Goal: Information Seeking & Learning: Compare options

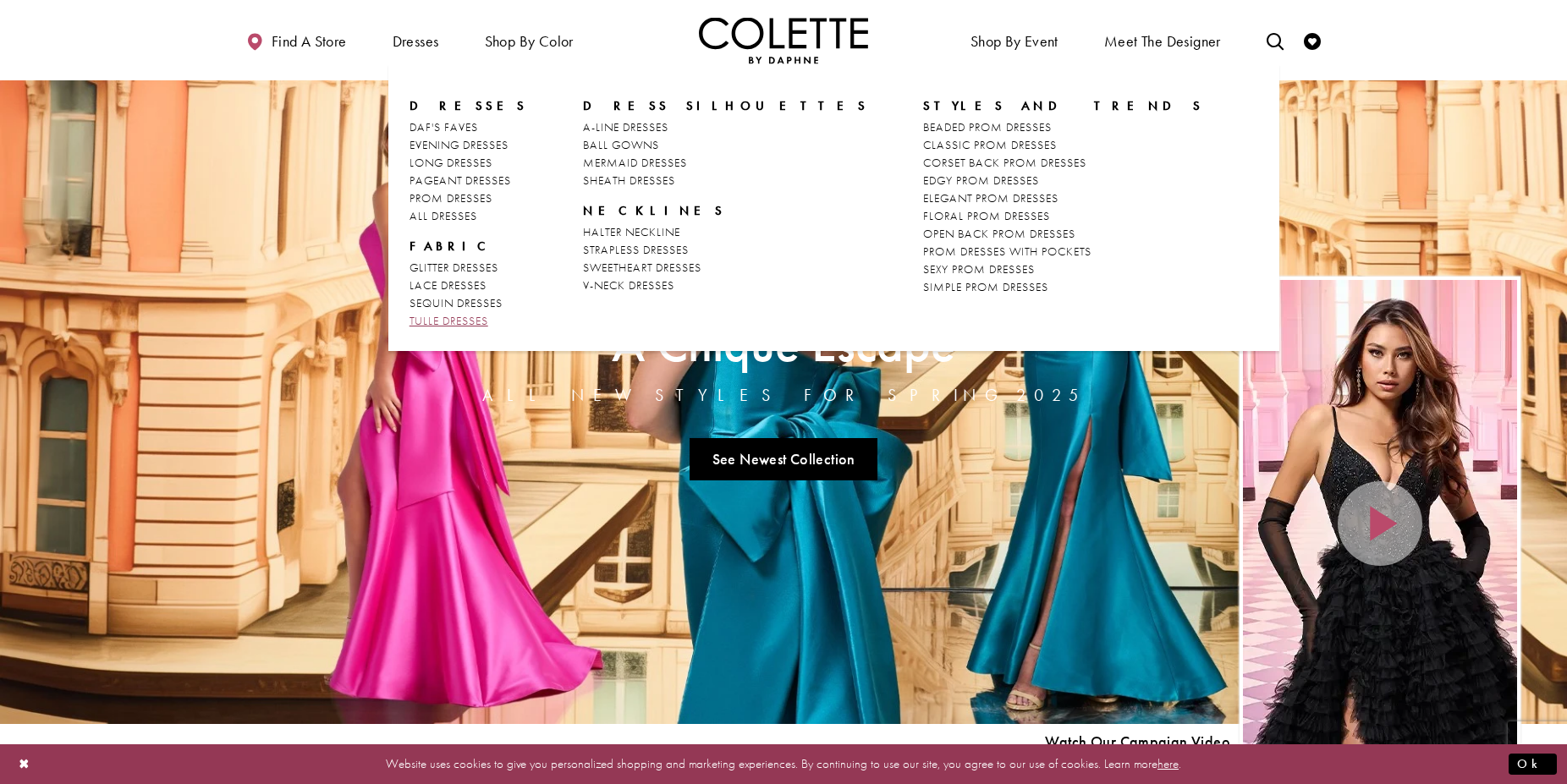
click at [445, 320] on span "TULLE DRESSES" at bounding box center [448, 320] width 78 height 16
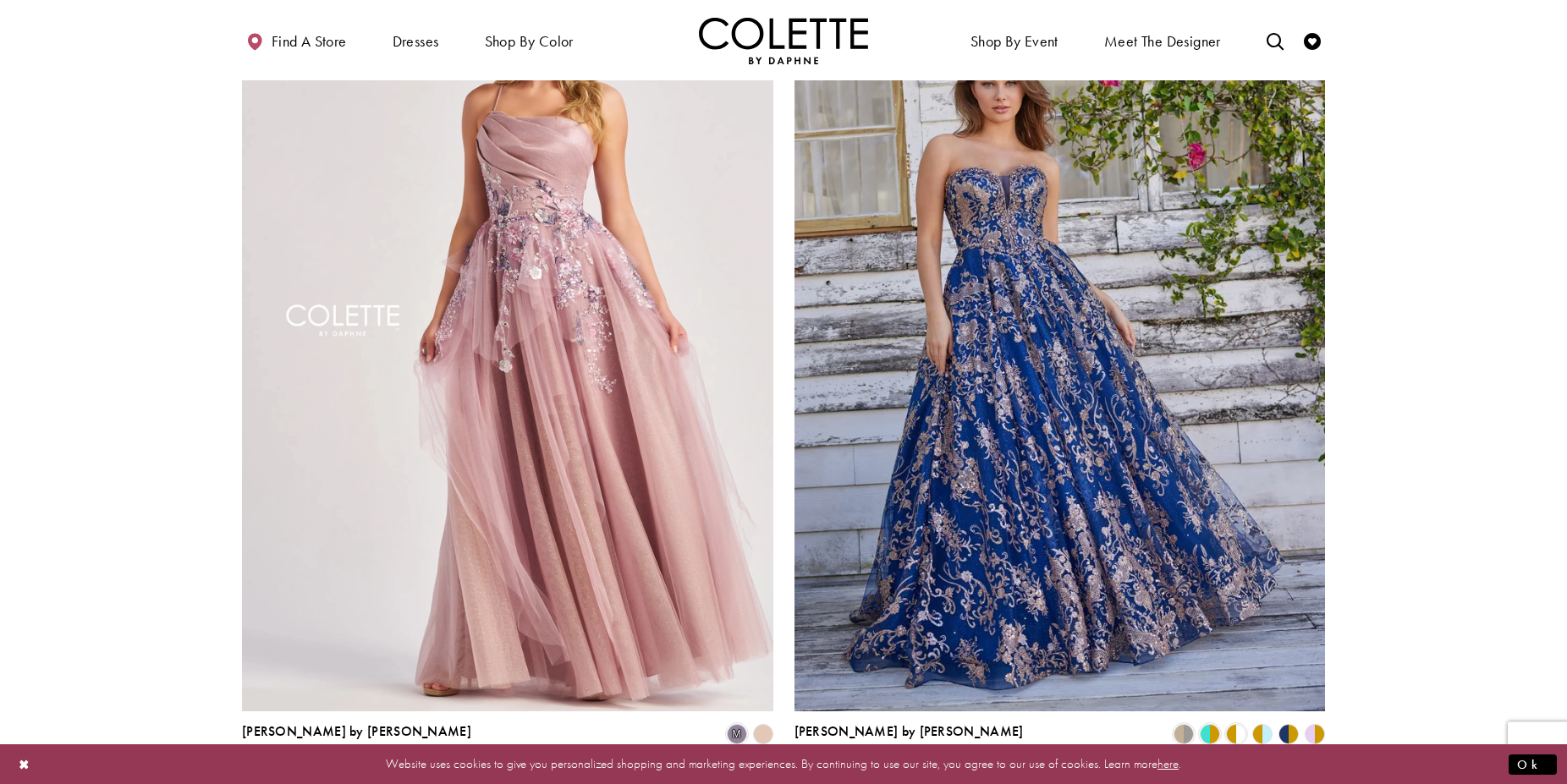
scroll to position [2761, 0]
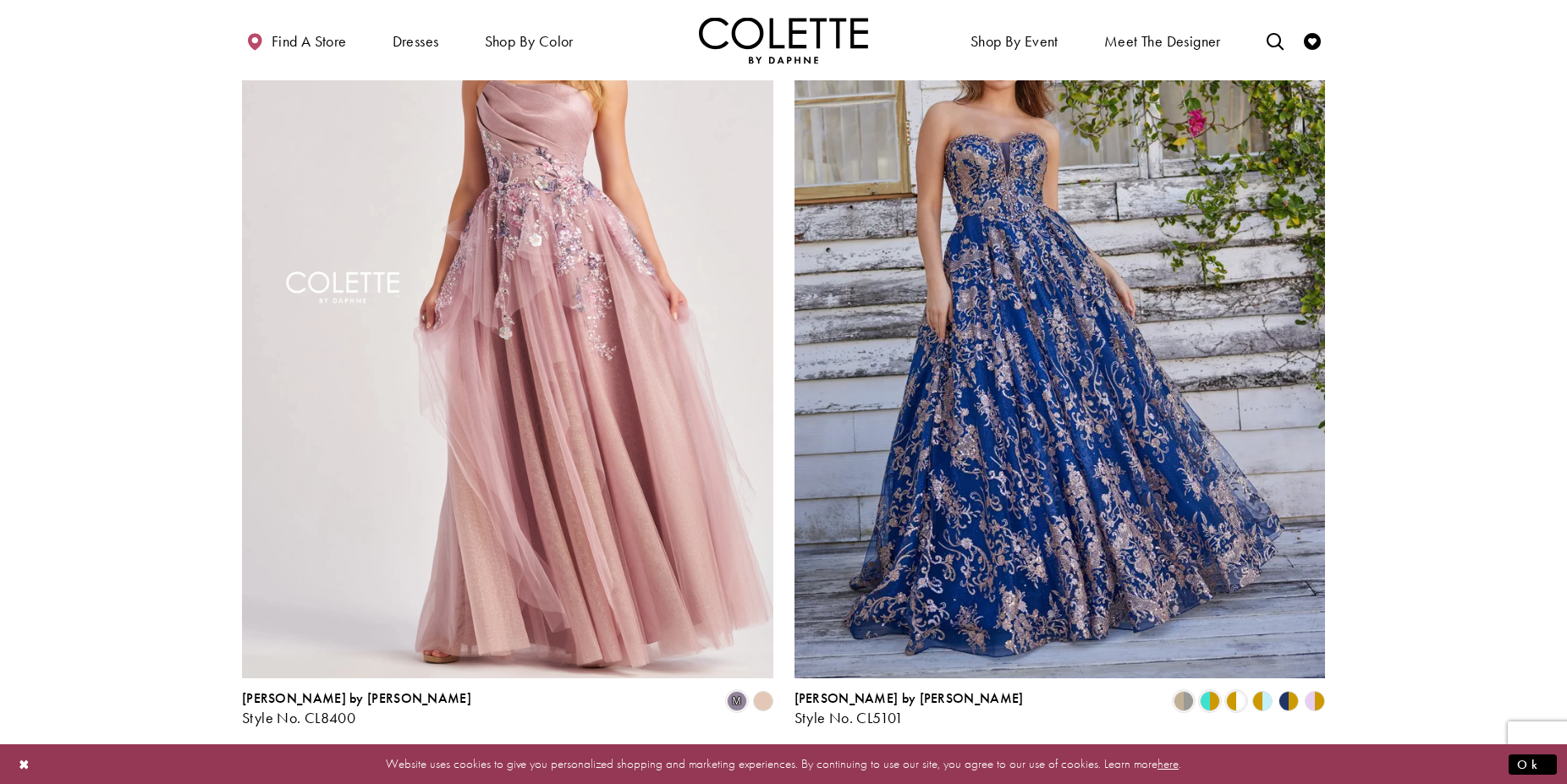
click at [760, 763] on span "2" at bounding box center [760, 771] width 7 height 17
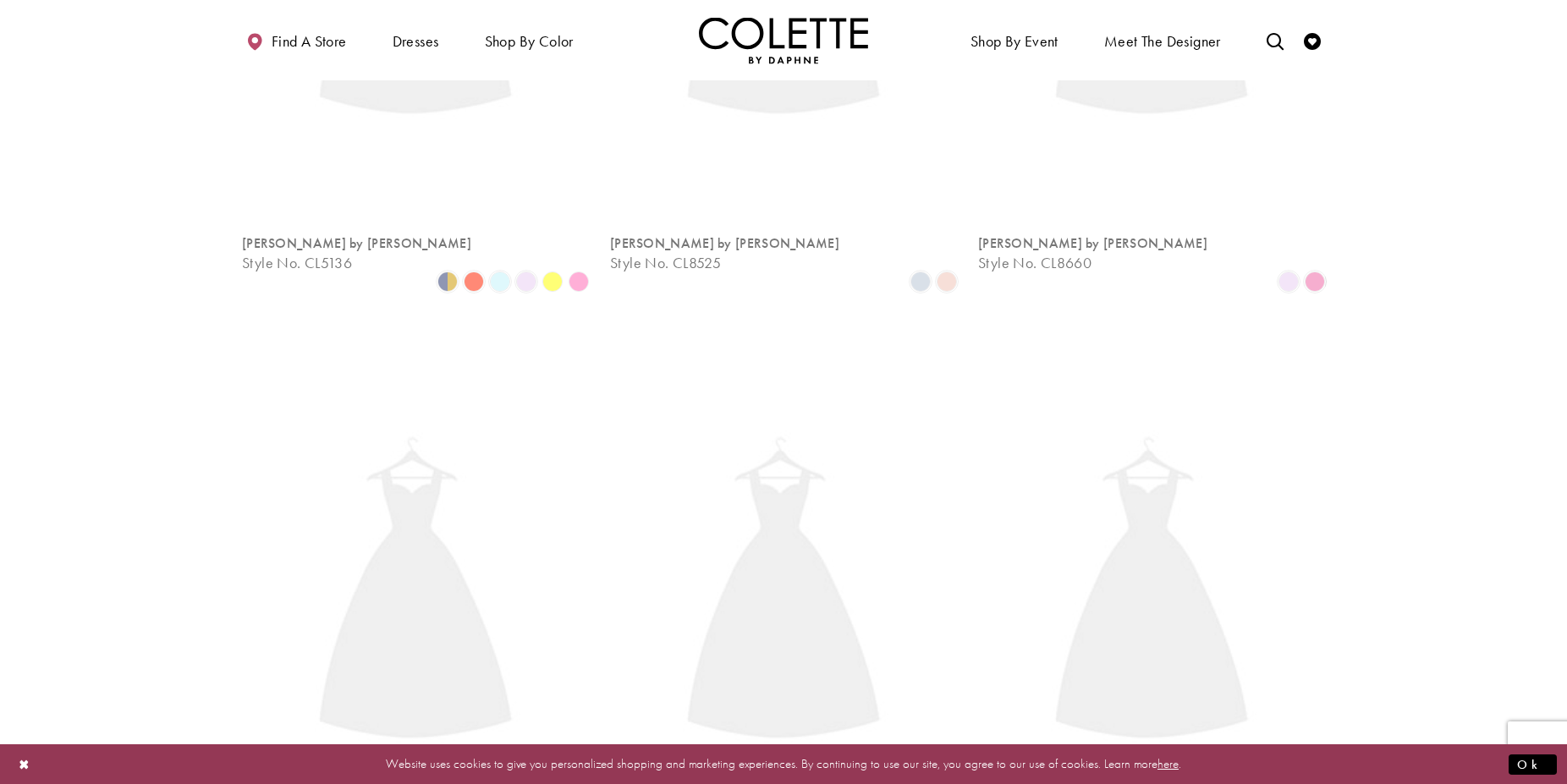
scroll to position [91, 0]
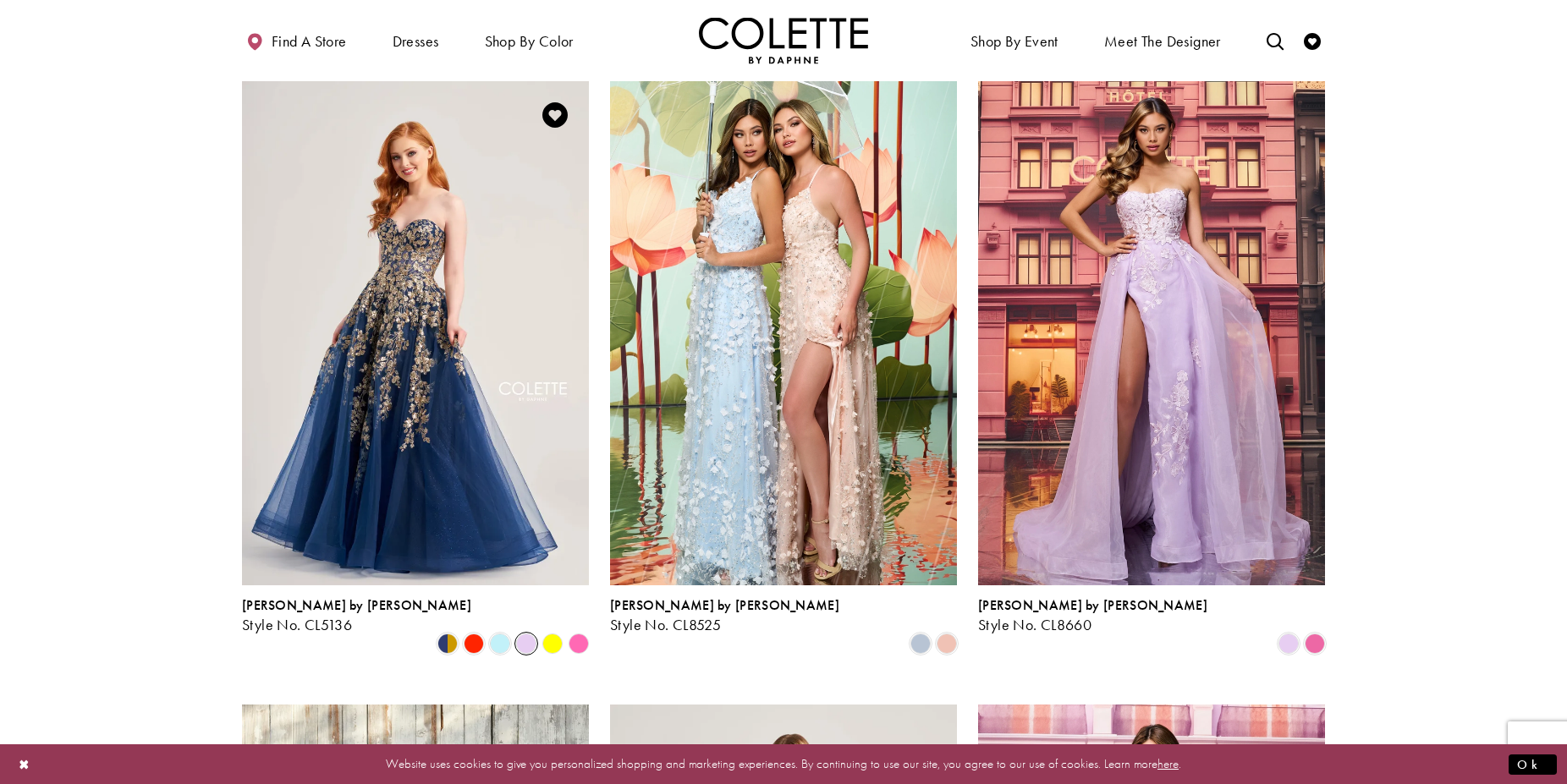
click at [524, 633] on span "Product List" at bounding box center [527, 643] width 20 height 20
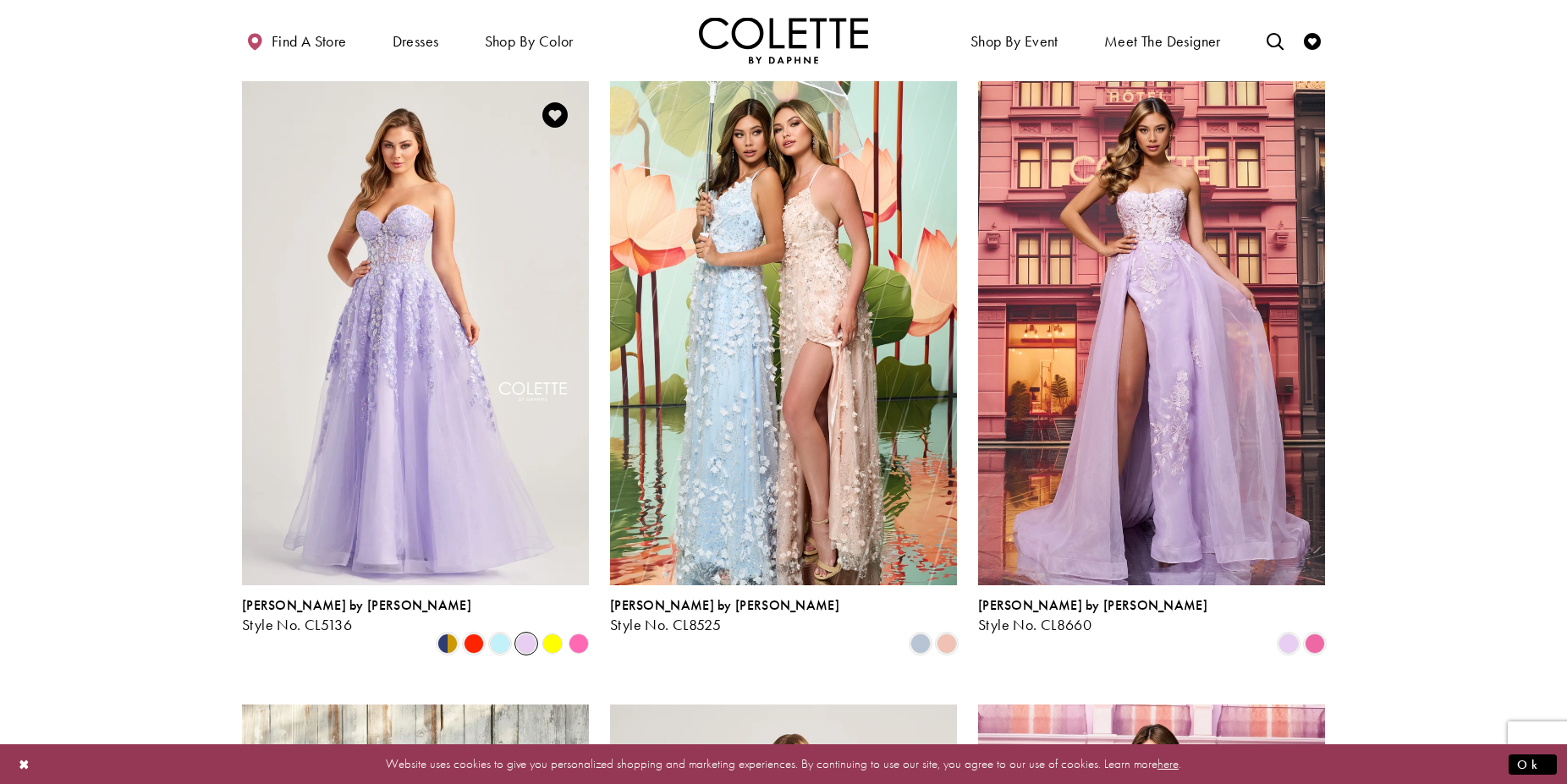
click at [583, 631] on polygon "Product List" at bounding box center [578, 644] width 26 height 26
click at [579, 631] on polygon "Product List" at bounding box center [578, 644] width 26 height 26
click at [580, 631] on polygon "Product List" at bounding box center [578, 644] width 26 height 26
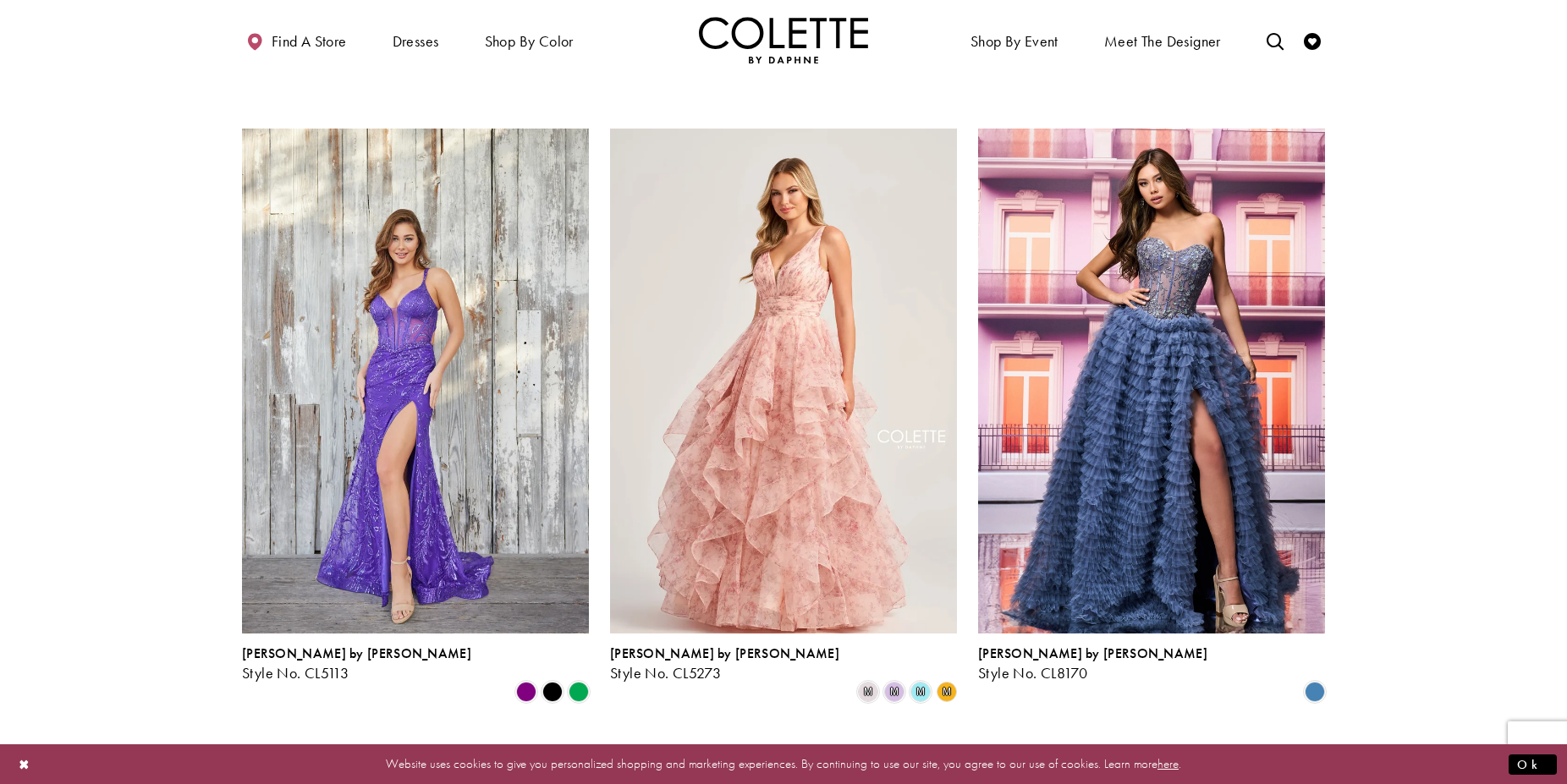
scroll to position [695, 0]
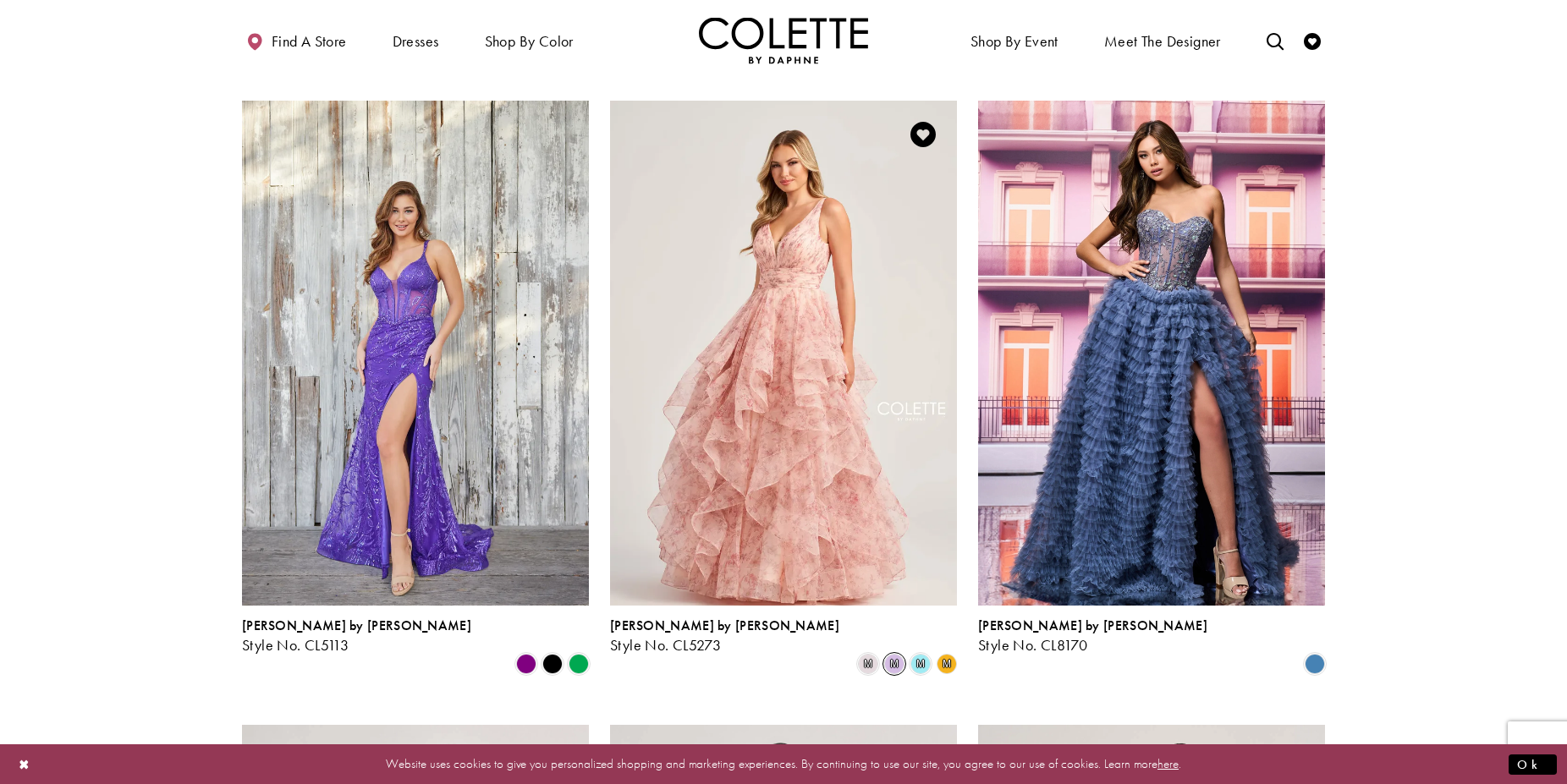
click at [890, 653] on span "m" at bounding box center [894, 663] width 20 height 20
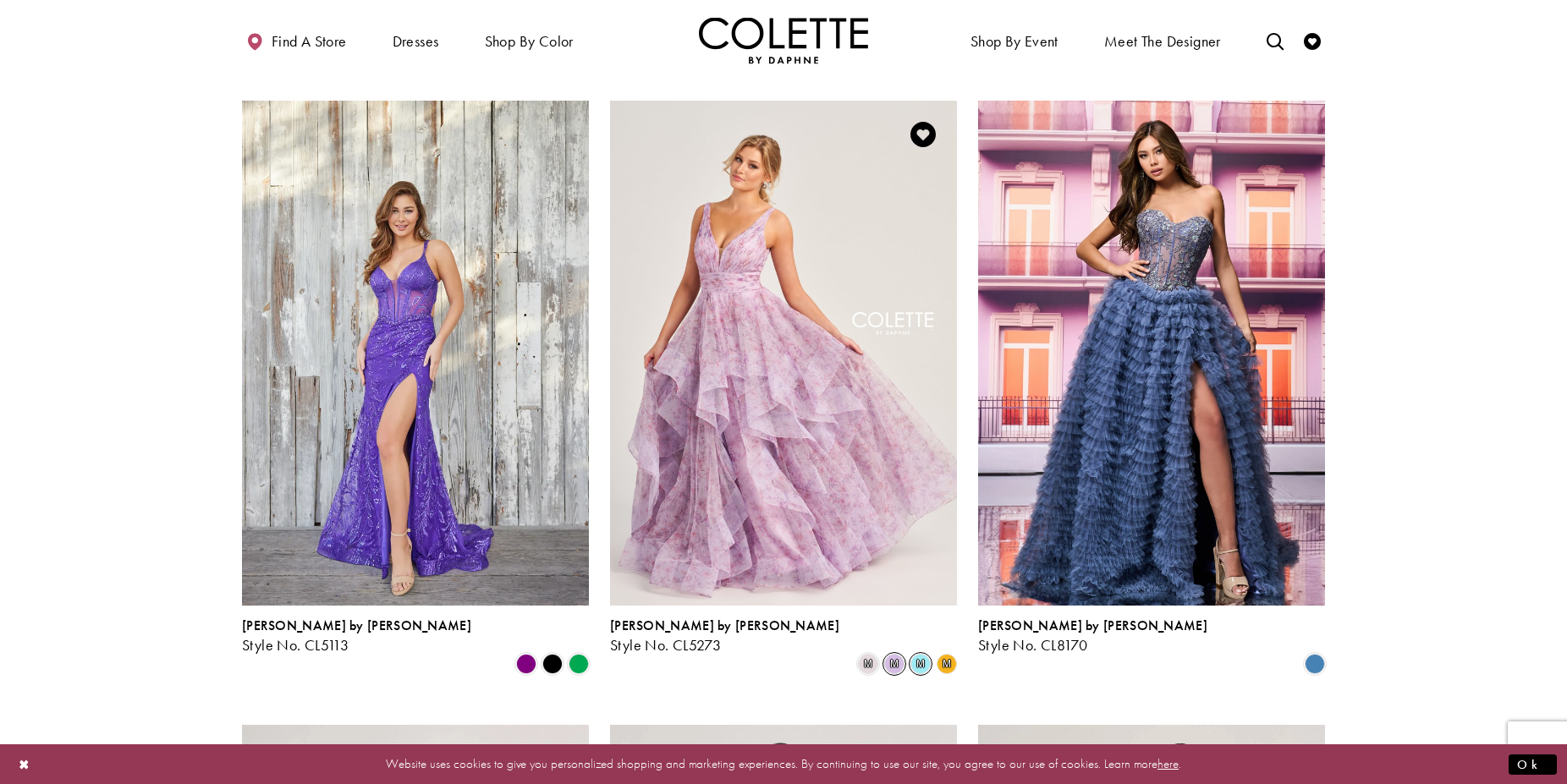
click at [919, 653] on span "m" at bounding box center [921, 663] width 20 height 20
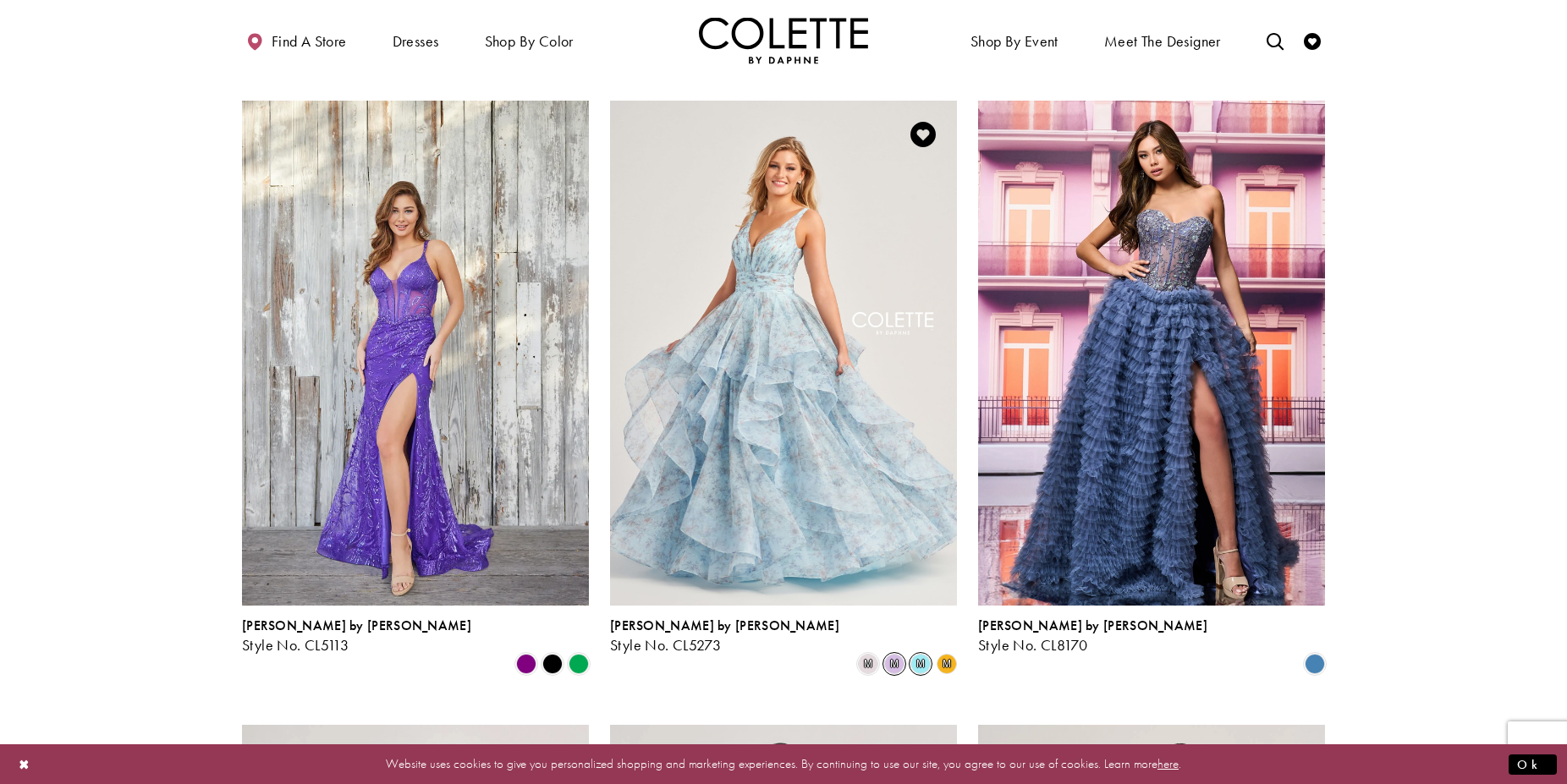
click at [890, 653] on span "m" at bounding box center [894, 663] width 20 height 20
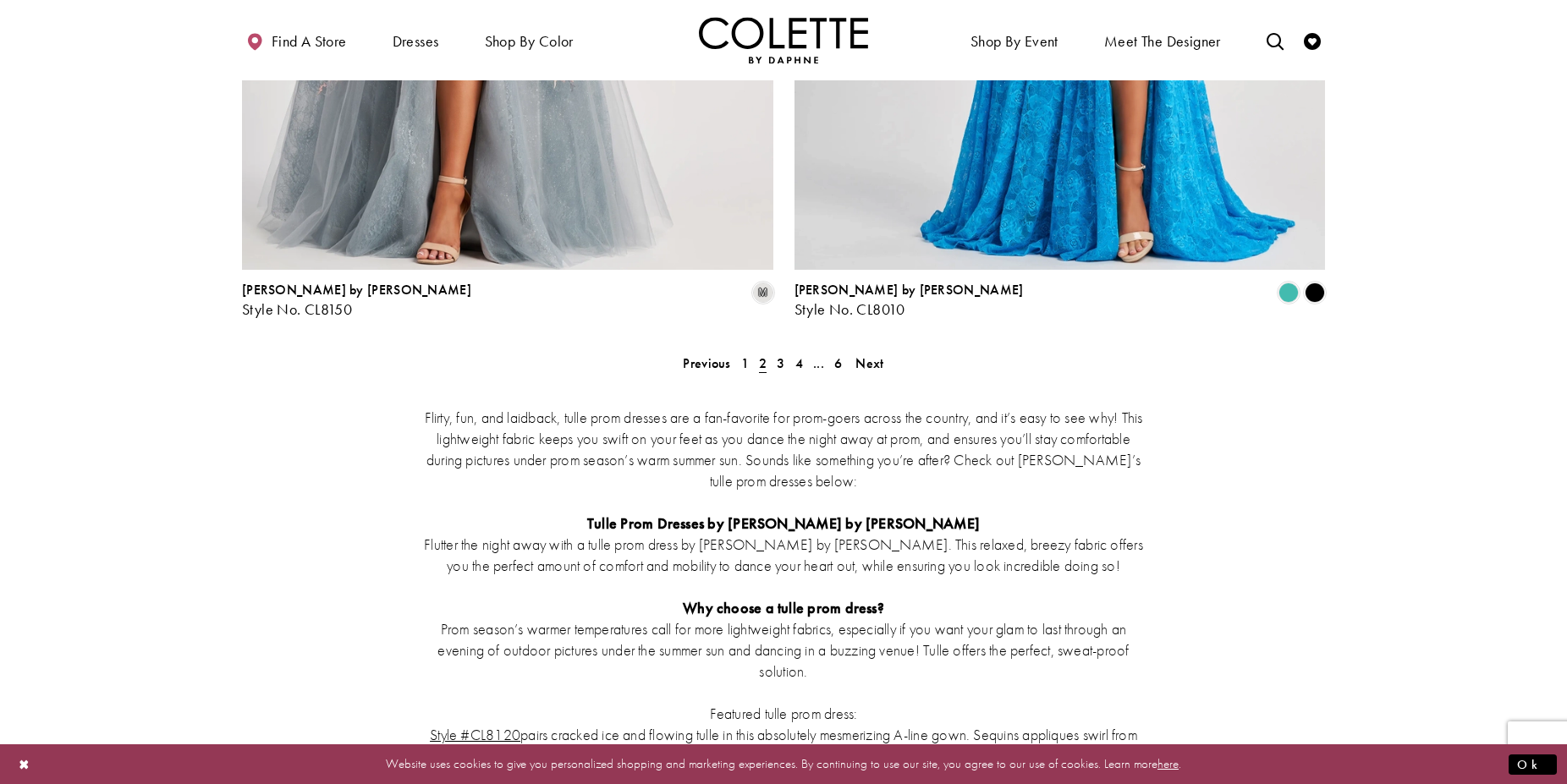
scroll to position [3197, 0]
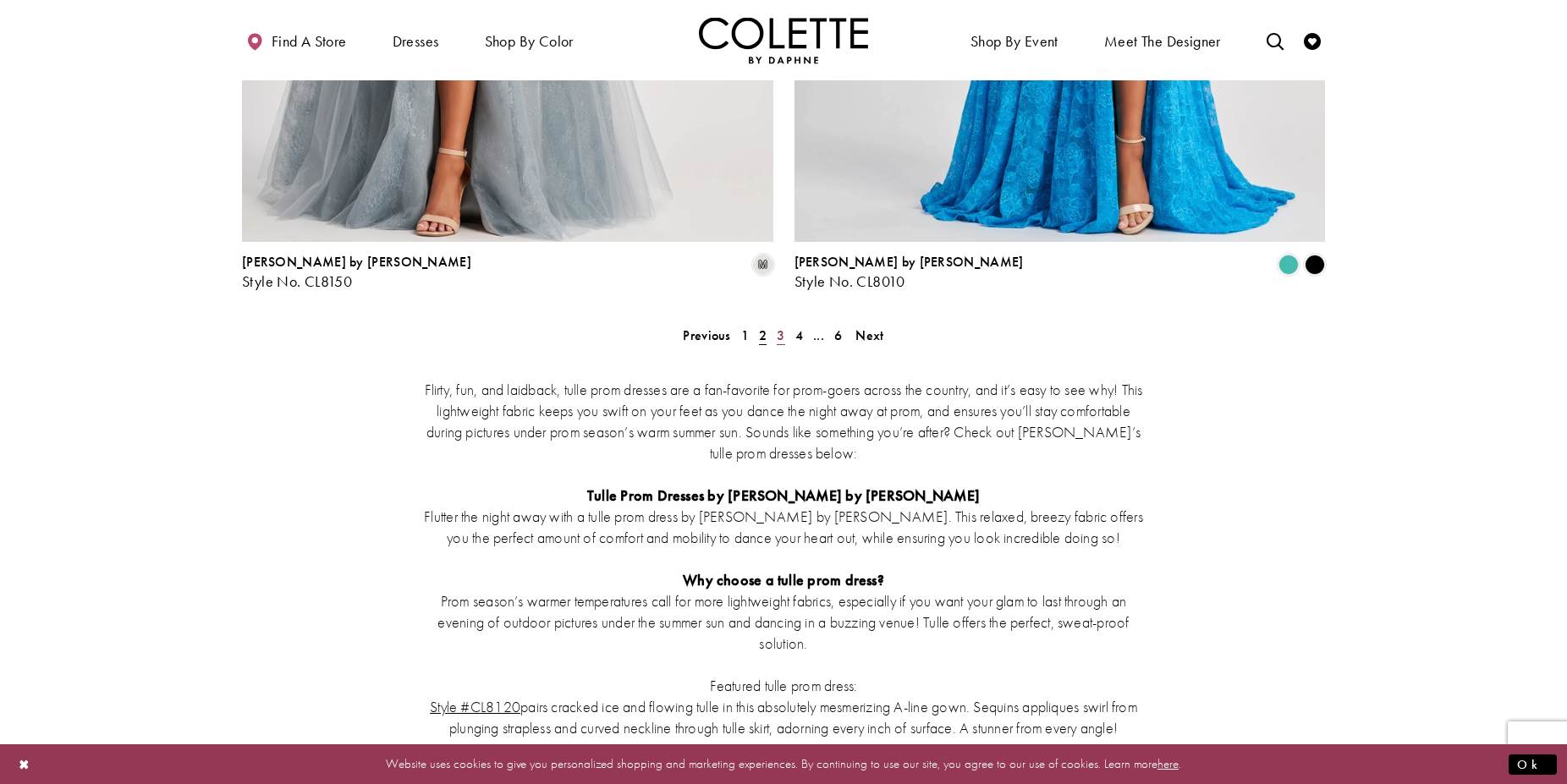
click at [779, 327] on span "3" at bounding box center [781, 335] width 7 height 17
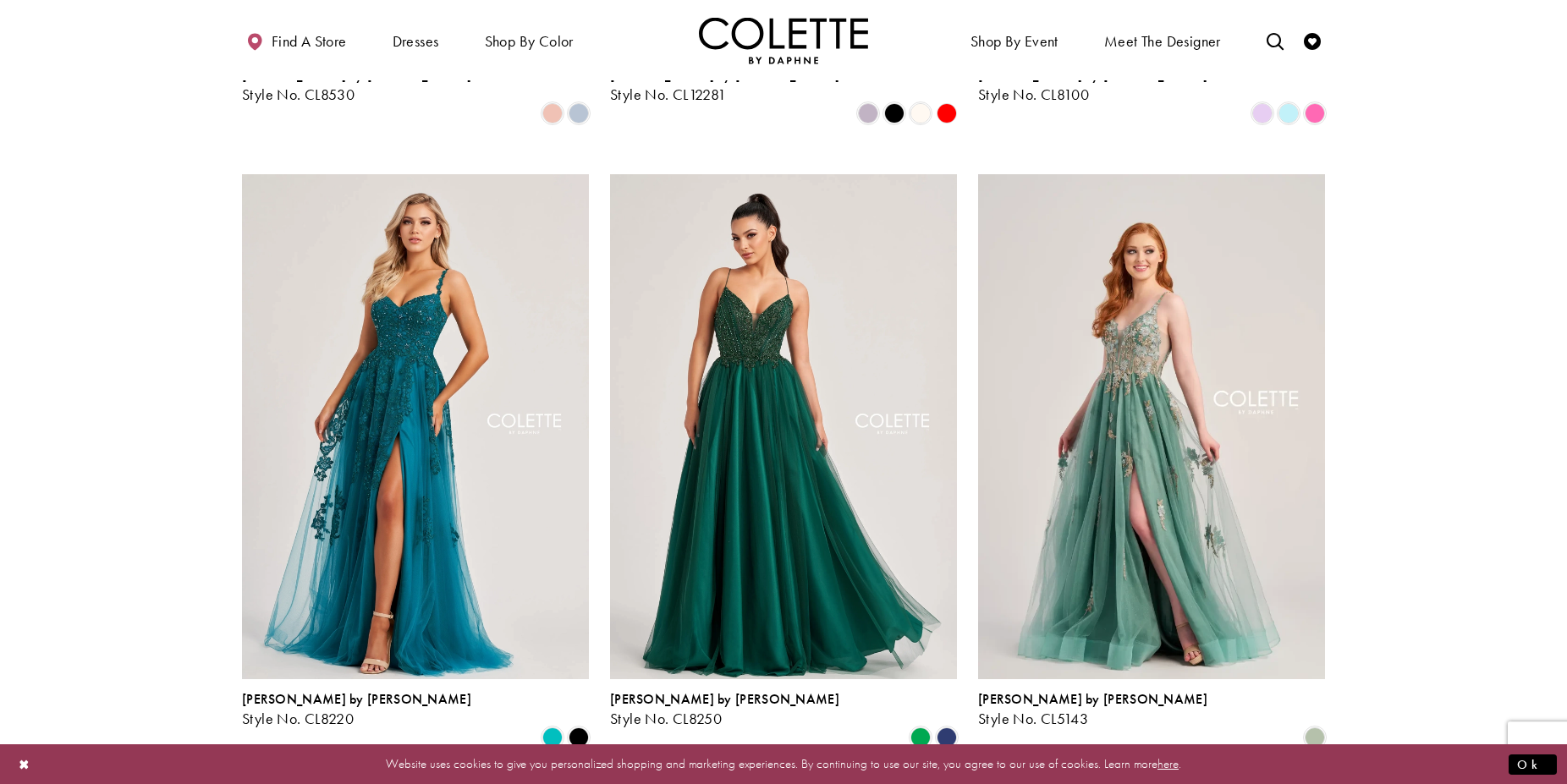
scroll to position [695, 0]
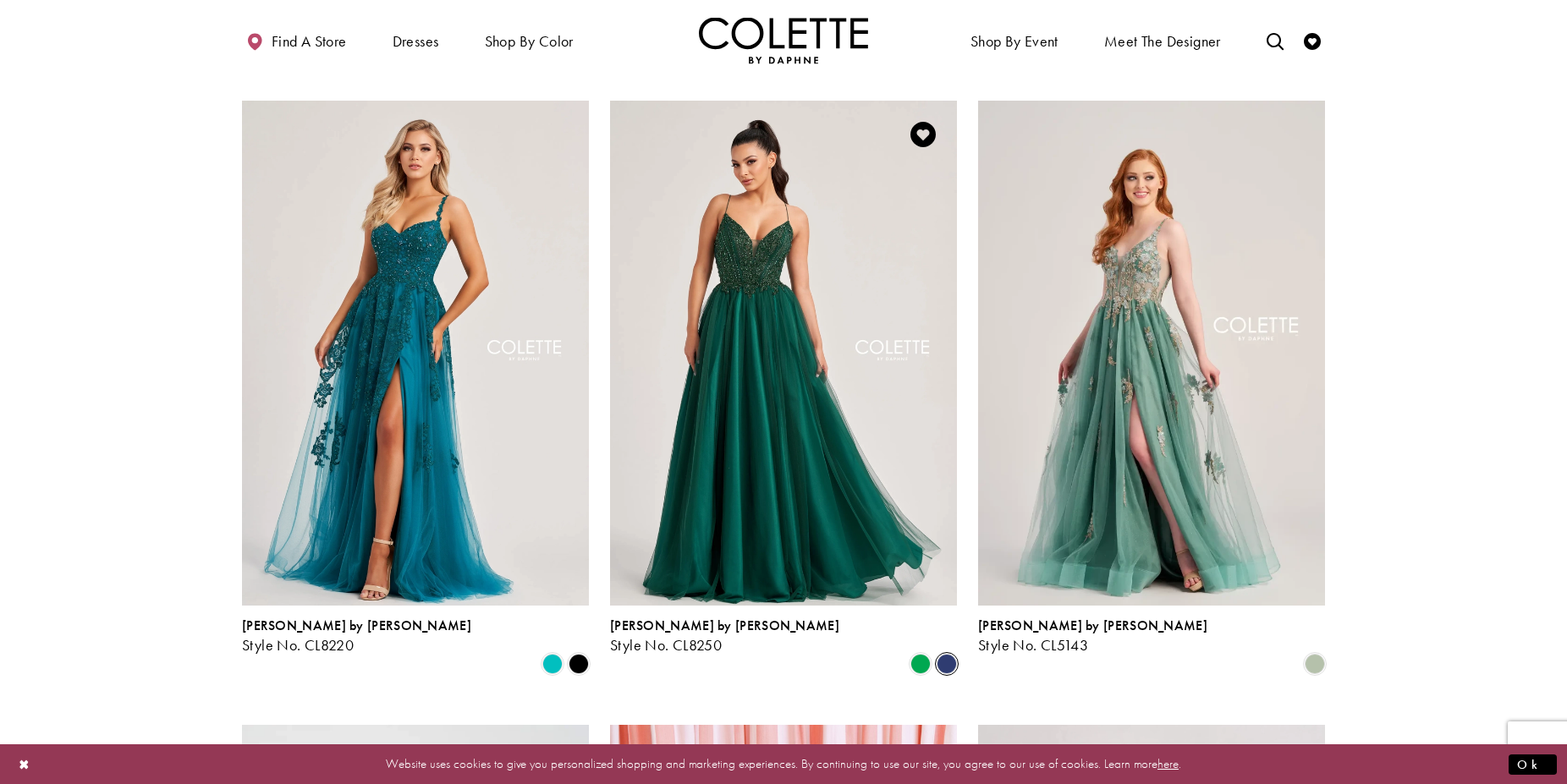
click at [945, 653] on span "Product List" at bounding box center [946, 663] width 20 height 20
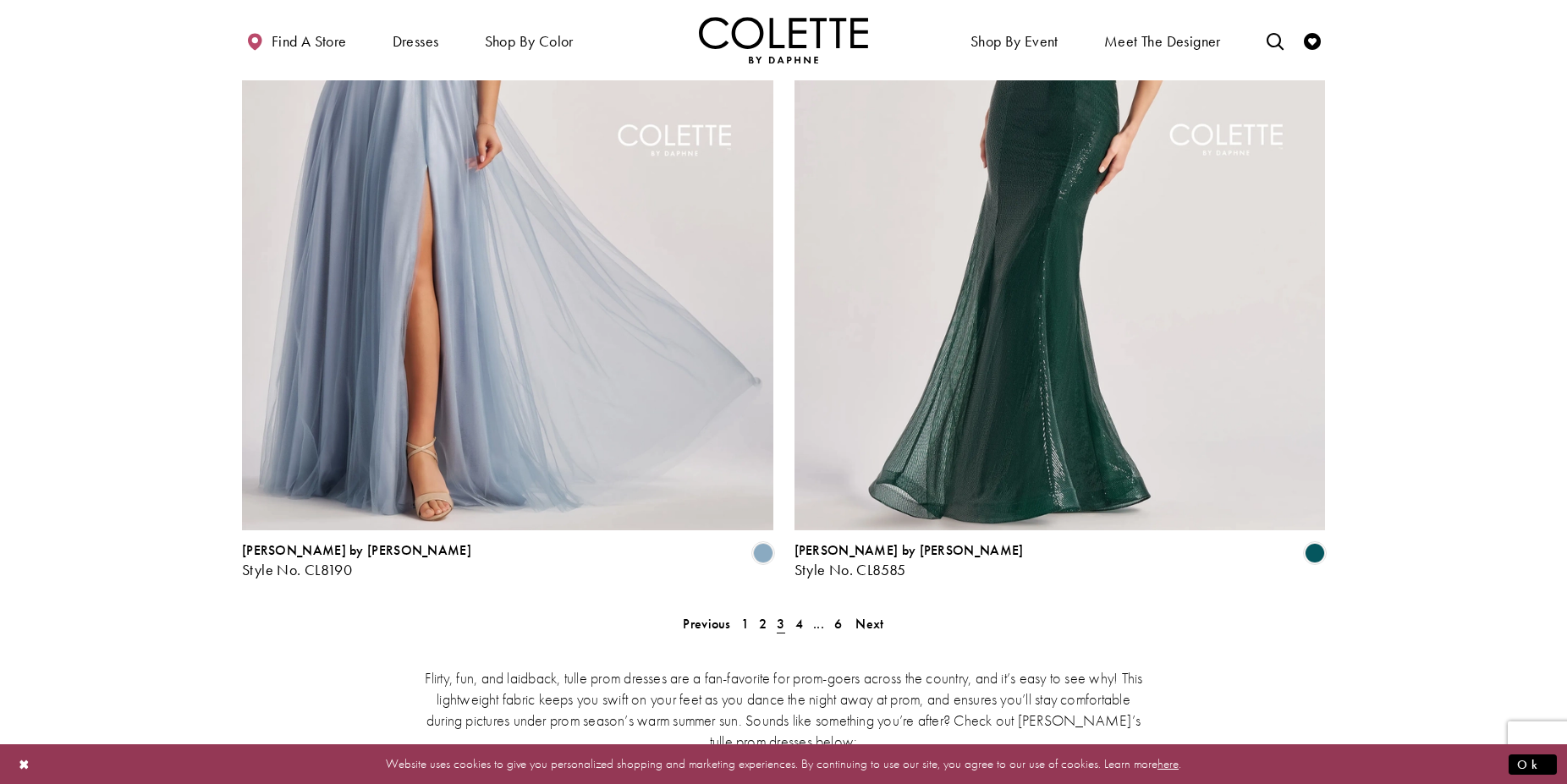
scroll to position [2938, 0]
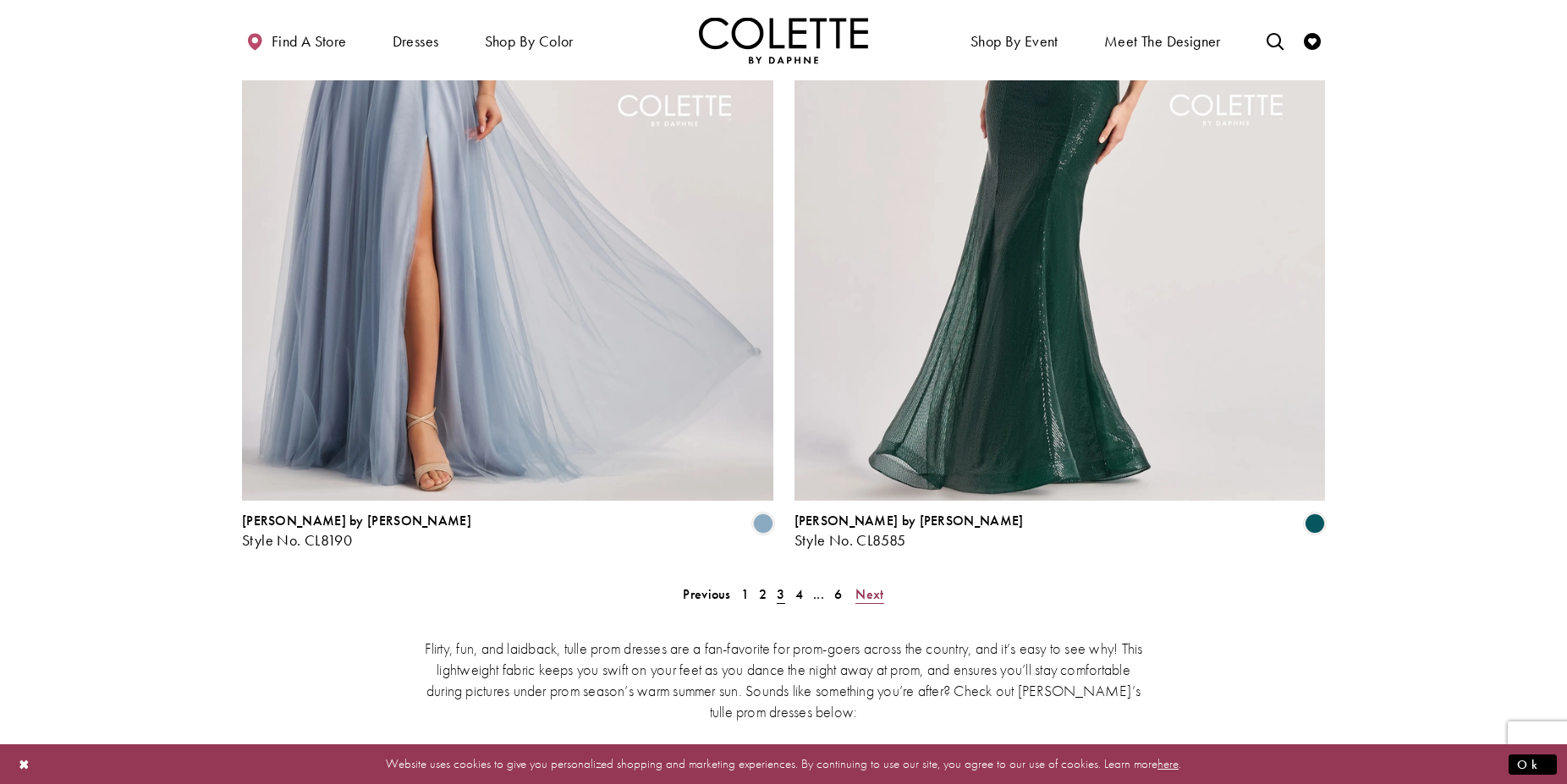
click at [864, 585] on span "Next" at bounding box center [869, 594] width 28 height 17
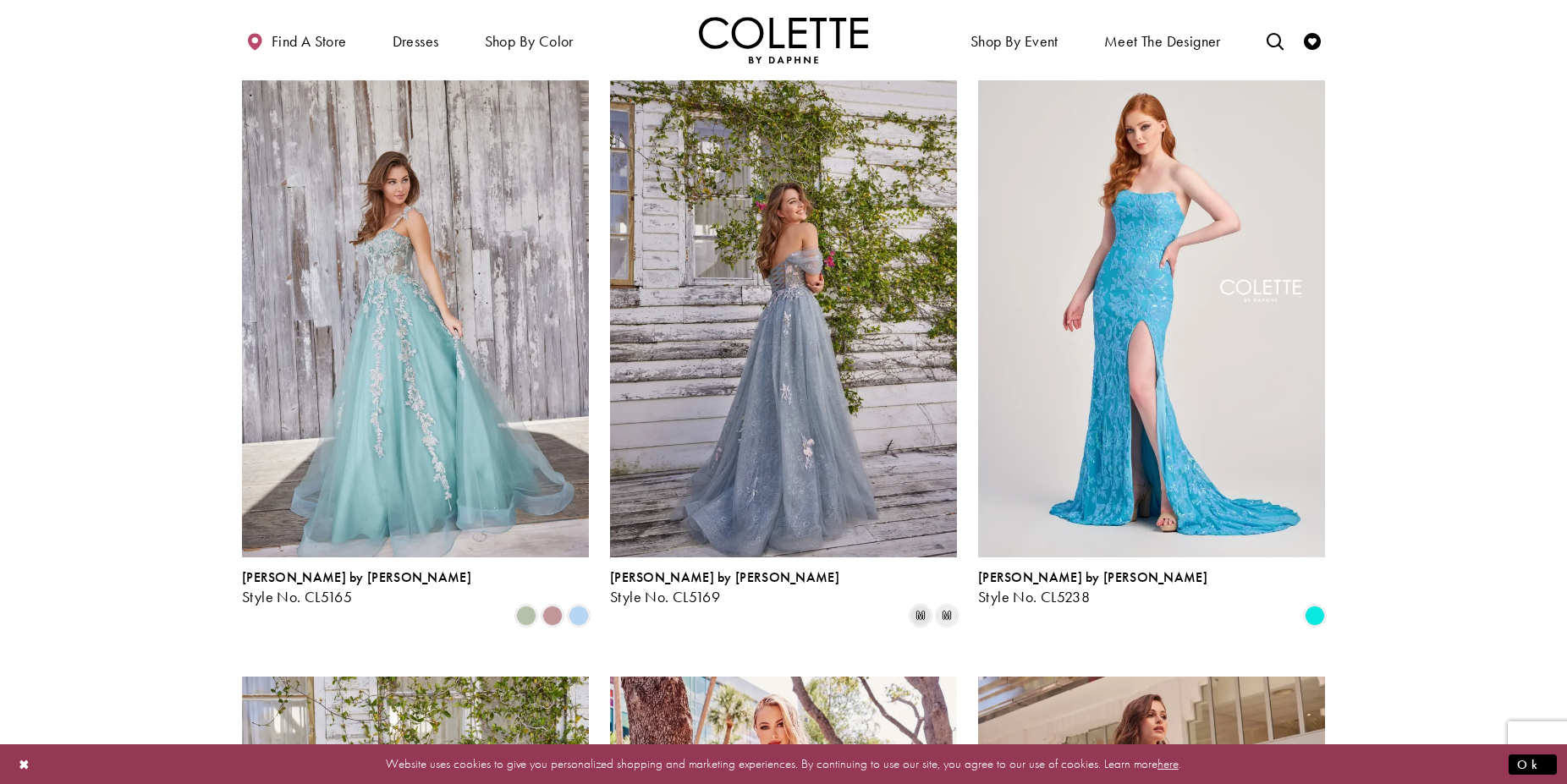
scroll to position [695, 0]
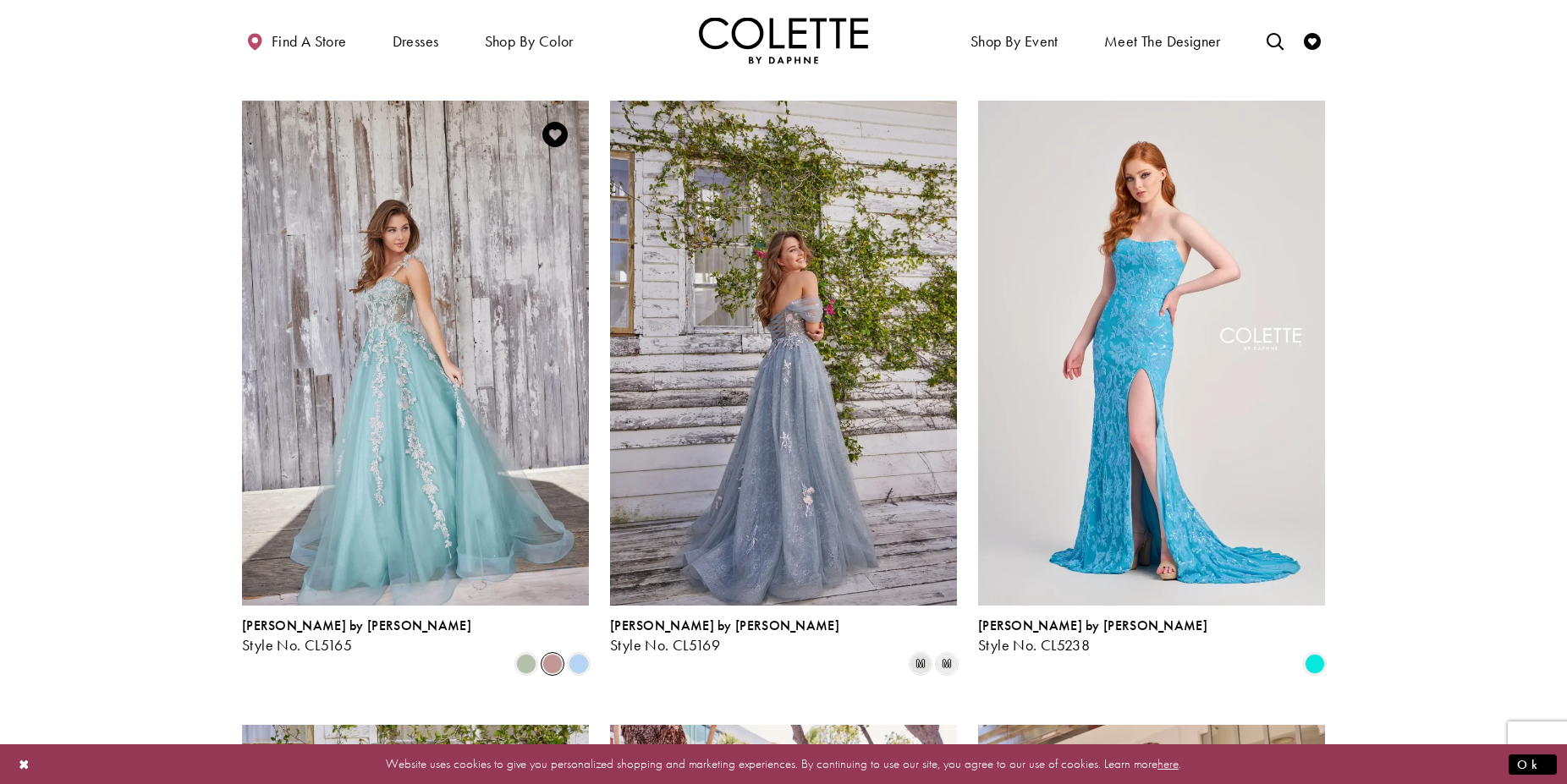
click at [551, 653] on span "Product List" at bounding box center [552, 663] width 20 height 20
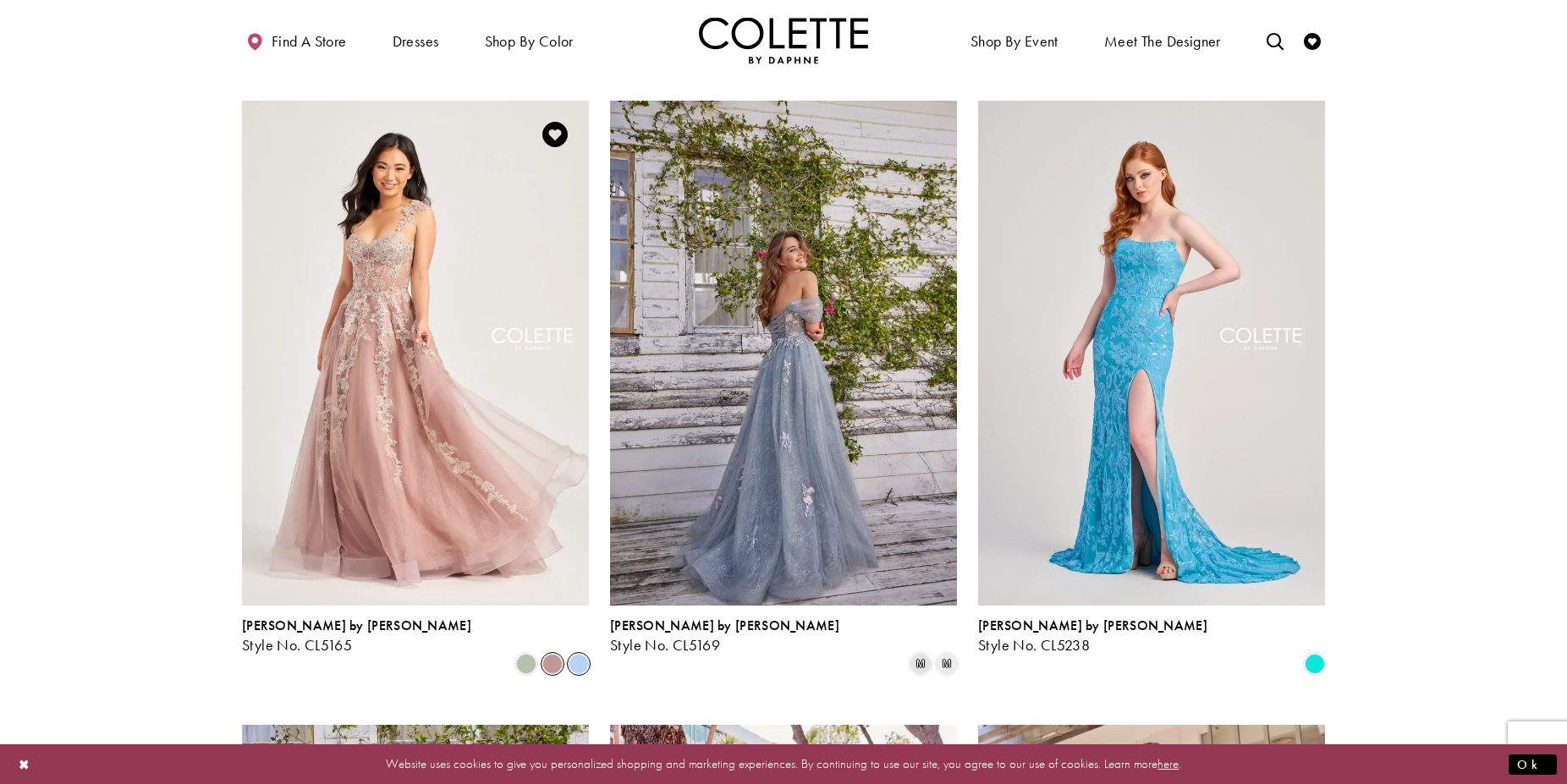
click at [572, 653] on span "Product List" at bounding box center [579, 663] width 20 height 20
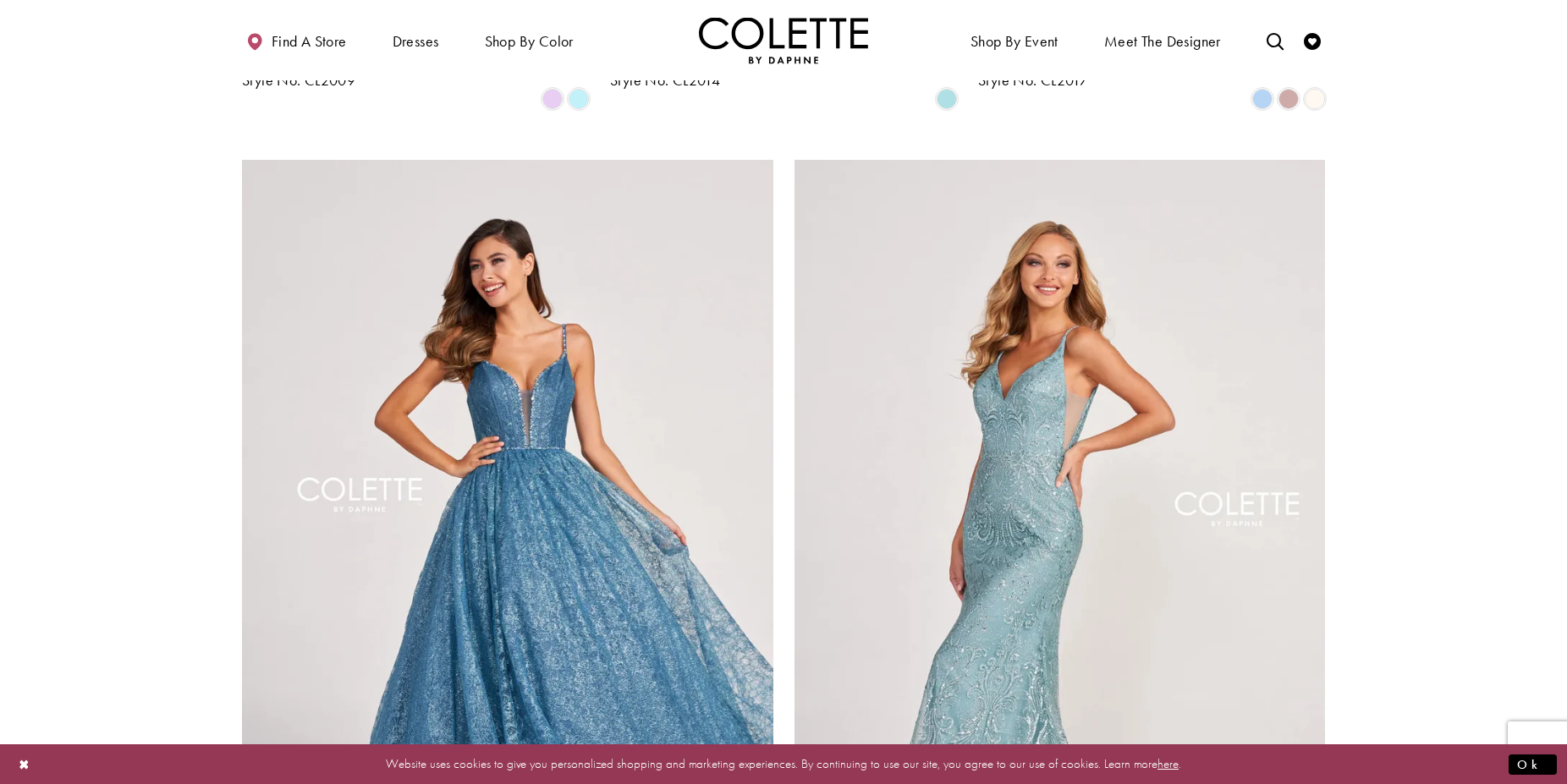
scroll to position [2852, 0]
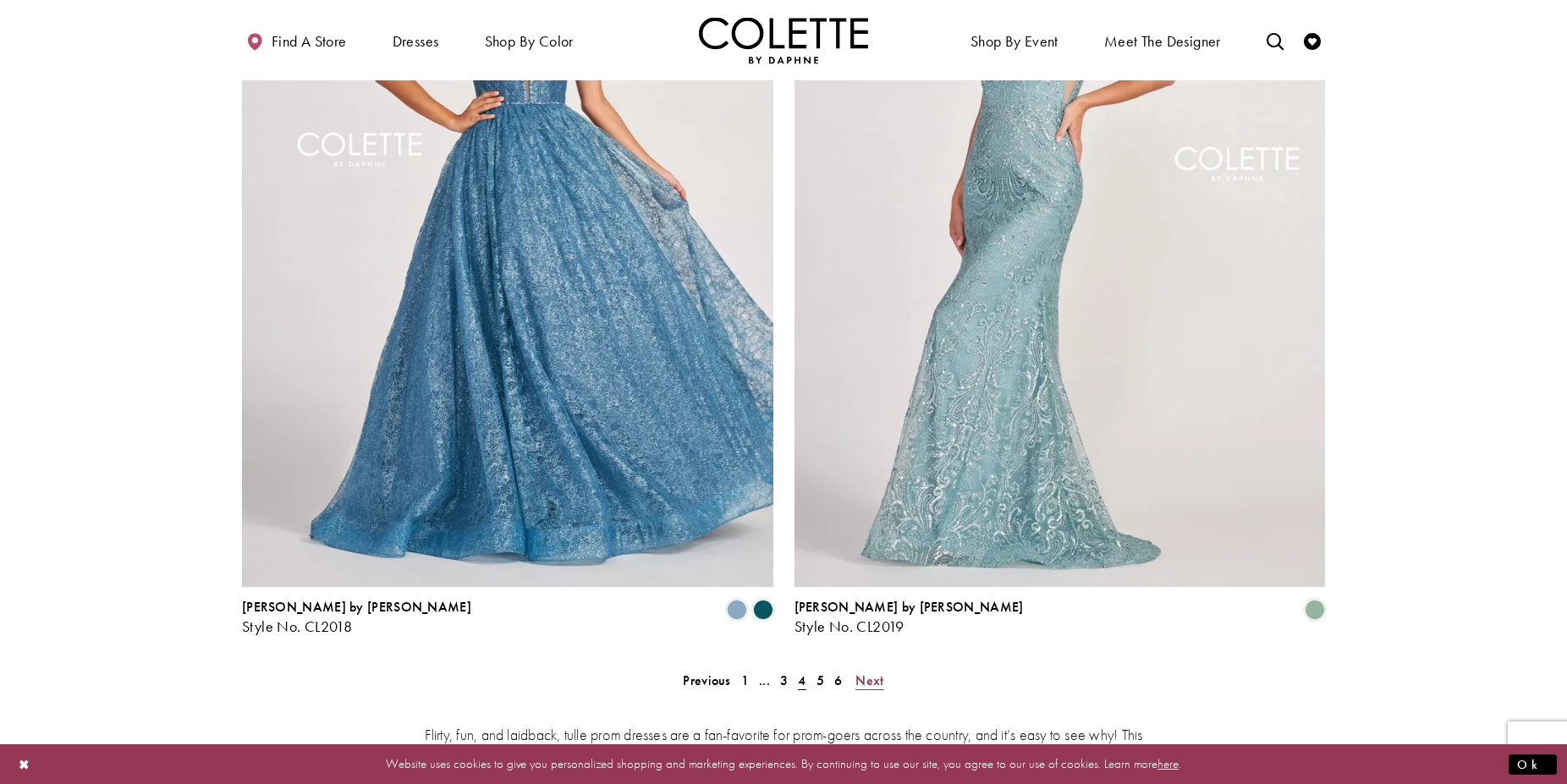
click at [861, 672] on span "Next" at bounding box center [869, 680] width 28 height 17
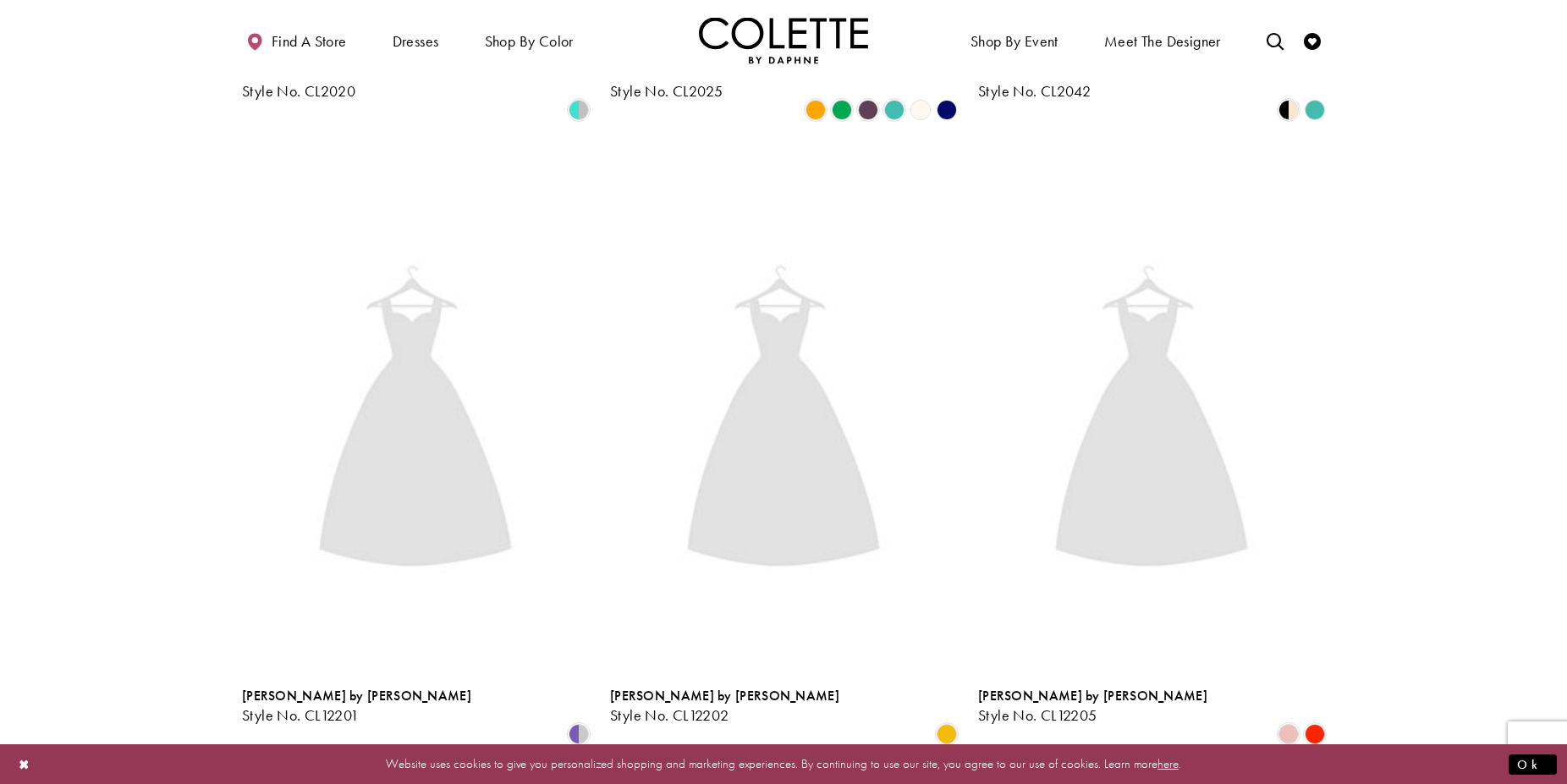
scroll to position [91, 0]
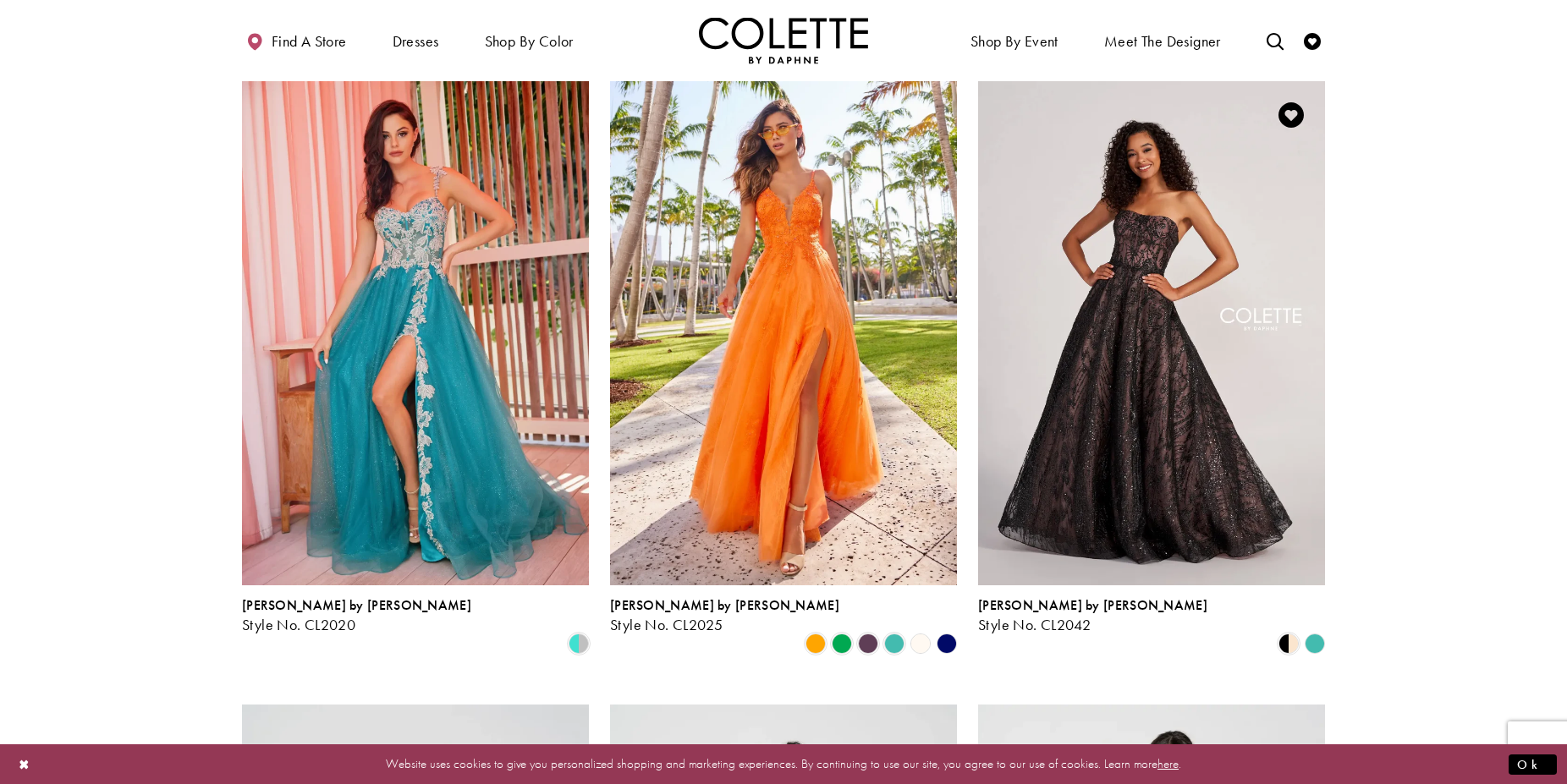
click at [1309, 631] on polygon "Product List" at bounding box center [1315, 644] width 26 height 26
click at [1317, 631] on polygon "Product List" at bounding box center [1315, 644] width 26 height 26
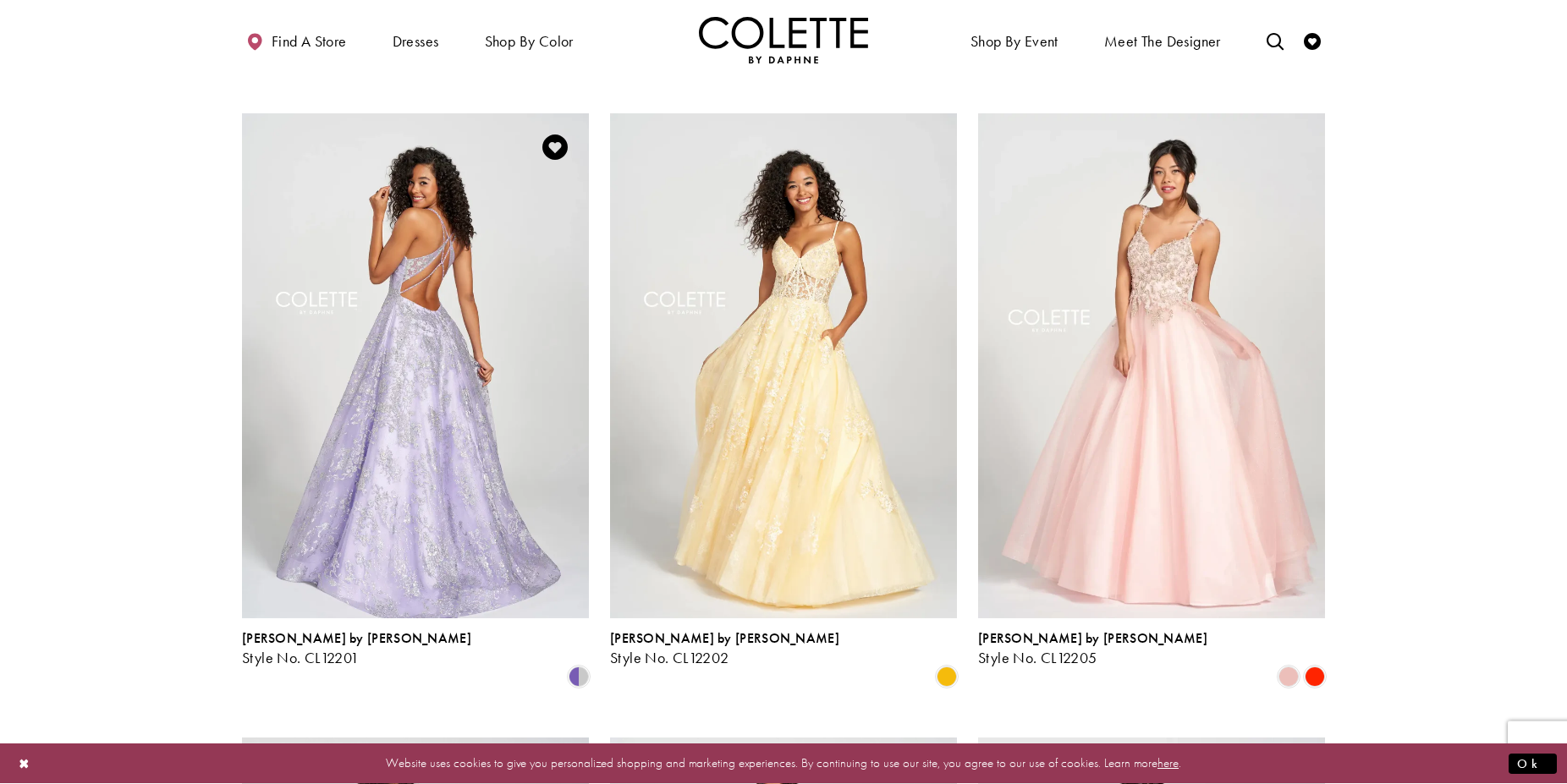
scroll to position [695, 0]
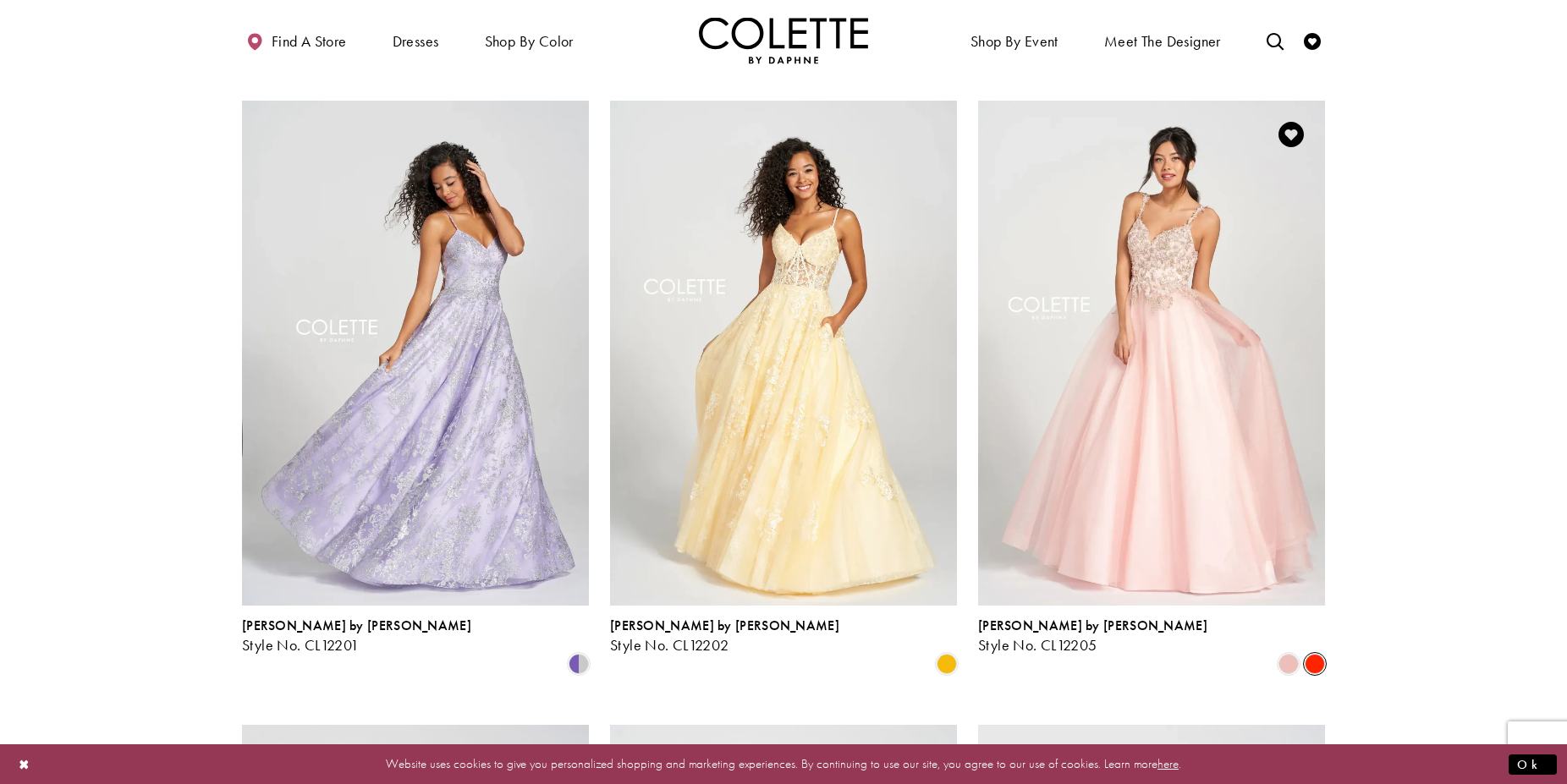
click at [1313, 653] on span "Product List" at bounding box center [1315, 663] width 20 height 20
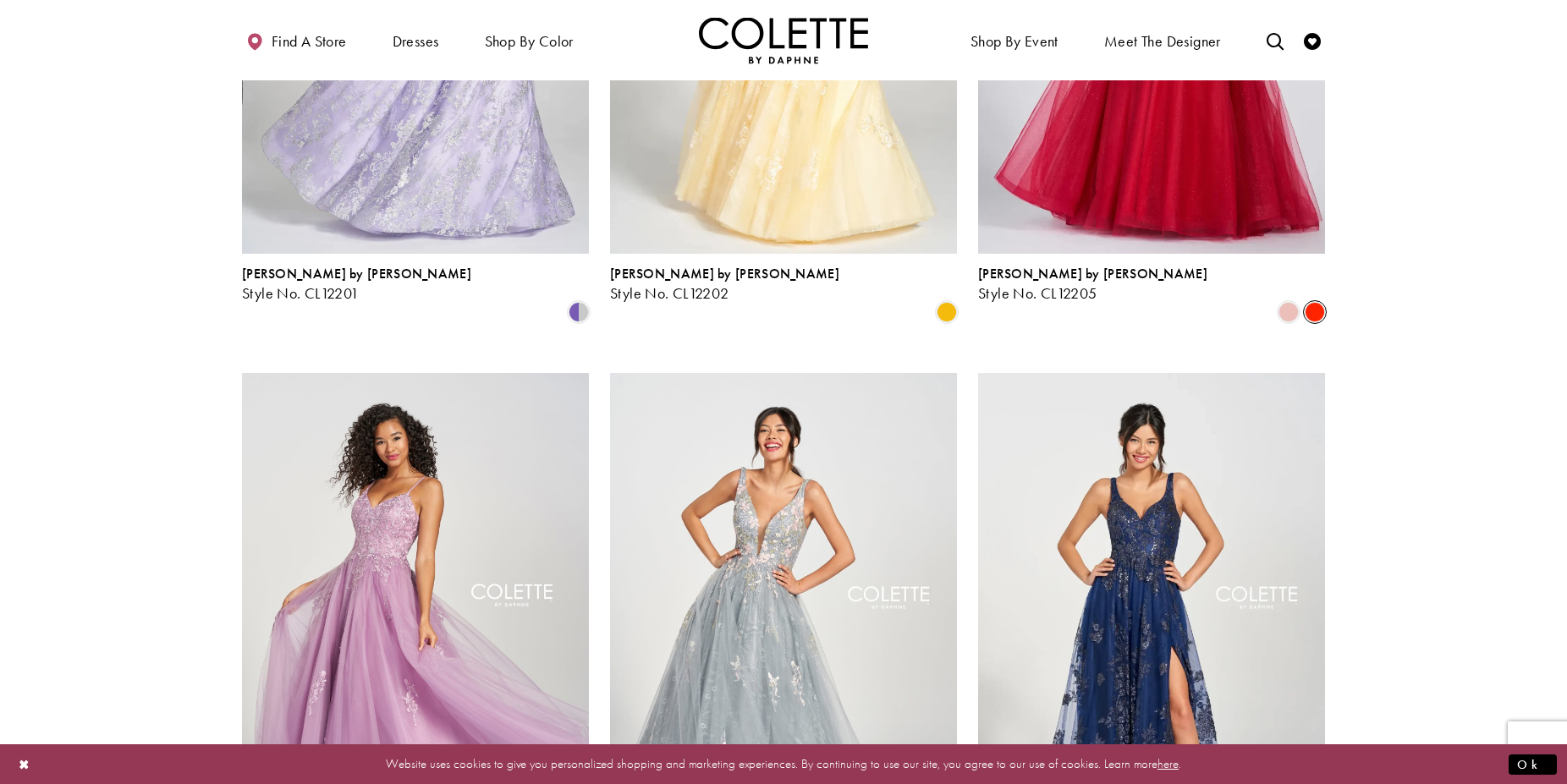
scroll to position [1213, 0]
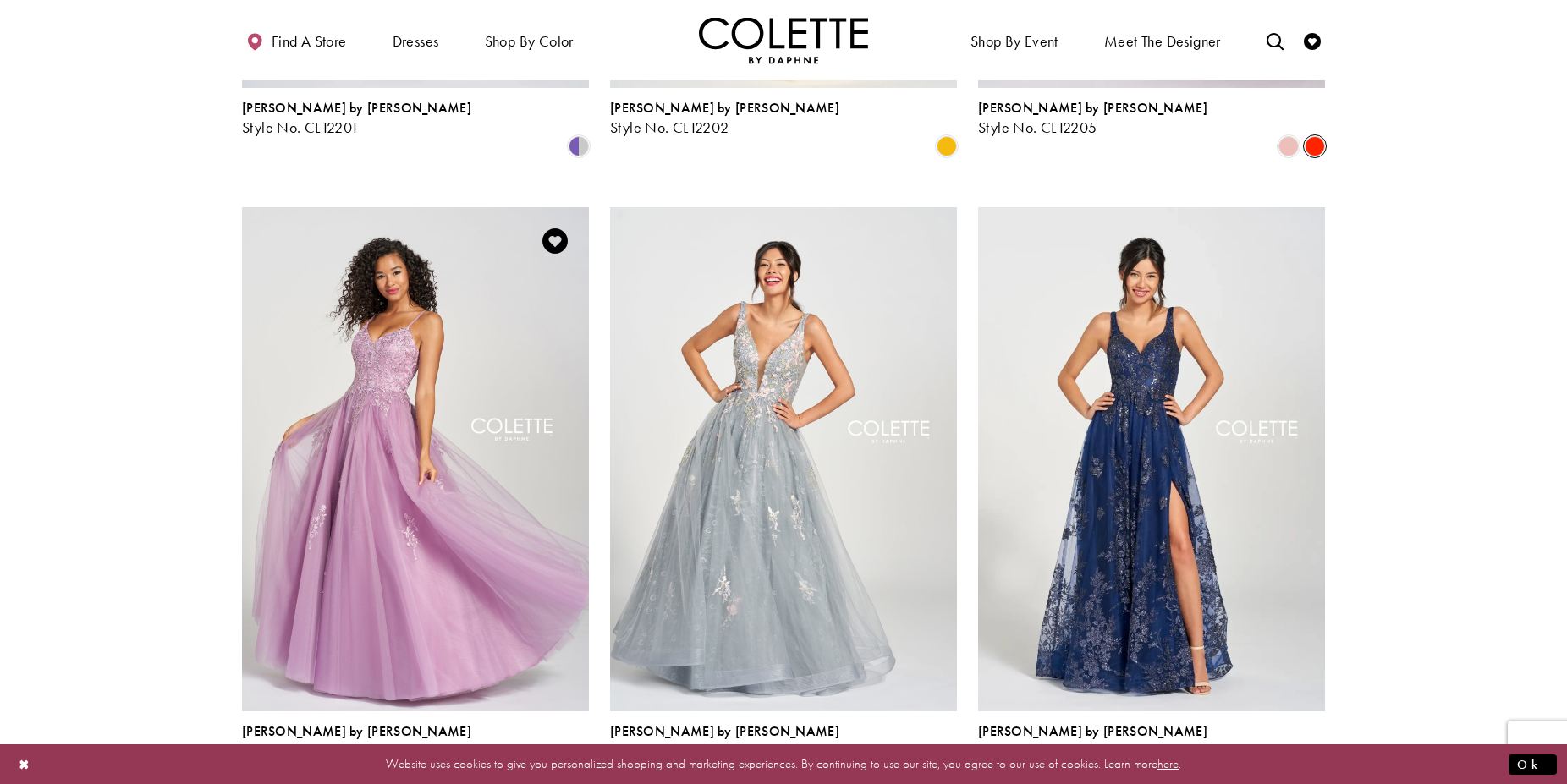
click at [583, 759] on span "Product List" at bounding box center [579, 769] width 20 height 20
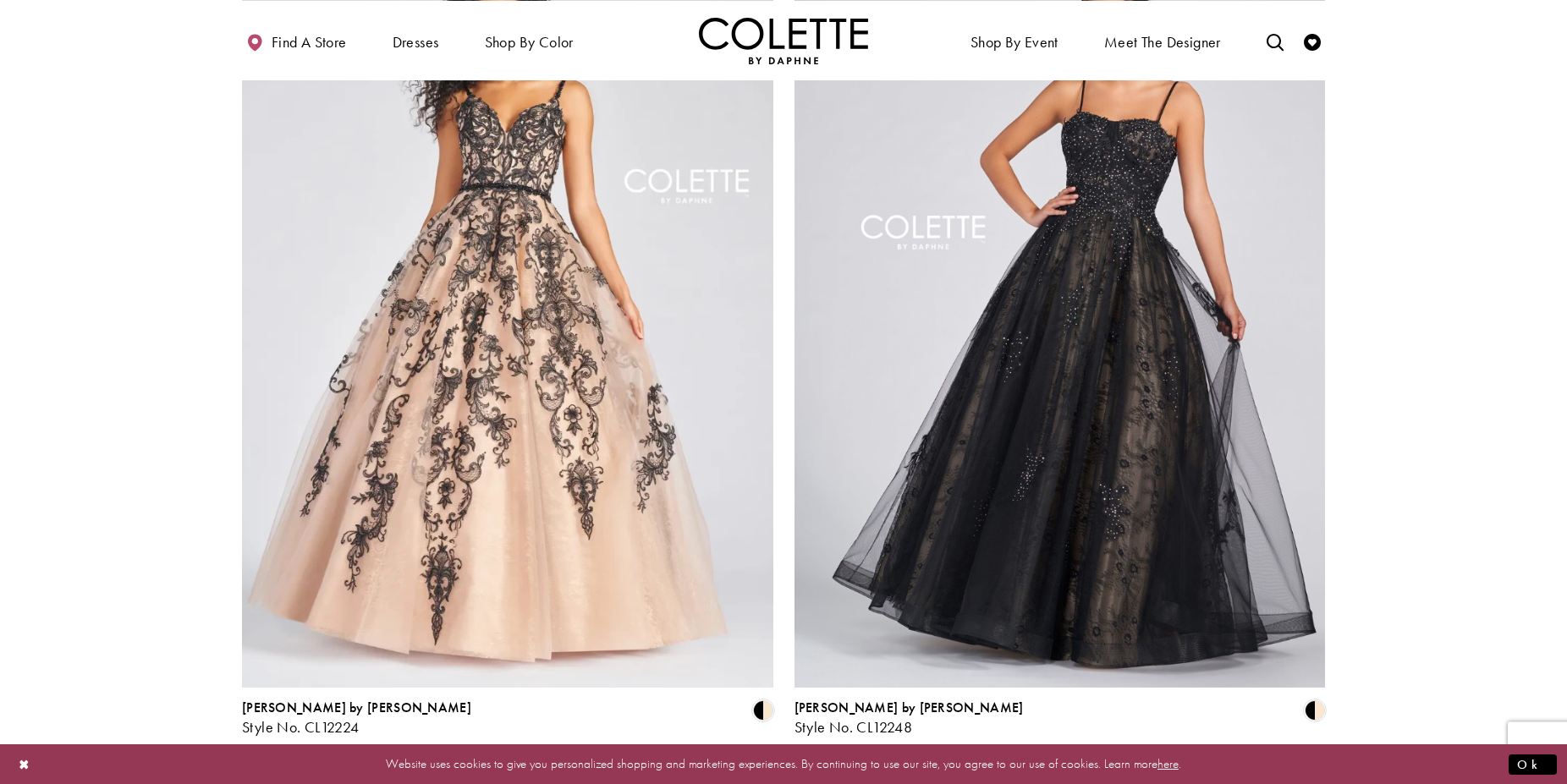
scroll to position [2765, 0]
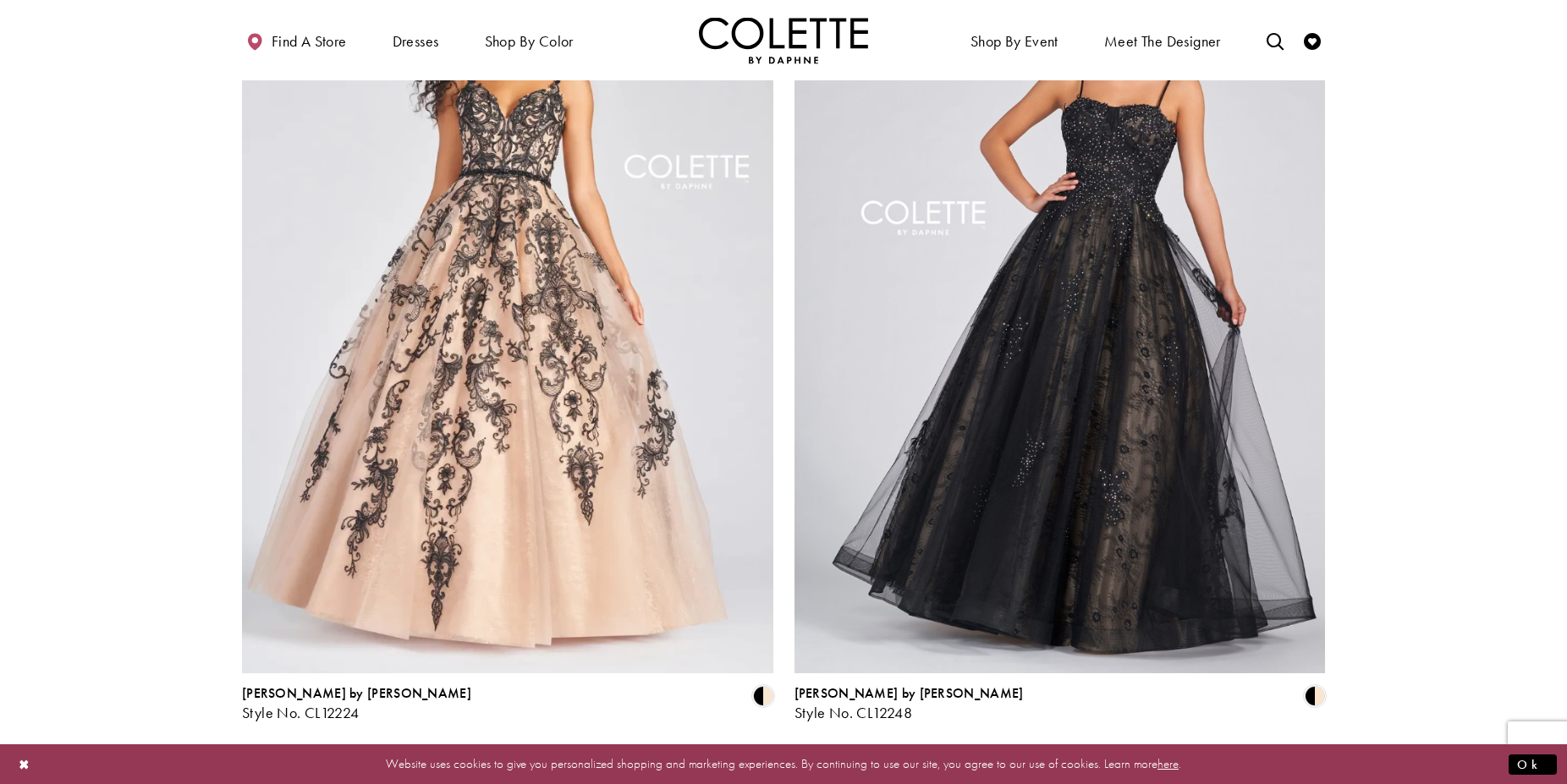
click at [862, 758] on span "Next" at bounding box center [869, 767] width 28 height 17
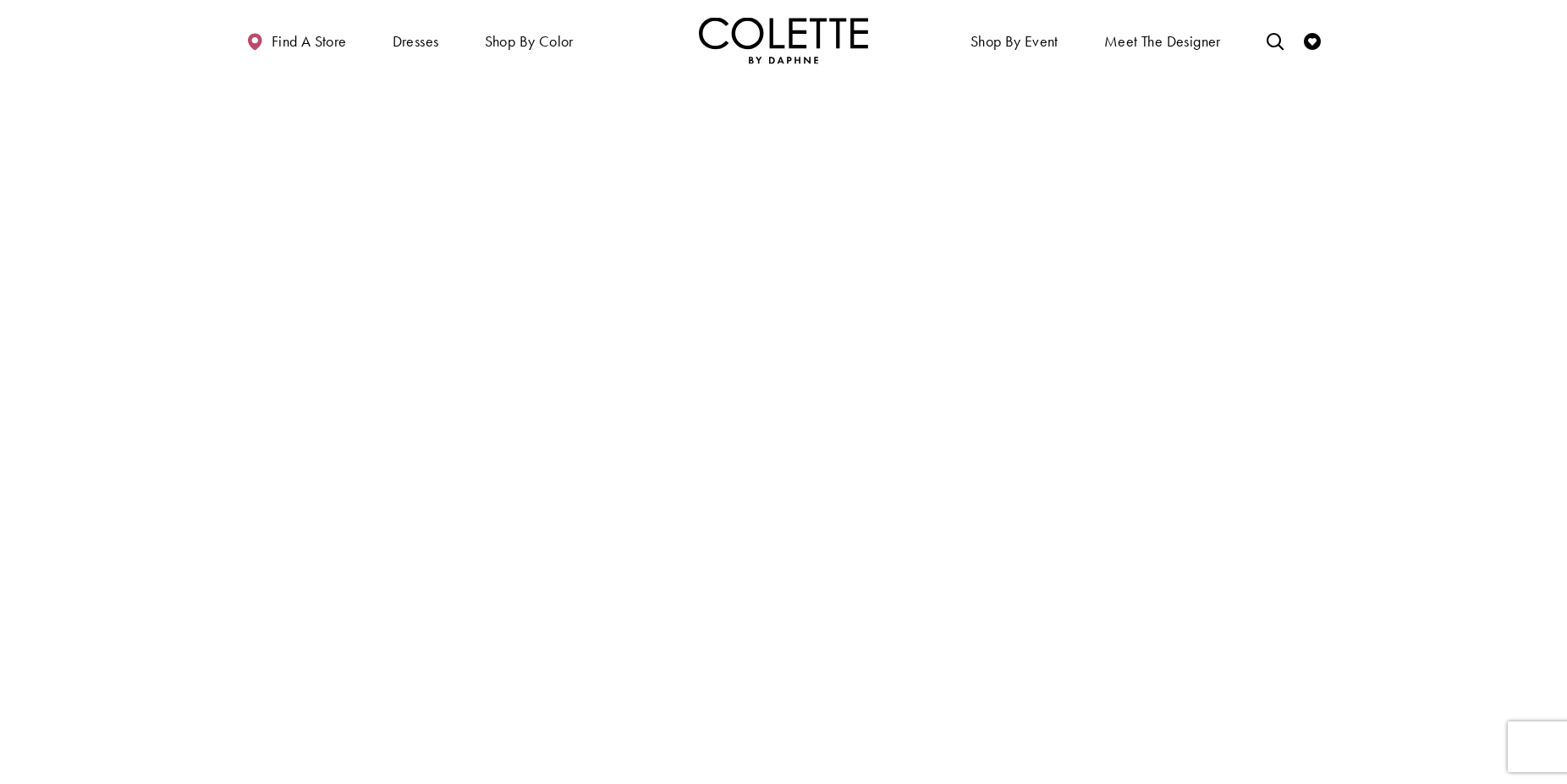
scroll to position [91, 0]
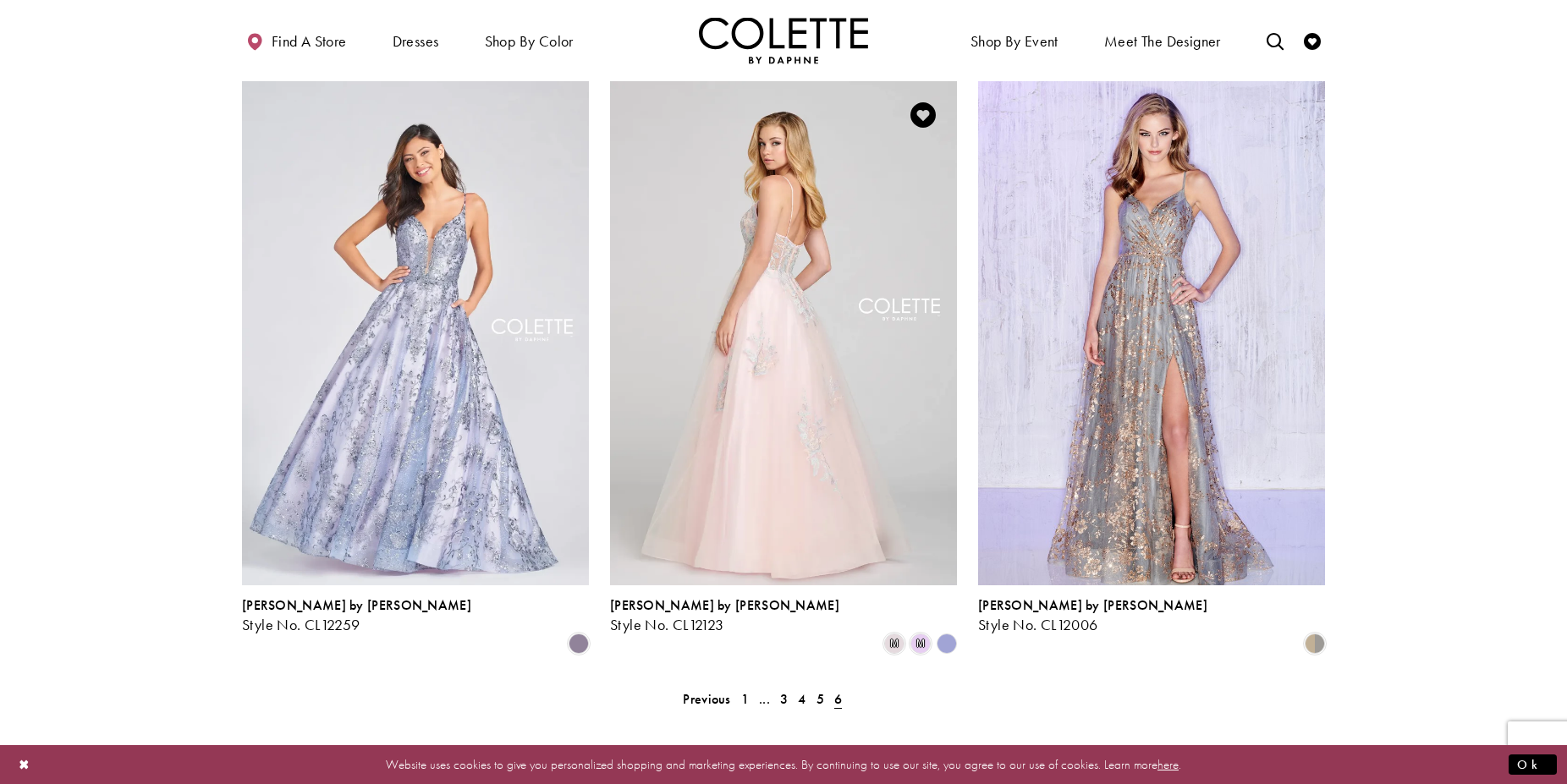
click at [947, 631] on polygon "Product List" at bounding box center [946, 644] width 26 height 26
click at [919, 633] on span "m" at bounding box center [921, 643] width 20 height 20
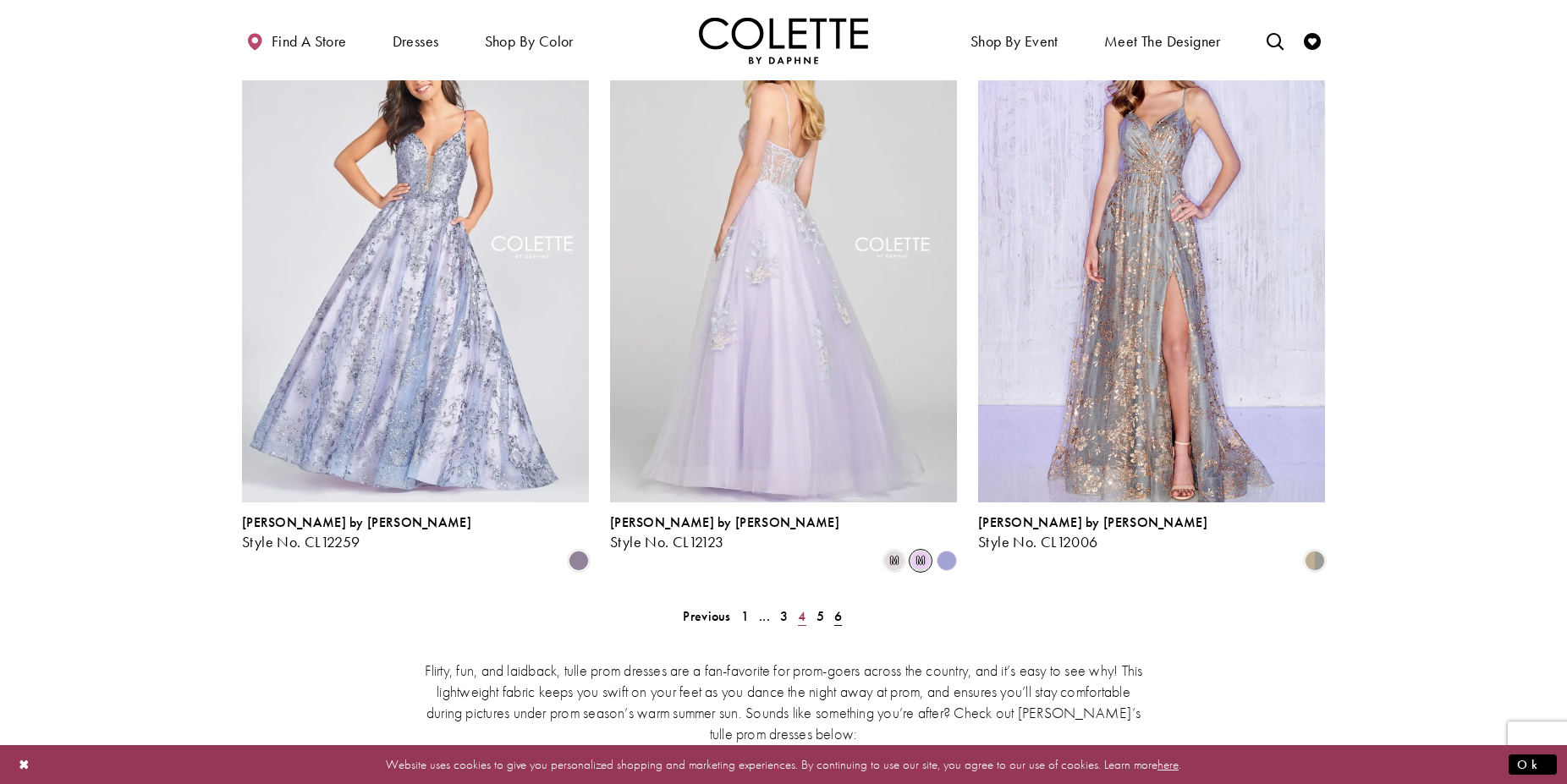
scroll to position [178, 0]
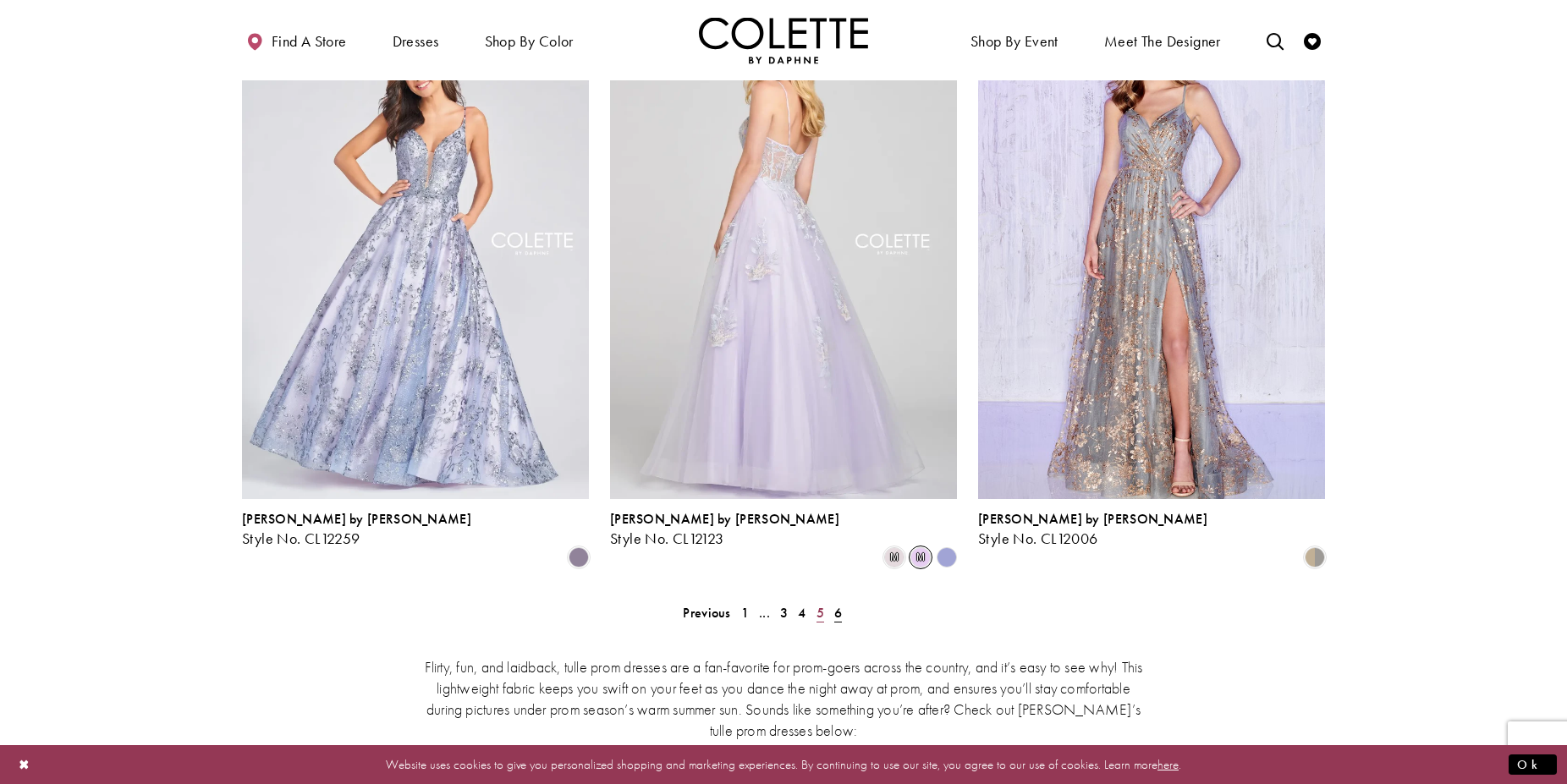
click at [816, 601] on link "5" at bounding box center [819, 613] width 17 height 25
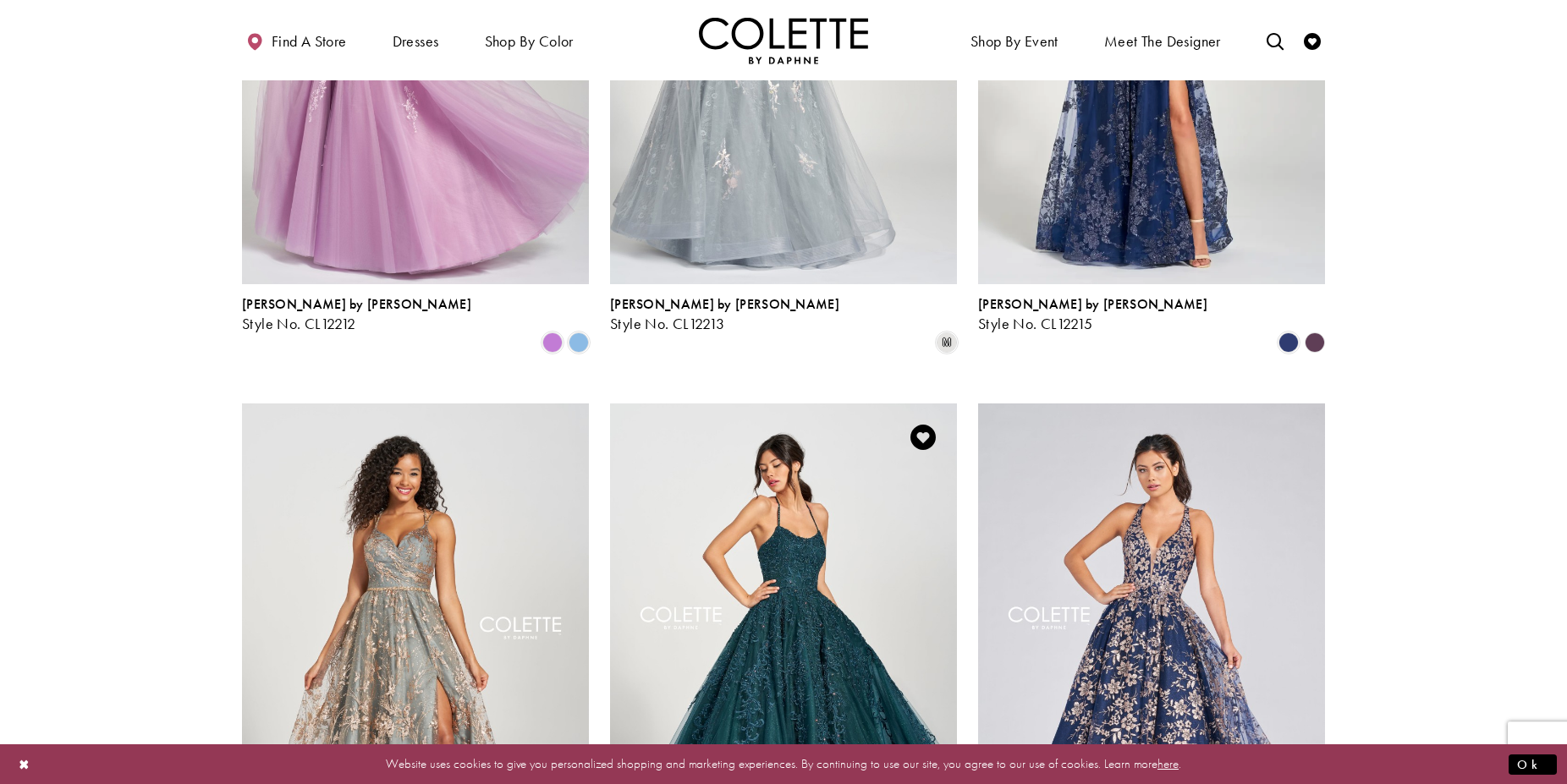
scroll to position [1816, 0]
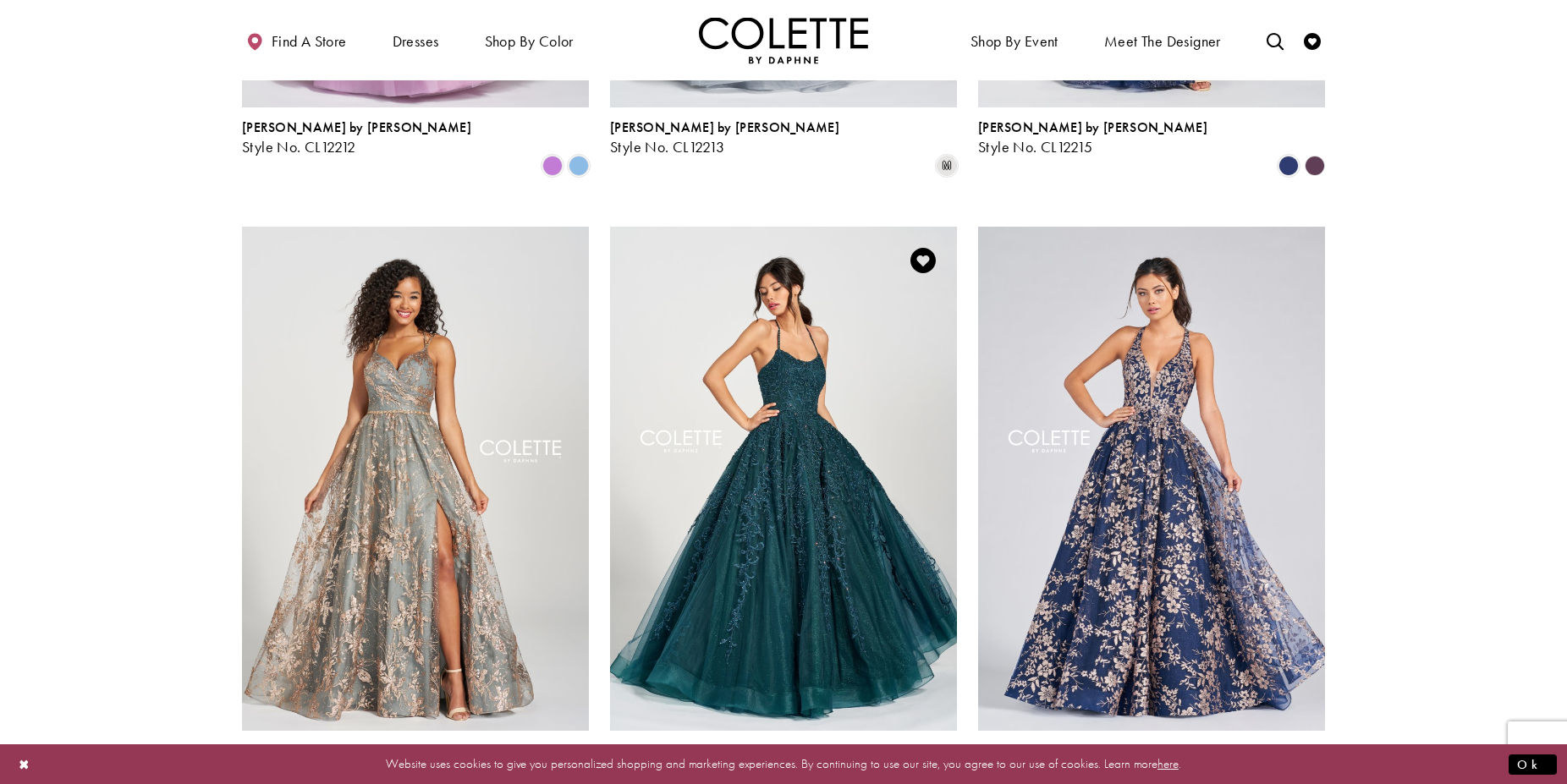
click at [810, 516] on img "Visit Colette by Daphne Style No. CL12221 Page" at bounding box center [784, 478] width 347 height 504
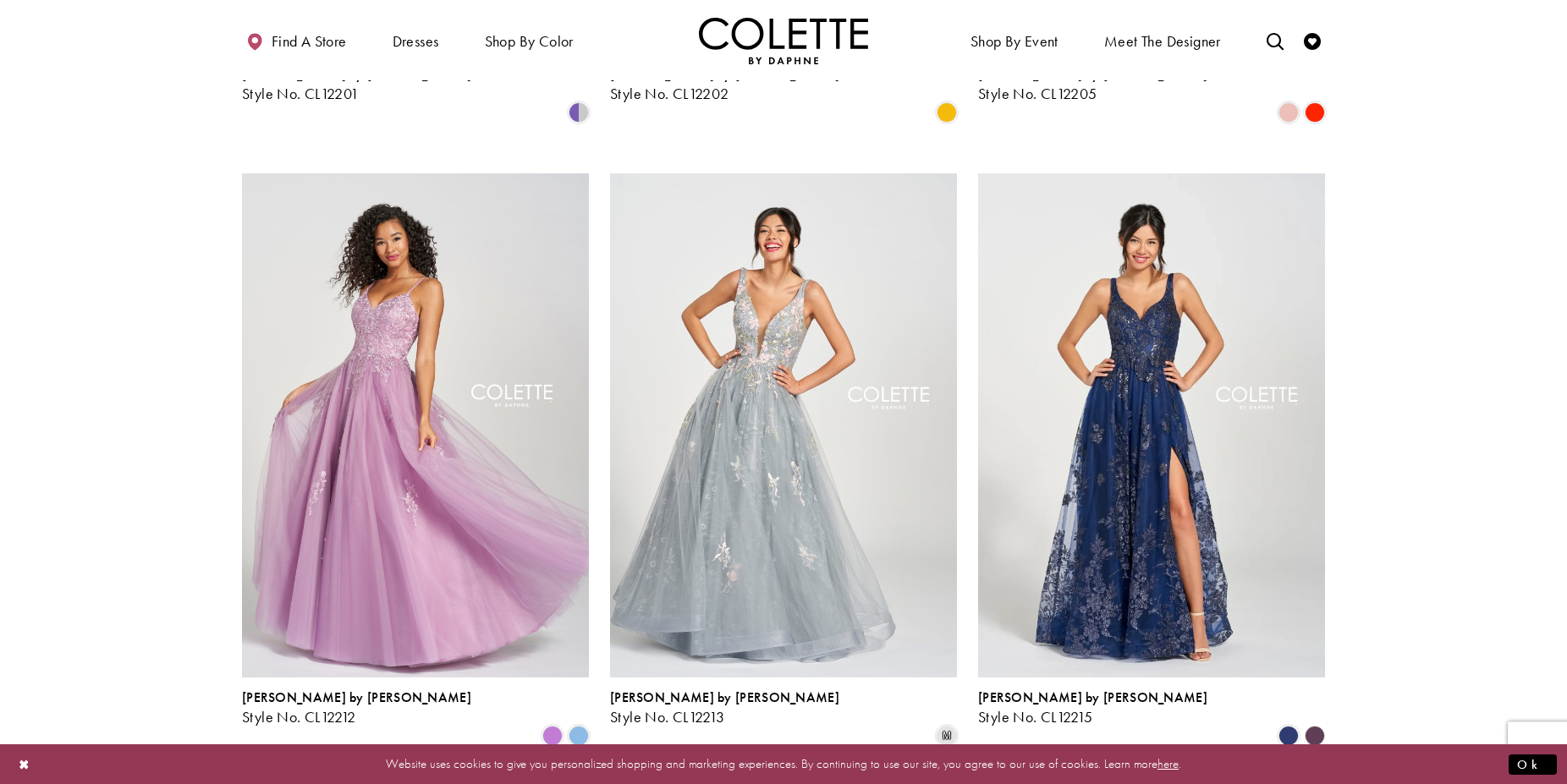
scroll to position [1213, 0]
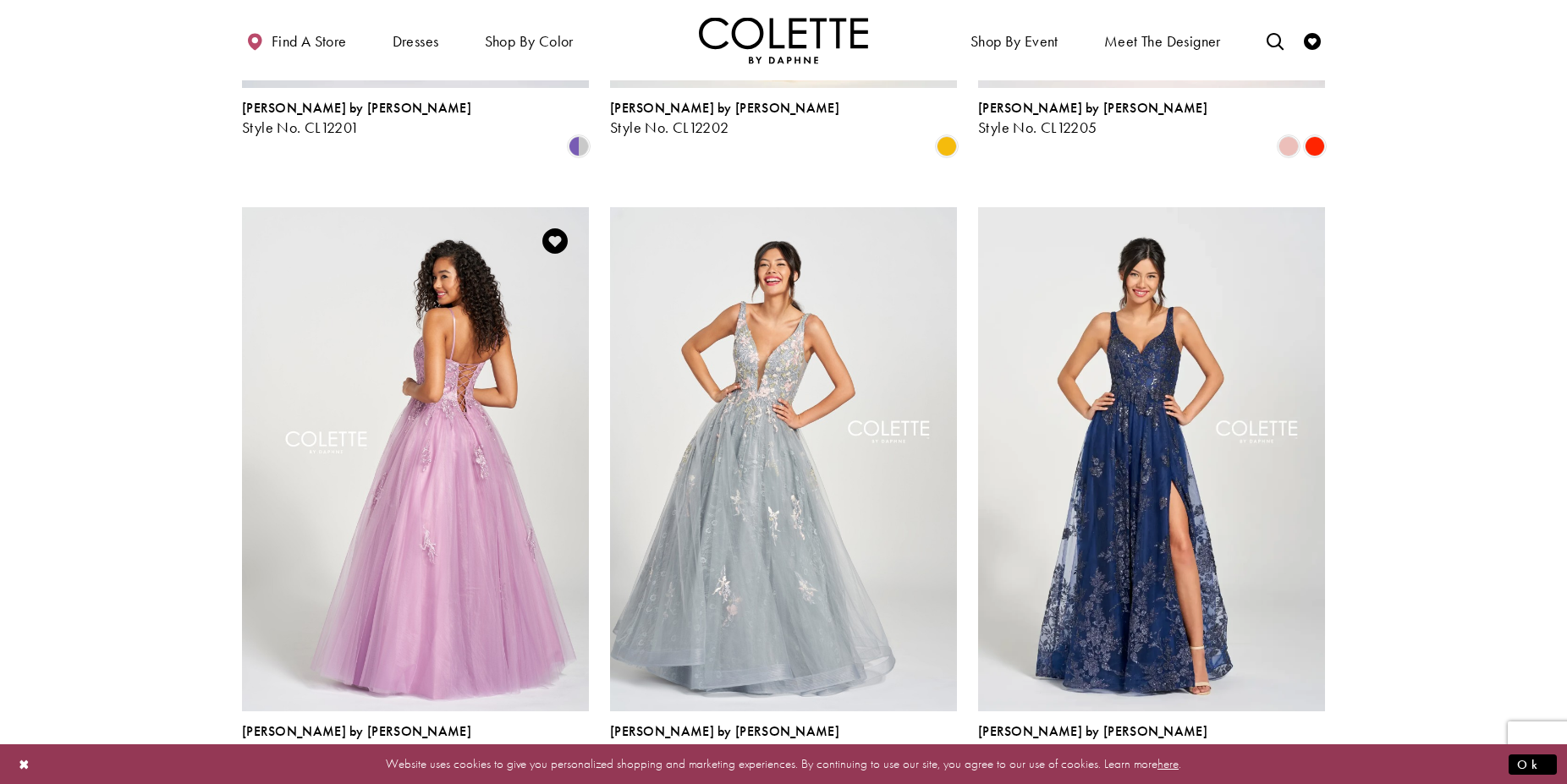
click at [408, 465] on img "Visit Colette by Daphne Style No. CL12212 Page" at bounding box center [415, 459] width 347 height 504
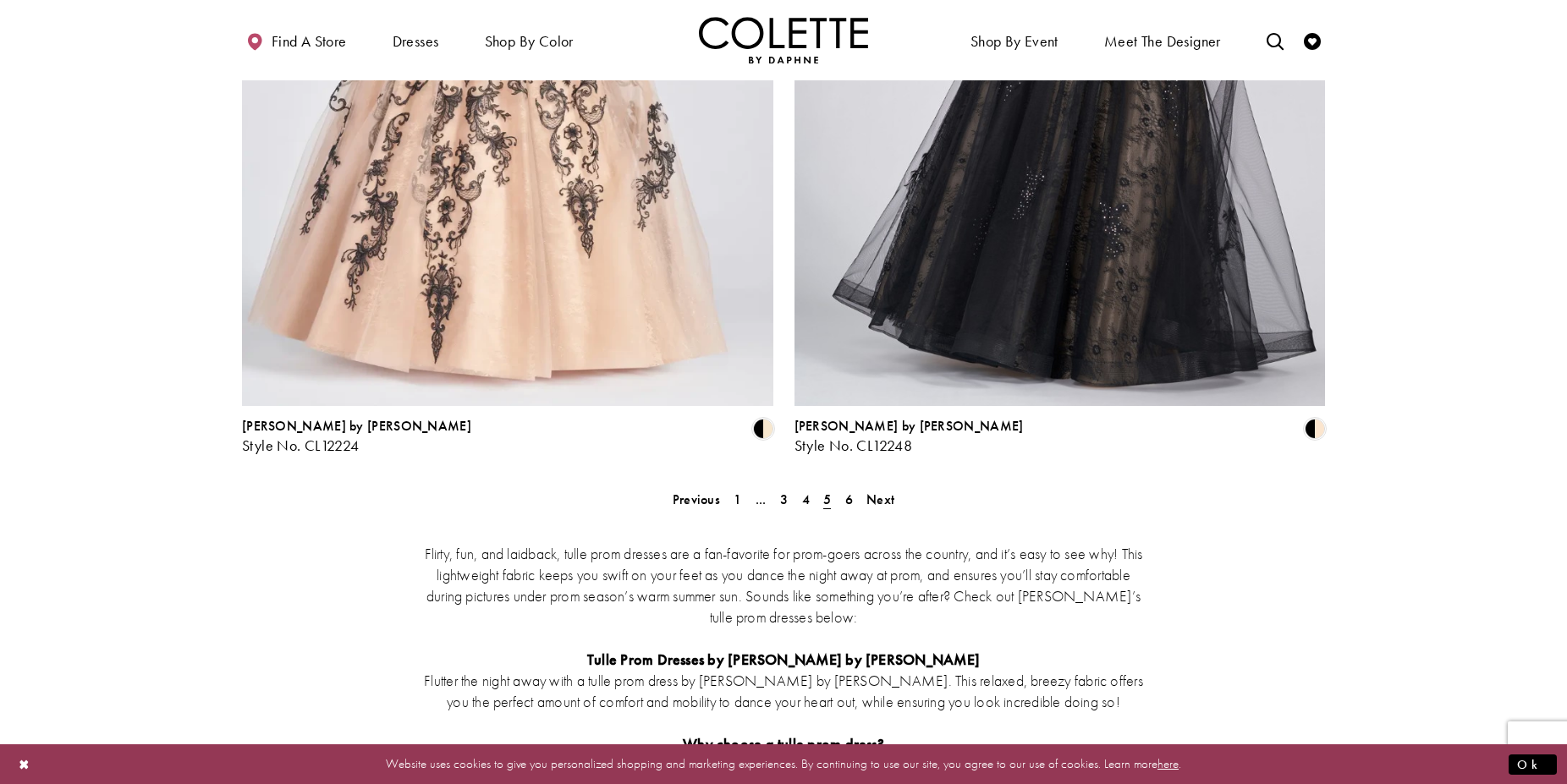
scroll to position [3001, 0]
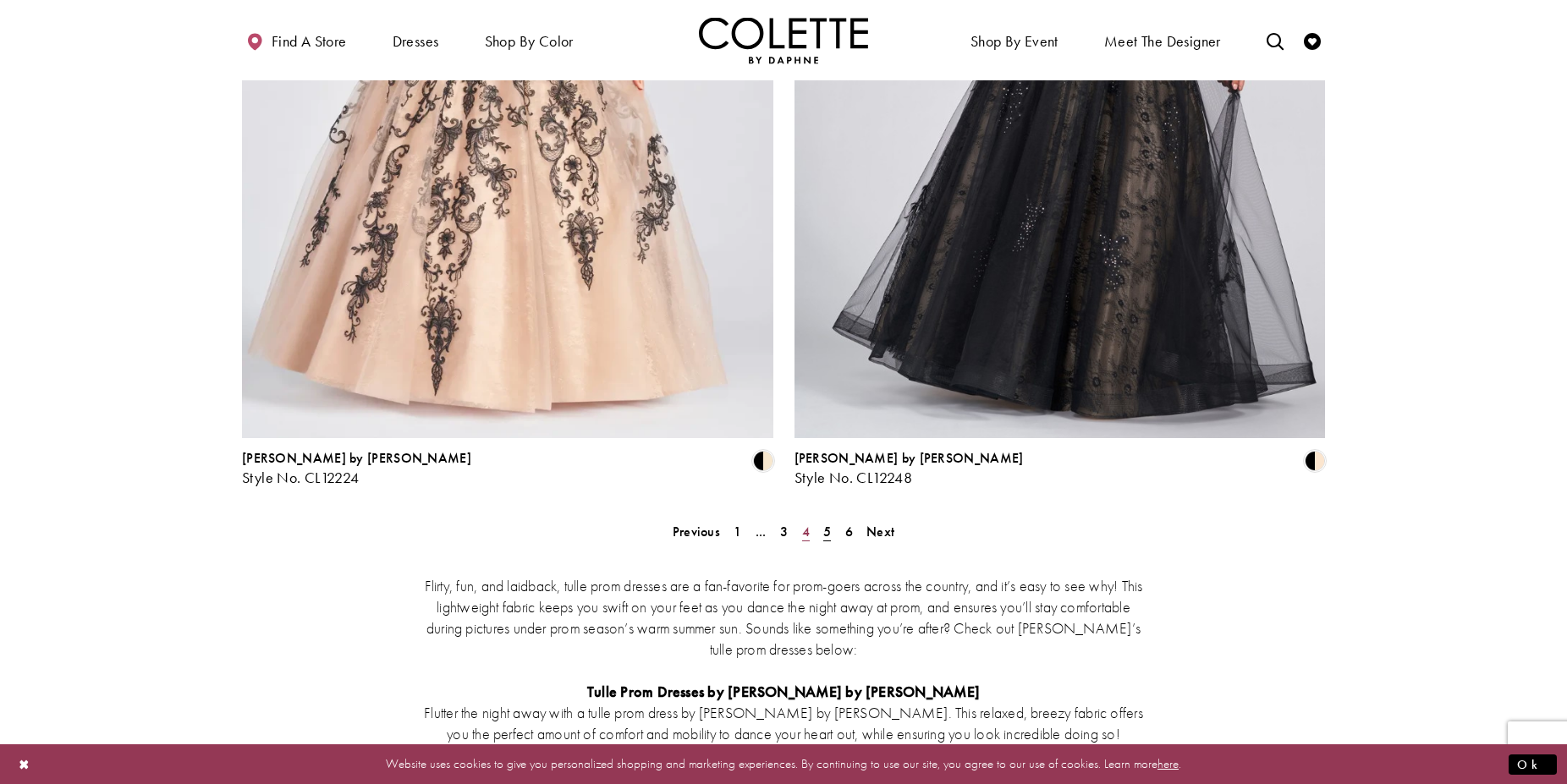
click at [809, 523] on span "4" at bounding box center [806, 531] width 7 height 17
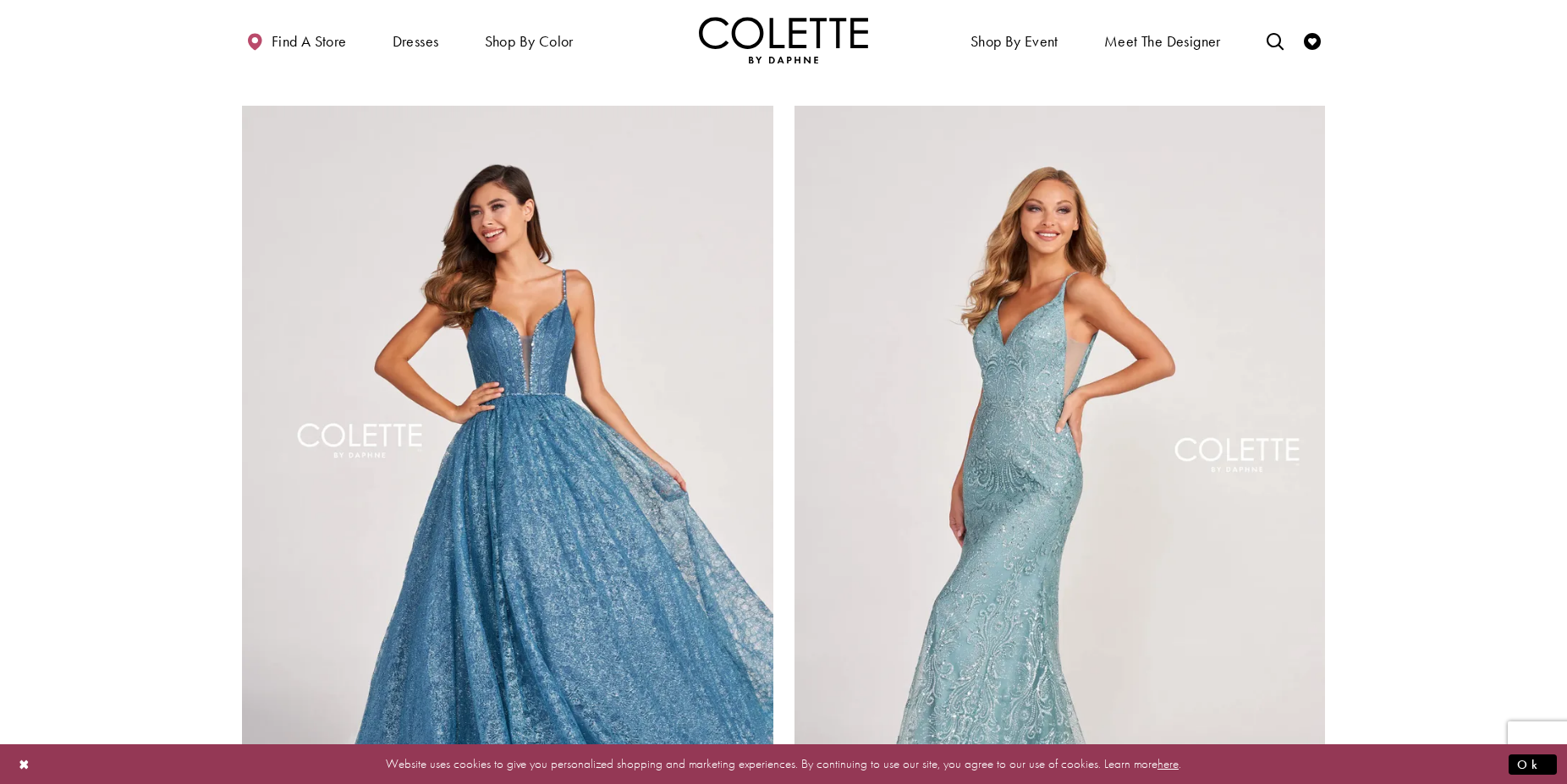
scroll to position [2765, 0]
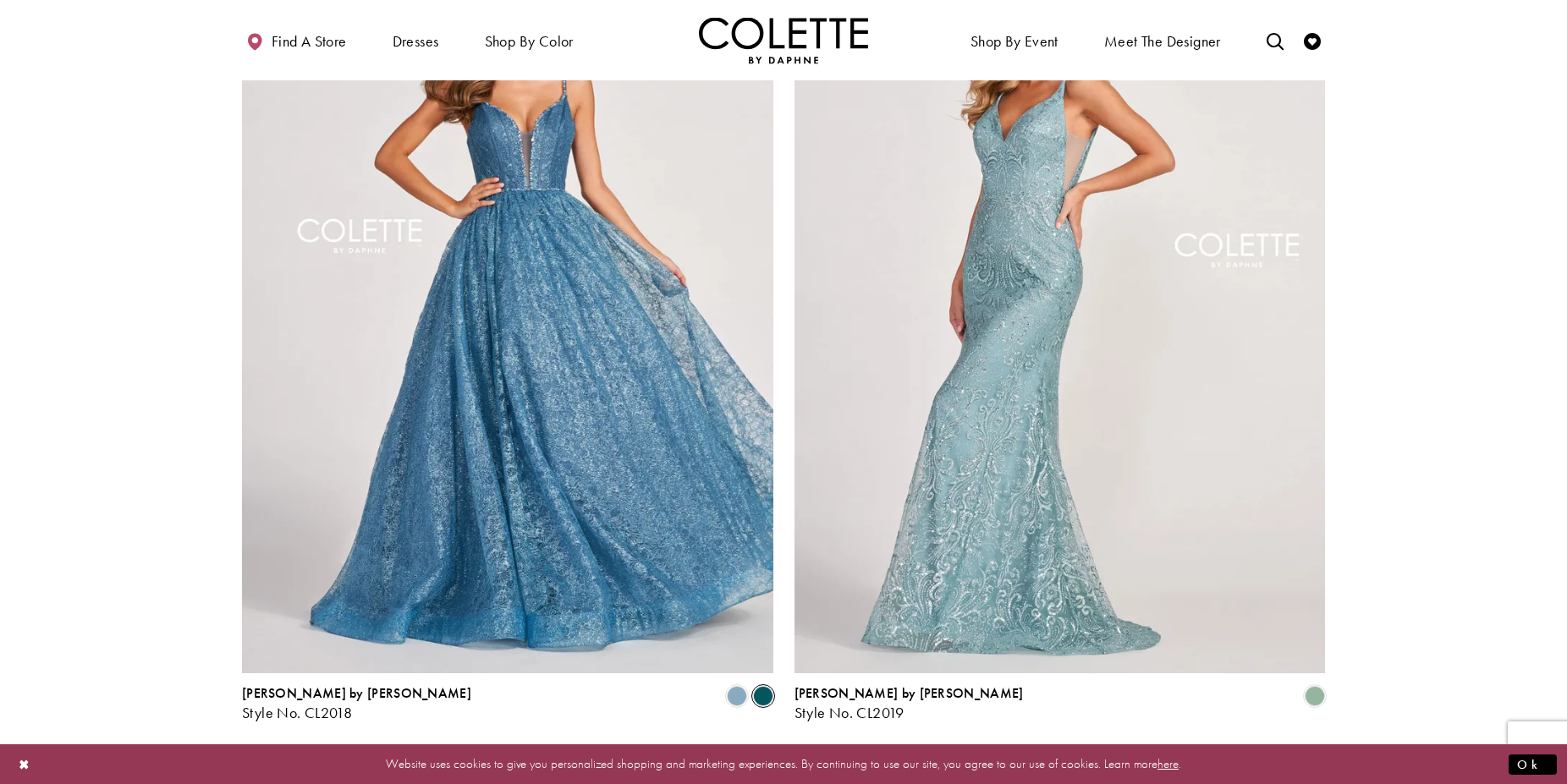
click at [762, 686] on span "Product List" at bounding box center [763, 696] width 20 height 20
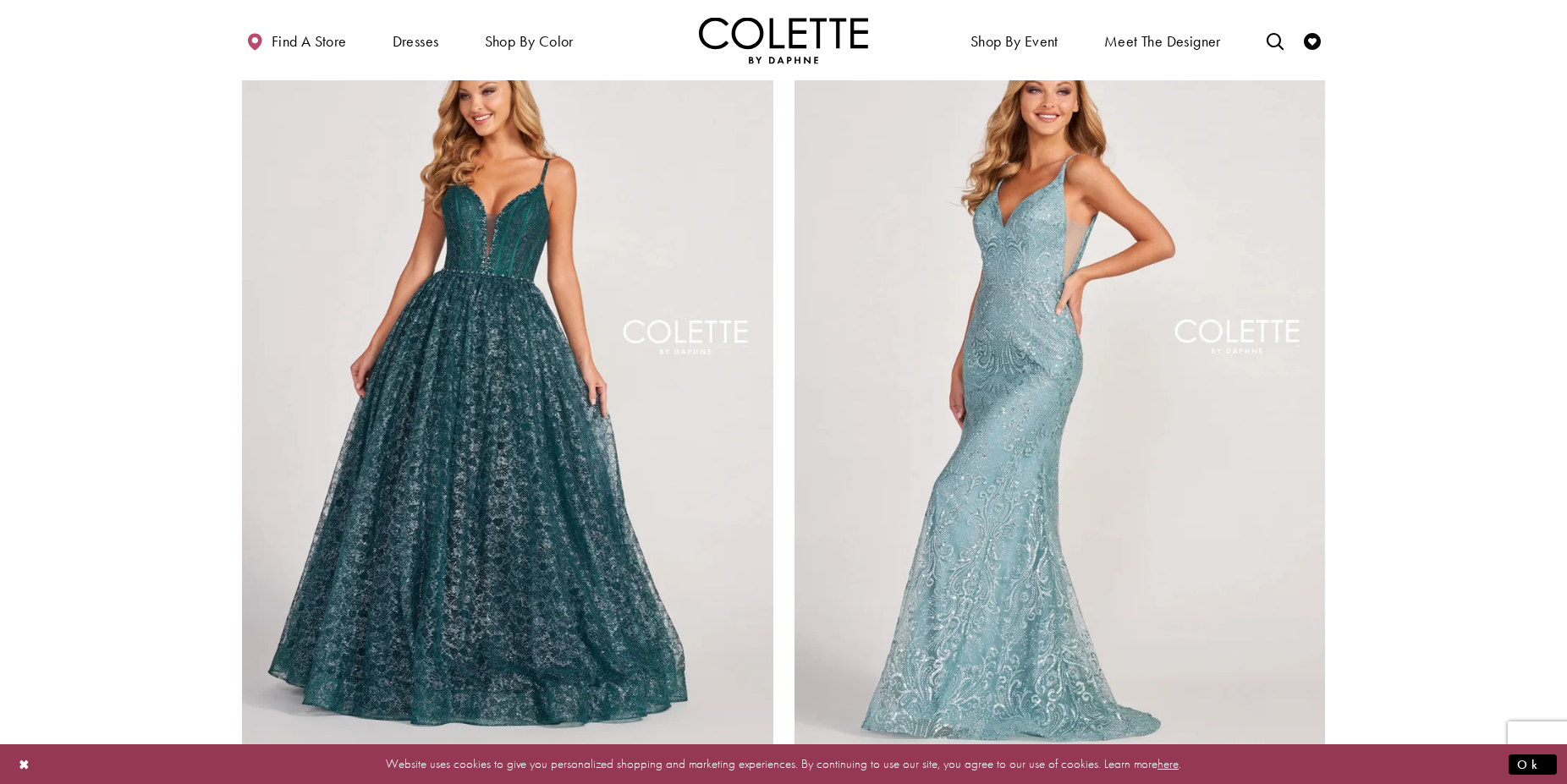
scroll to position [2938, 0]
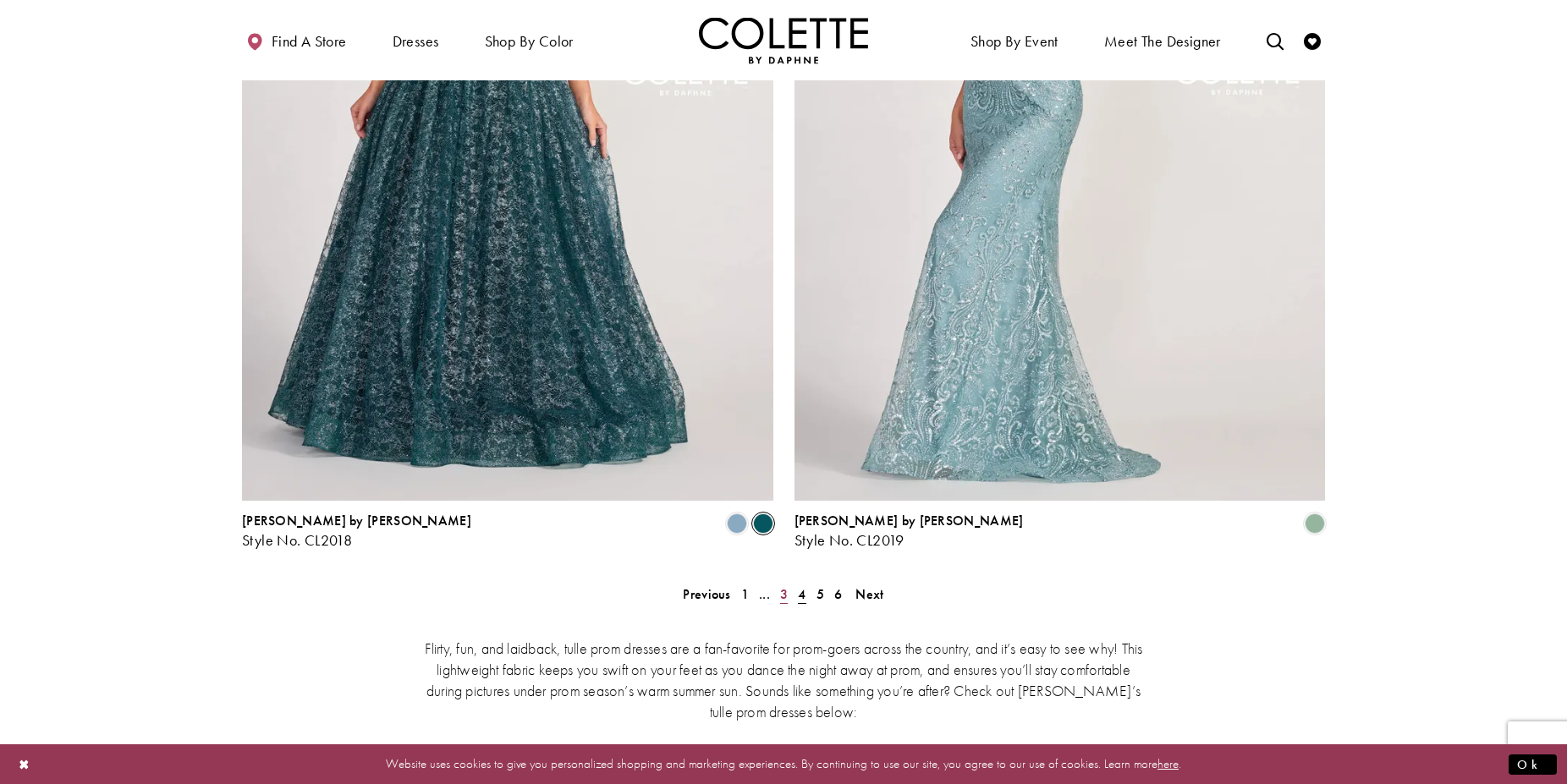
click at [784, 585] on span "3" at bounding box center [784, 594] width 7 height 17
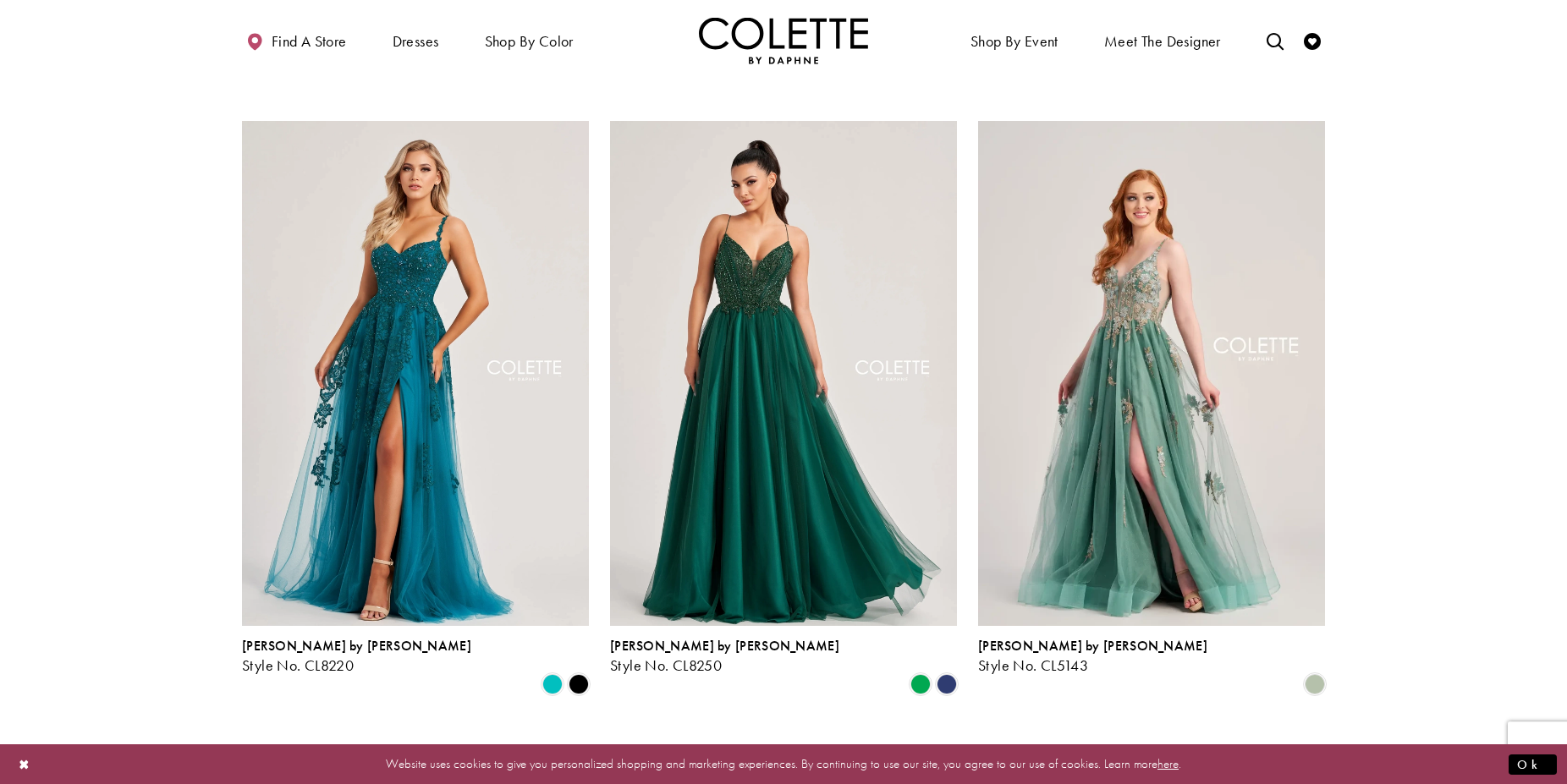
scroll to position [695, 0]
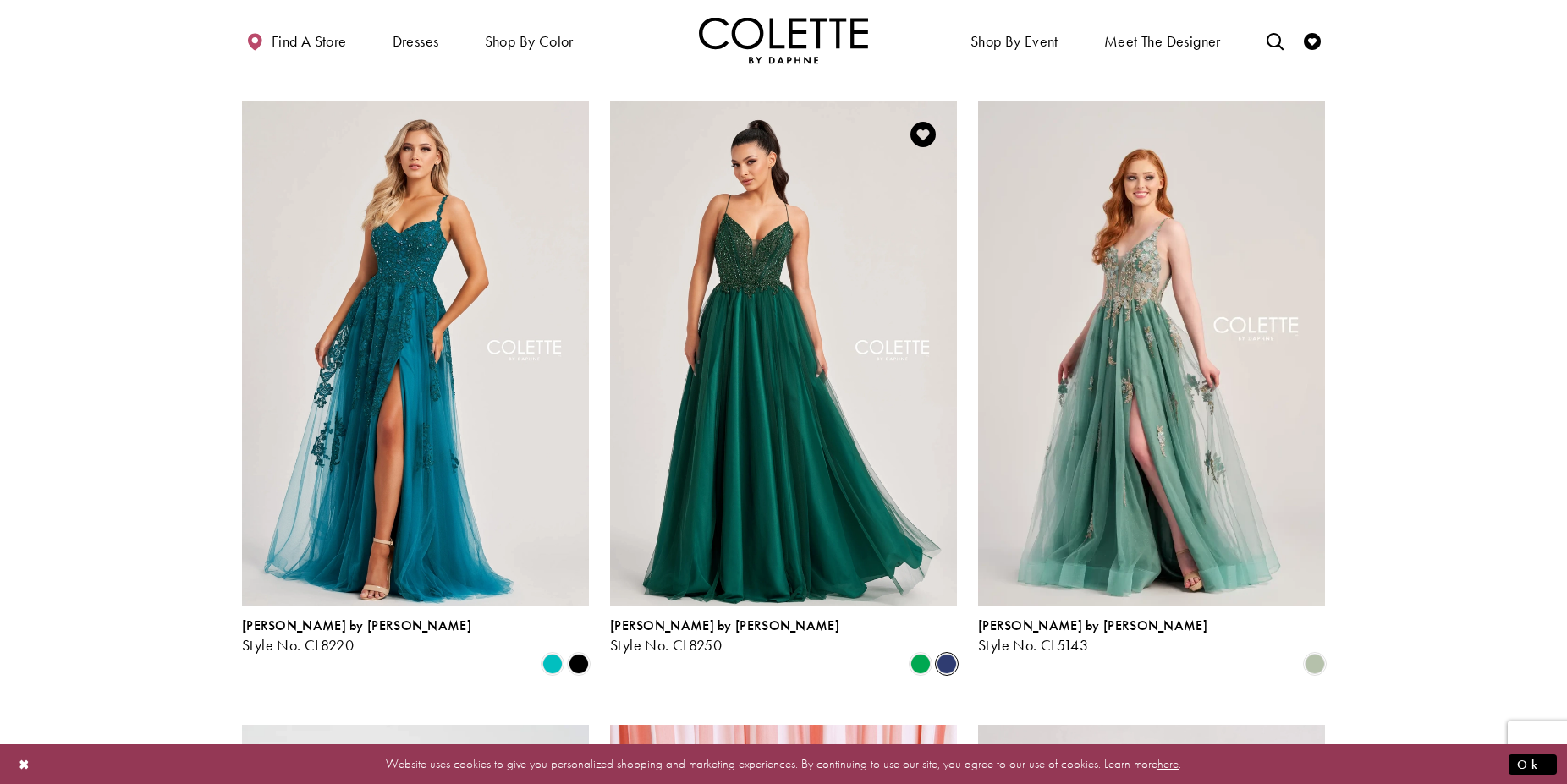
click at [943, 653] on span "Product List" at bounding box center [946, 663] width 20 height 20
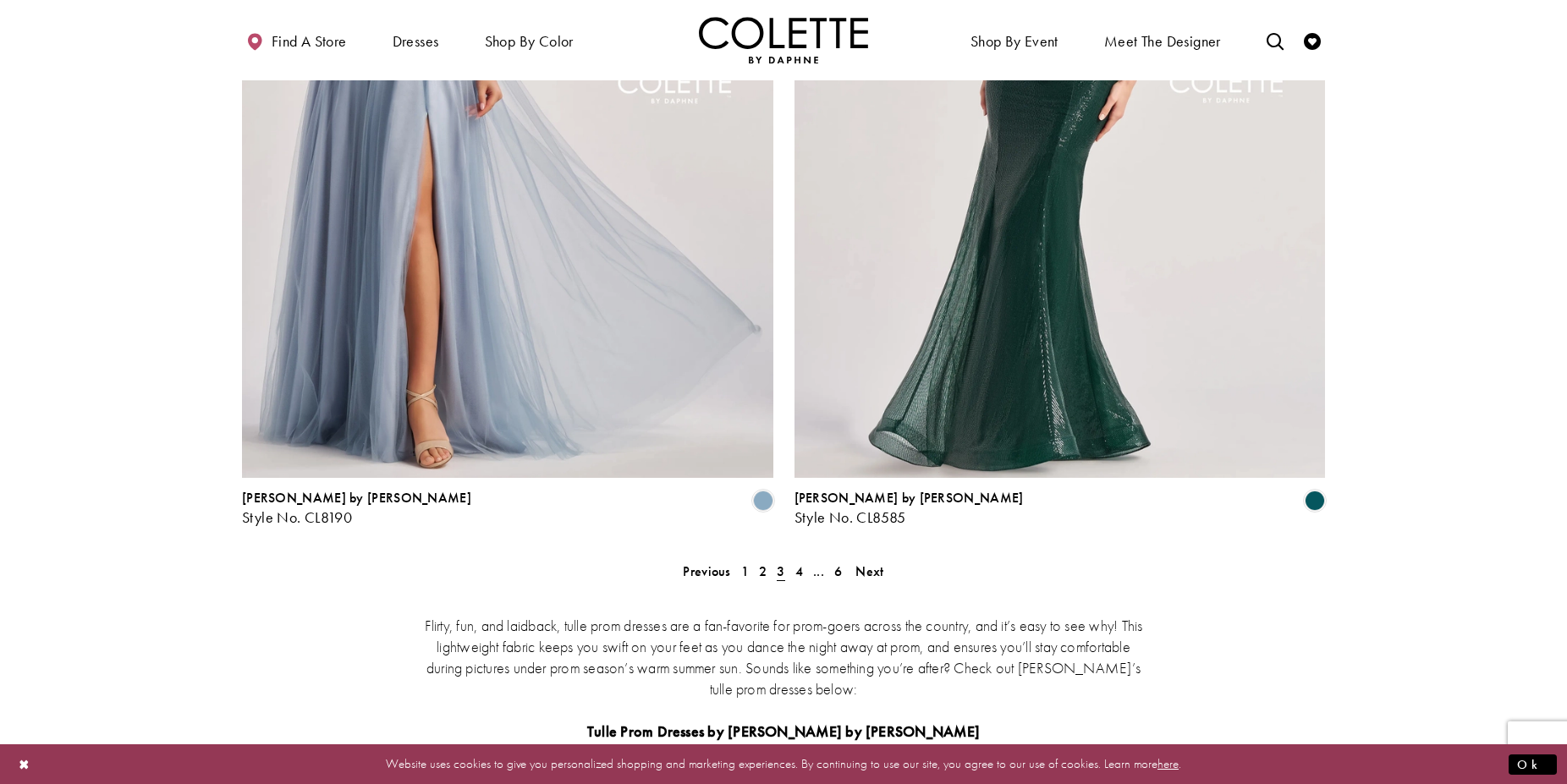
scroll to position [3110, 0]
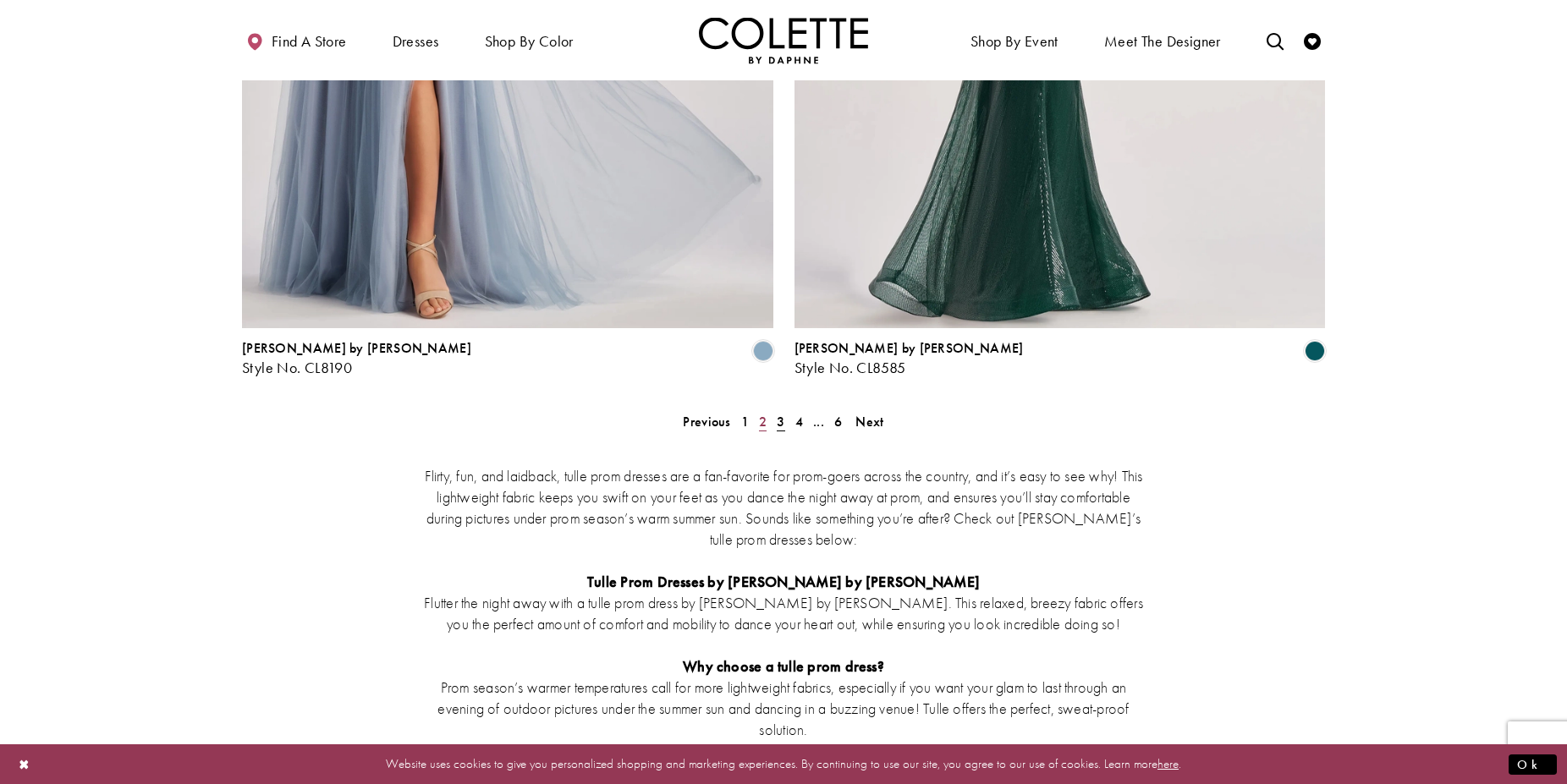
click at [761, 413] on span "2" at bounding box center [762, 421] width 7 height 17
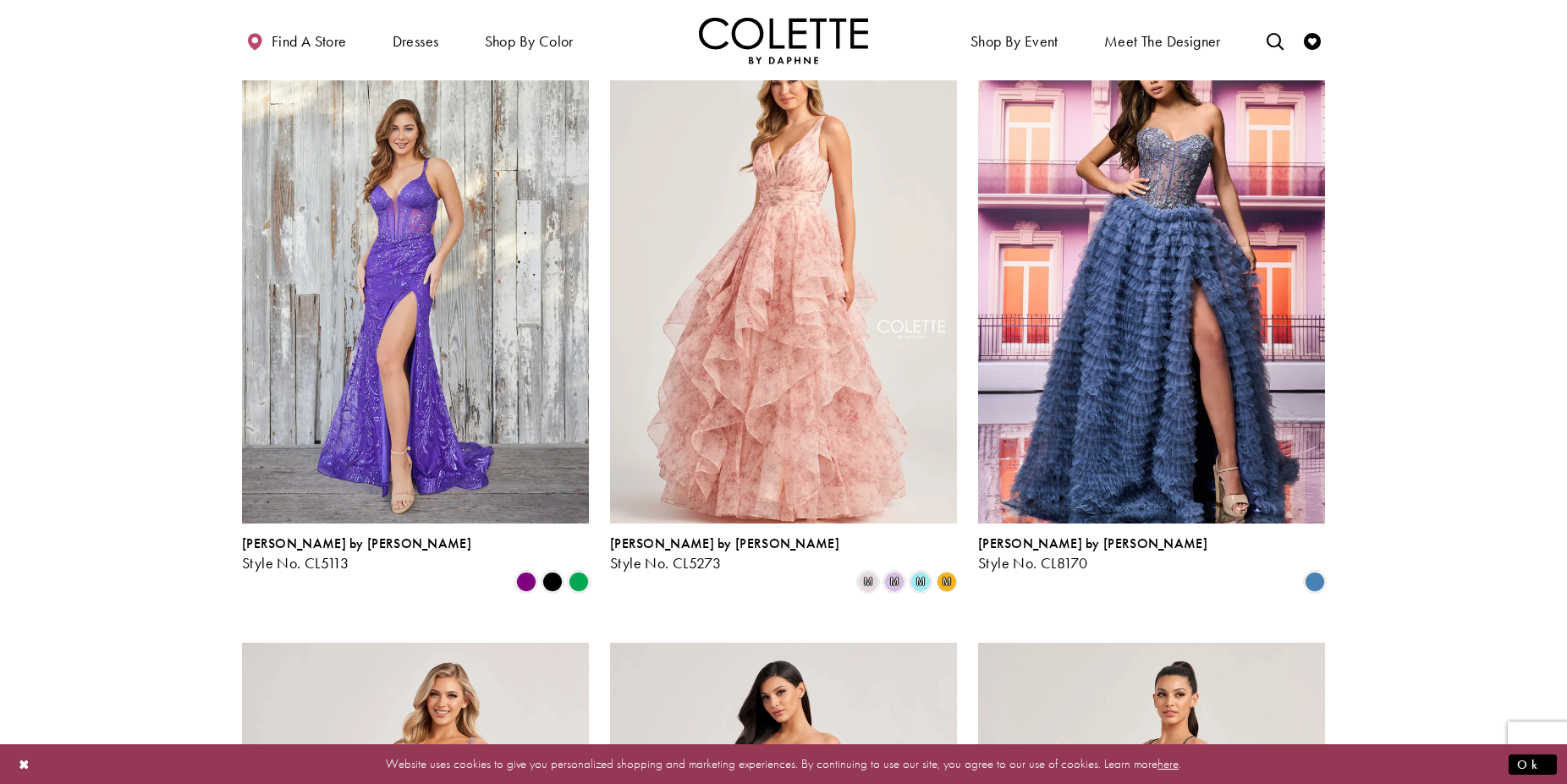
scroll to position [781, 0]
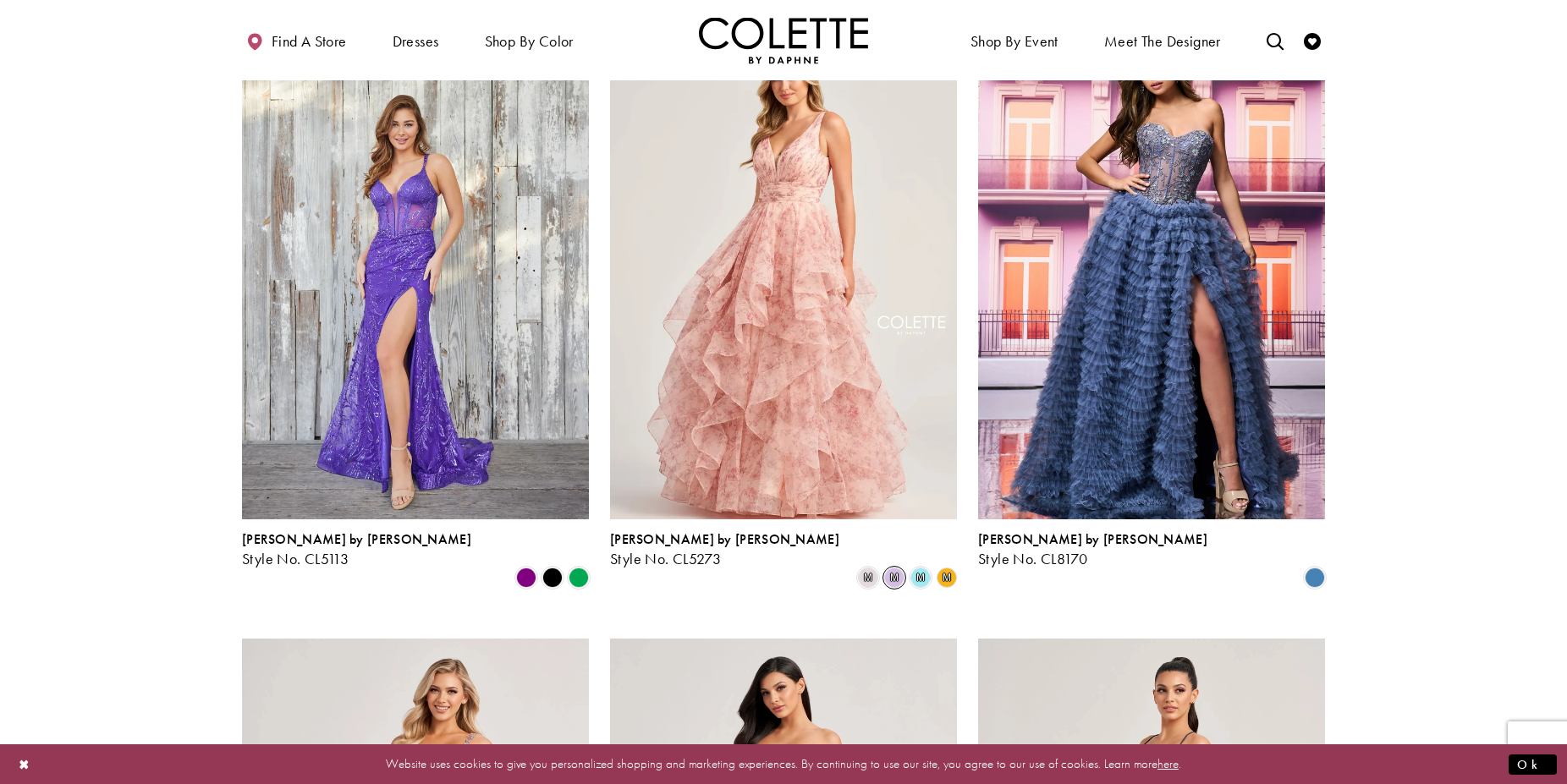
click at [897, 568] on span "m" at bounding box center [894, 578] width 20 height 20
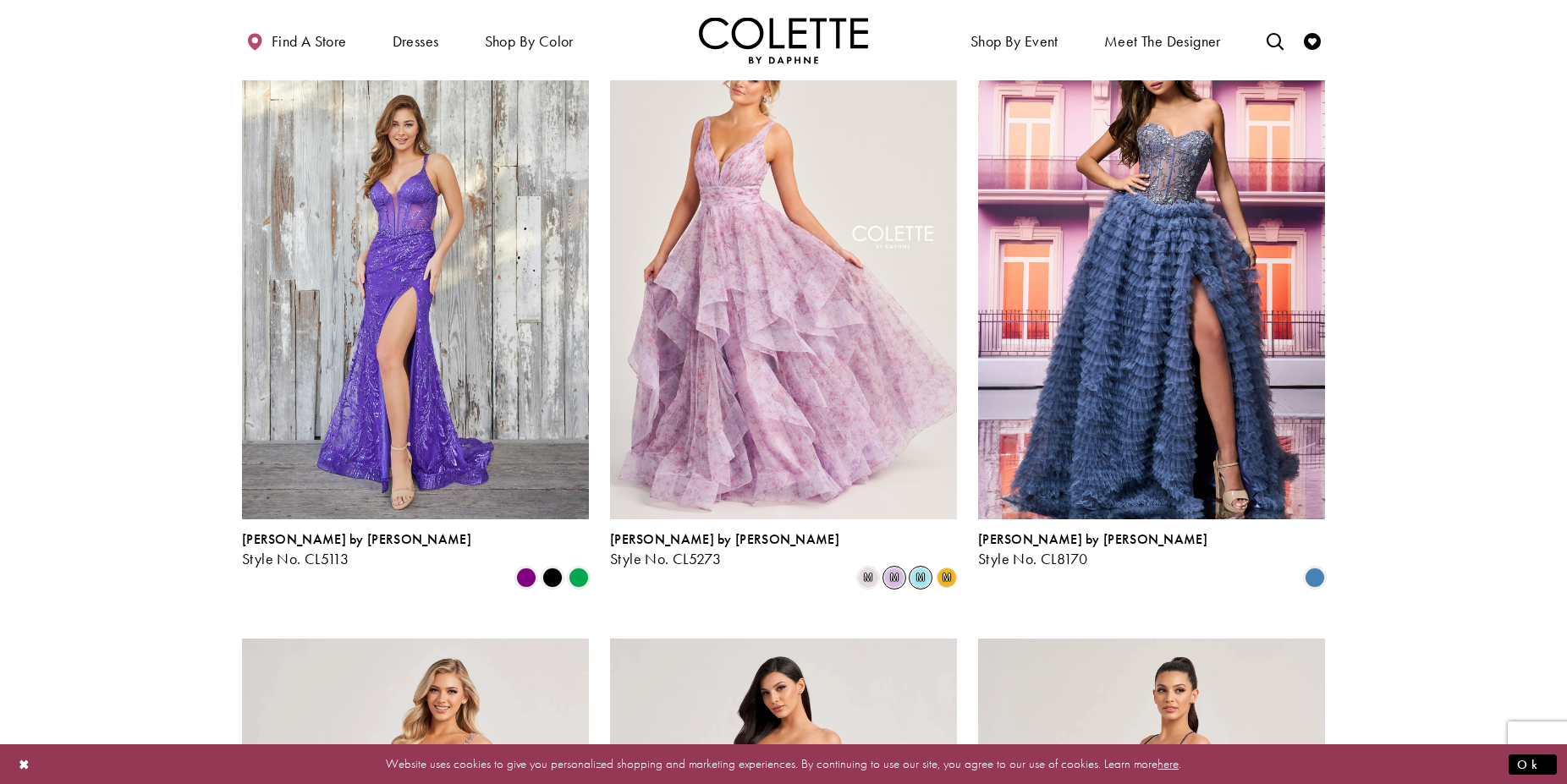
click at [916, 568] on span "m" at bounding box center [921, 578] width 20 height 20
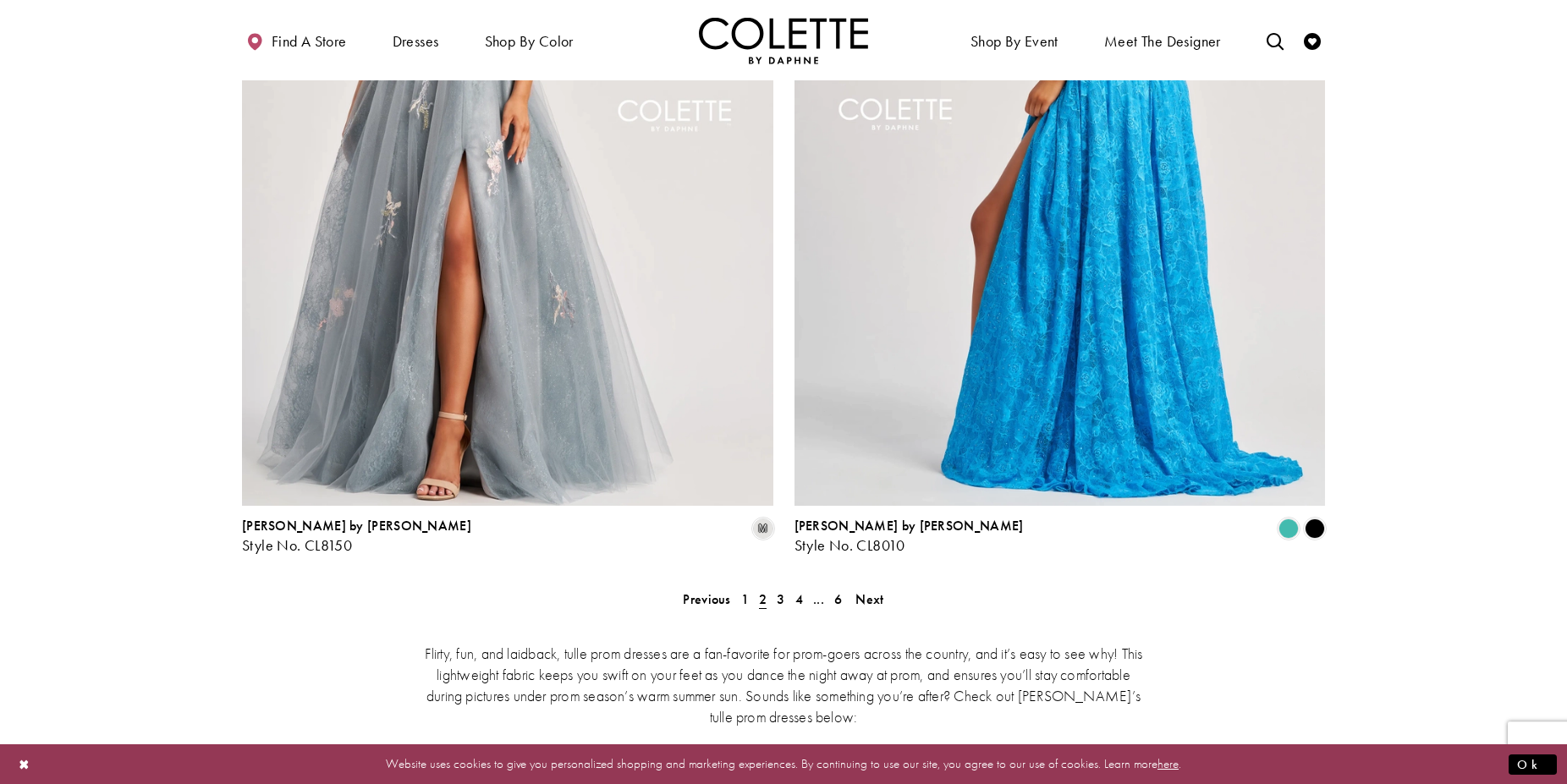
scroll to position [2938, 0]
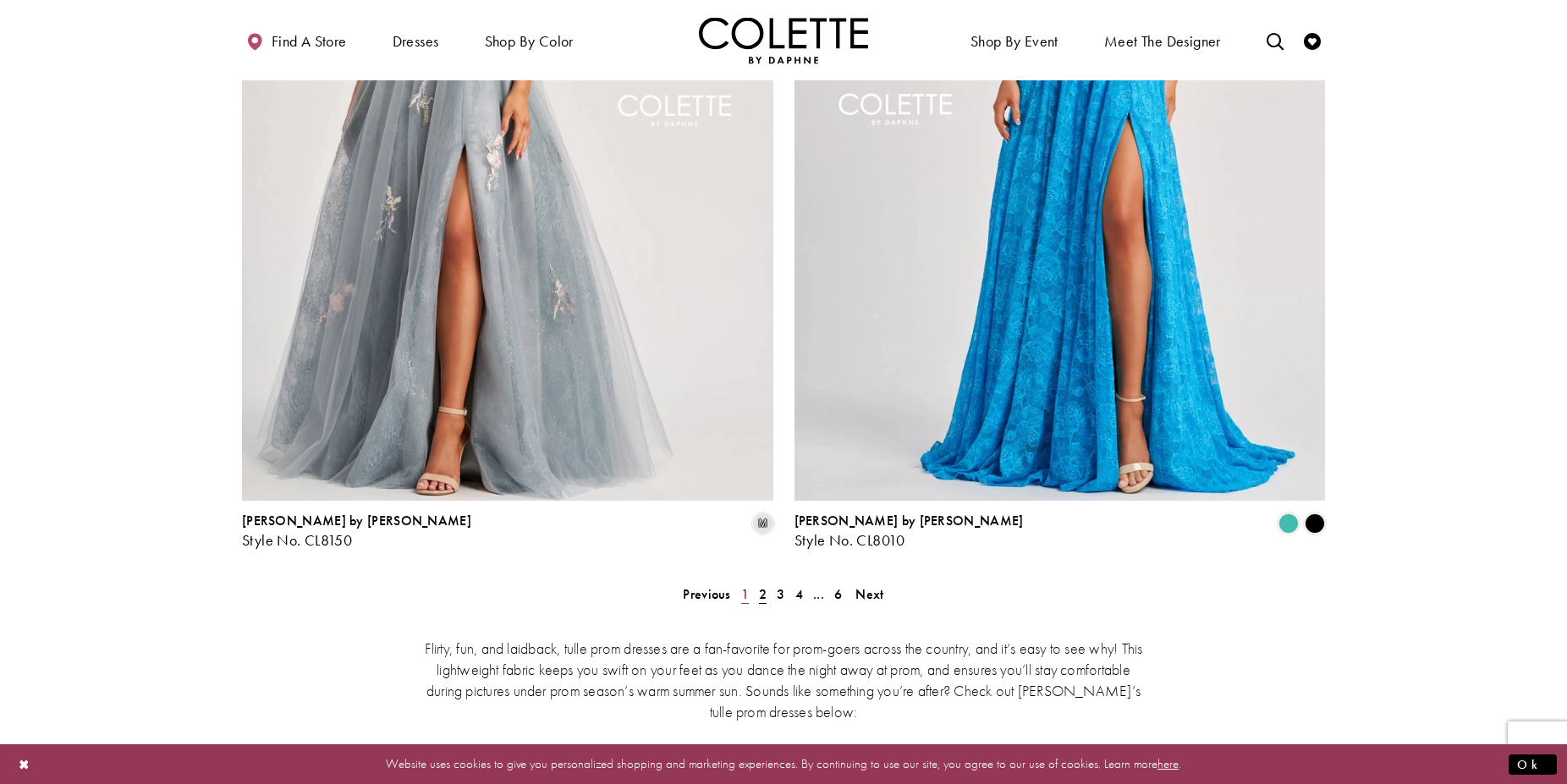
click at [741, 585] on span "1" at bounding box center [745, 594] width 7 height 17
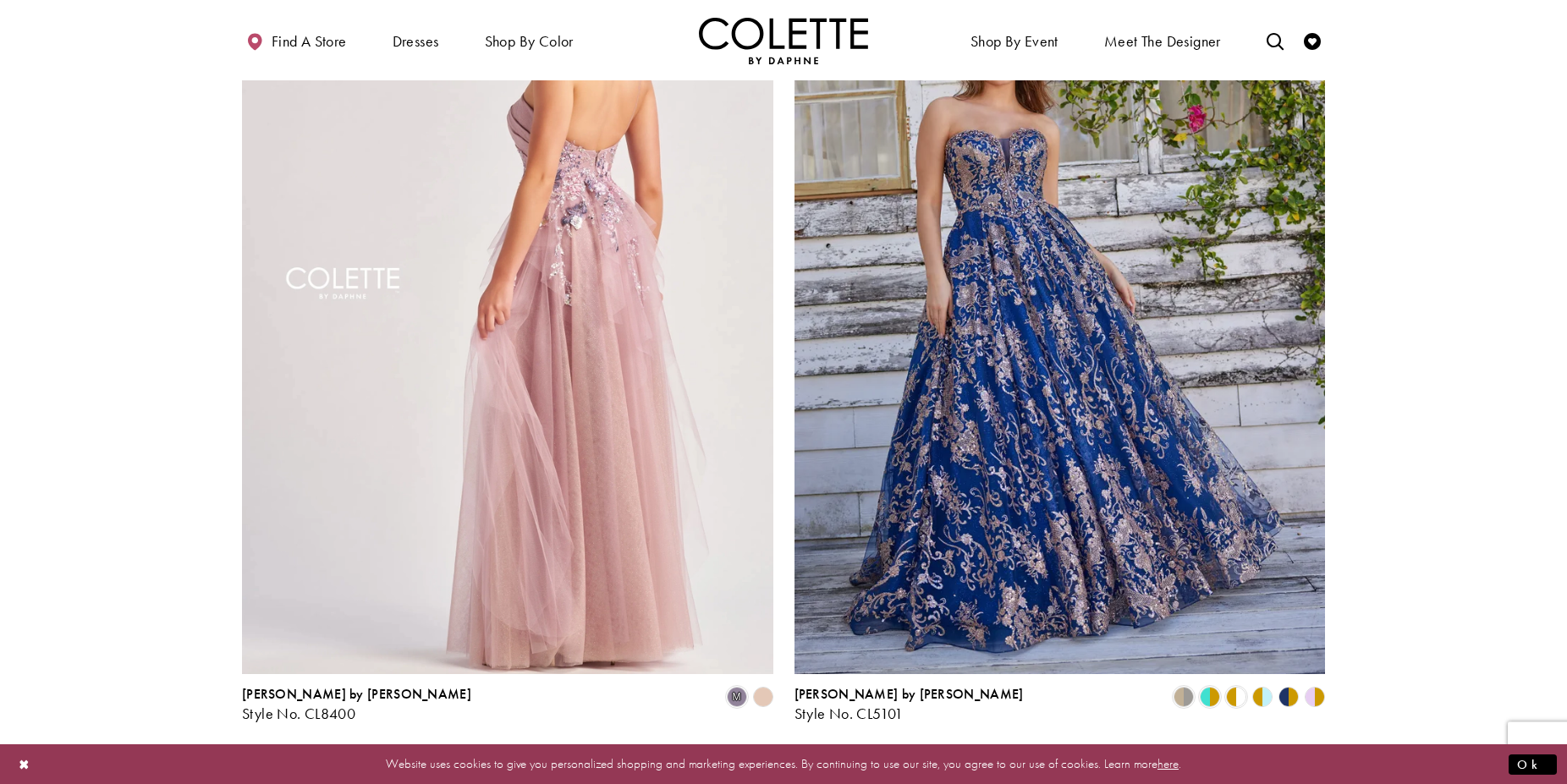
scroll to position [2765, 0]
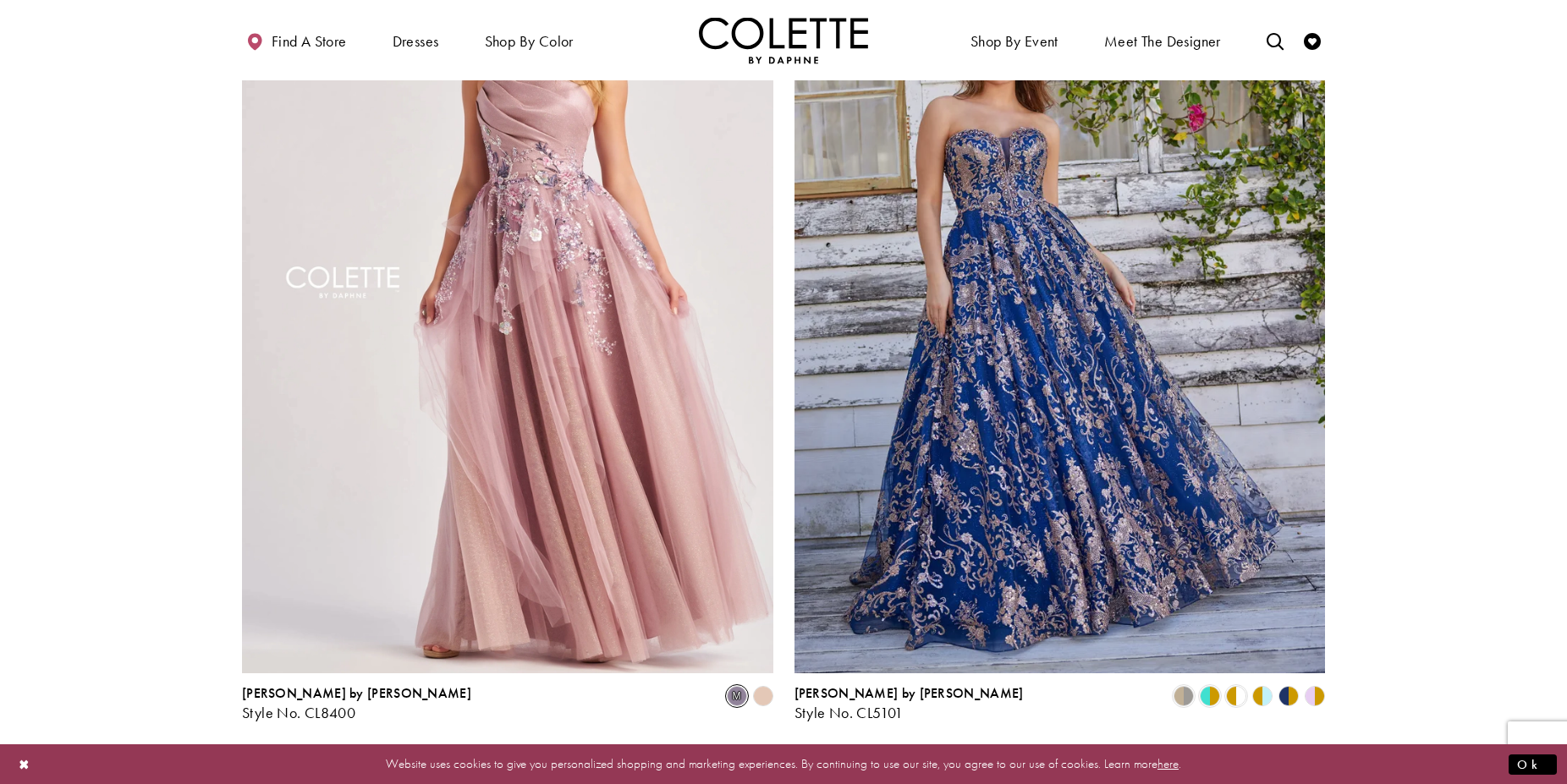
click at [729, 686] on span "m" at bounding box center [737, 696] width 20 height 20
click at [736, 686] on span "m" at bounding box center [737, 696] width 20 height 20
click at [768, 684] on polygon "Product List" at bounding box center [762, 697] width 26 height 26
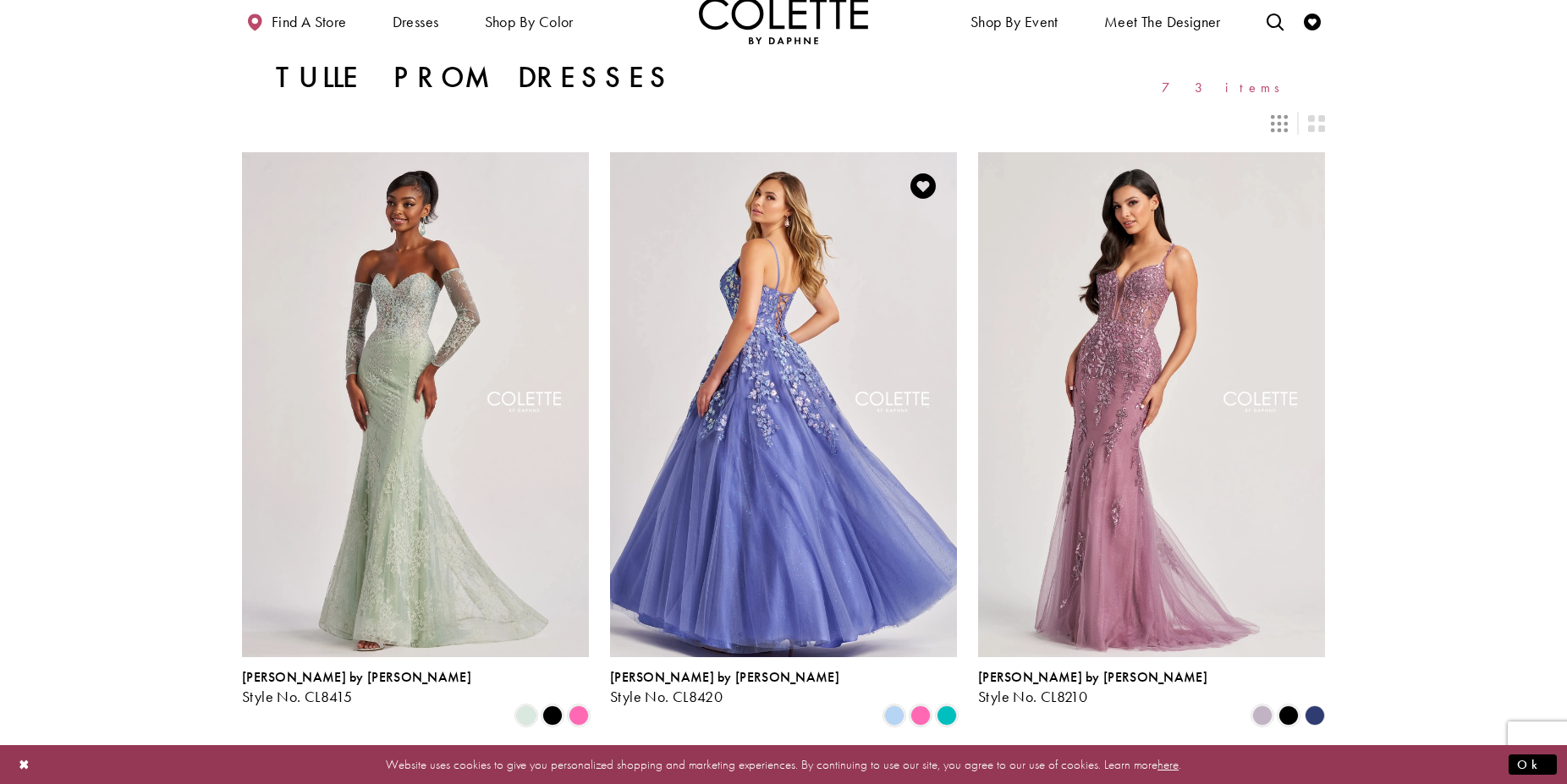
scroll to position [0, 0]
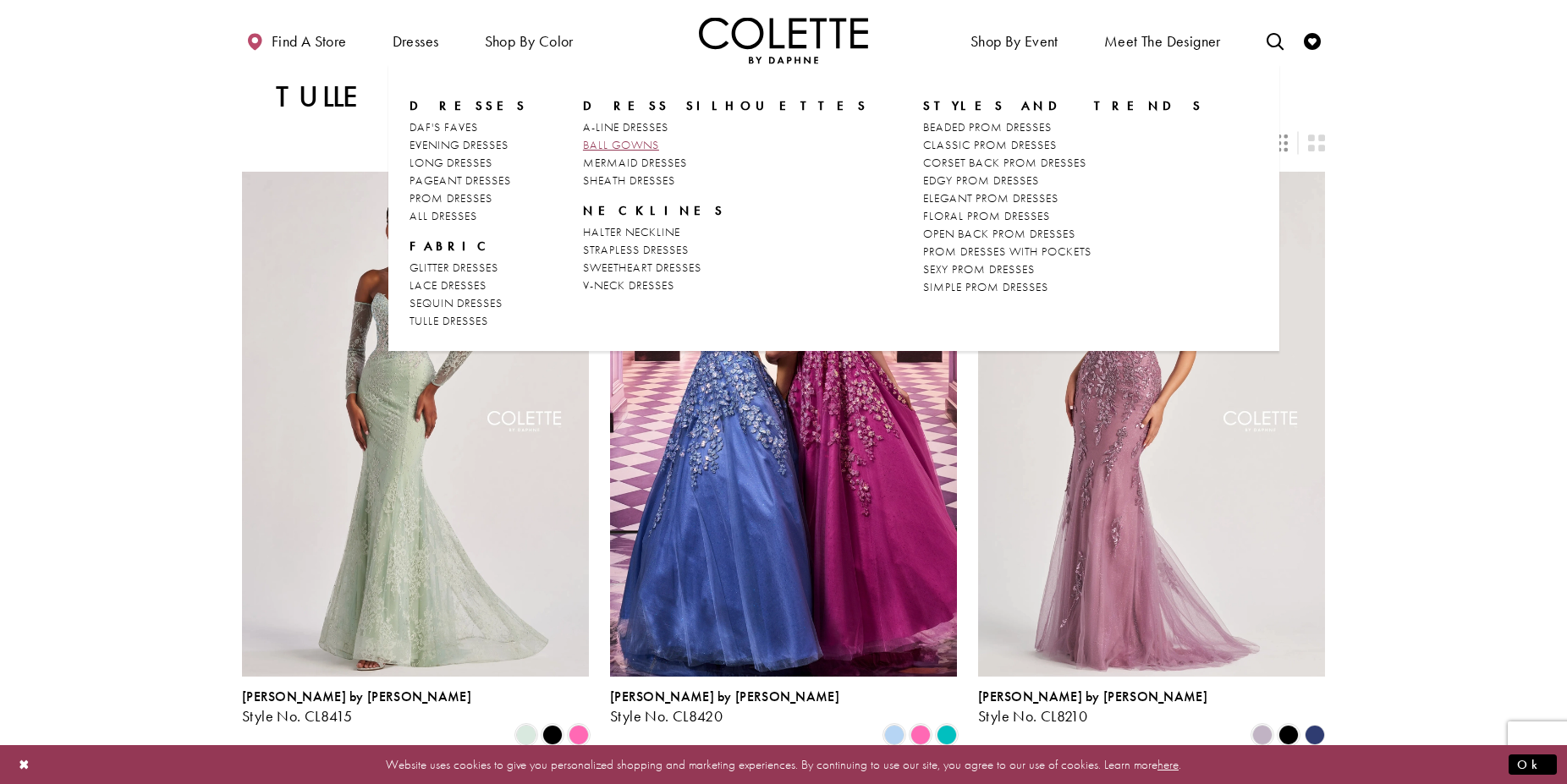
click at [583, 140] on span "BALL GOWNS" at bounding box center [621, 144] width 76 height 16
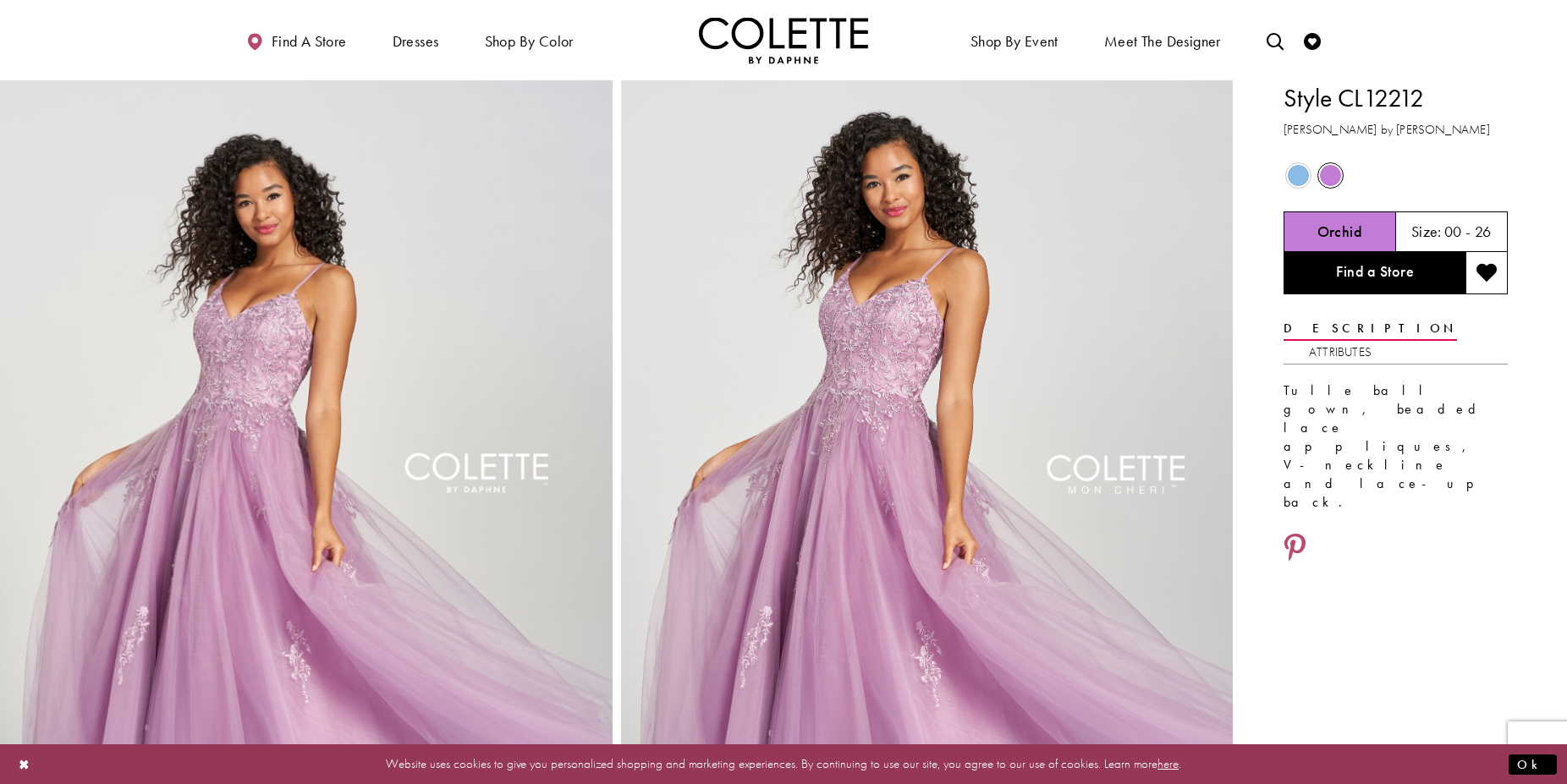
click at [1297, 173] on span "Product color controls state depends on size chosen" at bounding box center [1298, 175] width 21 height 21
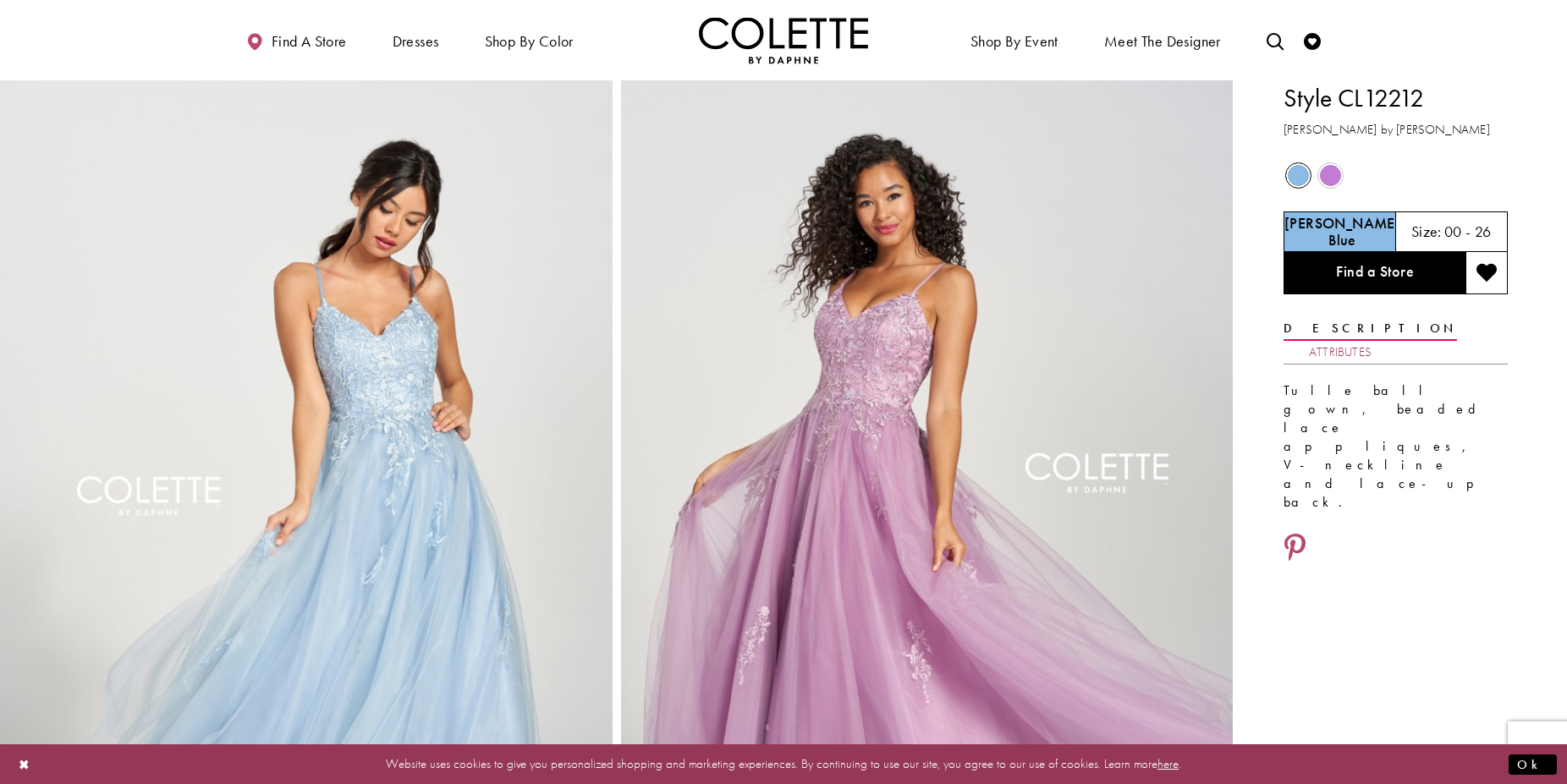
click at [1372, 340] on link "Attributes" at bounding box center [1341, 352] width 63 height 25
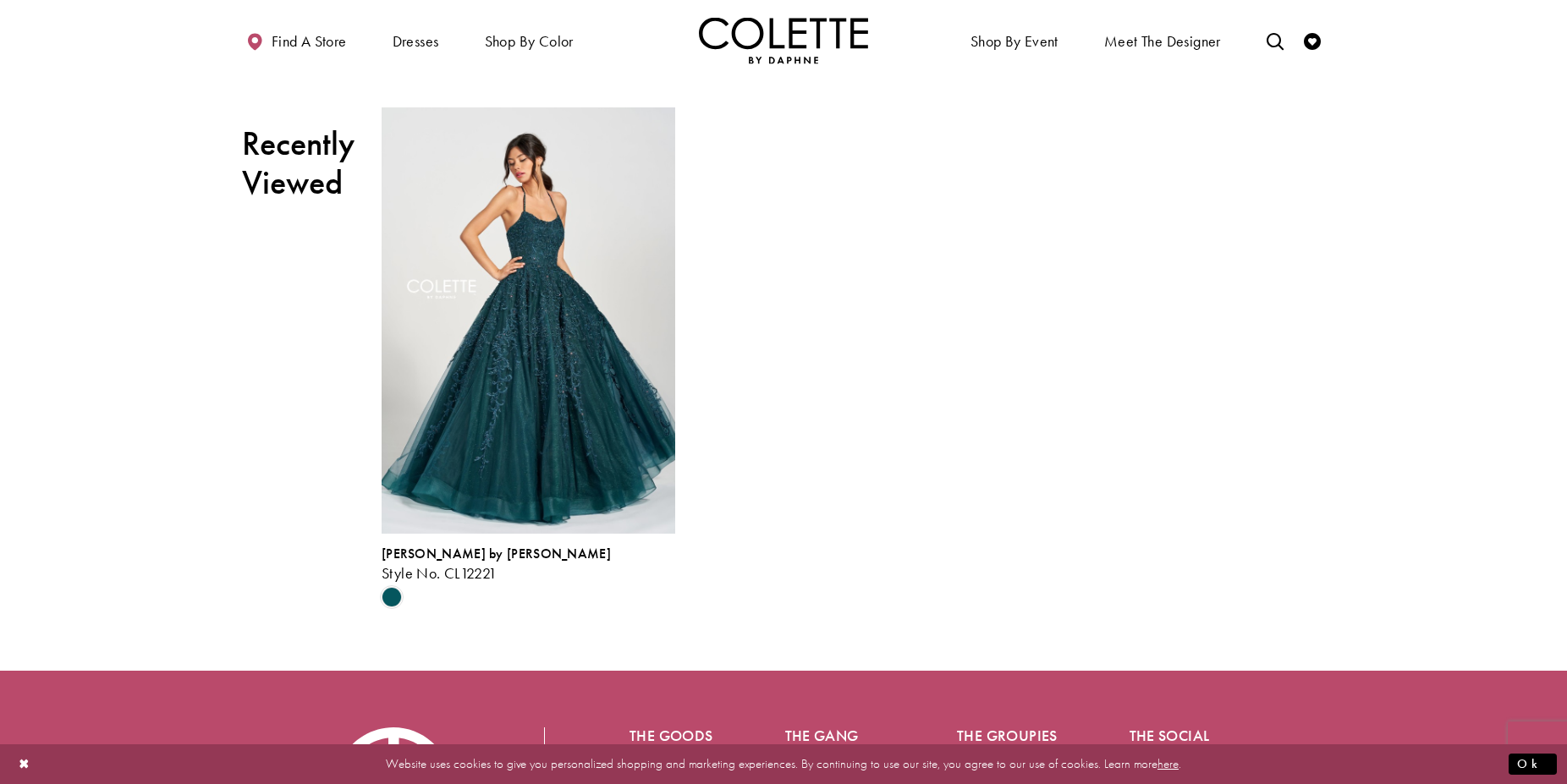
scroll to position [3019, 0]
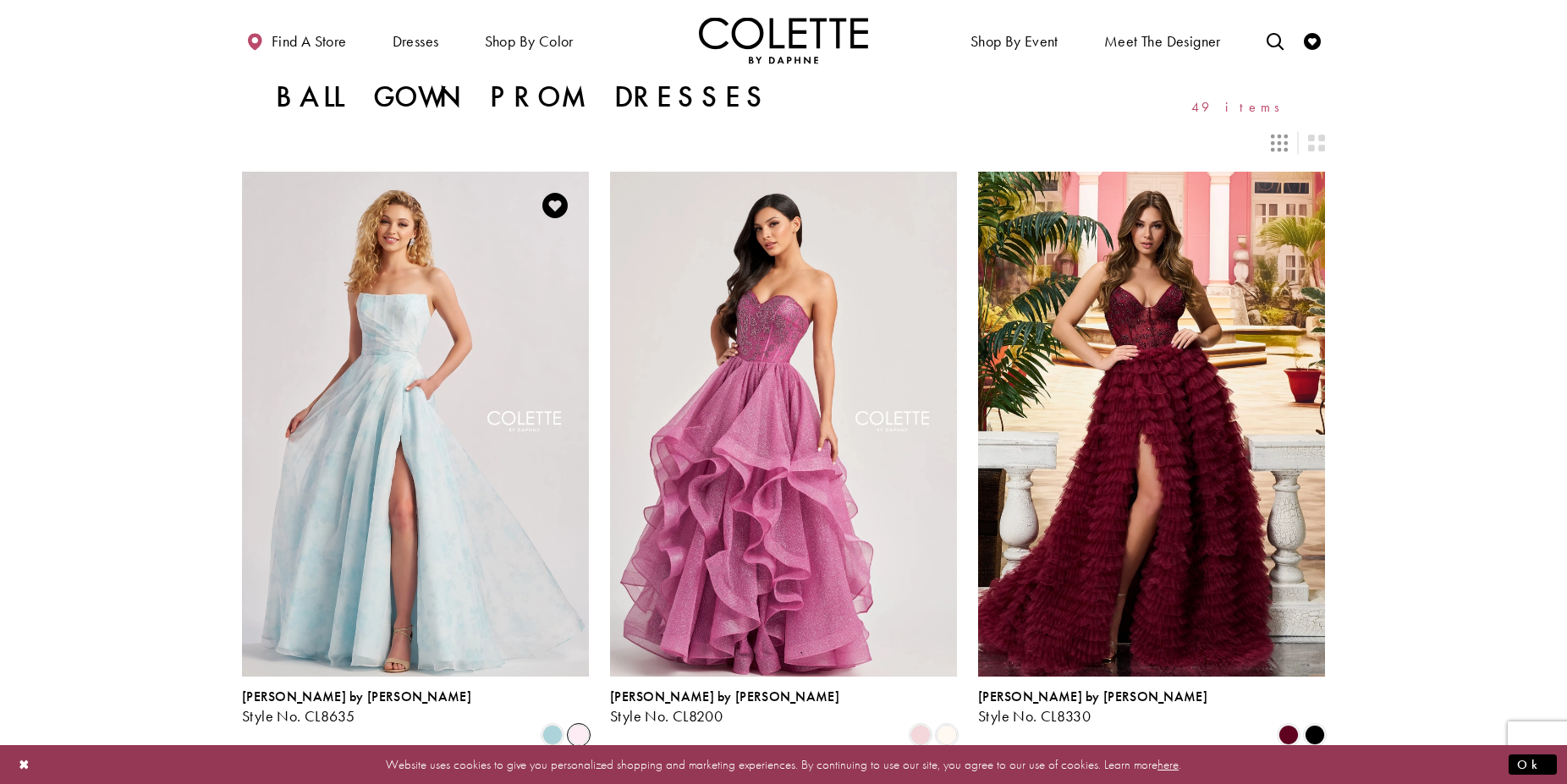
click at [580, 725] on span "Product List" at bounding box center [579, 735] width 20 height 20
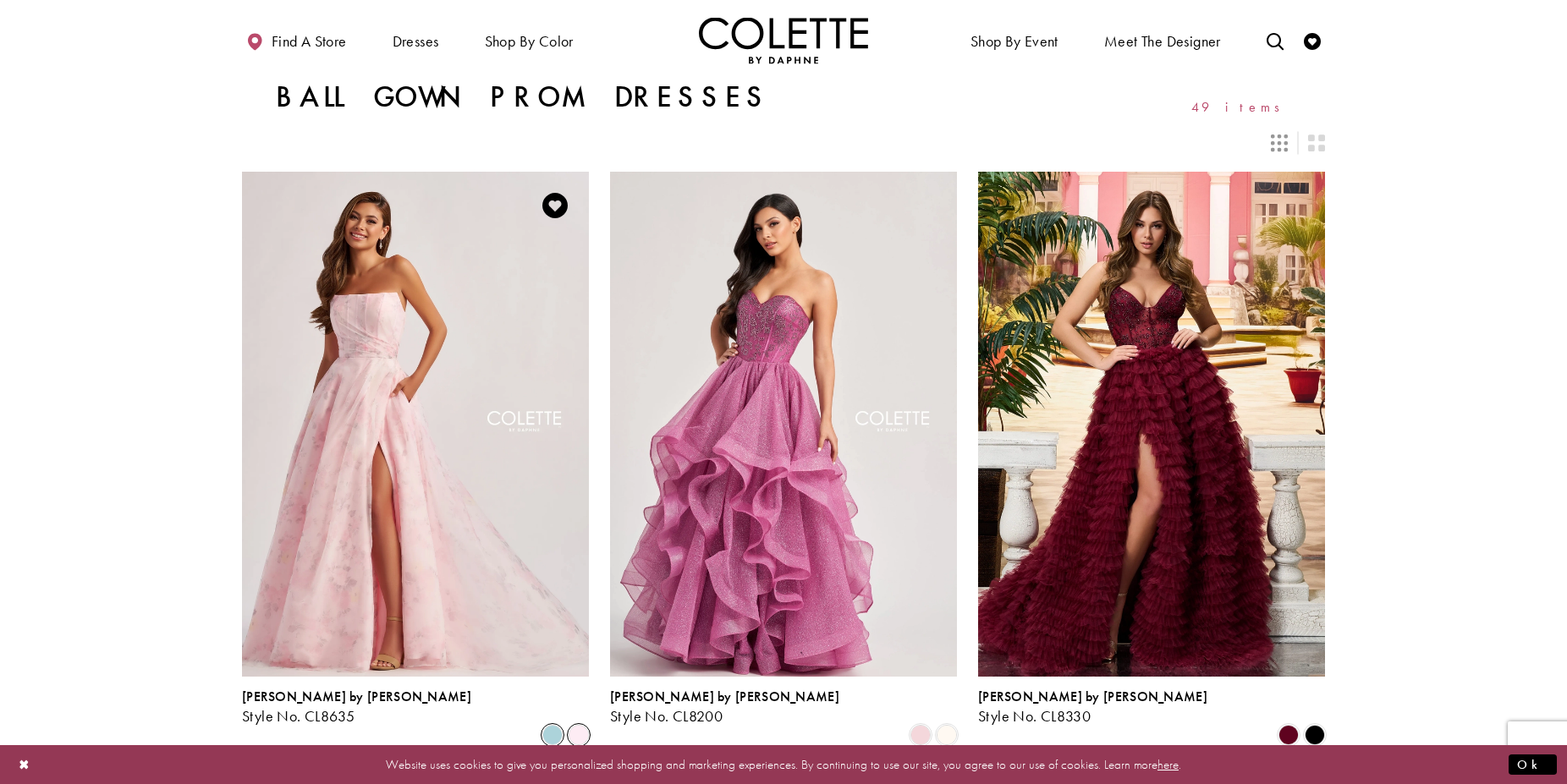
click at [552, 725] on span "Product List" at bounding box center [552, 735] width 20 height 20
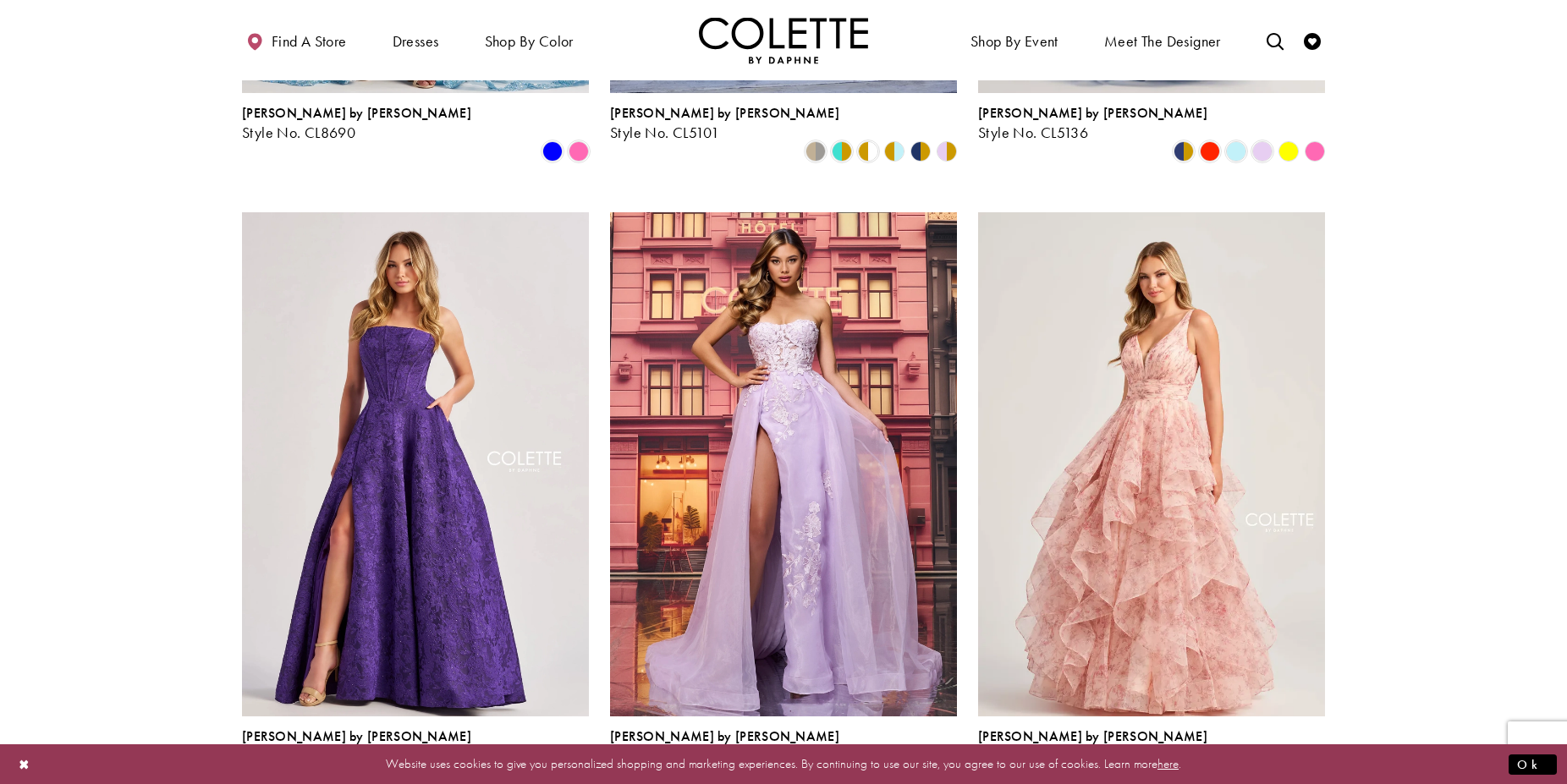
scroll to position [1294, 0]
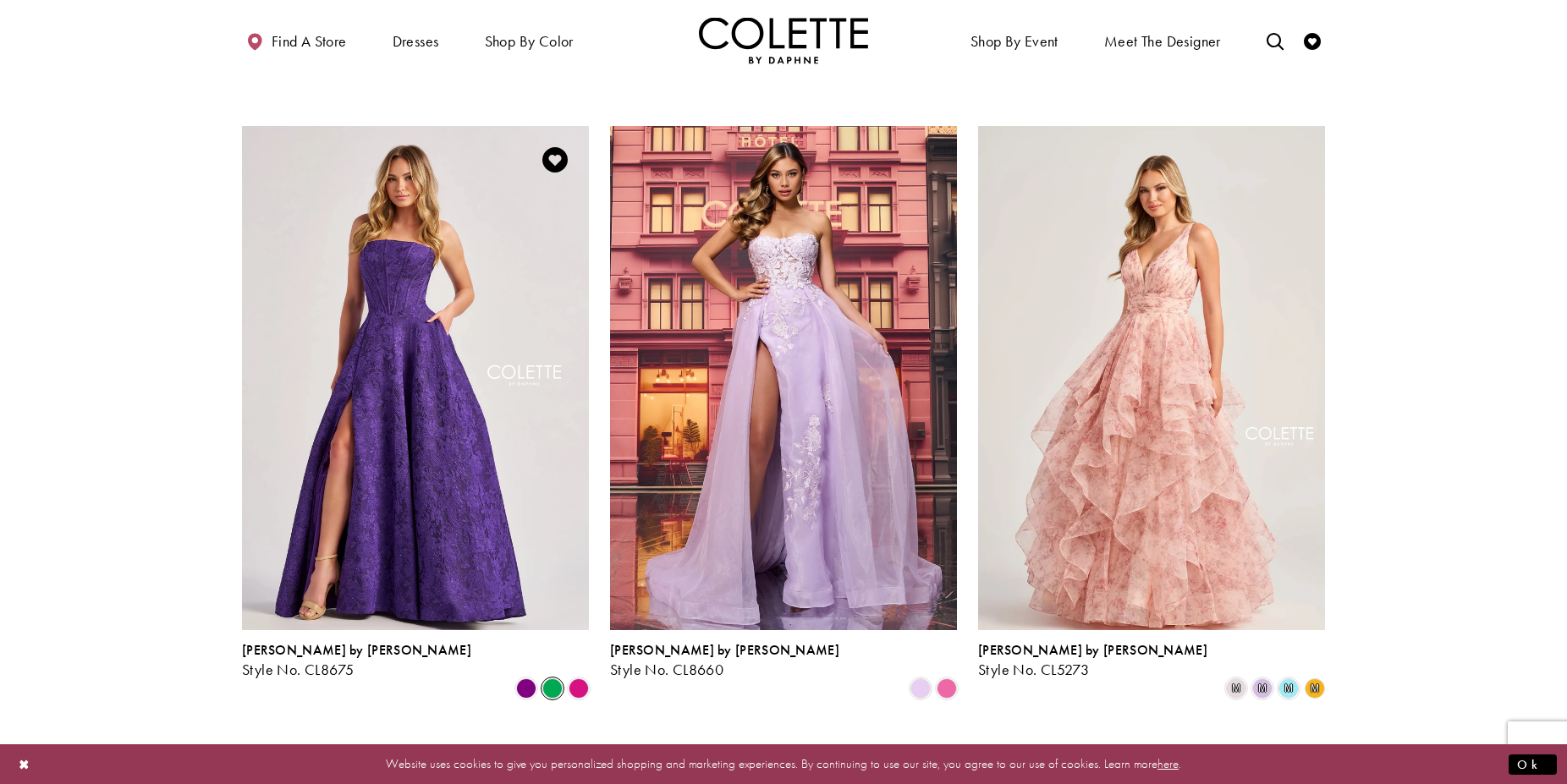
click at [550, 678] on span "Product List" at bounding box center [552, 688] width 20 height 20
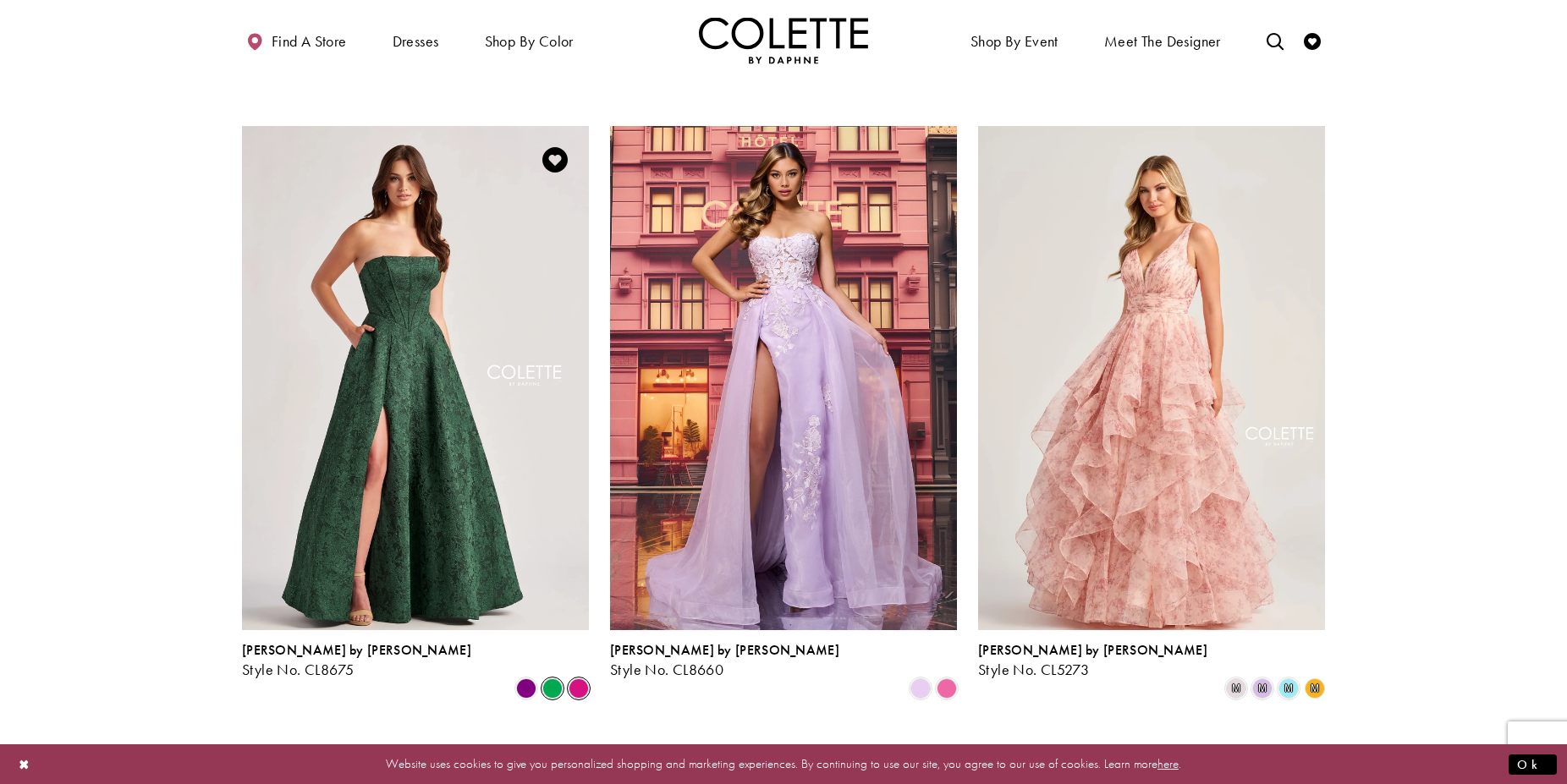
click at [580, 678] on span "Product List" at bounding box center [579, 688] width 20 height 20
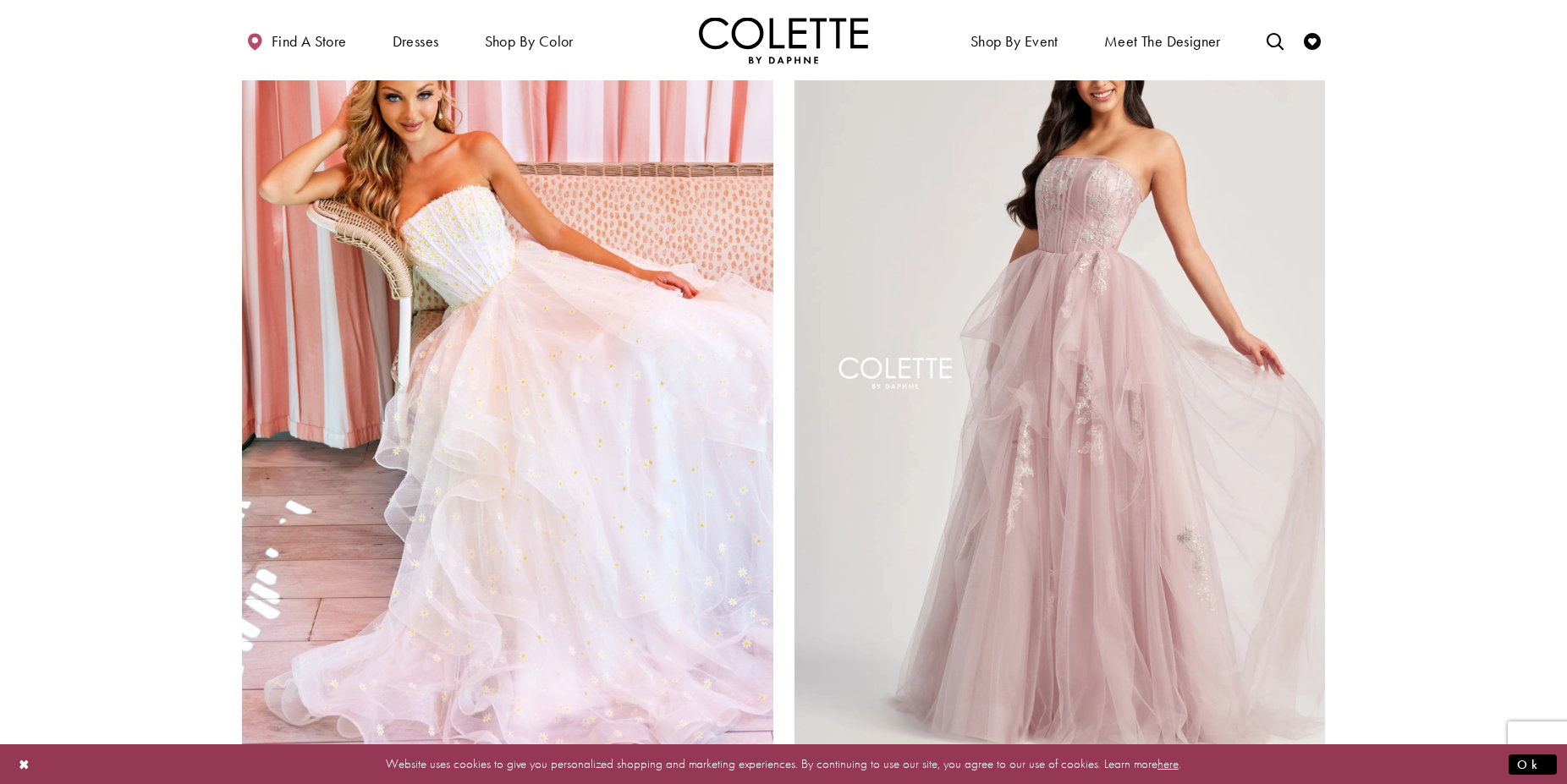
scroll to position [2933, 0]
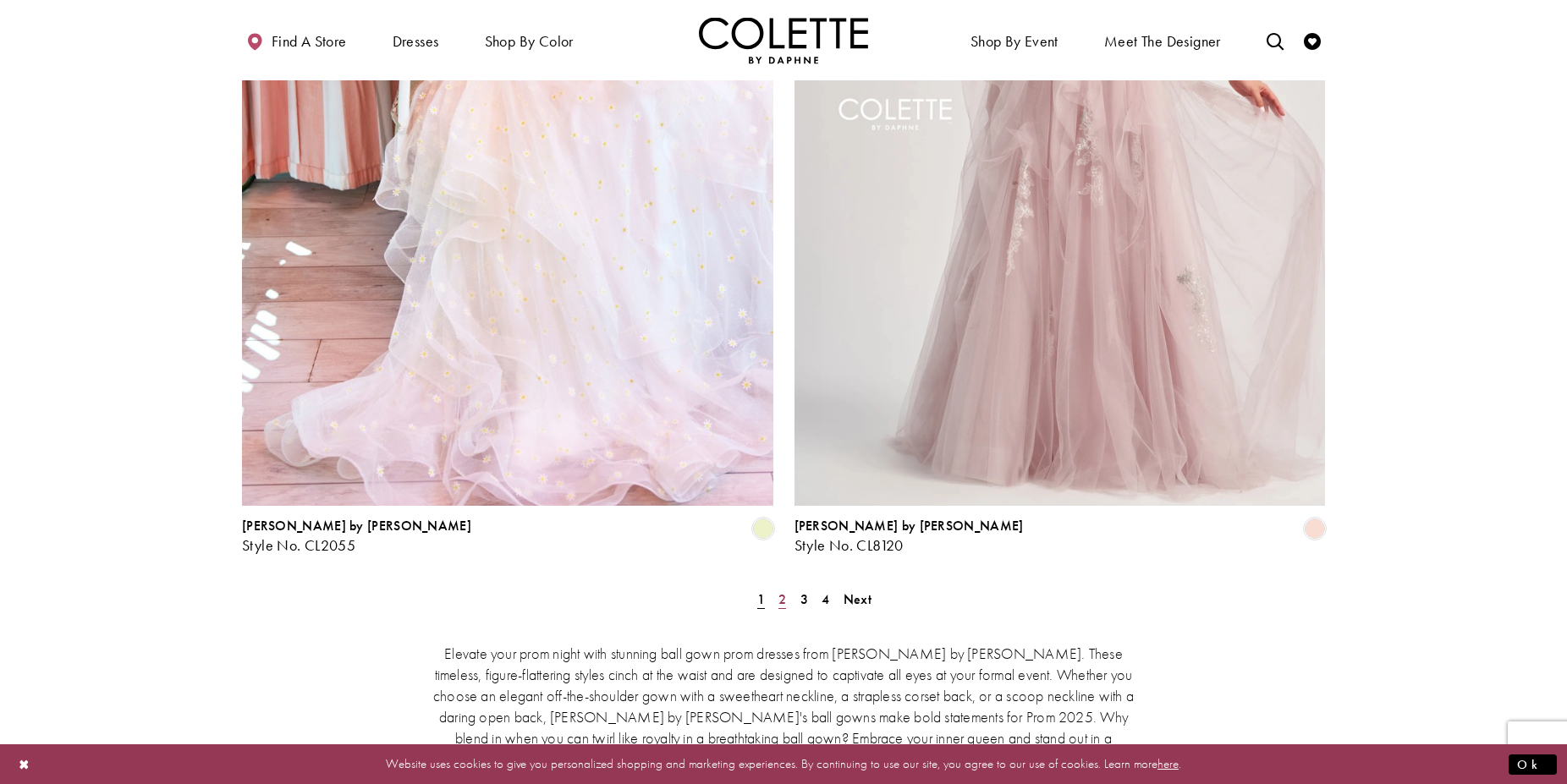
click at [783, 591] on span "2" at bounding box center [783, 599] width 7 height 17
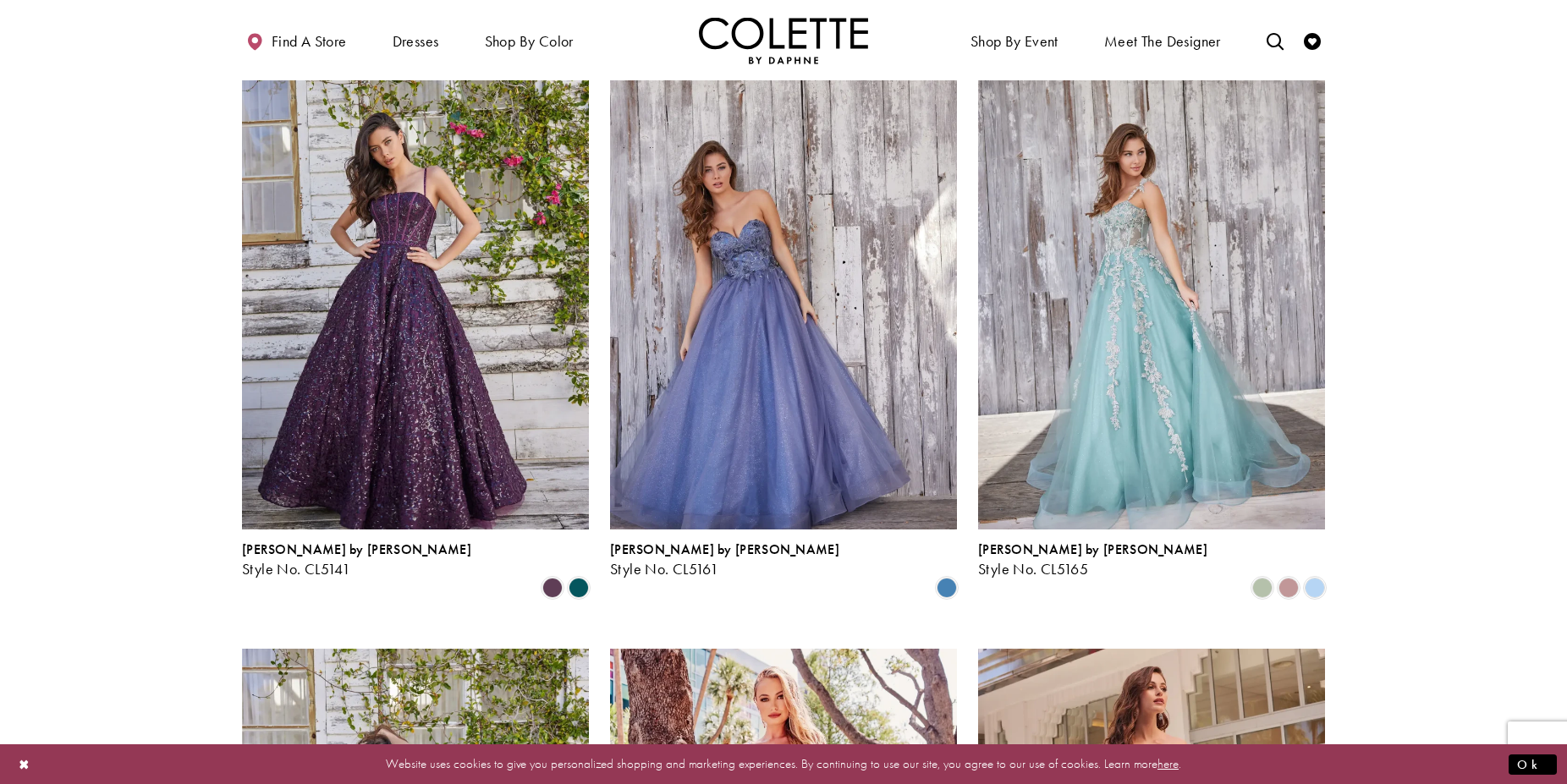
scroll to position [781, 0]
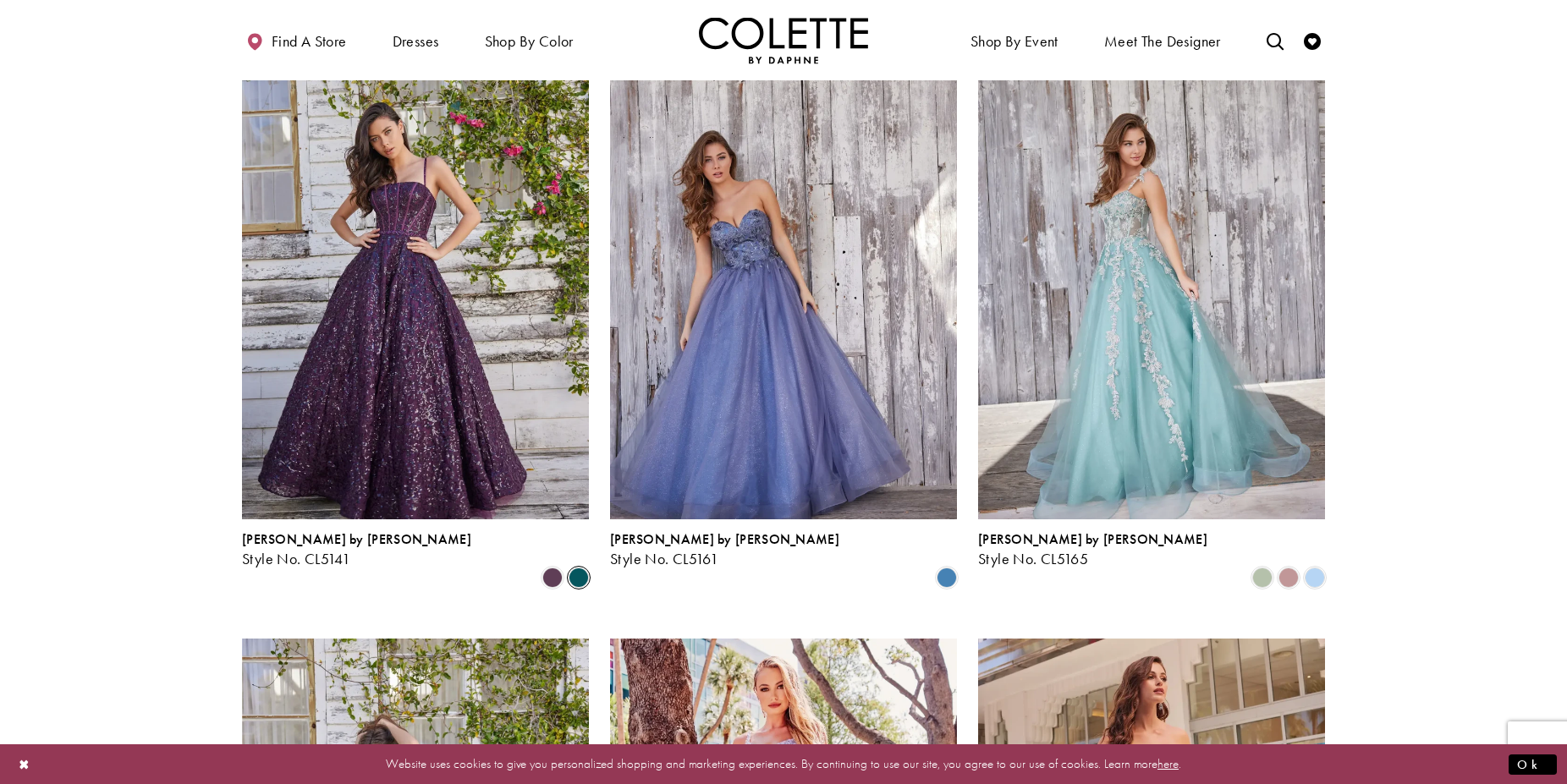
click at [579, 568] on span "Product List" at bounding box center [579, 578] width 20 height 20
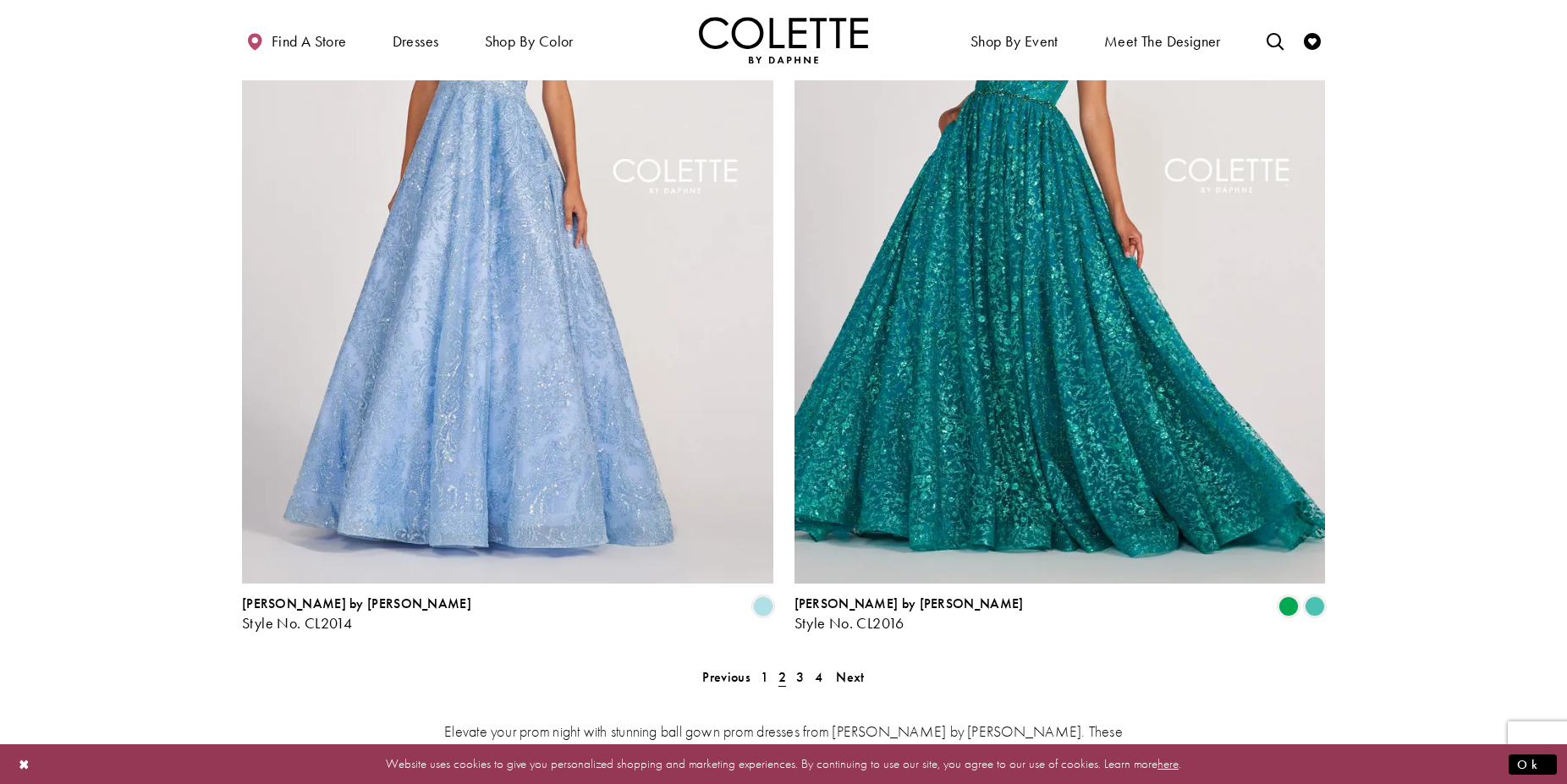
scroll to position [2938, 0]
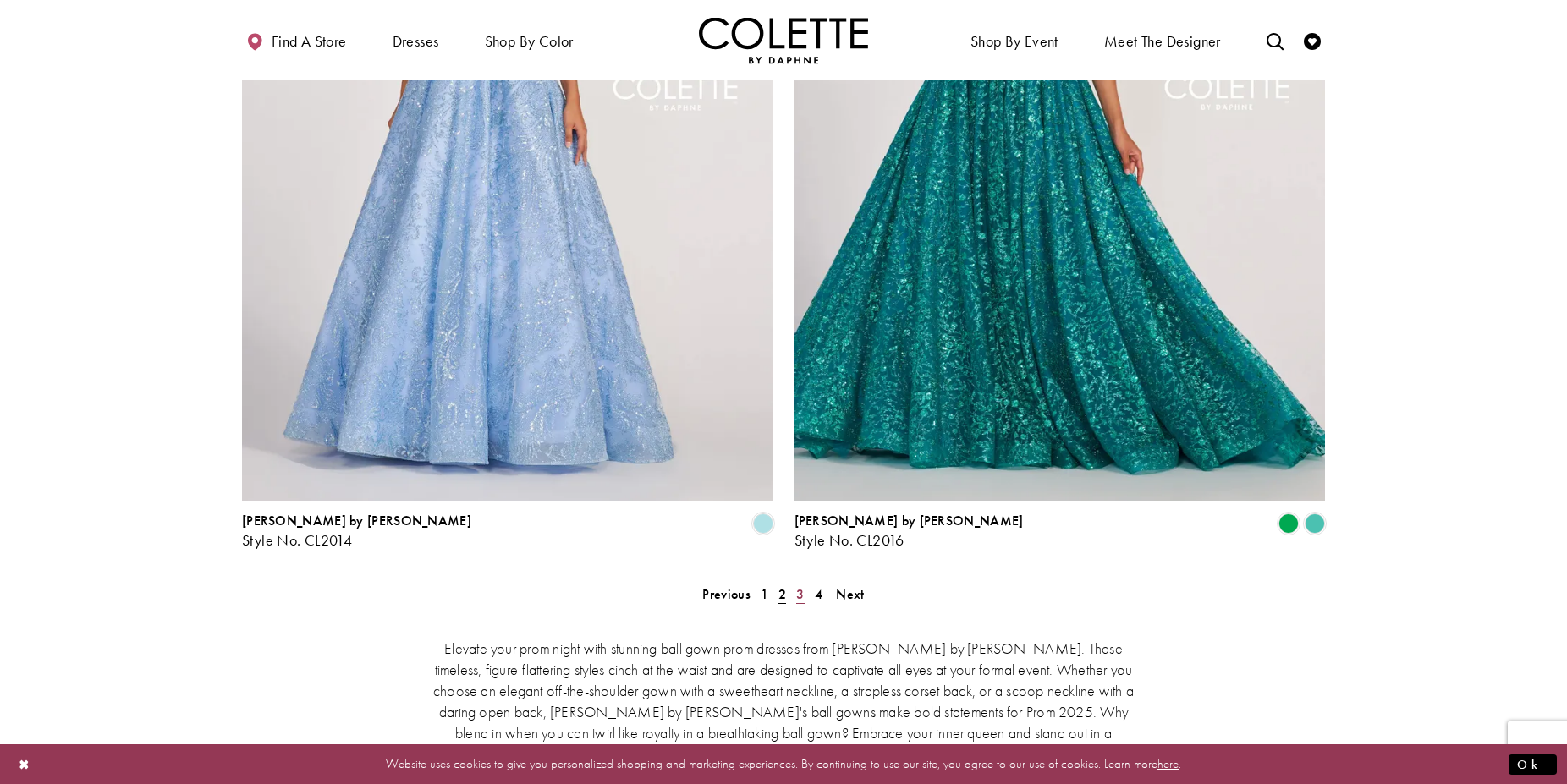
click at [800, 585] on span "3" at bounding box center [800, 594] width 7 height 17
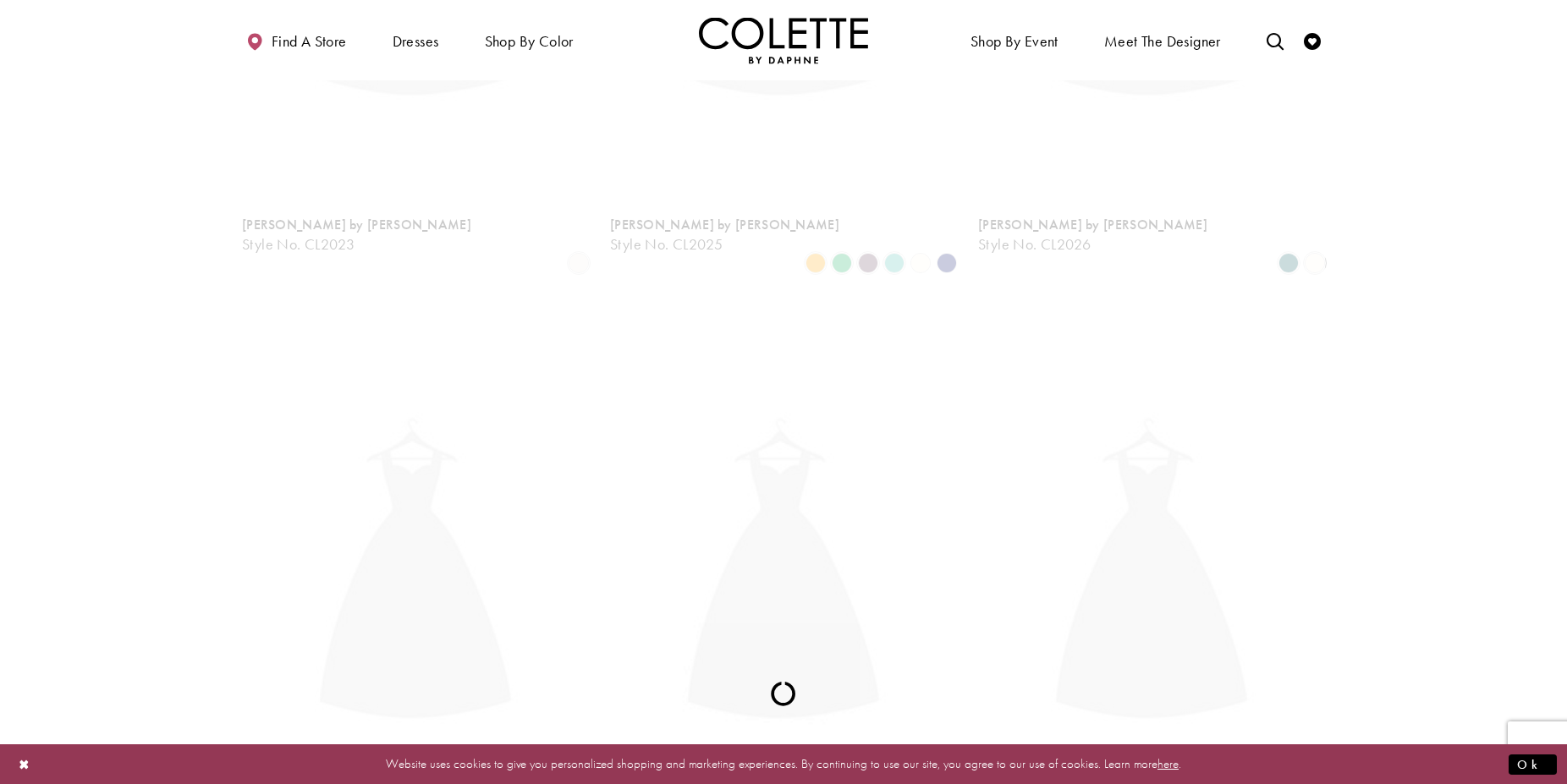
scroll to position [91, 0]
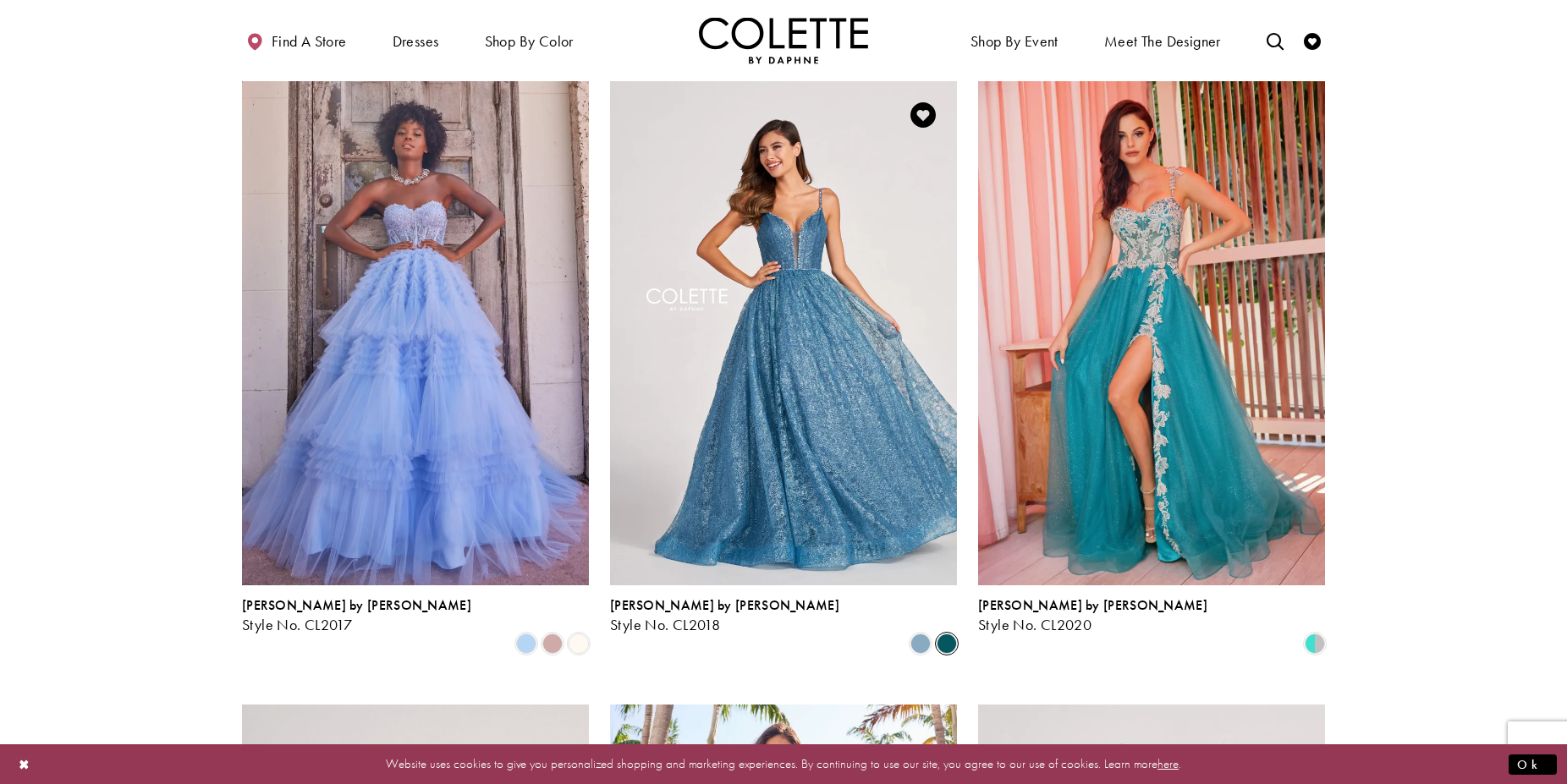
click at [947, 633] on span "Product List" at bounding box center [946, 643] width 20 height 20
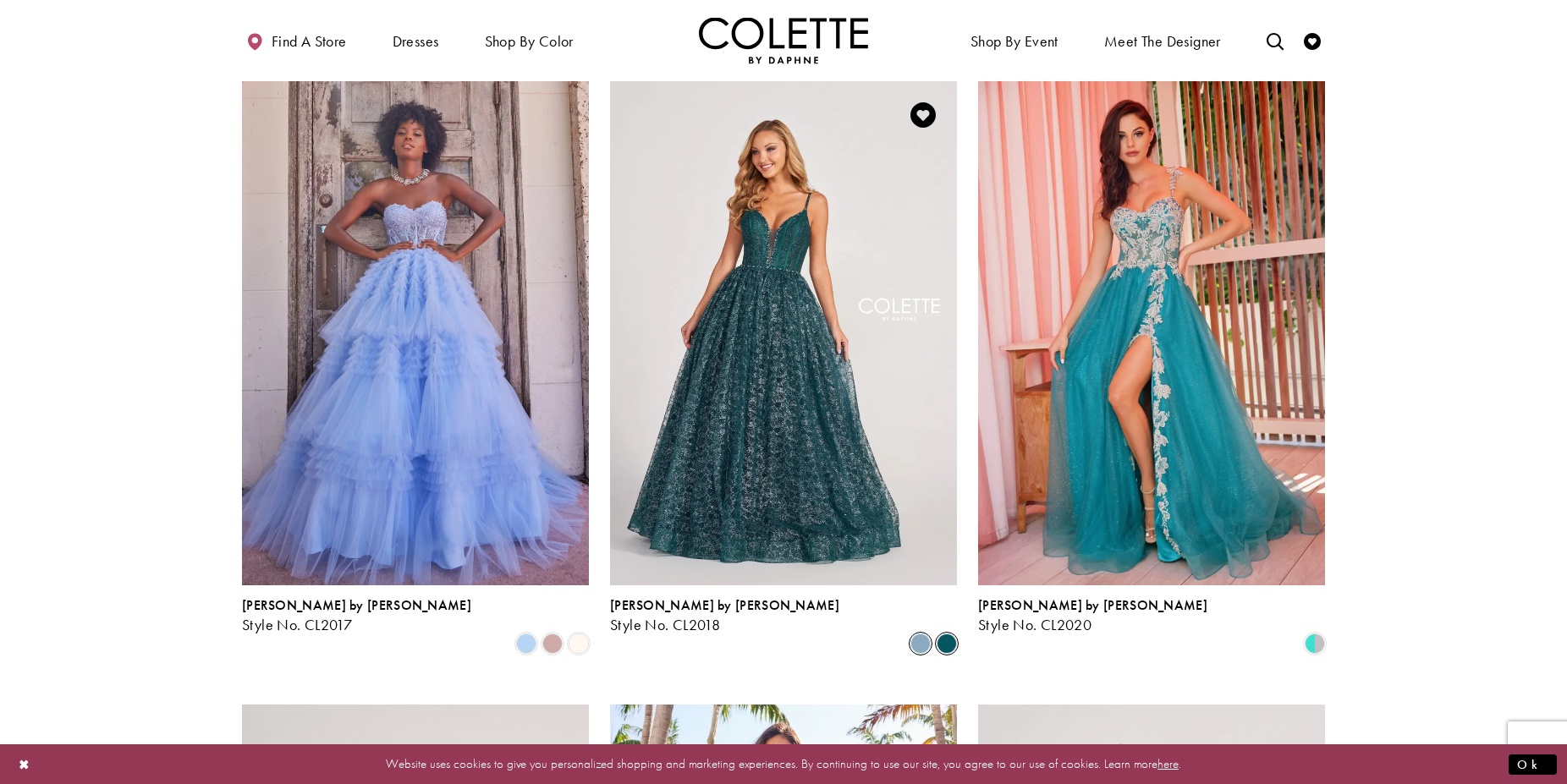
click at [916, 633] on span "Product List" at bounding box center [921, 643] width 20 height 20
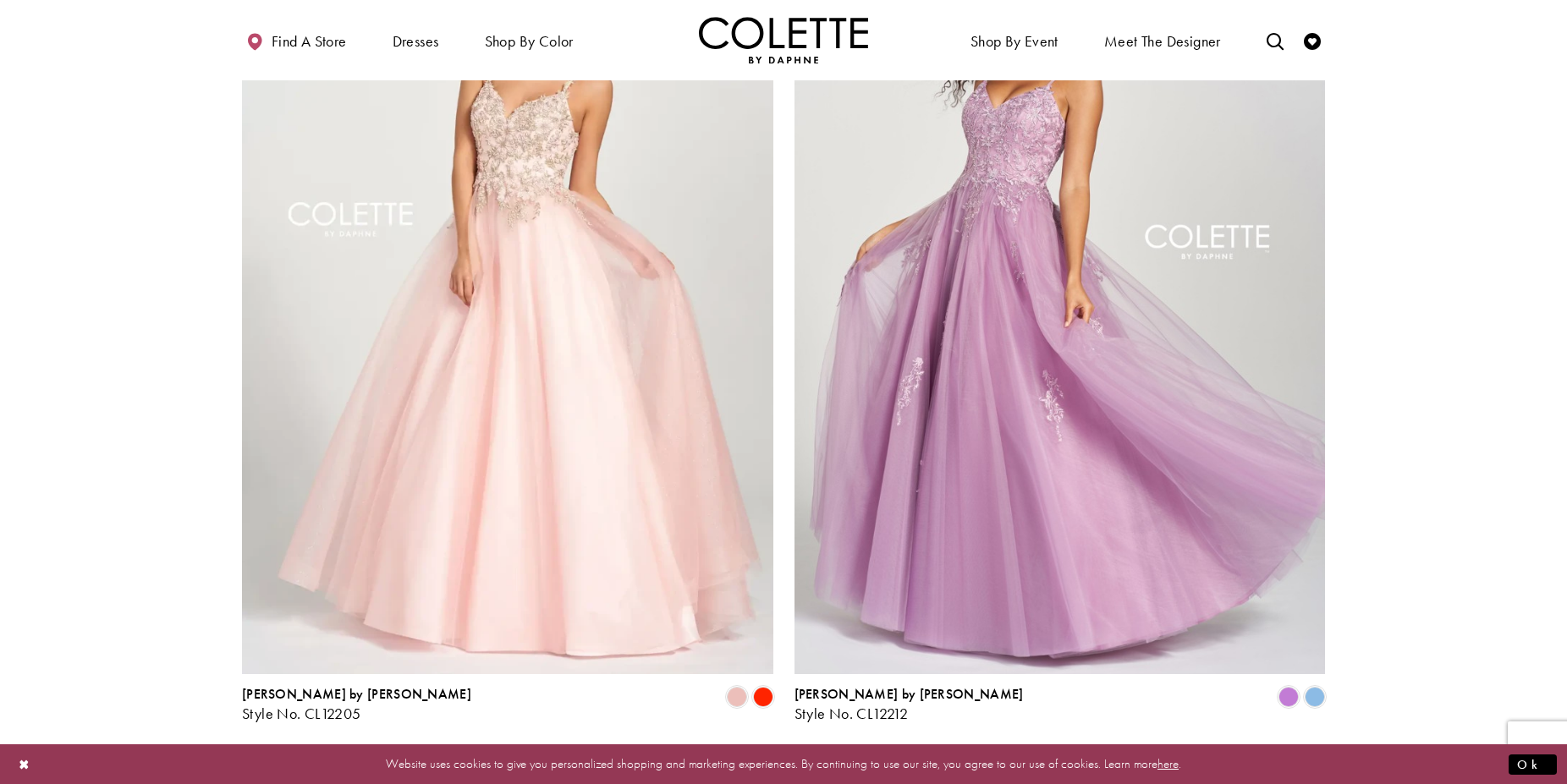
scroll to position [2852, 0]
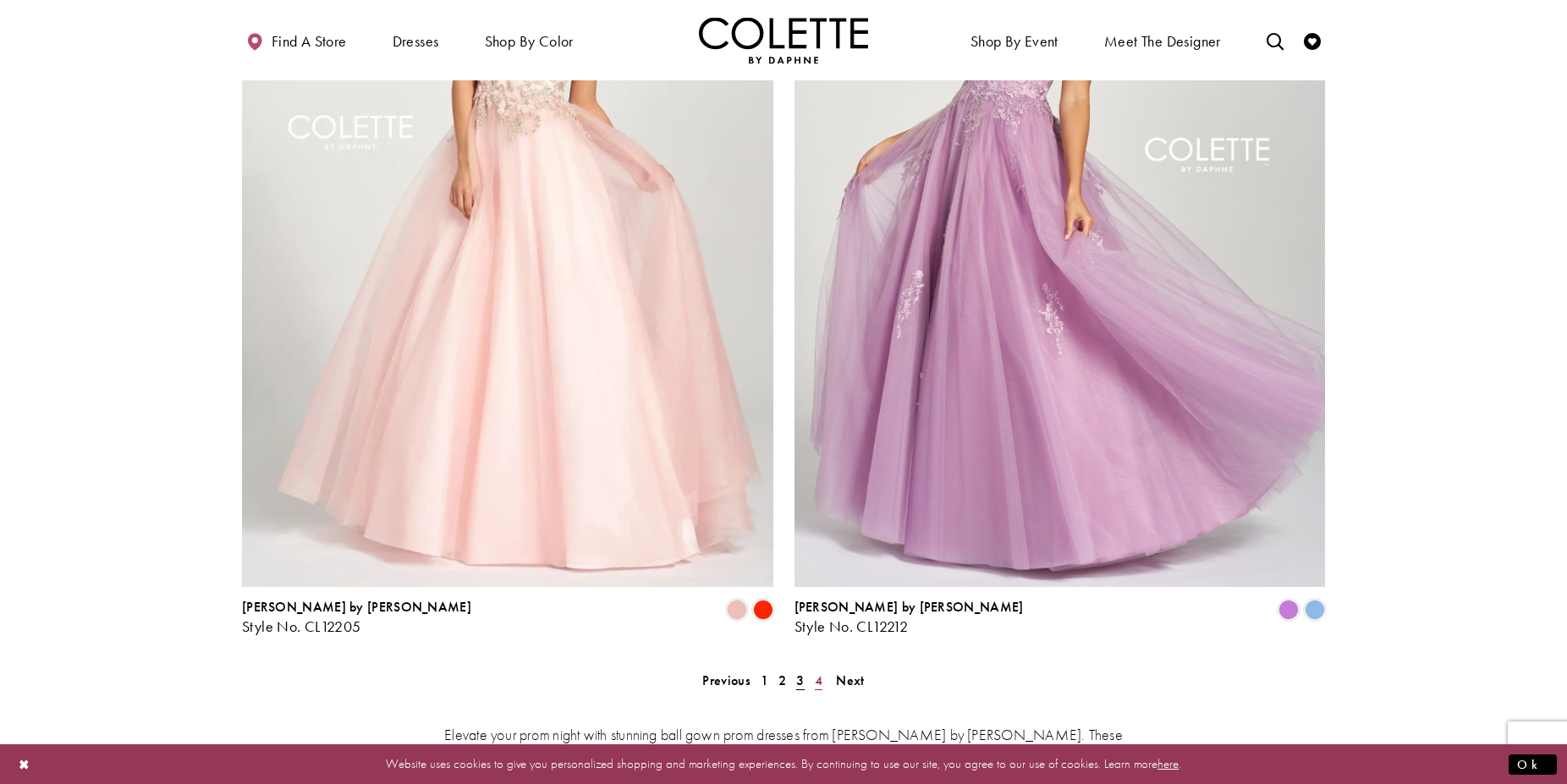
click at [819, 672] on span "4" at bounding box center [818, 680] width 7 height 17
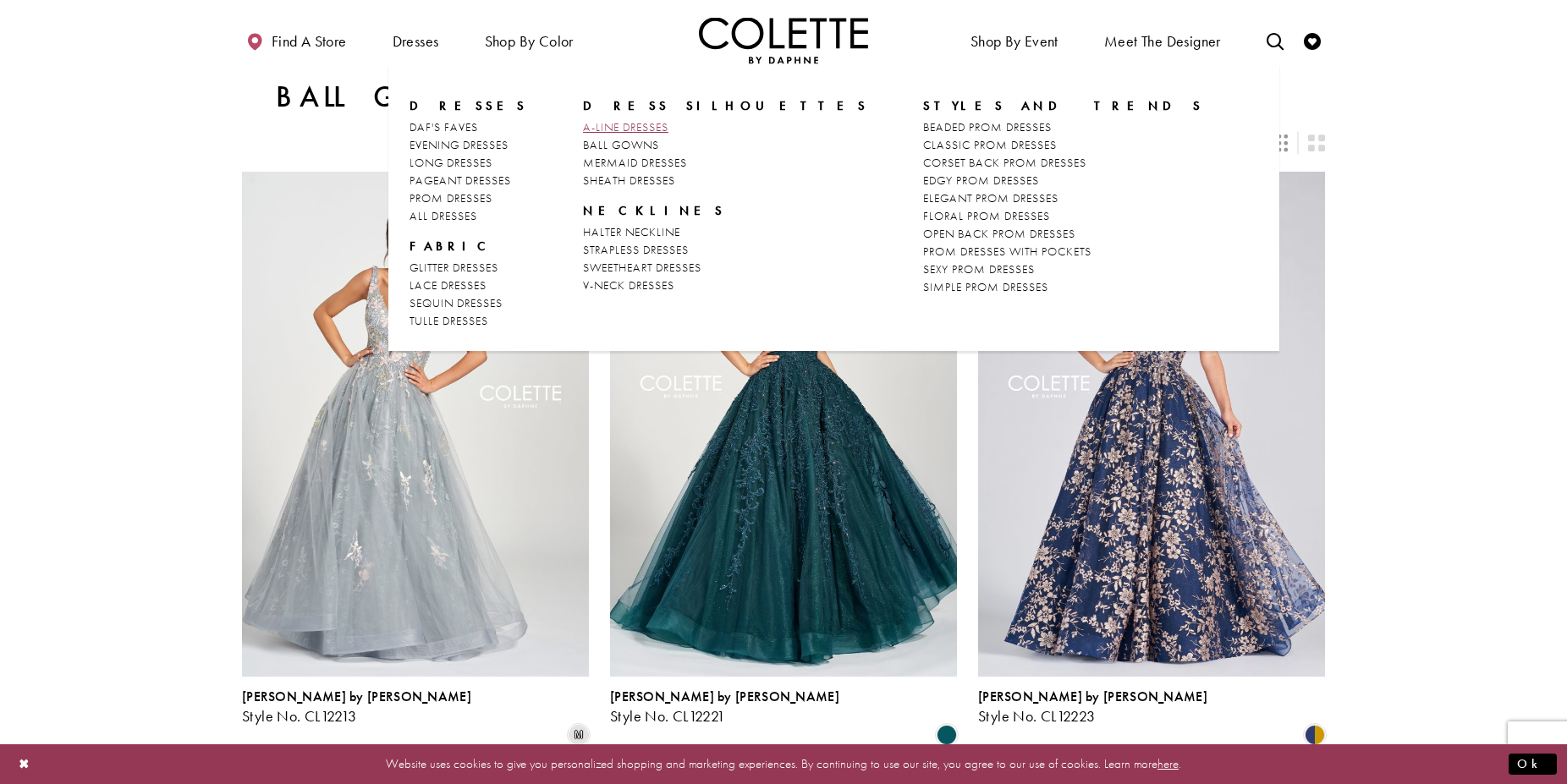
click at [583, 124] on span "A-LINE DRESSES" at bounding box center [625, 127] width 86 height 16
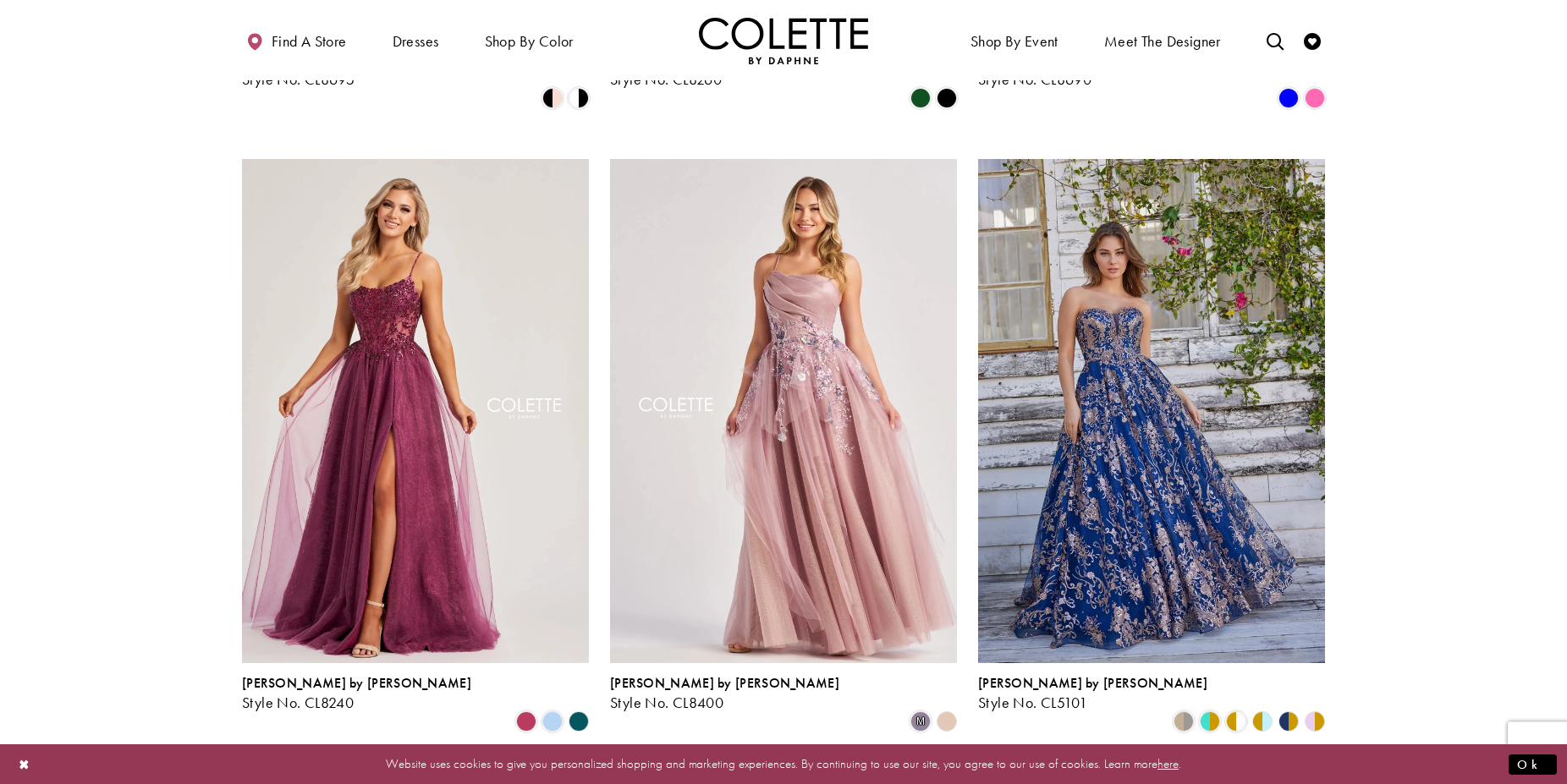
scroll to position [1897, 0]
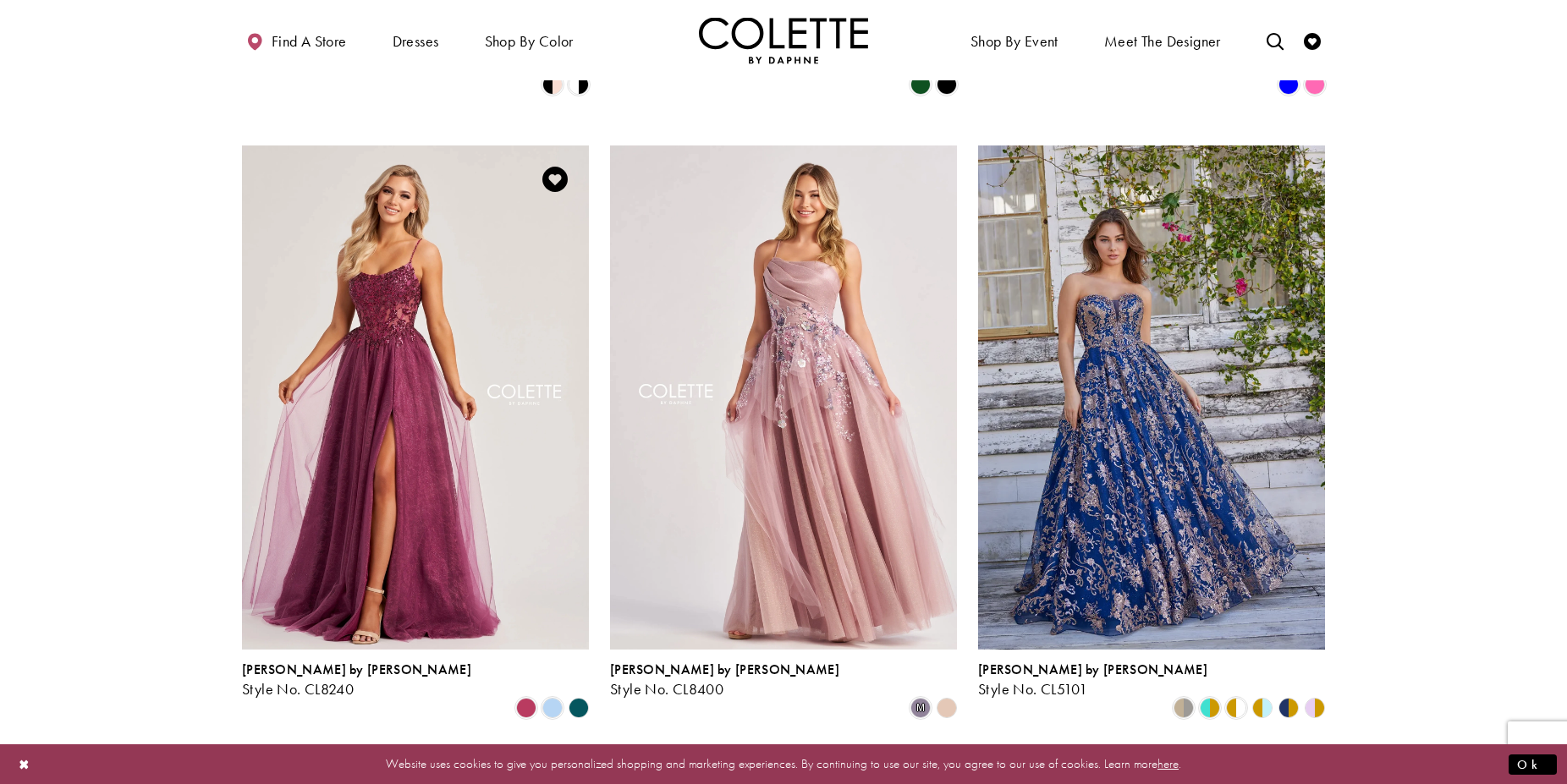
click at [577, 695] on polygon "Product List" at bounding box center [578, 708] width 26 height 26
click at [547, 698] on span "Product List" at bounding box center [552, 708] width 20 height 20
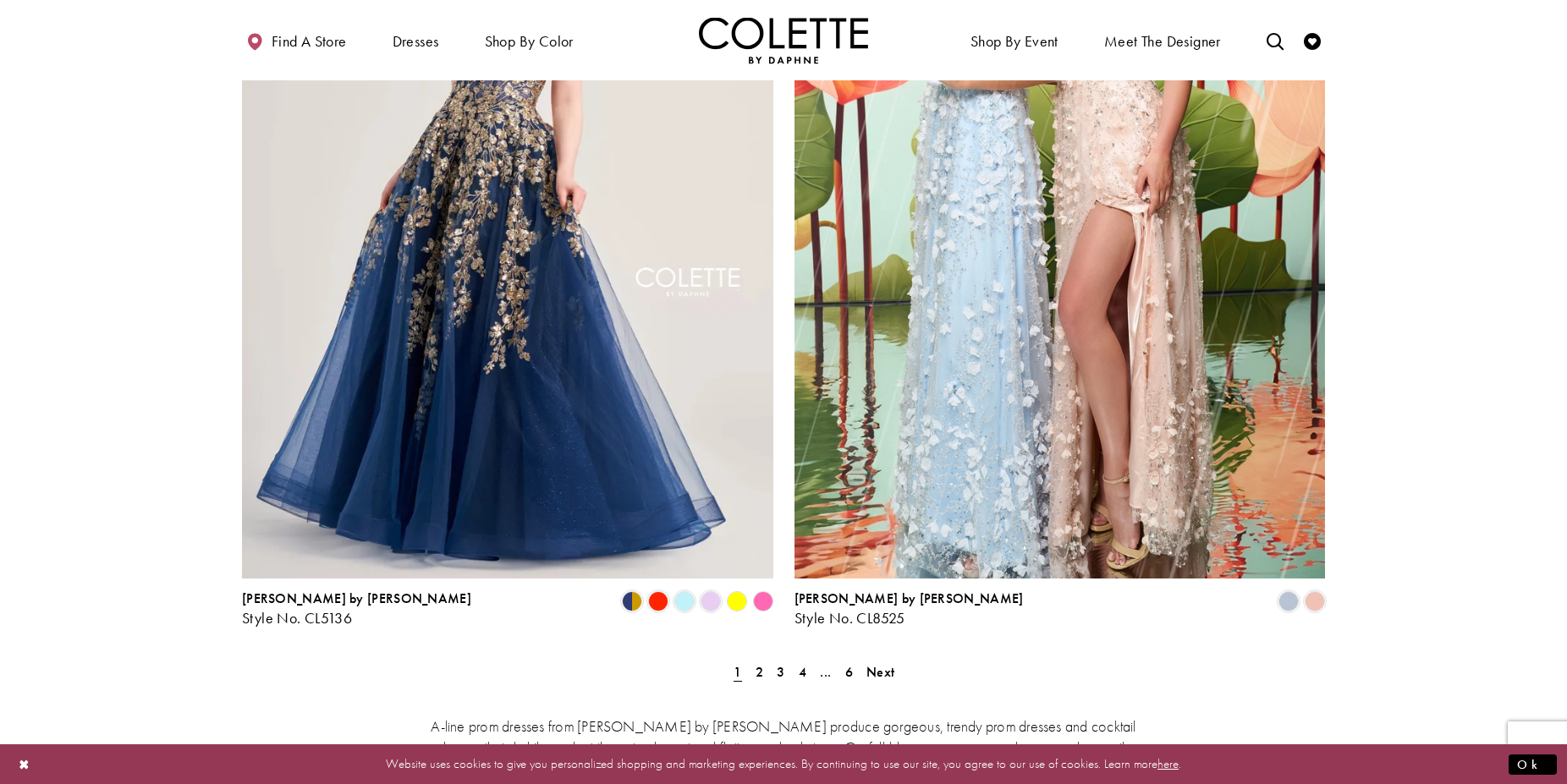
scroll to position [2933, 0]
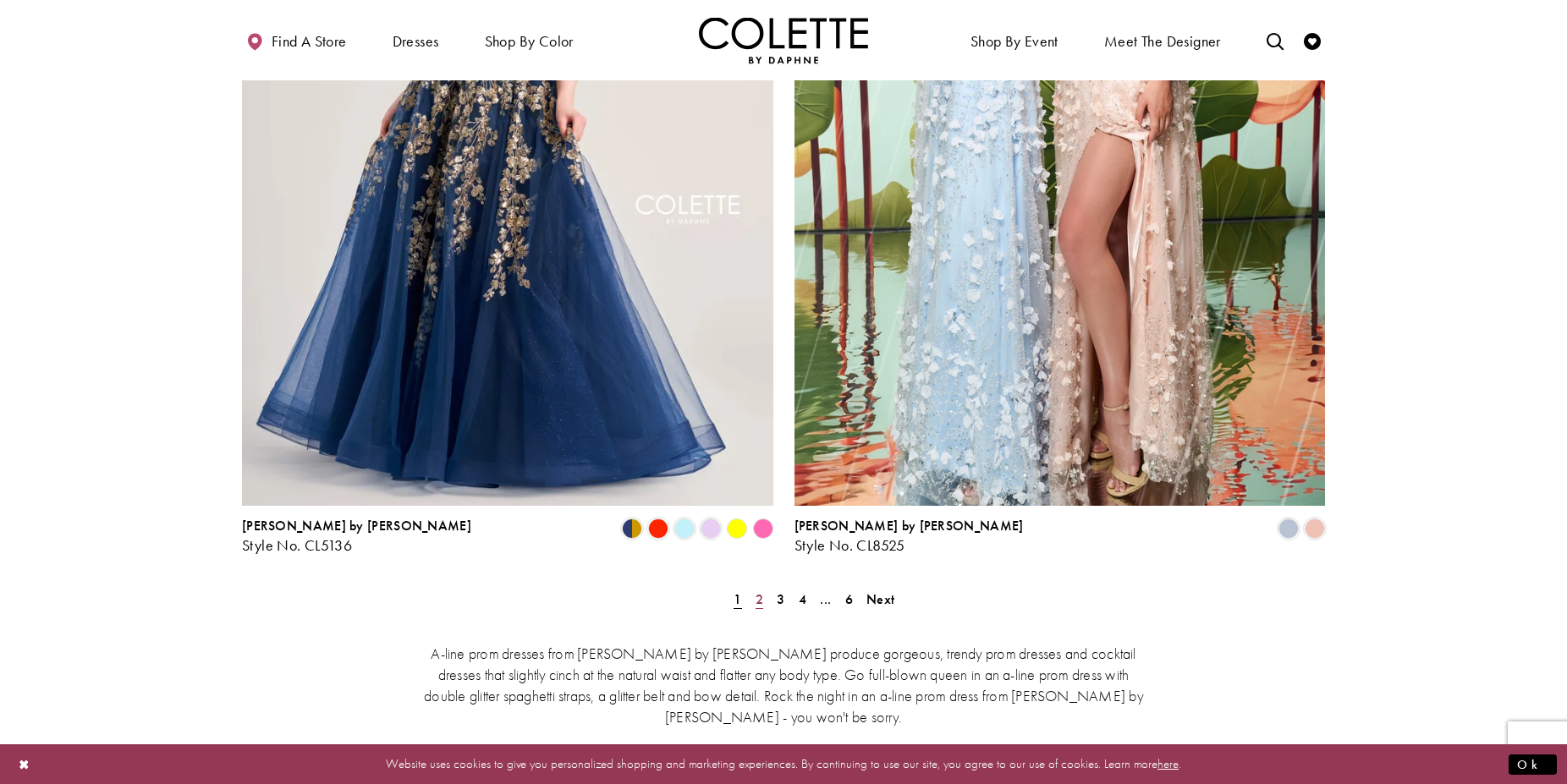
click at [759, 591] on span "2" at bounding box center [760, 599] width 7 height 17
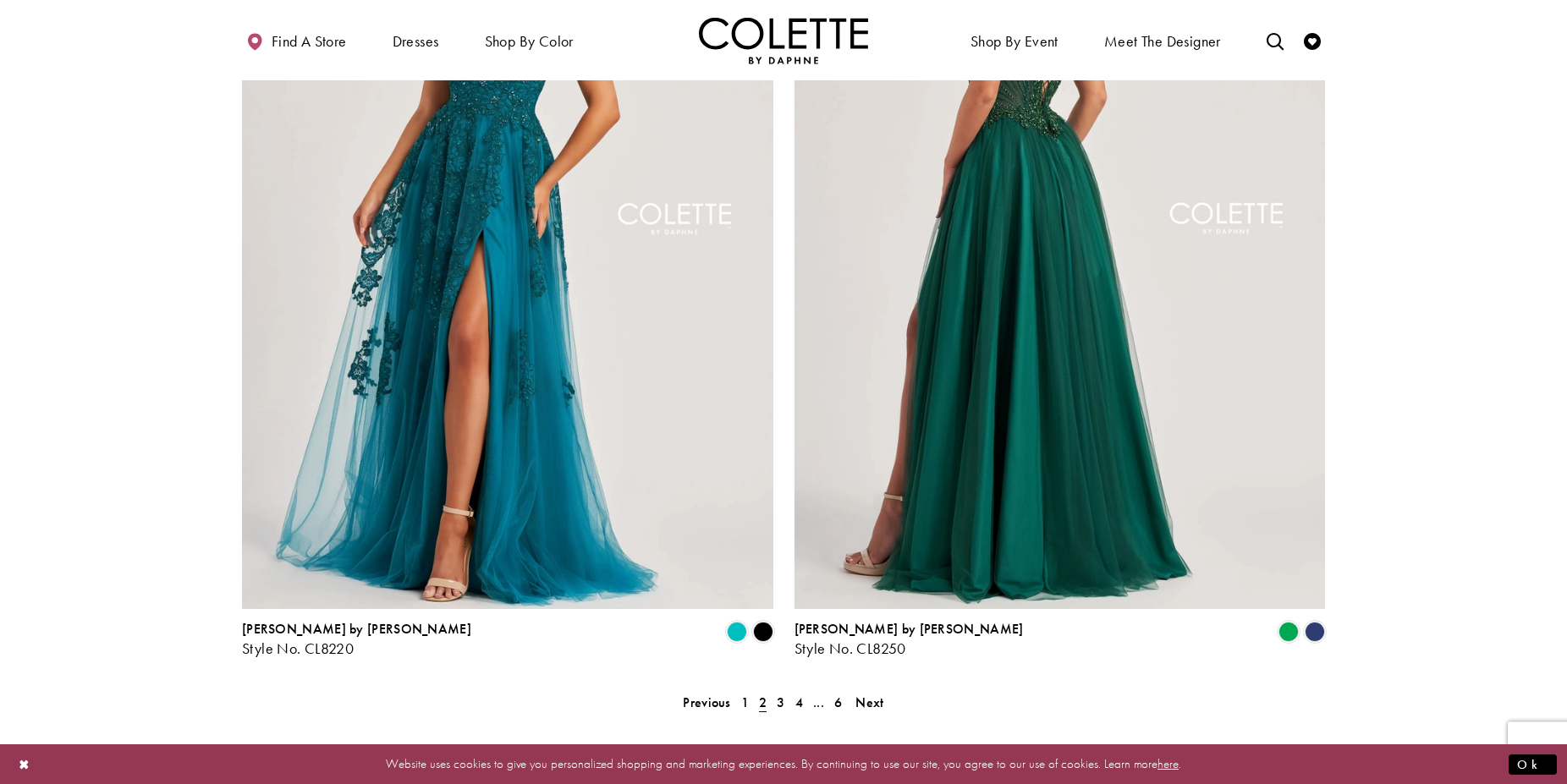
scroll to position [2938, 0]
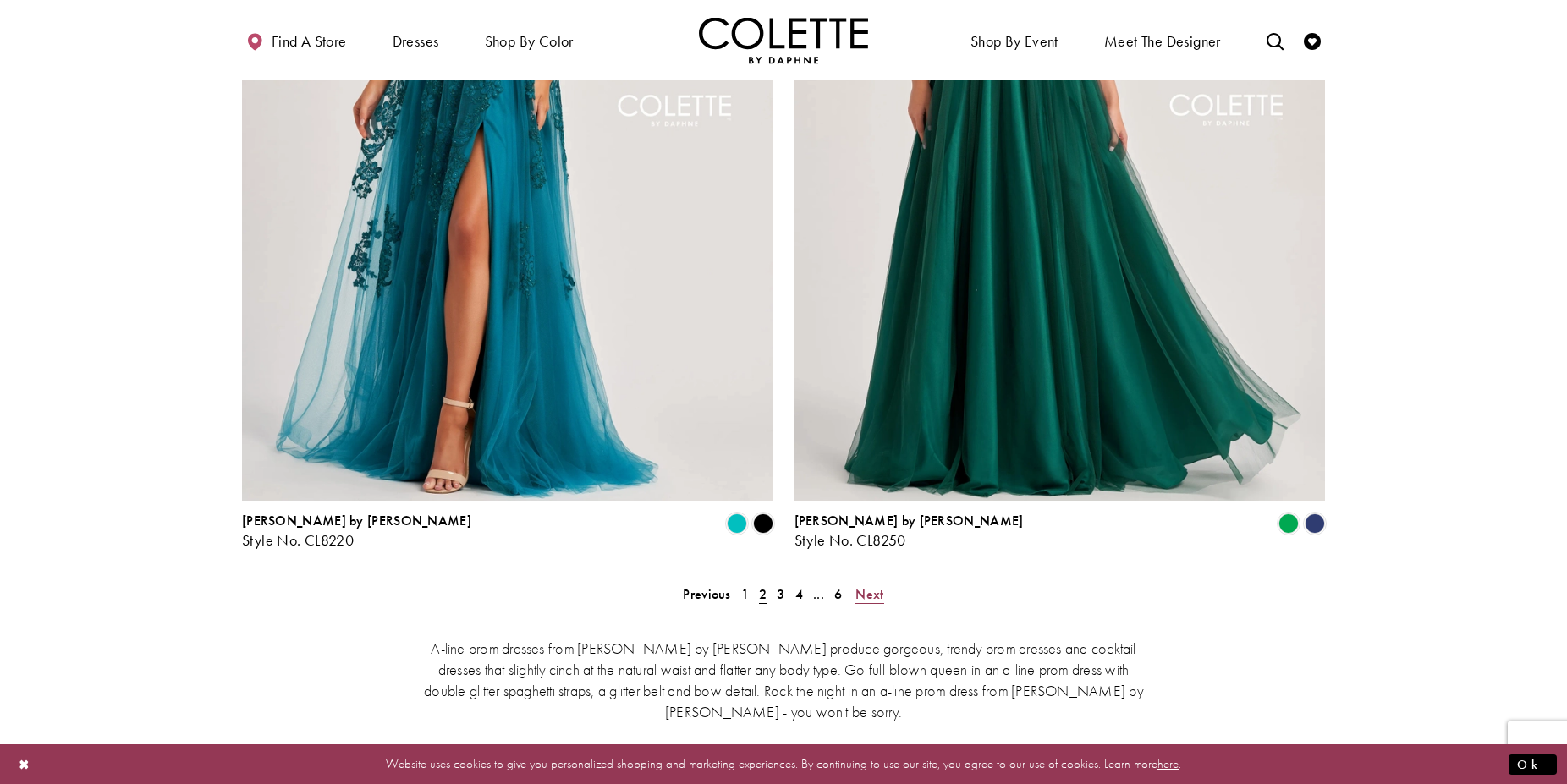
click at [867, 585] on span "Next" at bounding box center [869, 594] width 28 height 17
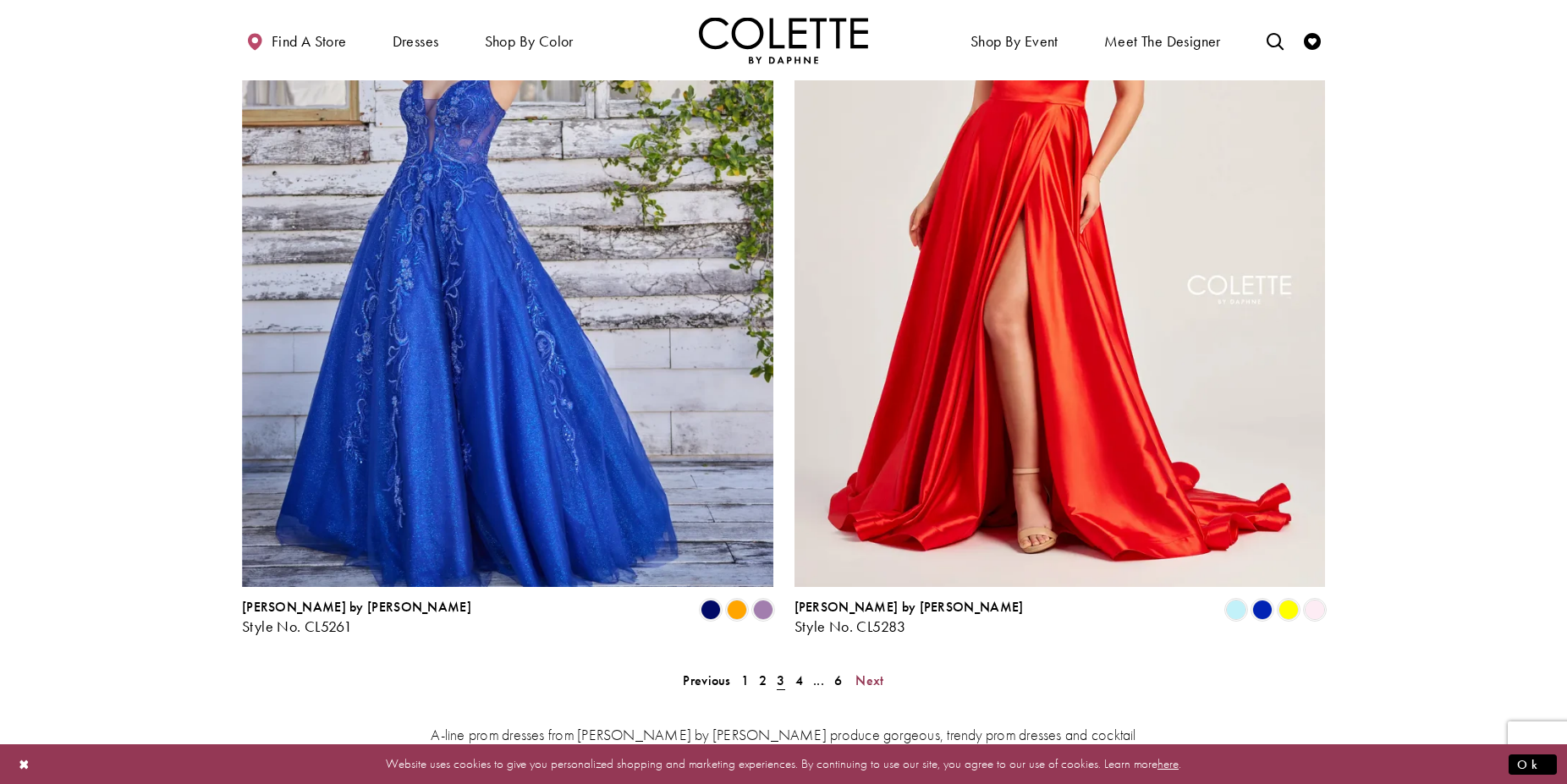
scroll to position [3110, 0]
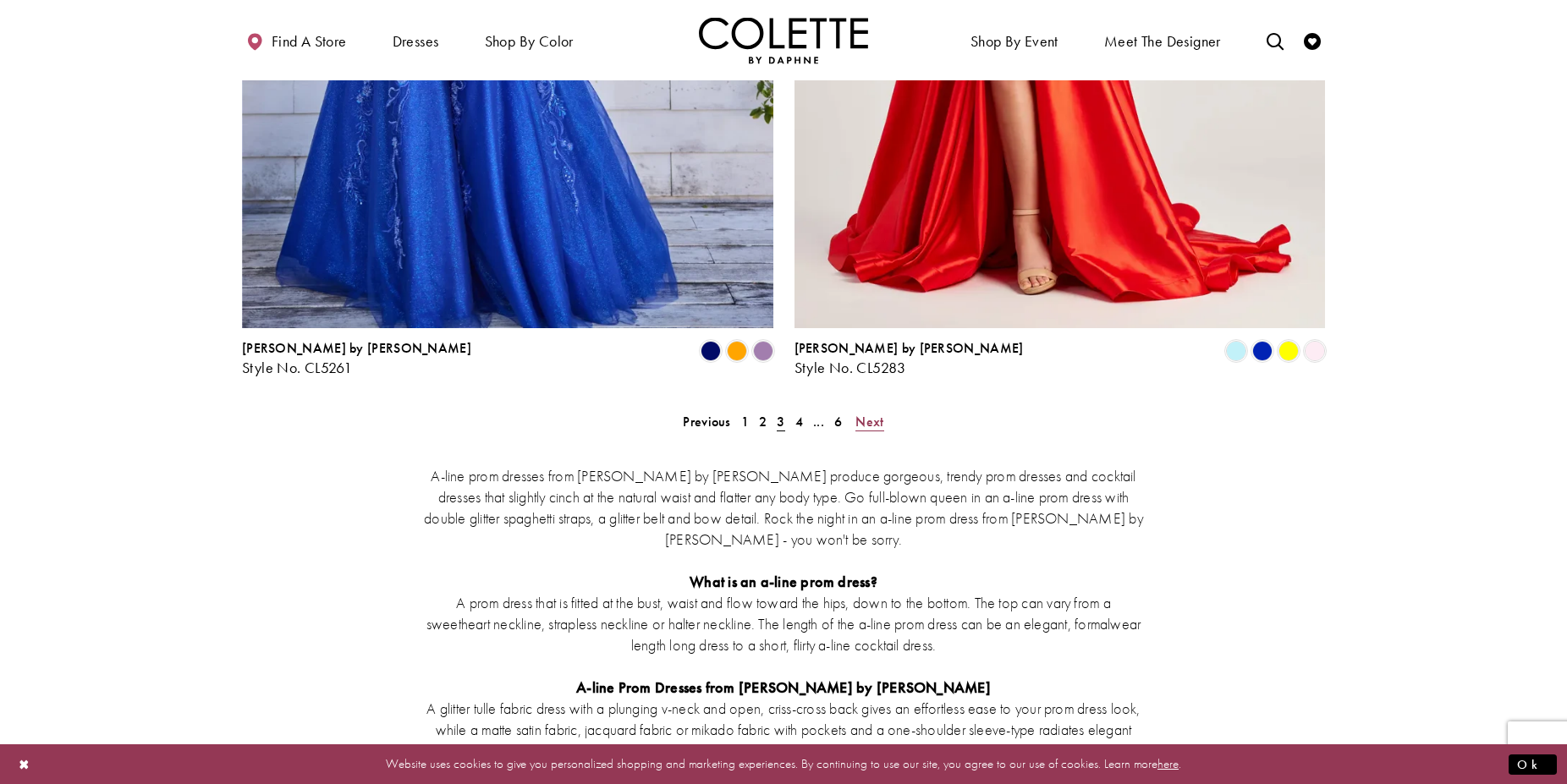
click at [873, 413] on span "Next" at bounding box center [869, 421] width 28 height 17
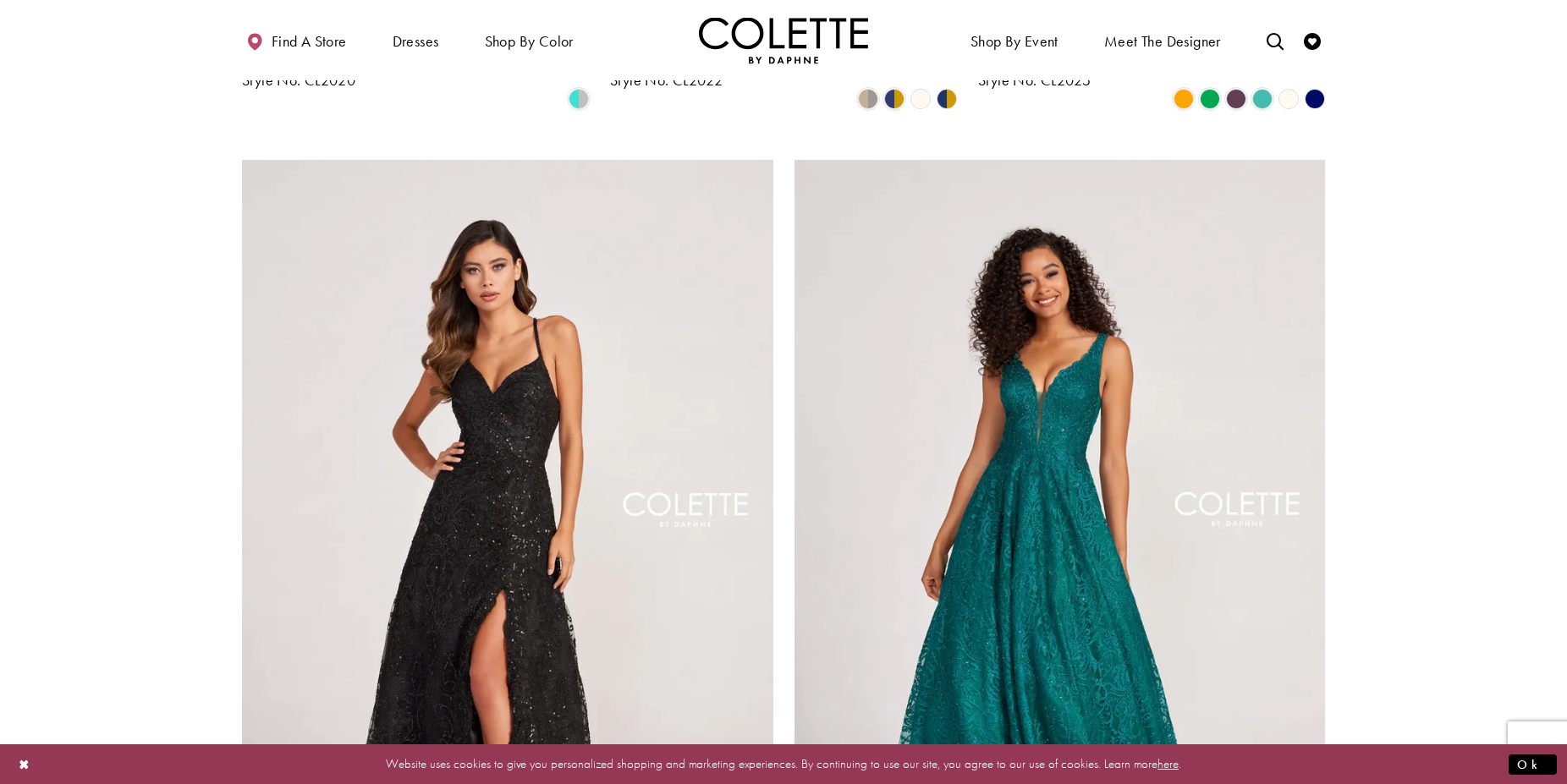
scroll to position [2852, 0]
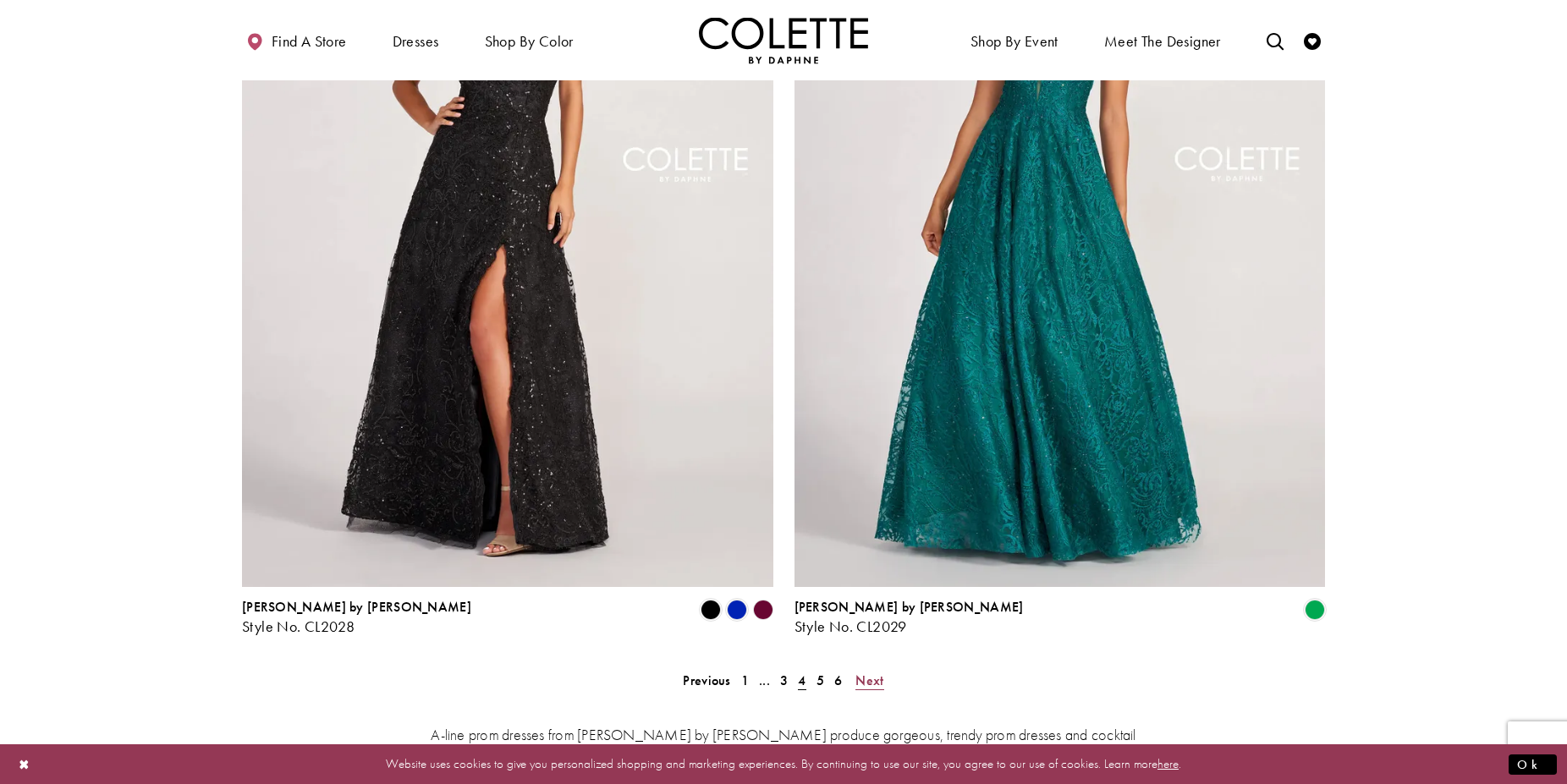
click at [863, 672] on span "Next" at bounding box center [869, 680] width 28 height 17
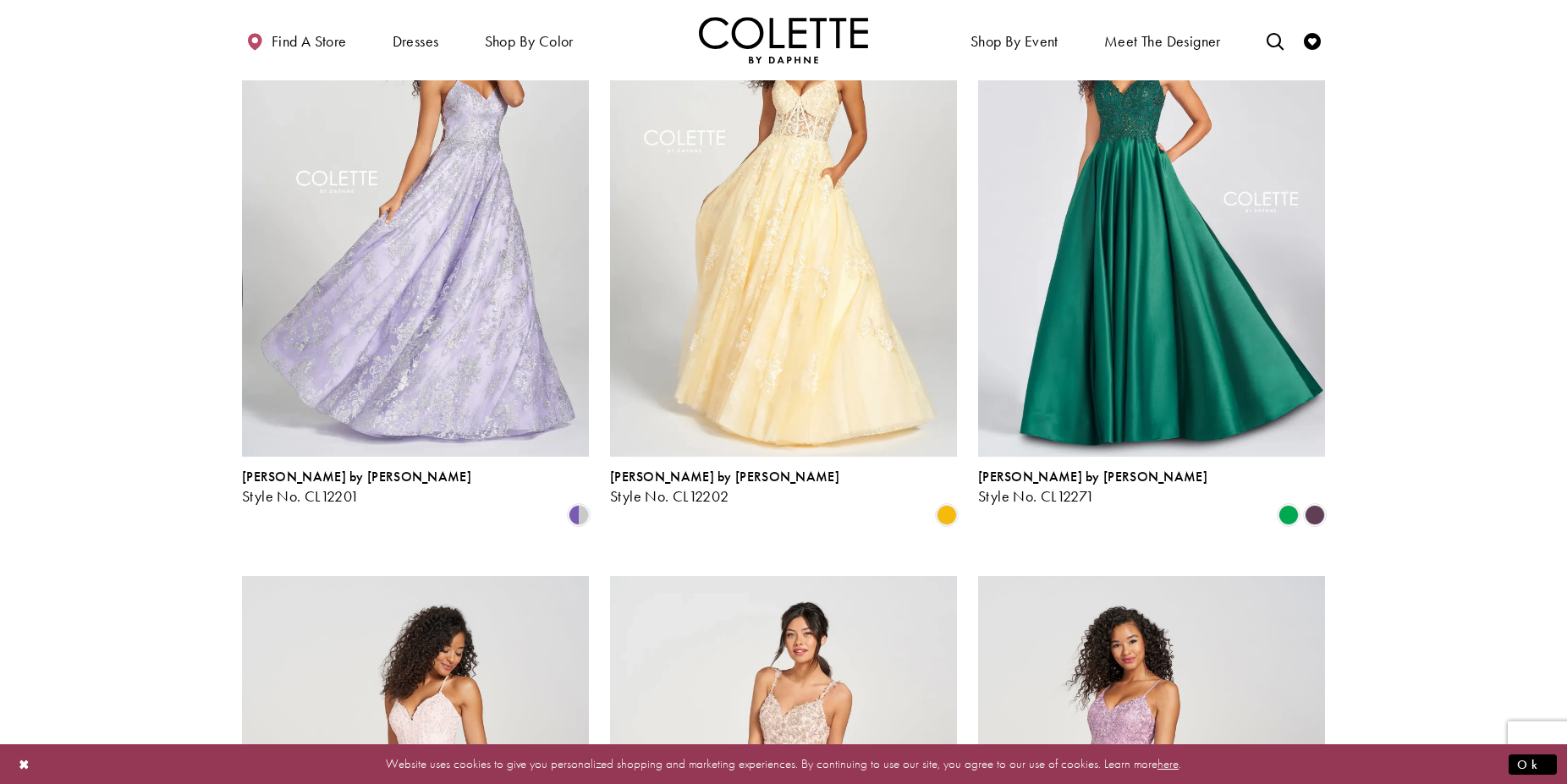
scroll to position [868, 0]
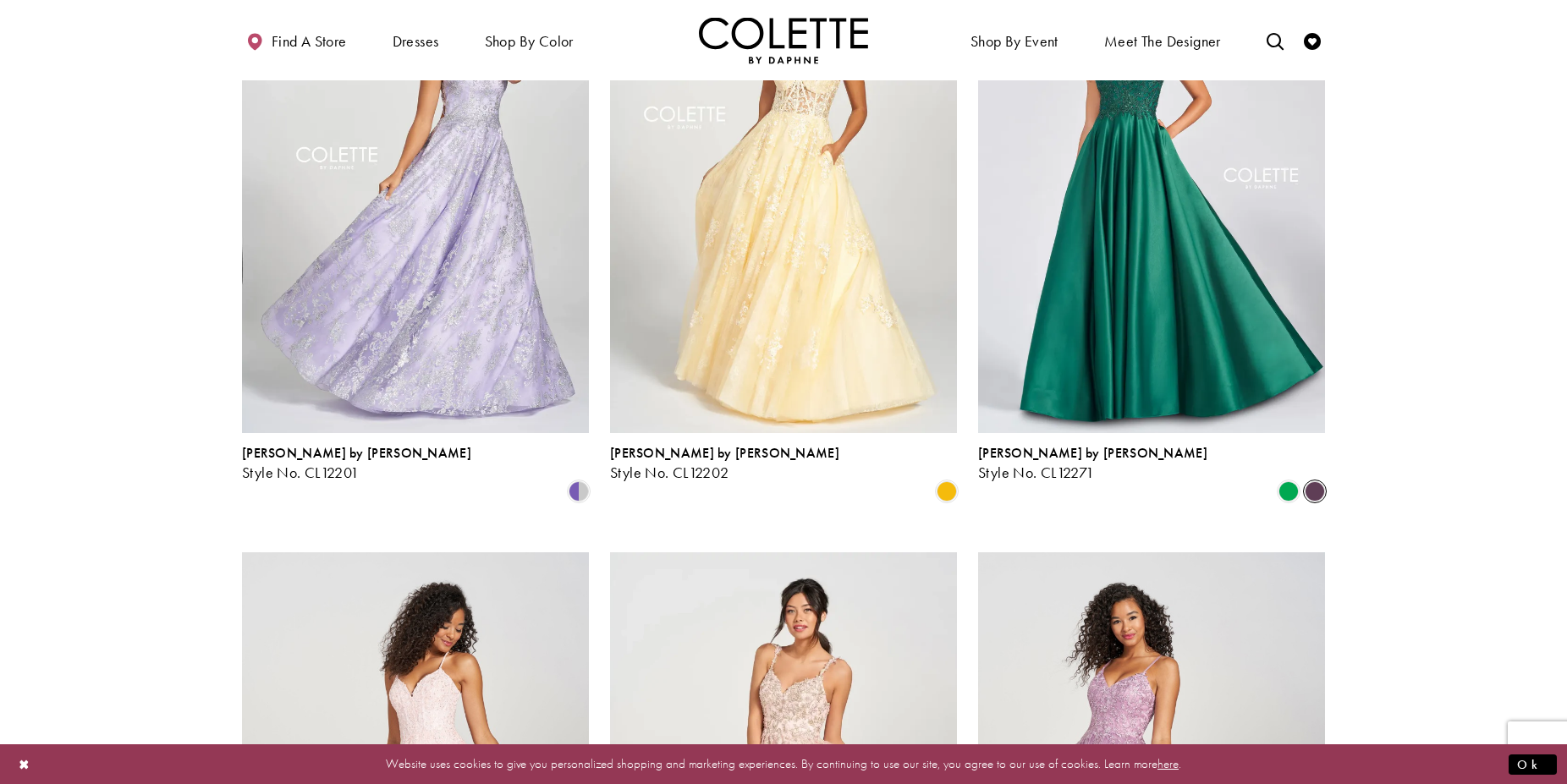
click at [1317, 481] on span "Product List" at bounding box center [1315, 491] width 20 height 20
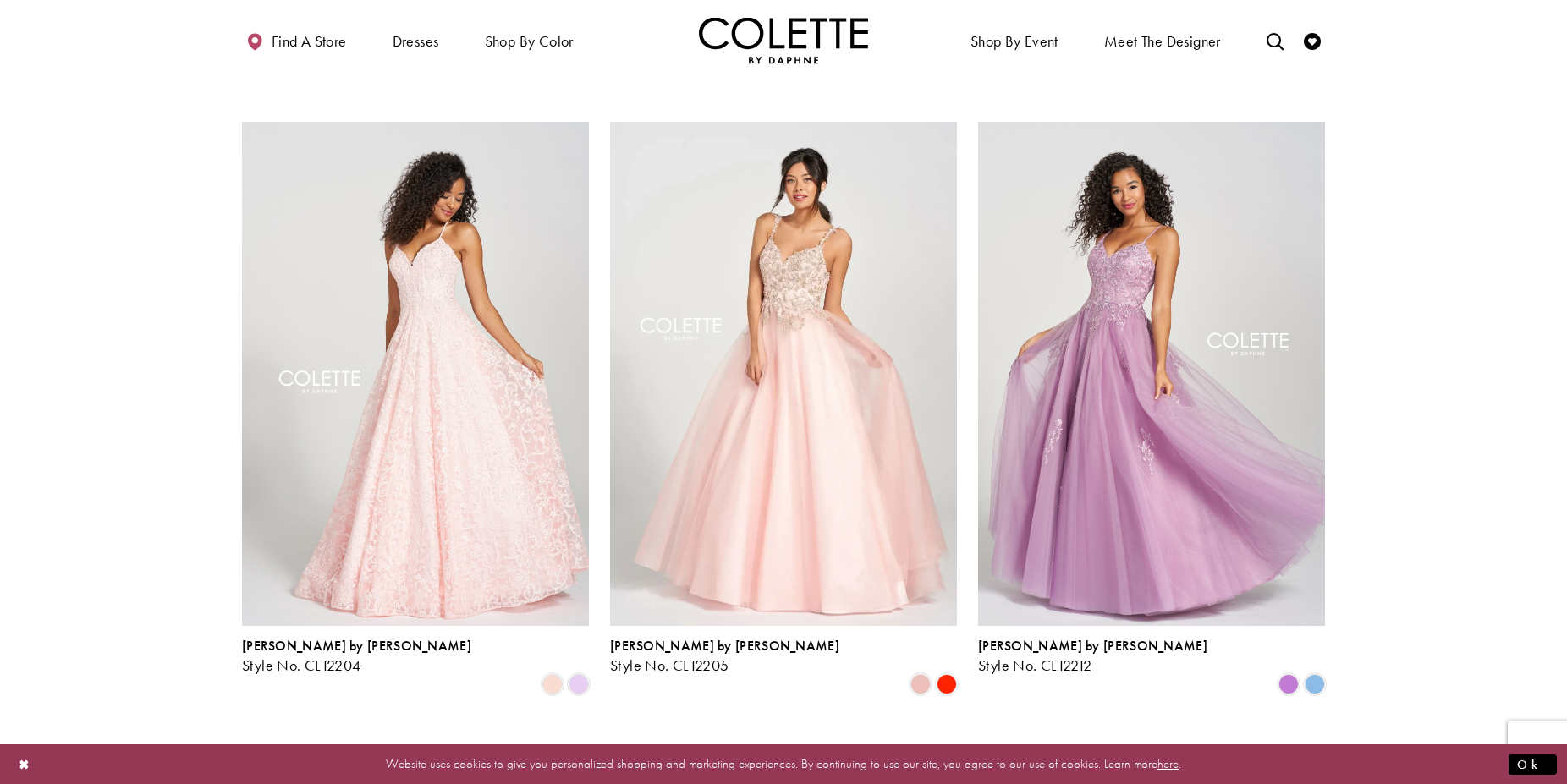
scroll to position [1299, 0]
click at [586, 674] on span "Product List" at bounding box center [579, 684] width 20 height 20
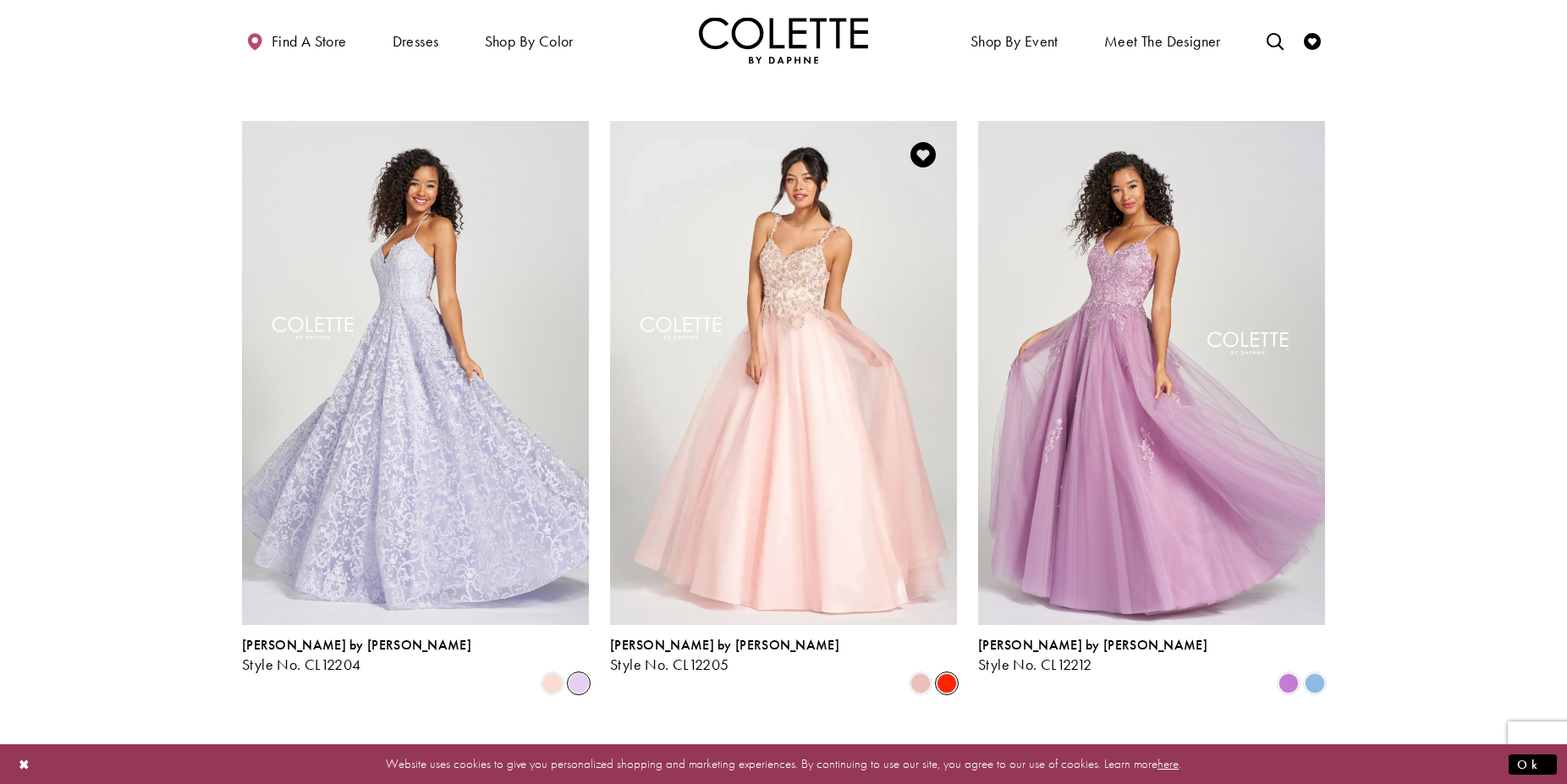
click at [939, 674] on span "Product List" at bounding box center [946, 684] width 20 height 20
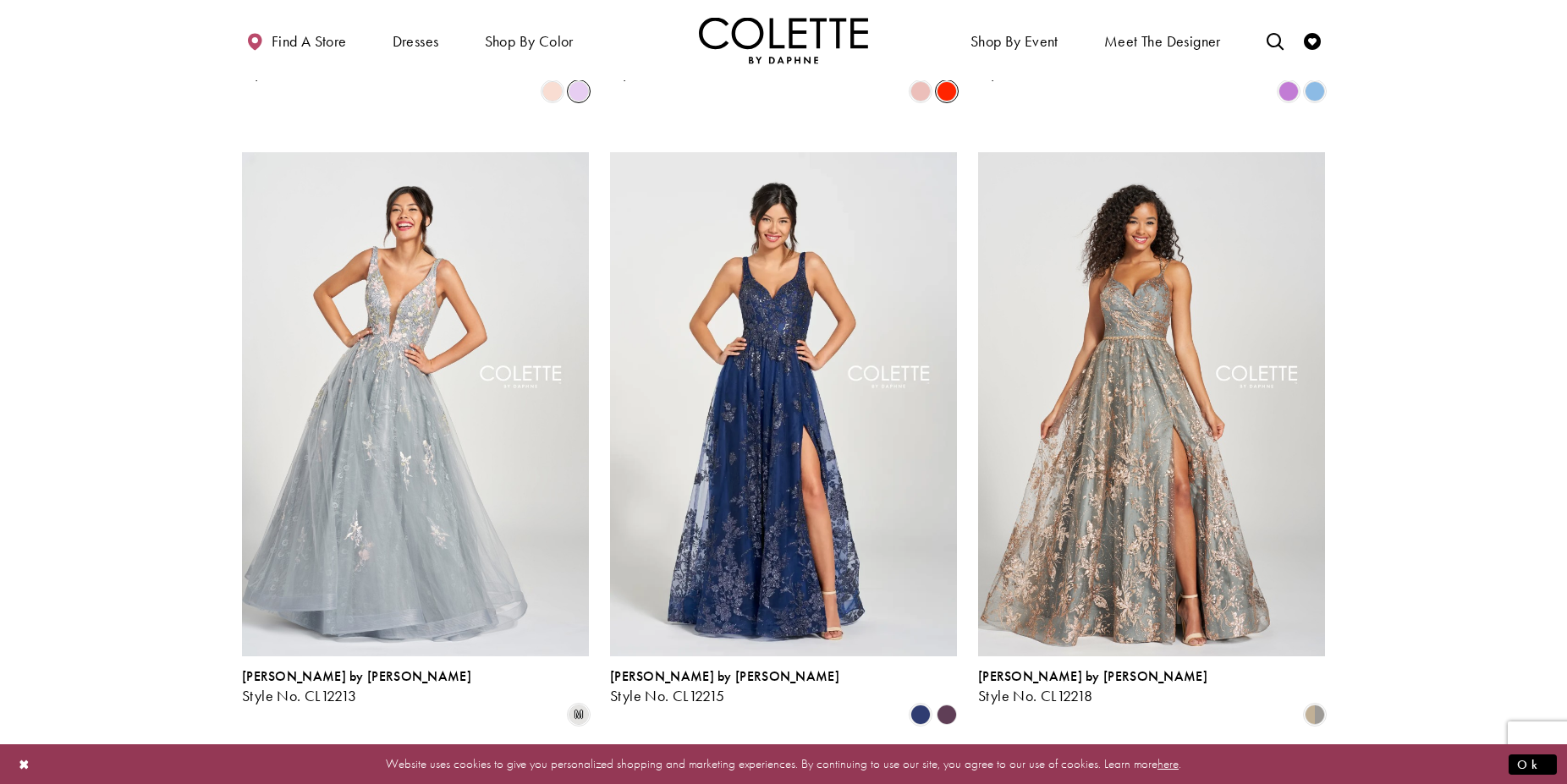
scroll to position [1903, 0]
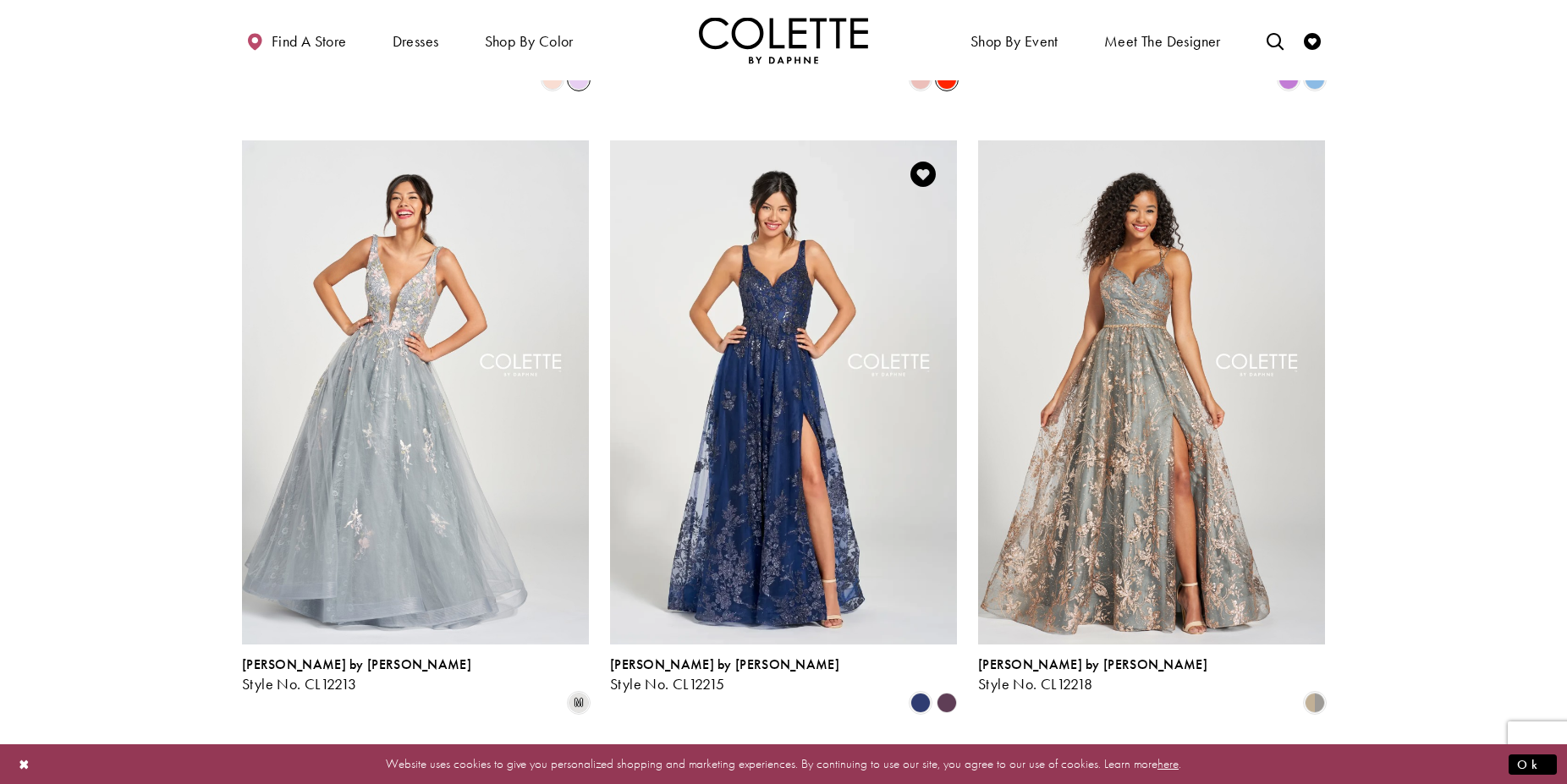
click at [946, 690] on polygon "Product List" at bounding box center [946, 703] width 26 height 26
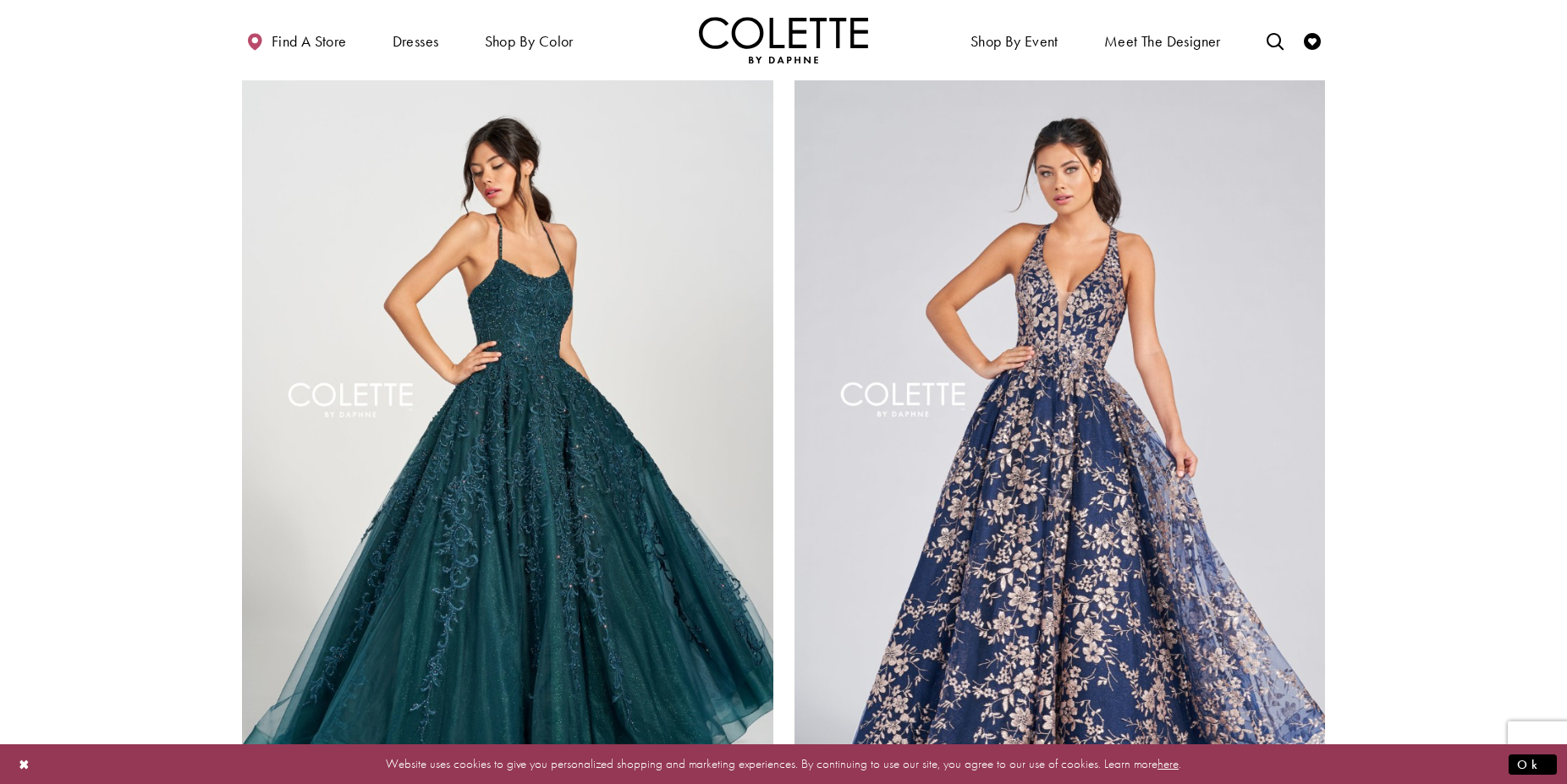
scroll to position [3025, 0]
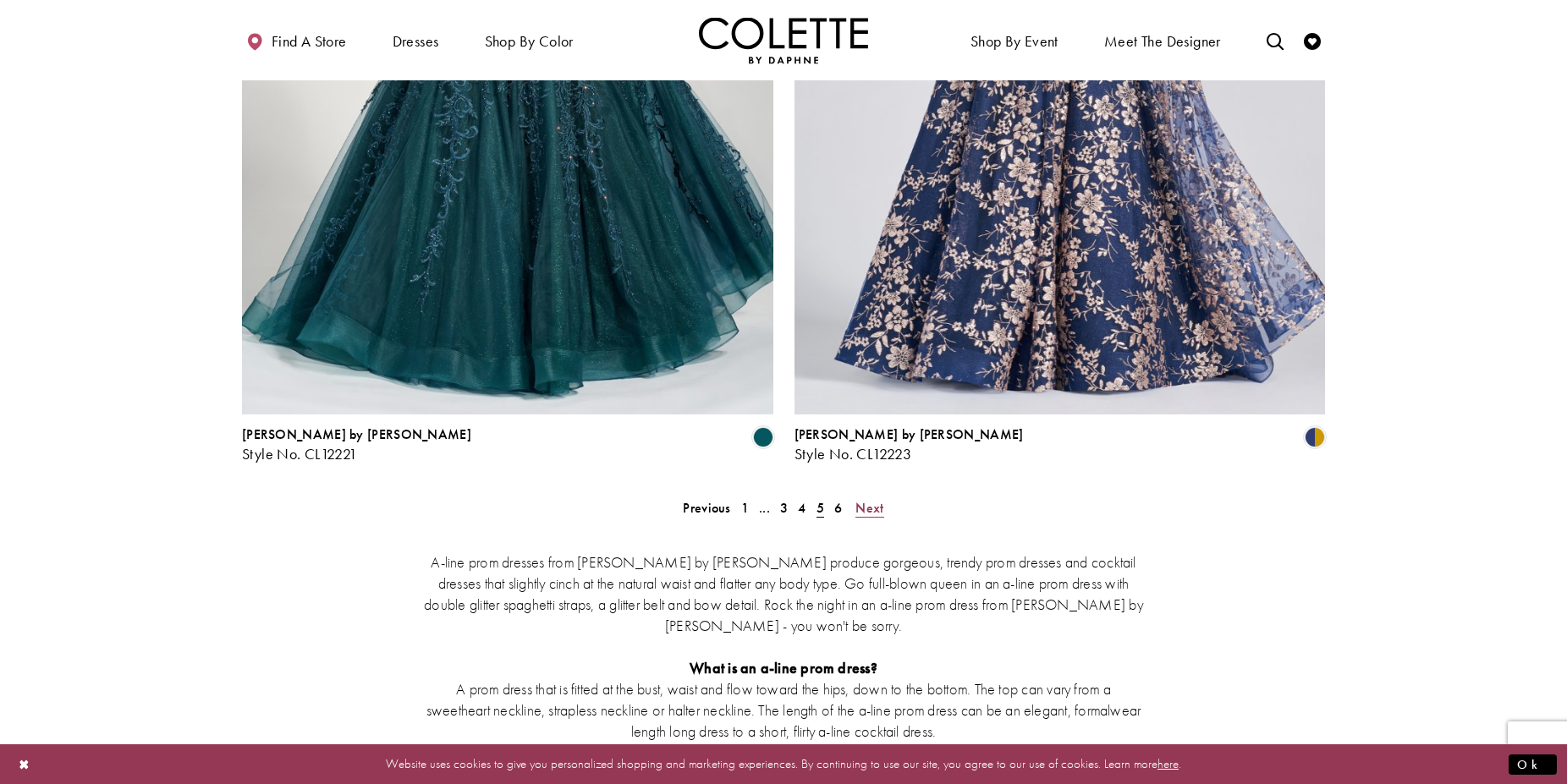
click at [873, 499] on span "Next" at bounding box center [869, 507] width 28 height 17
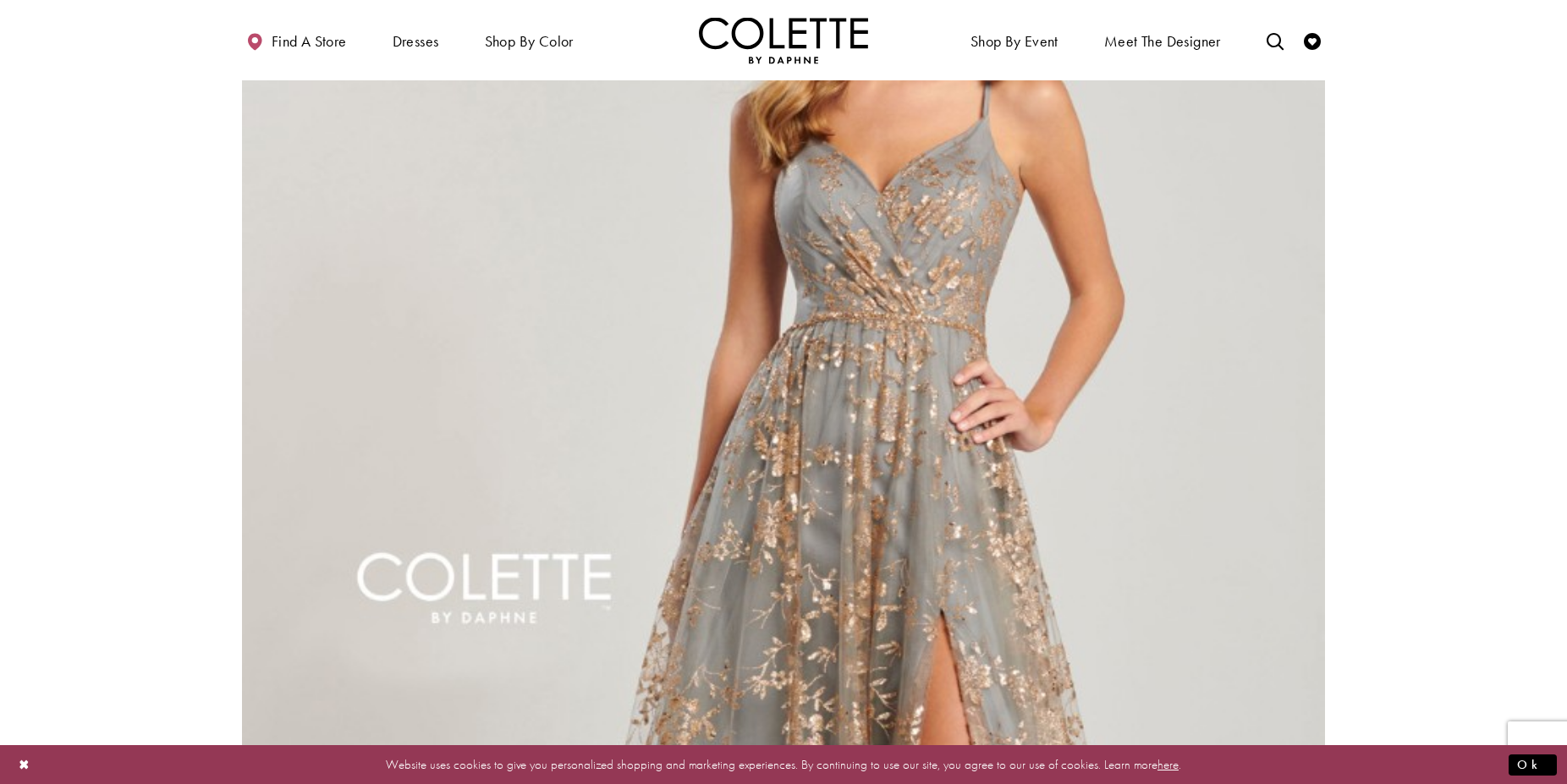
scroll to position [1213, 0]
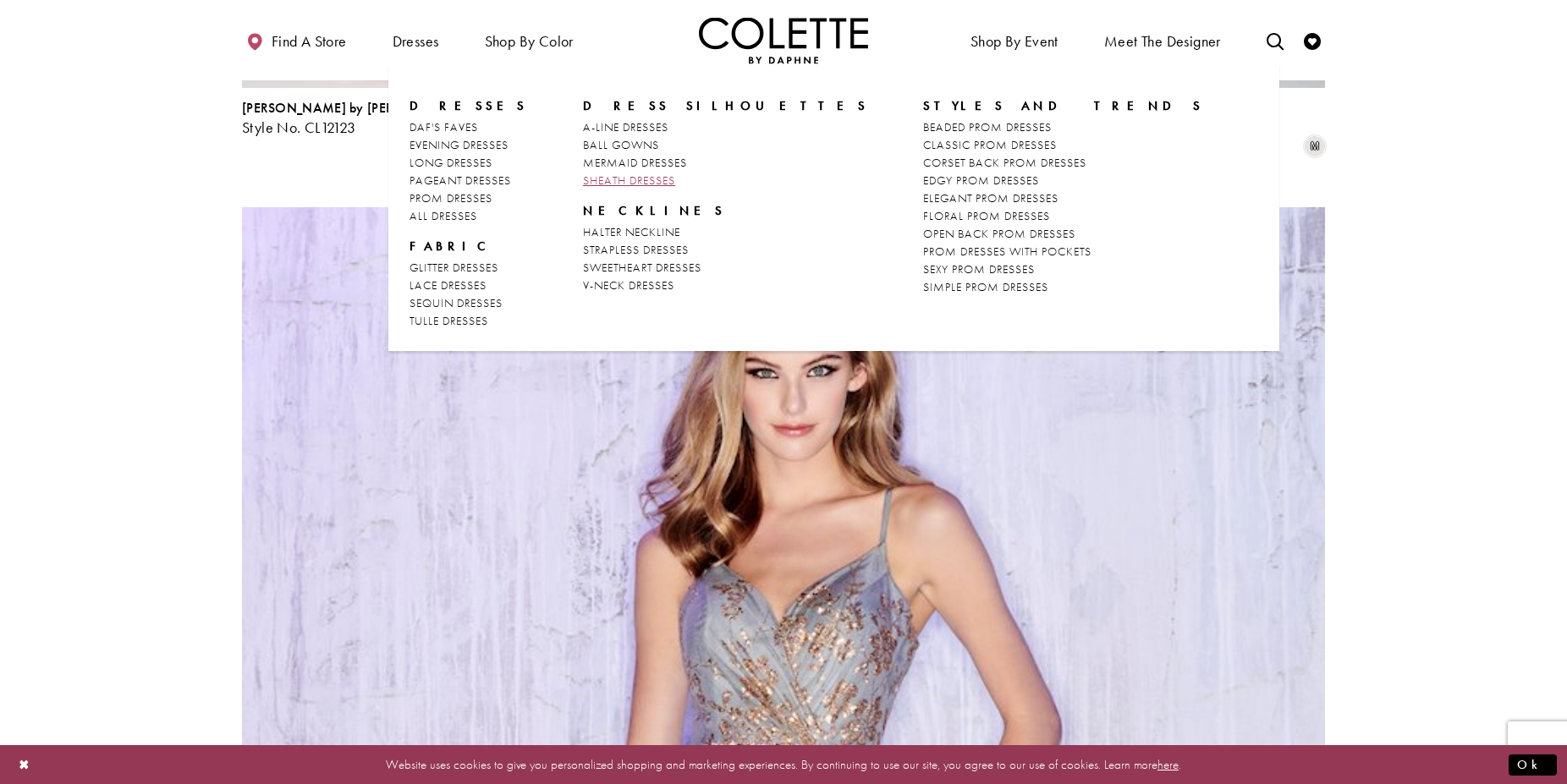
click at [630, 176] on span "SHEATH DRESSES" at bounding box center [629, 179] width 92 height 16
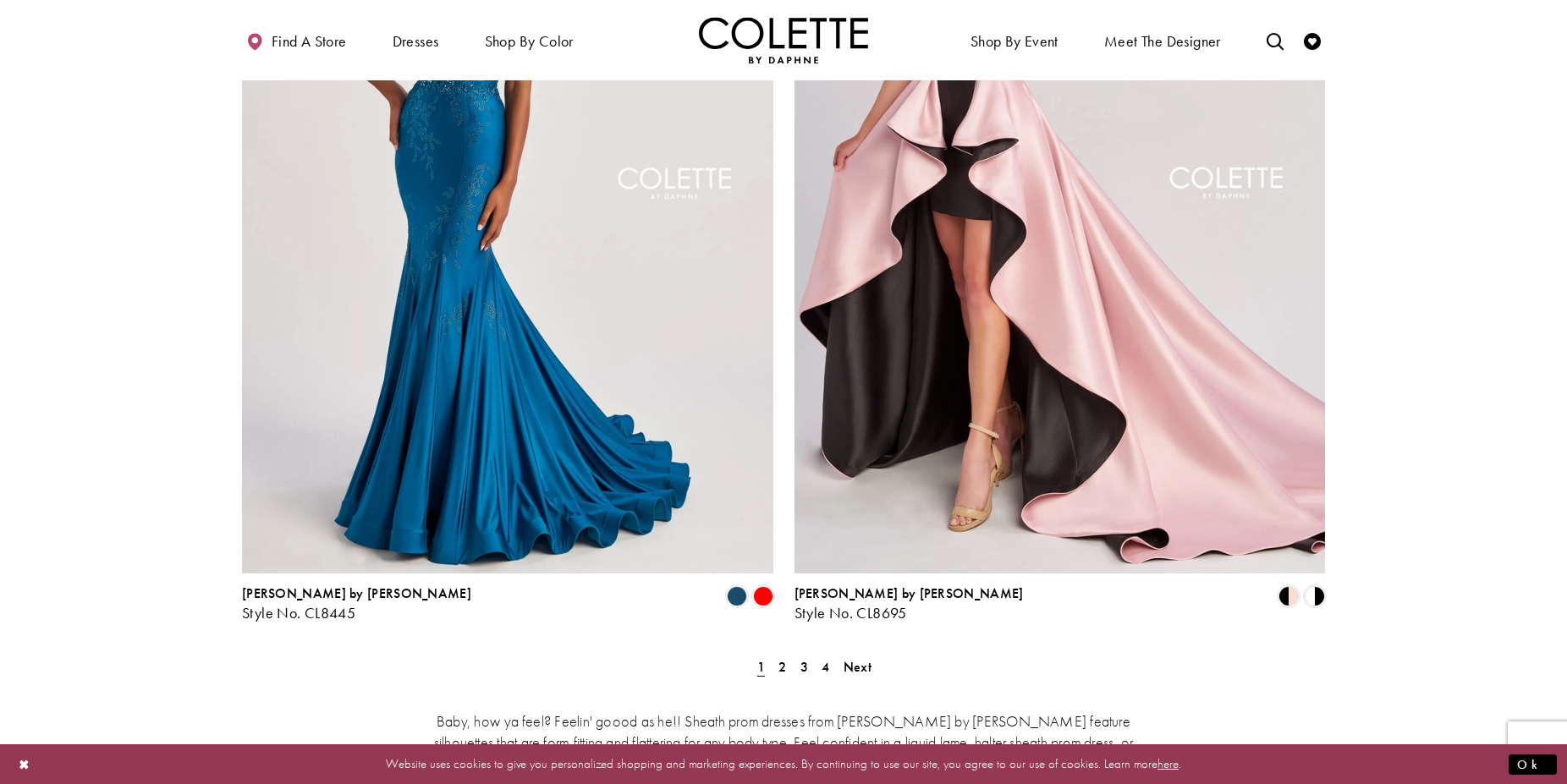
scroll to position [3106, 0]
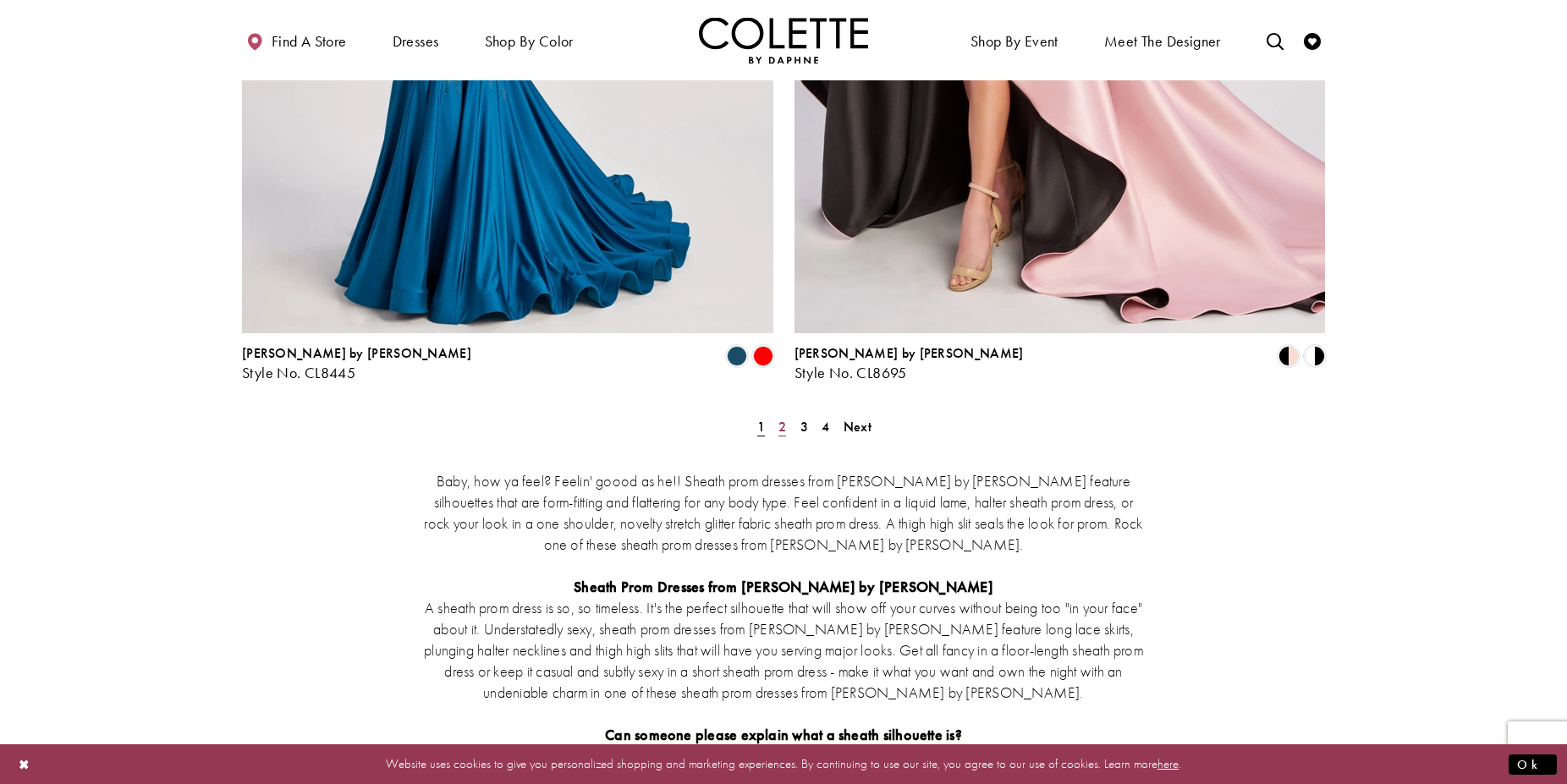
click at [781, 418] on span "2" at bounding box center [783, 426] width 7 height 17
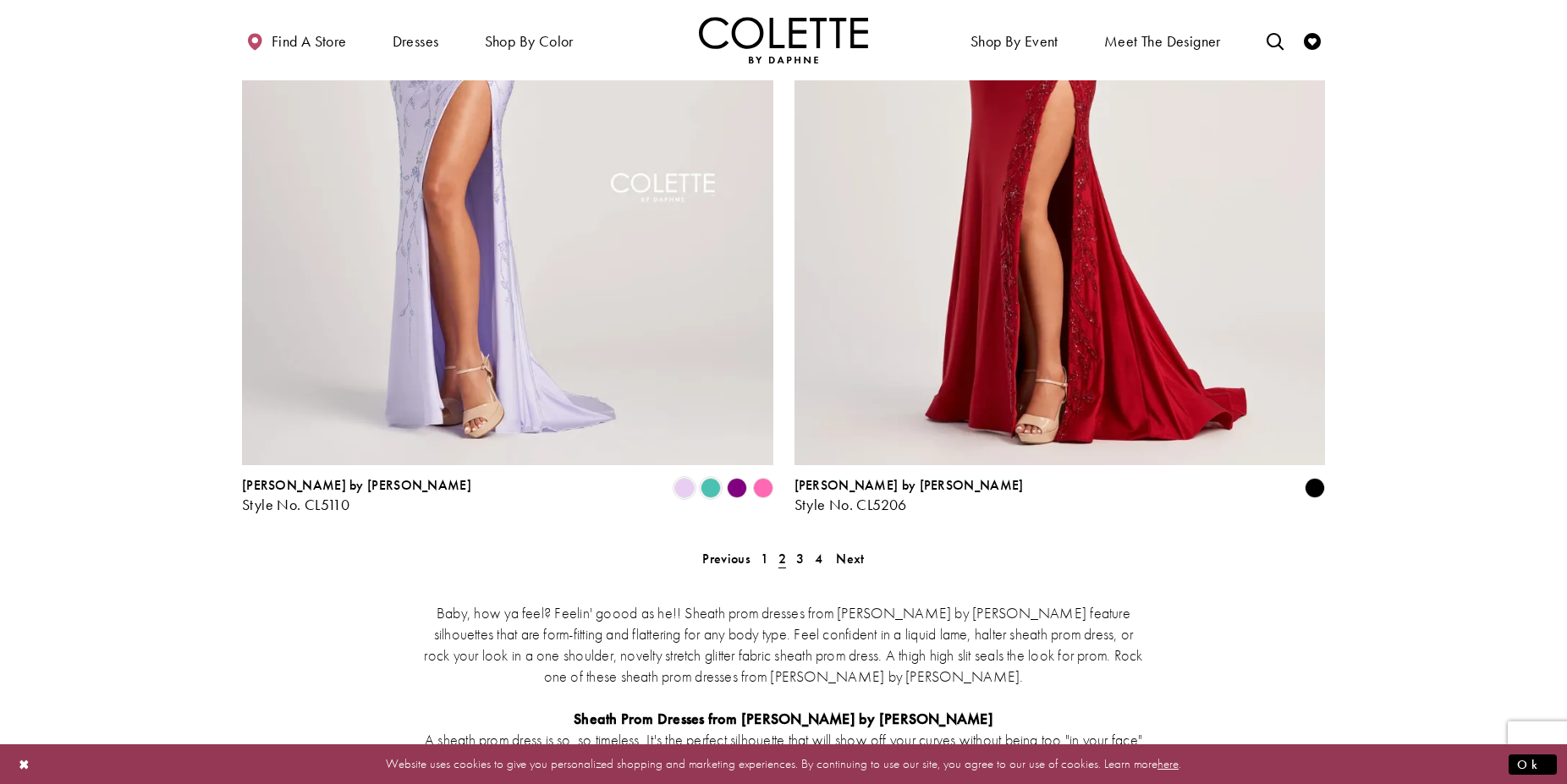
scroll to position [3197, 0]
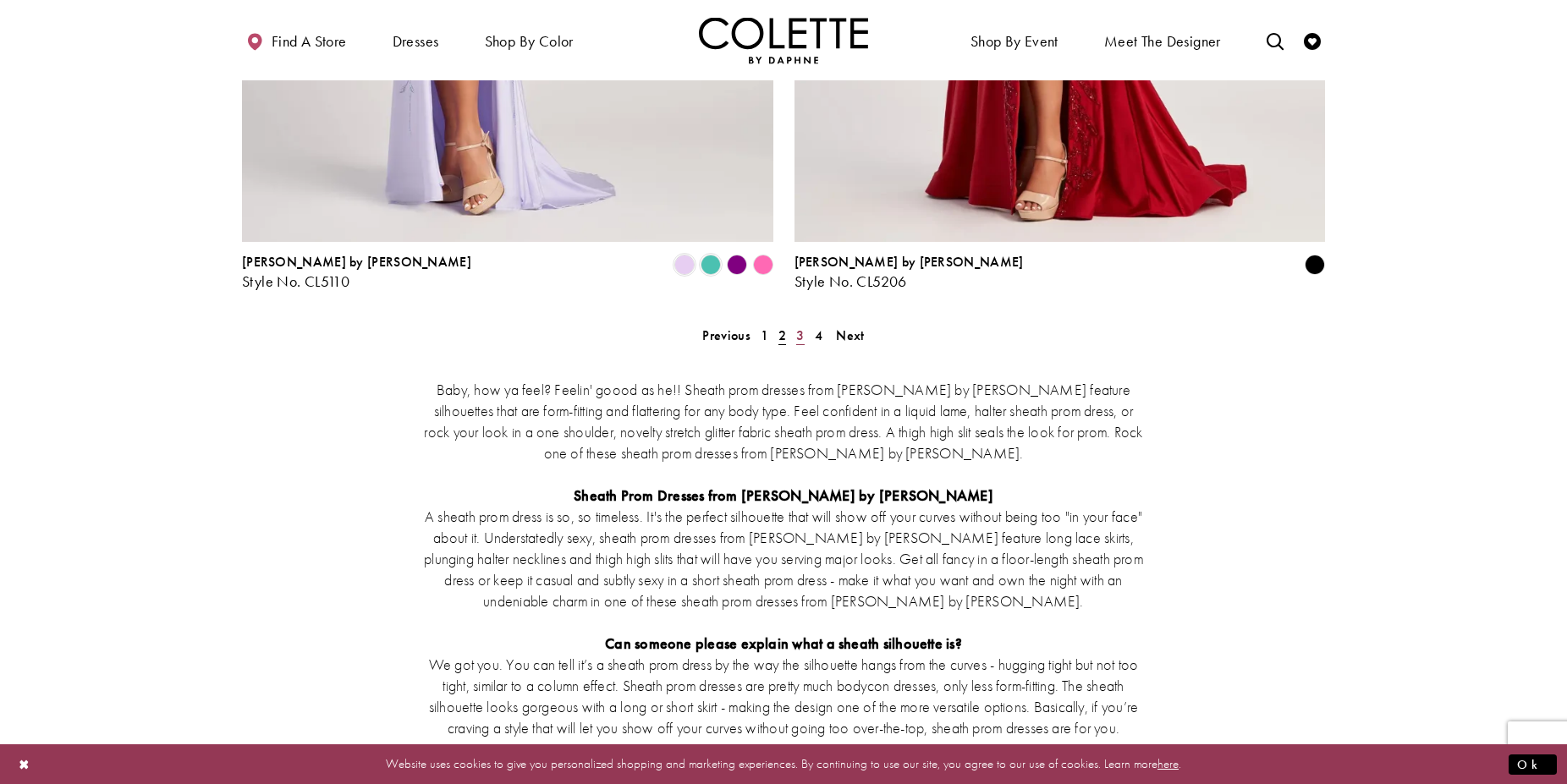
click at [800, 327] on span "3" at bounding box center [800, 335] width 7 height 17
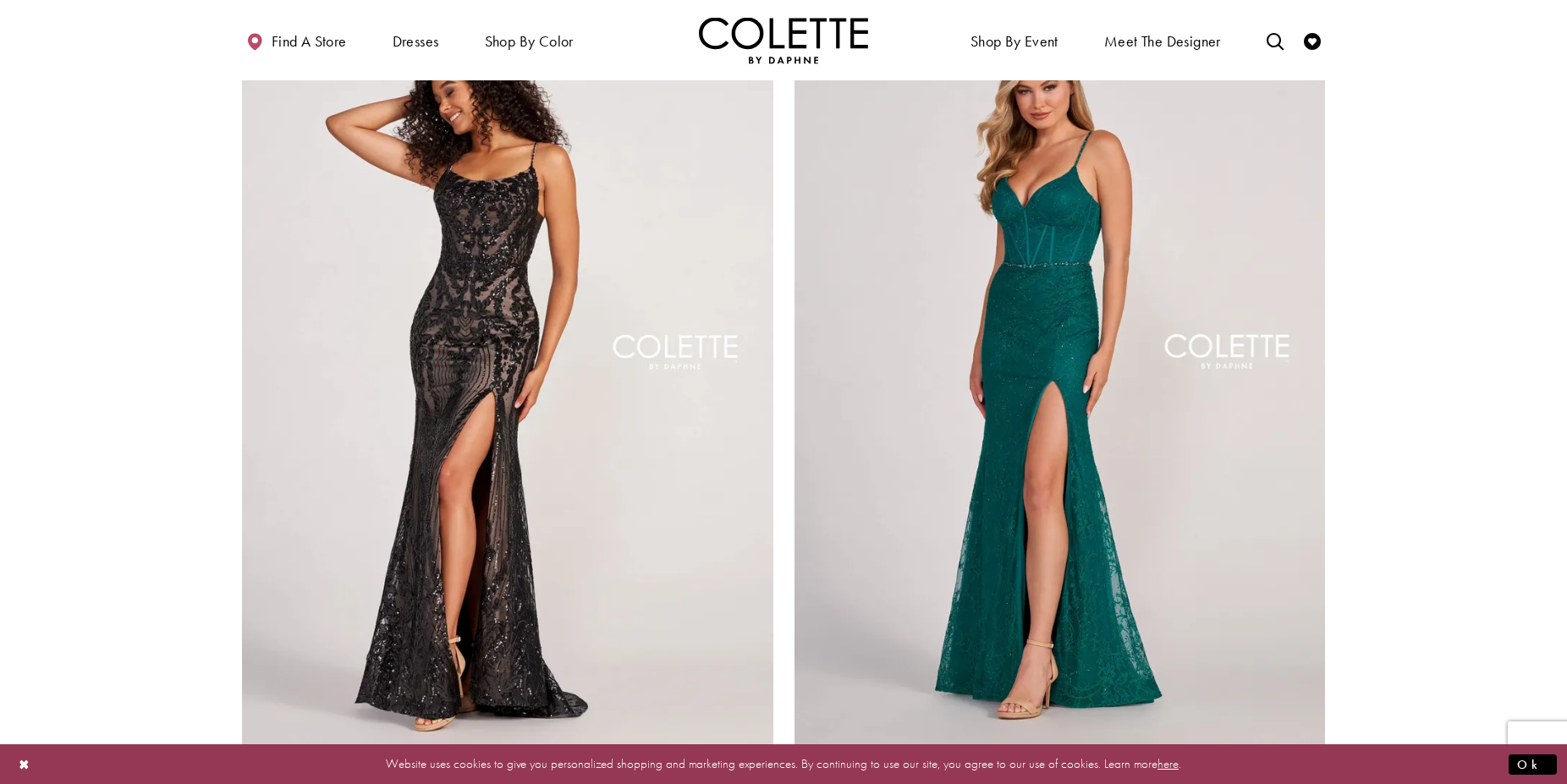
scroll to position [3025, 0]
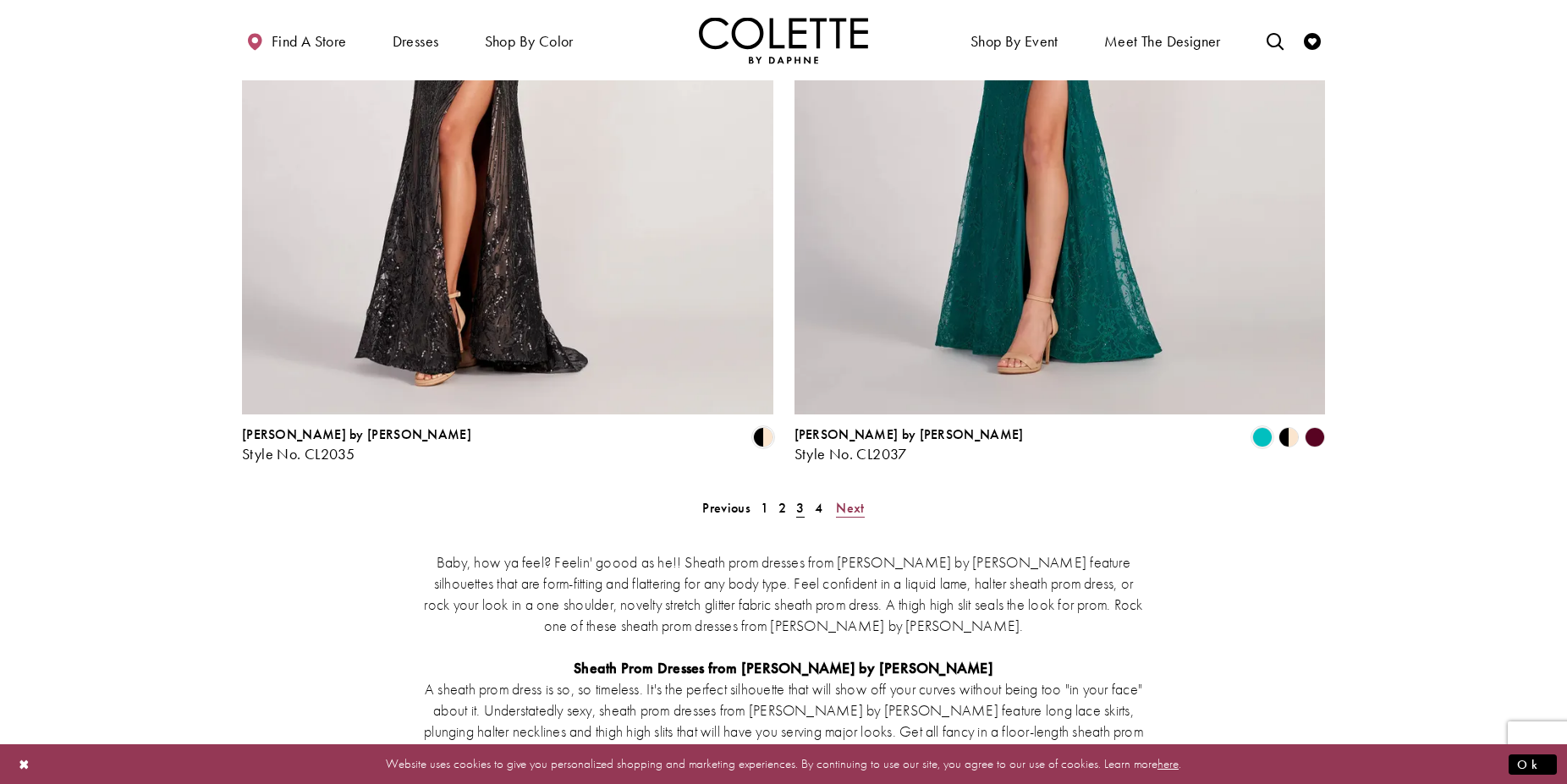
click at [842, 499] on span "Next" at bounding box center [850, 507] width 28 height 17
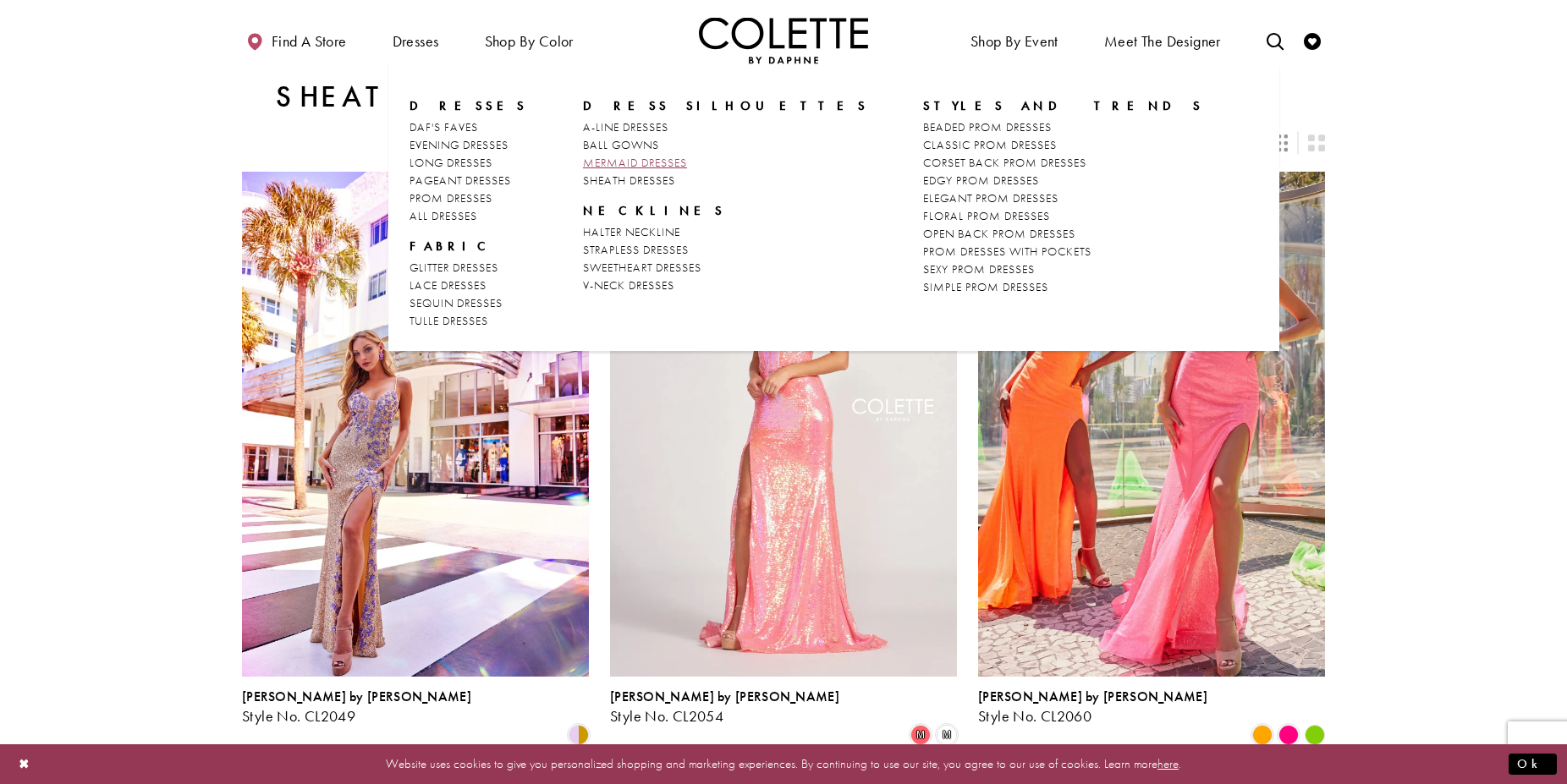
click at [599, 162] on span "MERMAID DRESSES" at bounding box center [634, 162] width 104 height 16
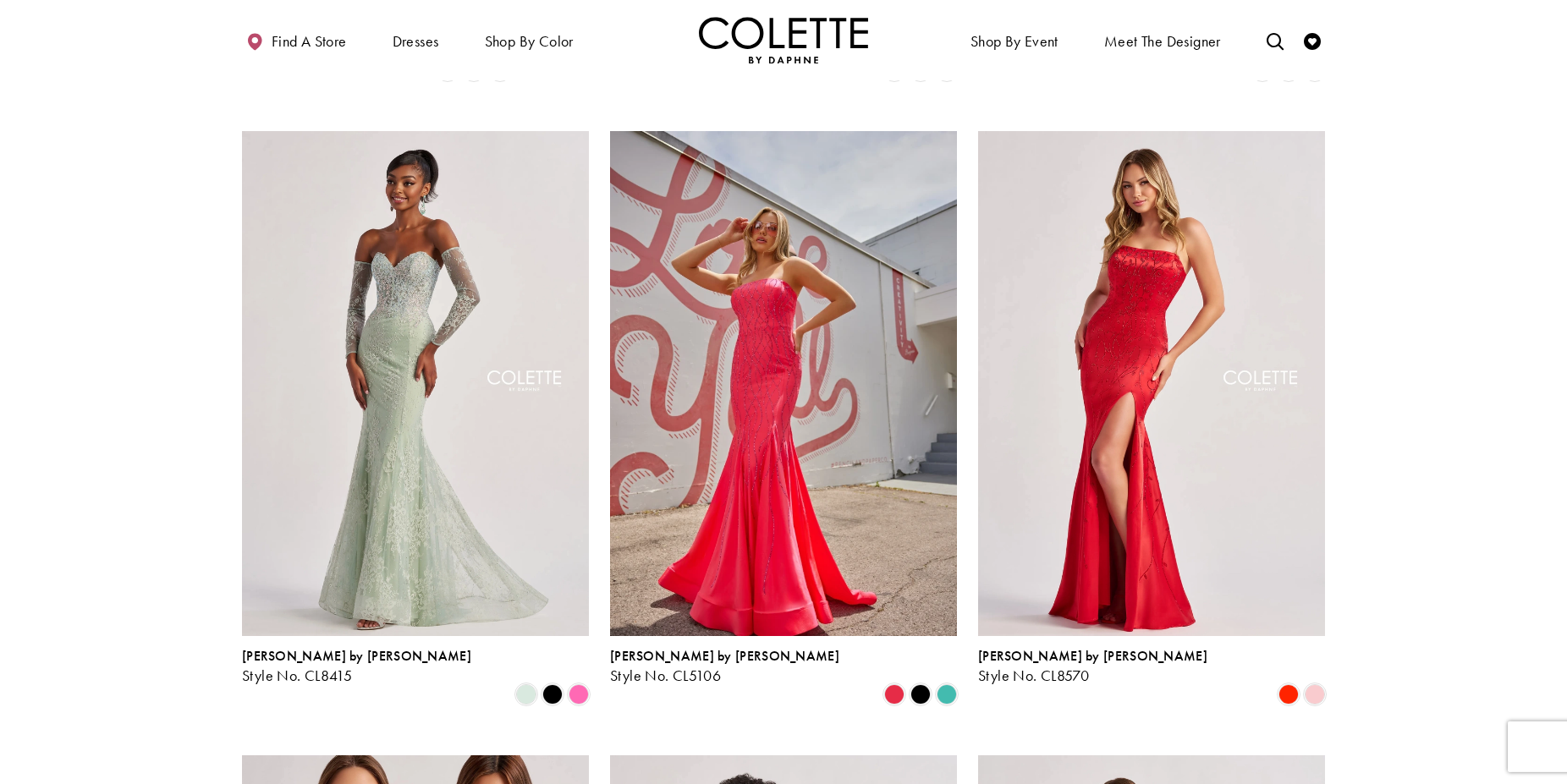
scroll to position [690, 0]
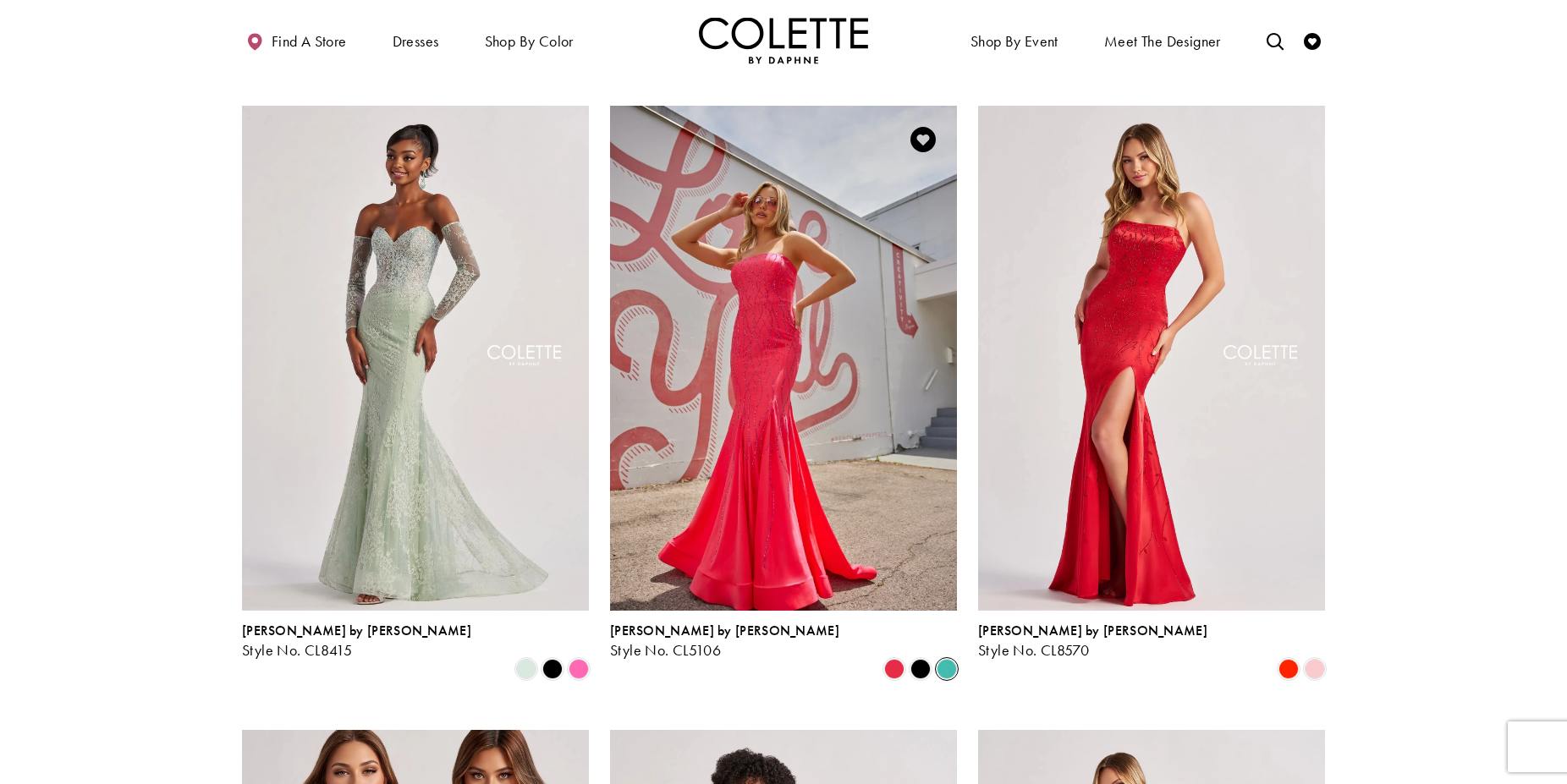
click at [945, 659] on span "Product List" at bounding box center [946, 669] width 20 height 20
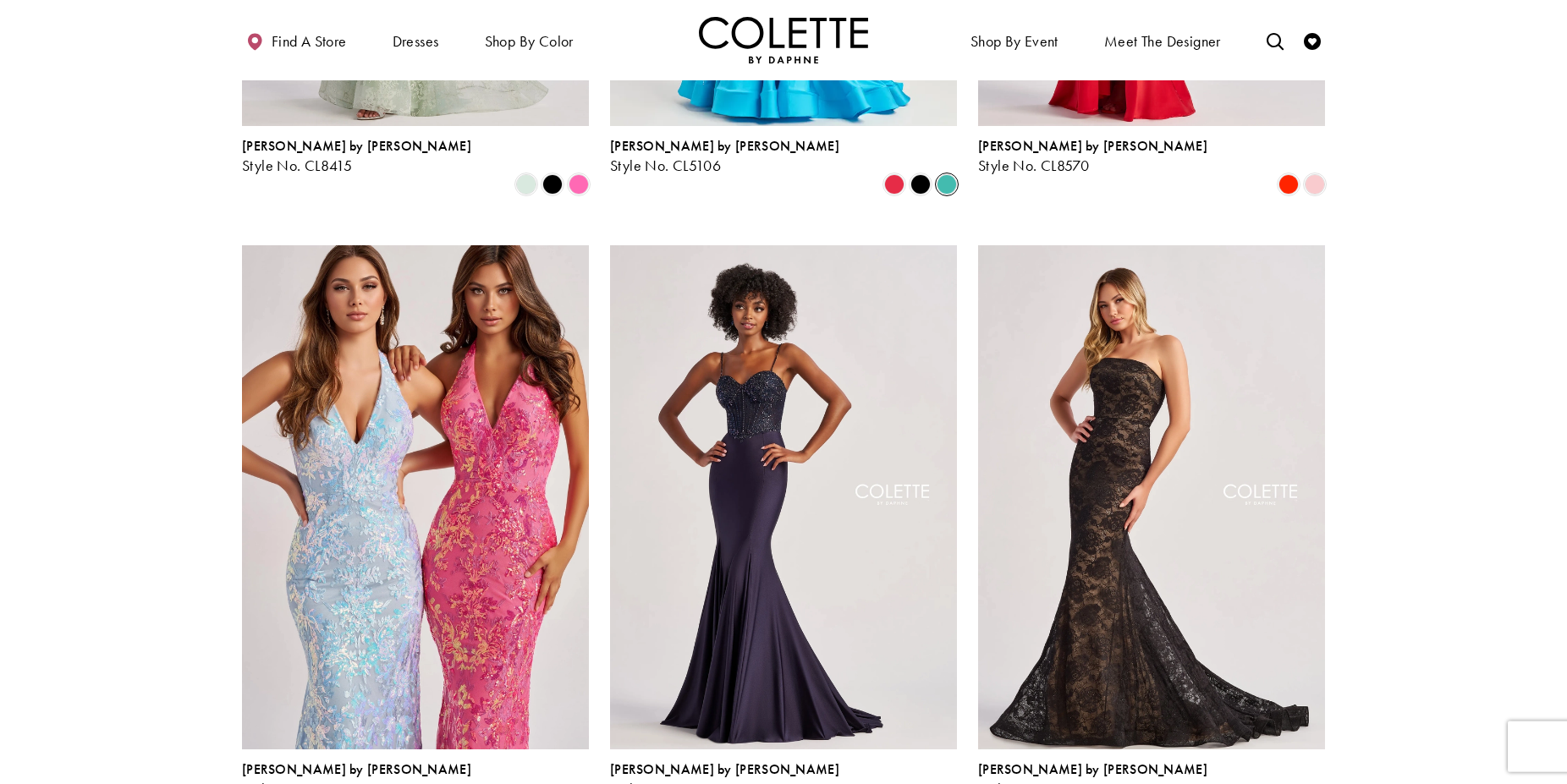
scroll to position [1380, 0]
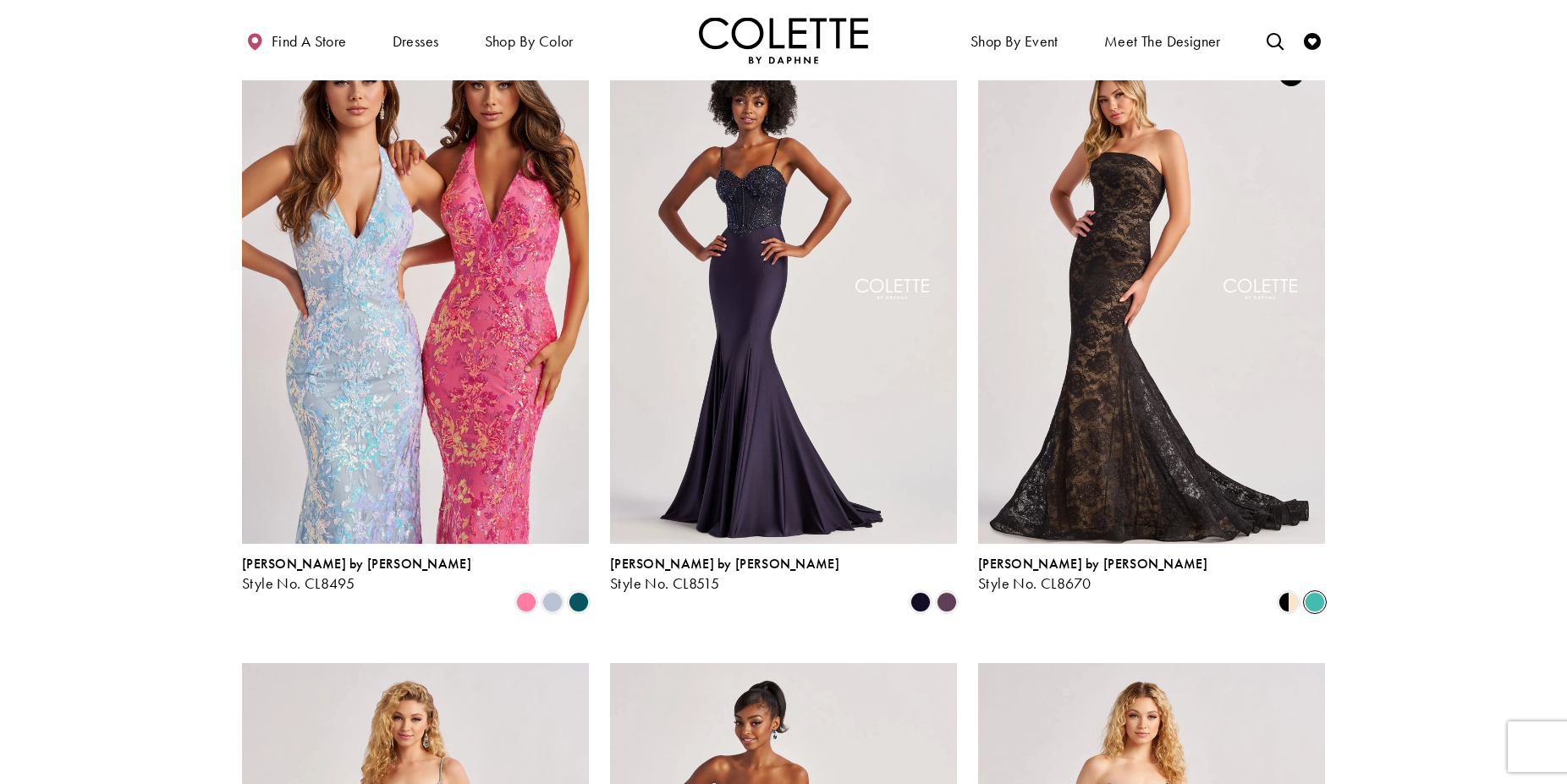
click at [1318, 592] on span "Product List" at bounding box center [1315, 602] width 20 height 20
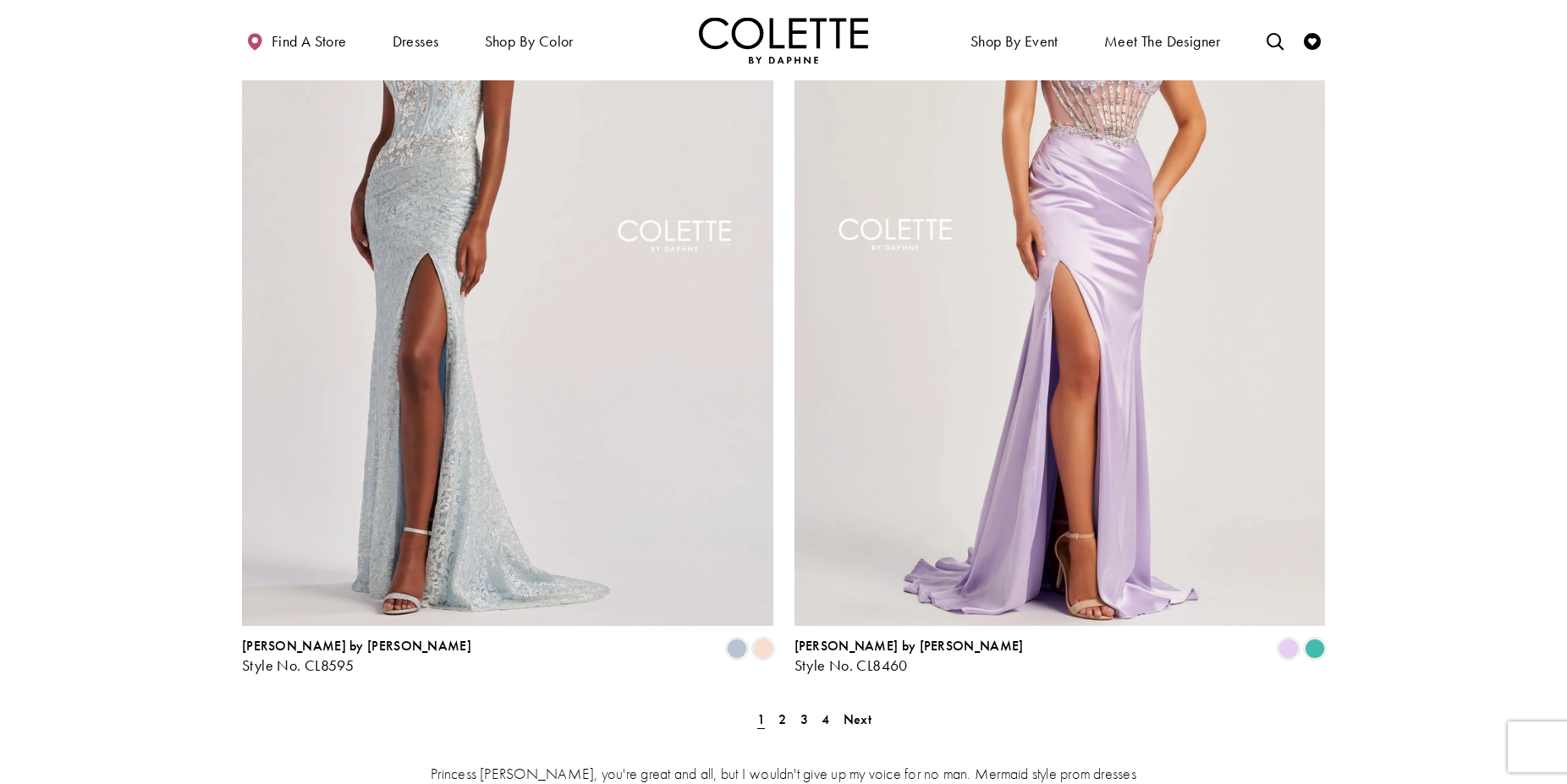
scroll to position [2933, 0]
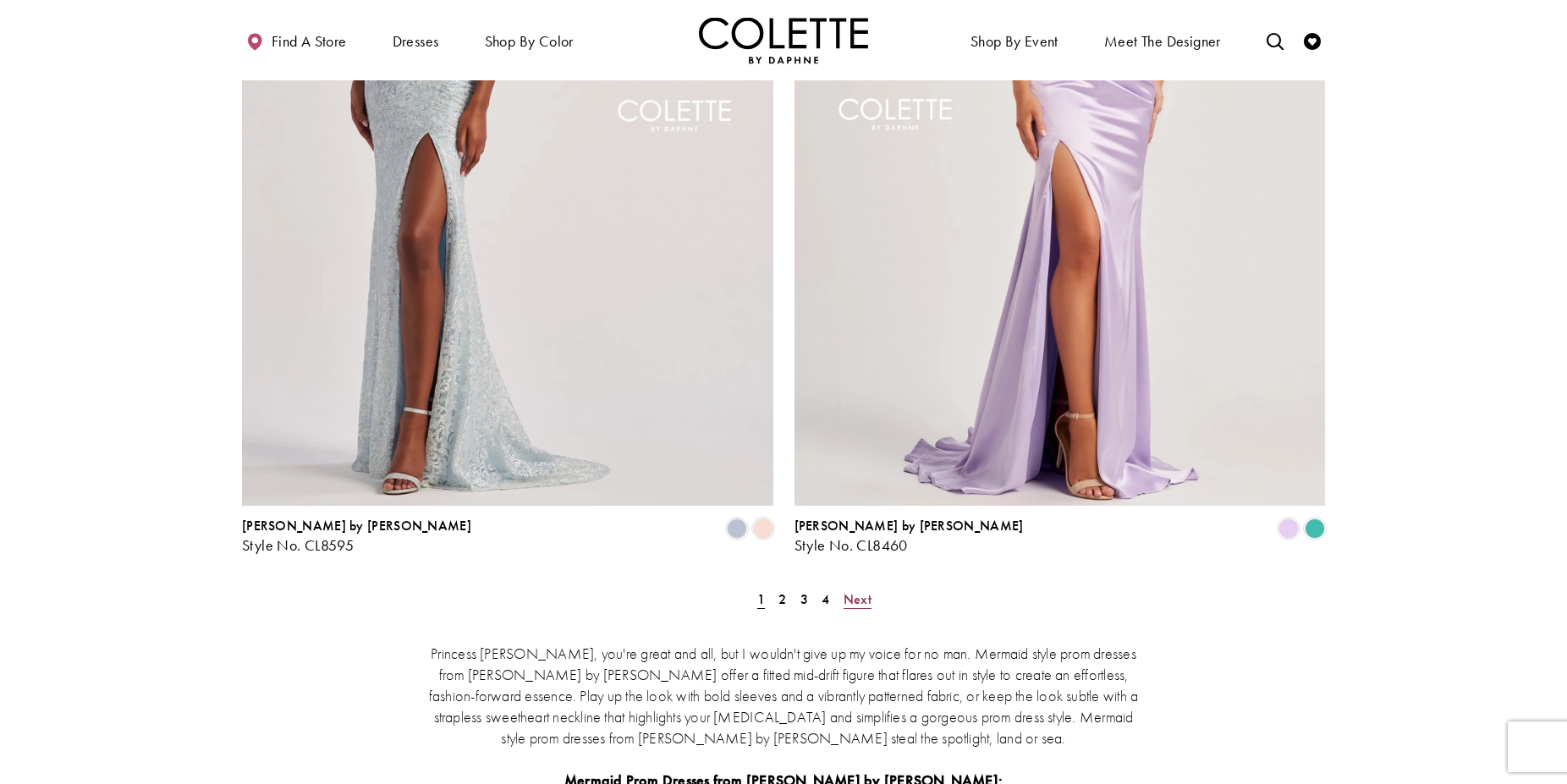
click at [850, 591] on span "Next" at bounding box center [857, 599] width 28 height 17
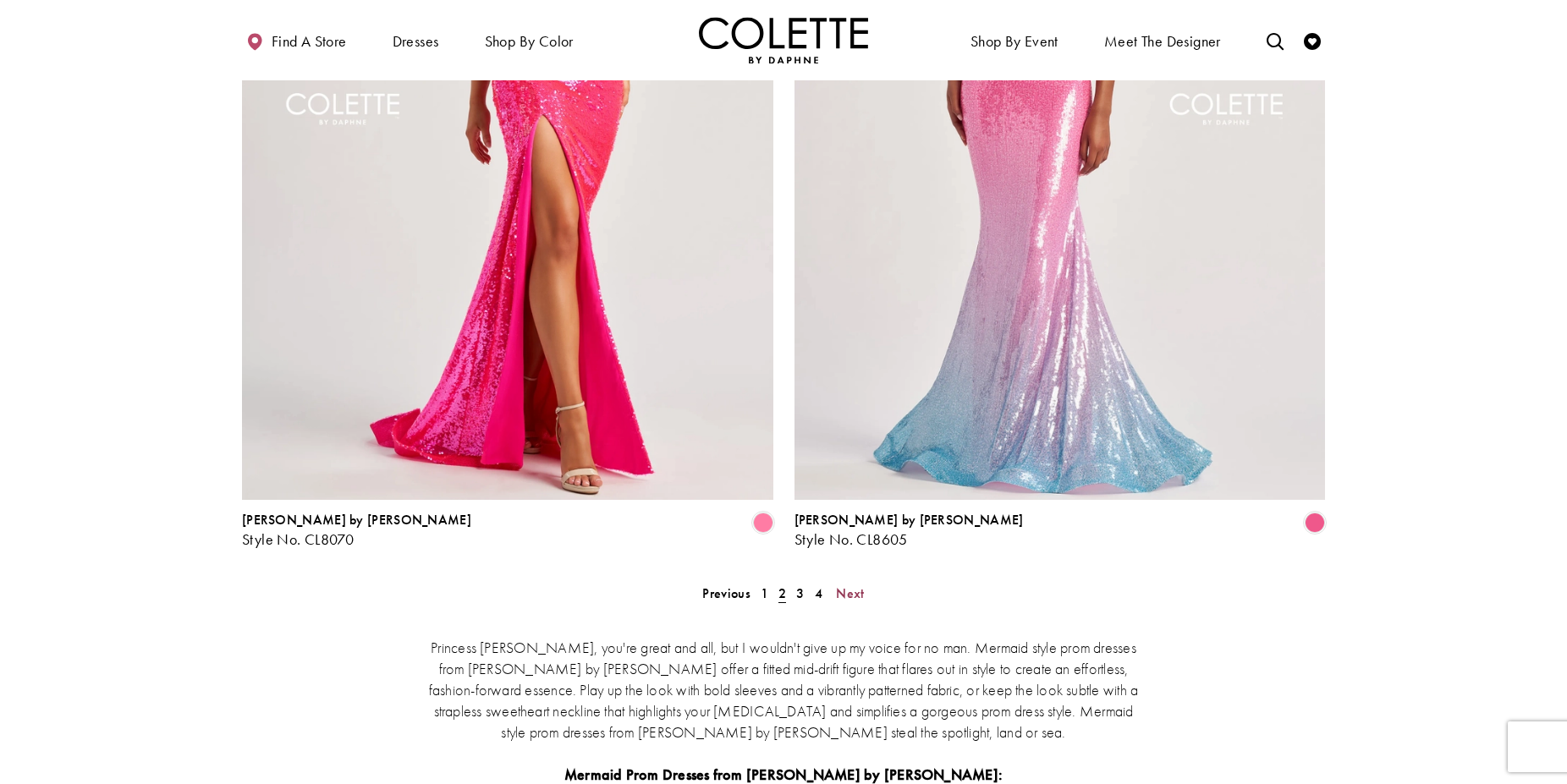
scroll to position [3025, 0]
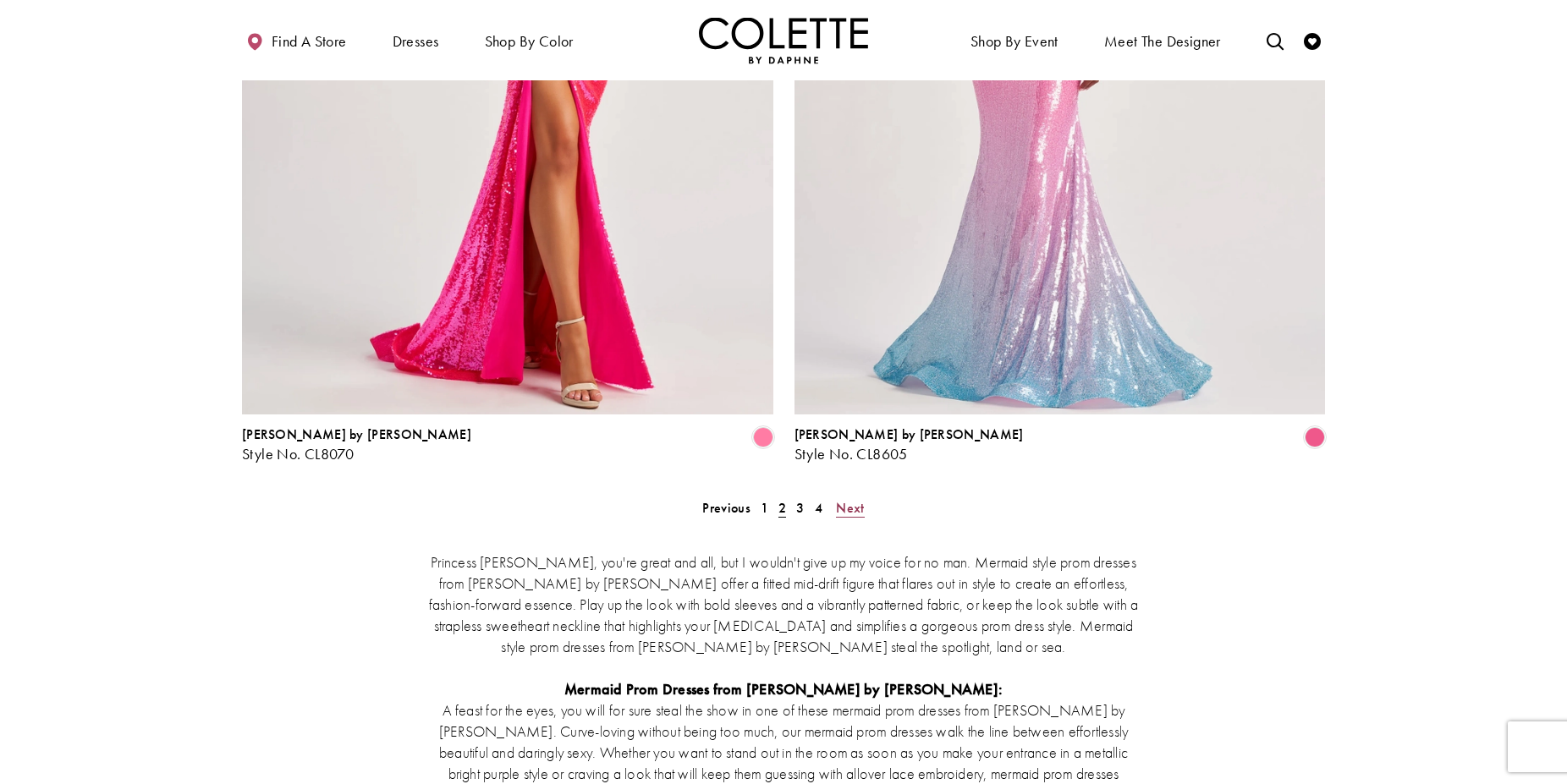
click at [851, 496] on link "Next" at bounding box center [850, 508] width 38 height 25
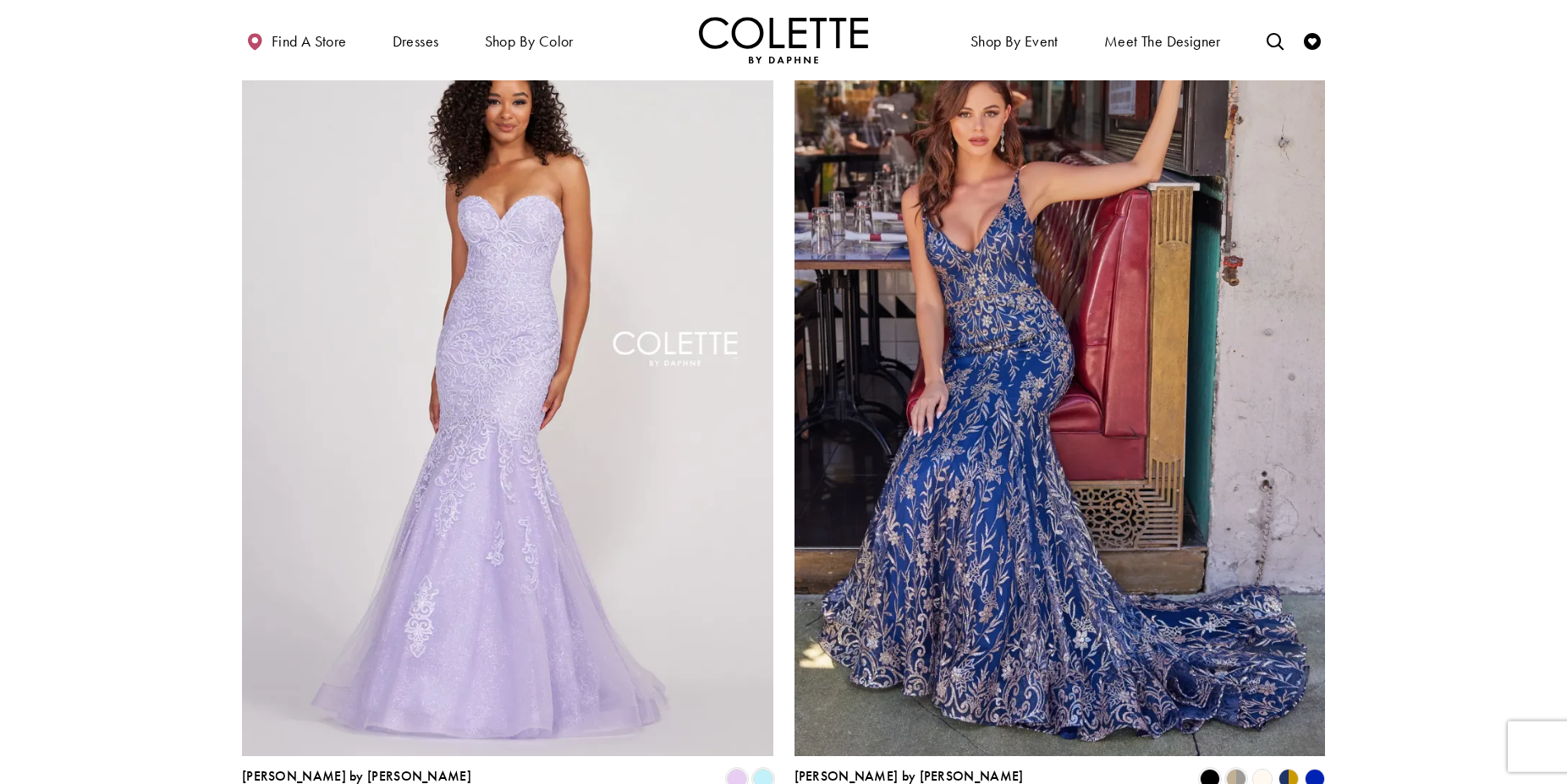
scroll to position [2680, 0]
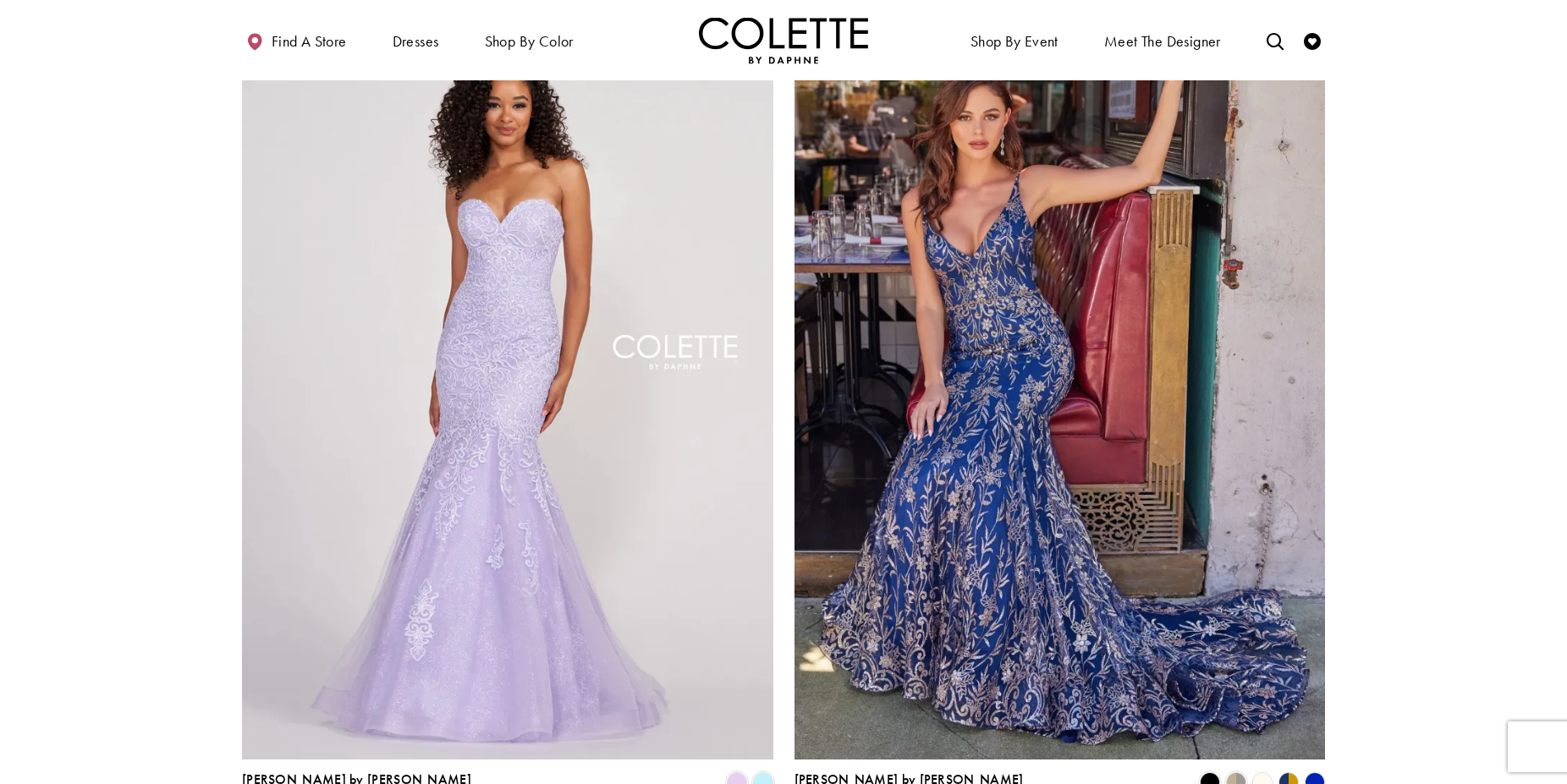
click at [1315, 769] on polygon "Product List" at bounding box center [1315, 782] width 26 height 26
click at [1284, 769] on polygon "Product List" at bounding box center [1282, 782] width 14 height 26
click at [1238, 772] on span "Product List" at bounding box center [1236, 782] width 20 height 20
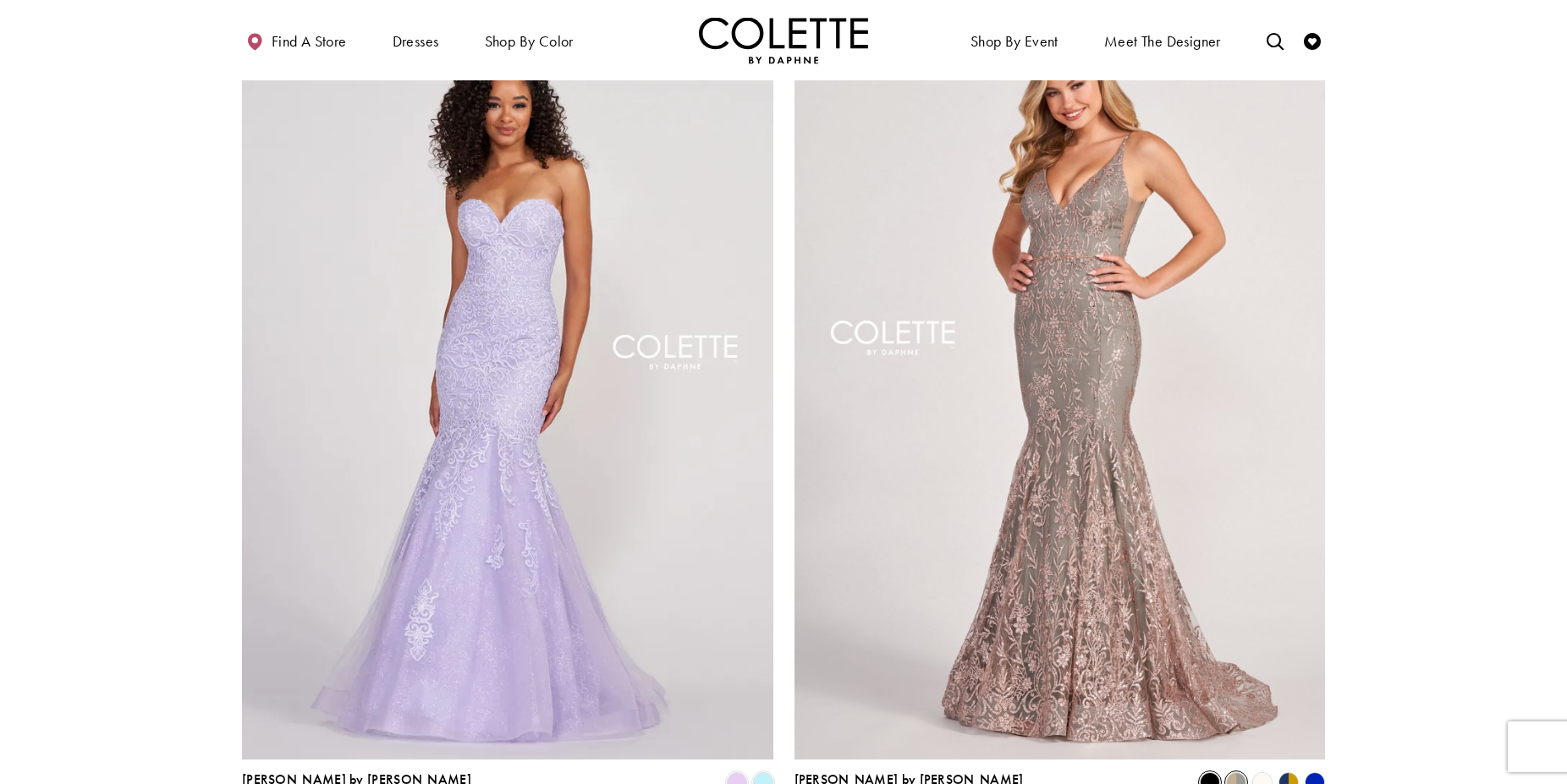
click at [1210, 772] on span "Product List" at bounding box center [1210, 782] width 20 height 20
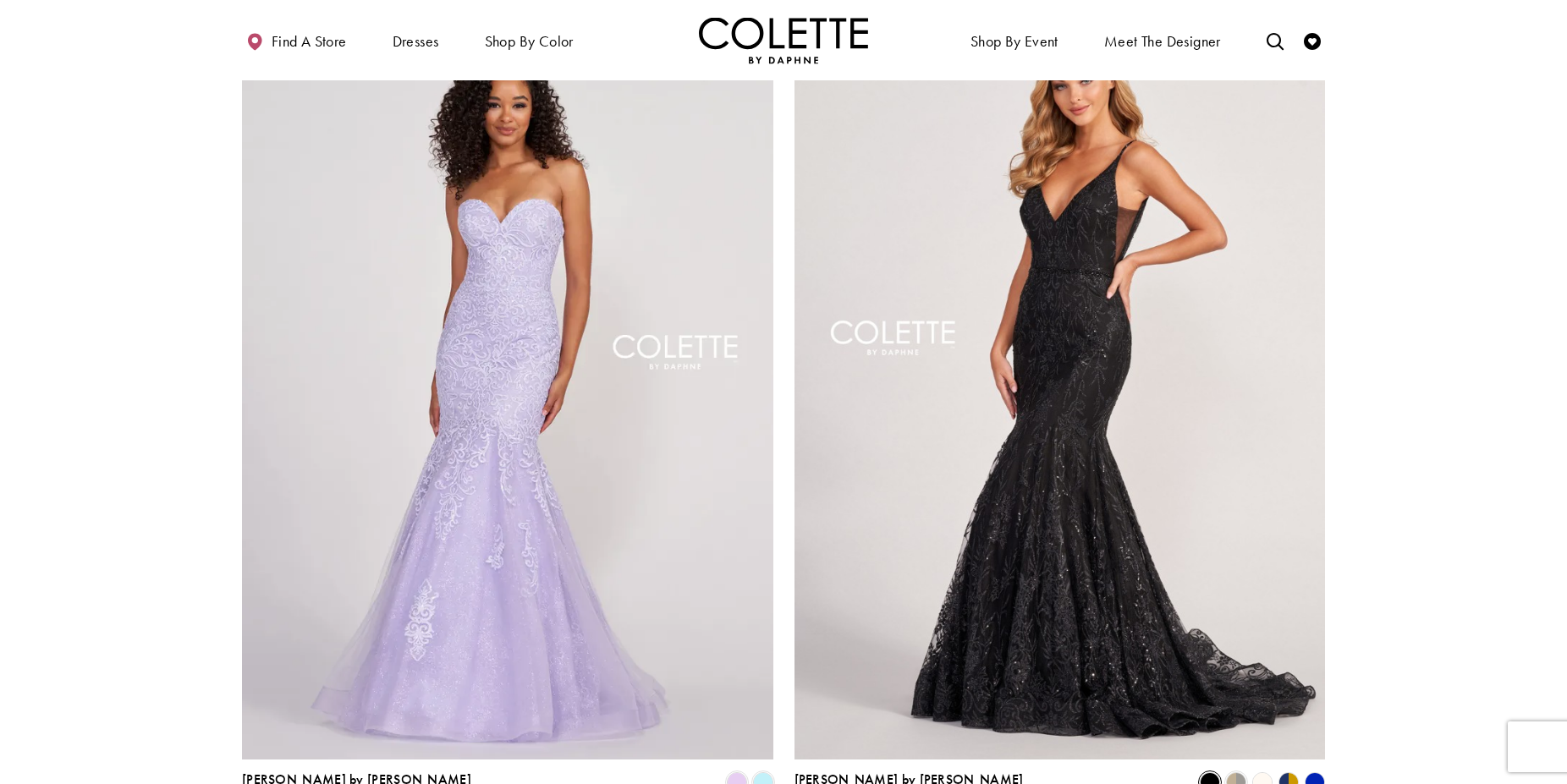
click at [1260, 769] on polygon "Product List" at bounding box center [1262, 782] width 26 height 26
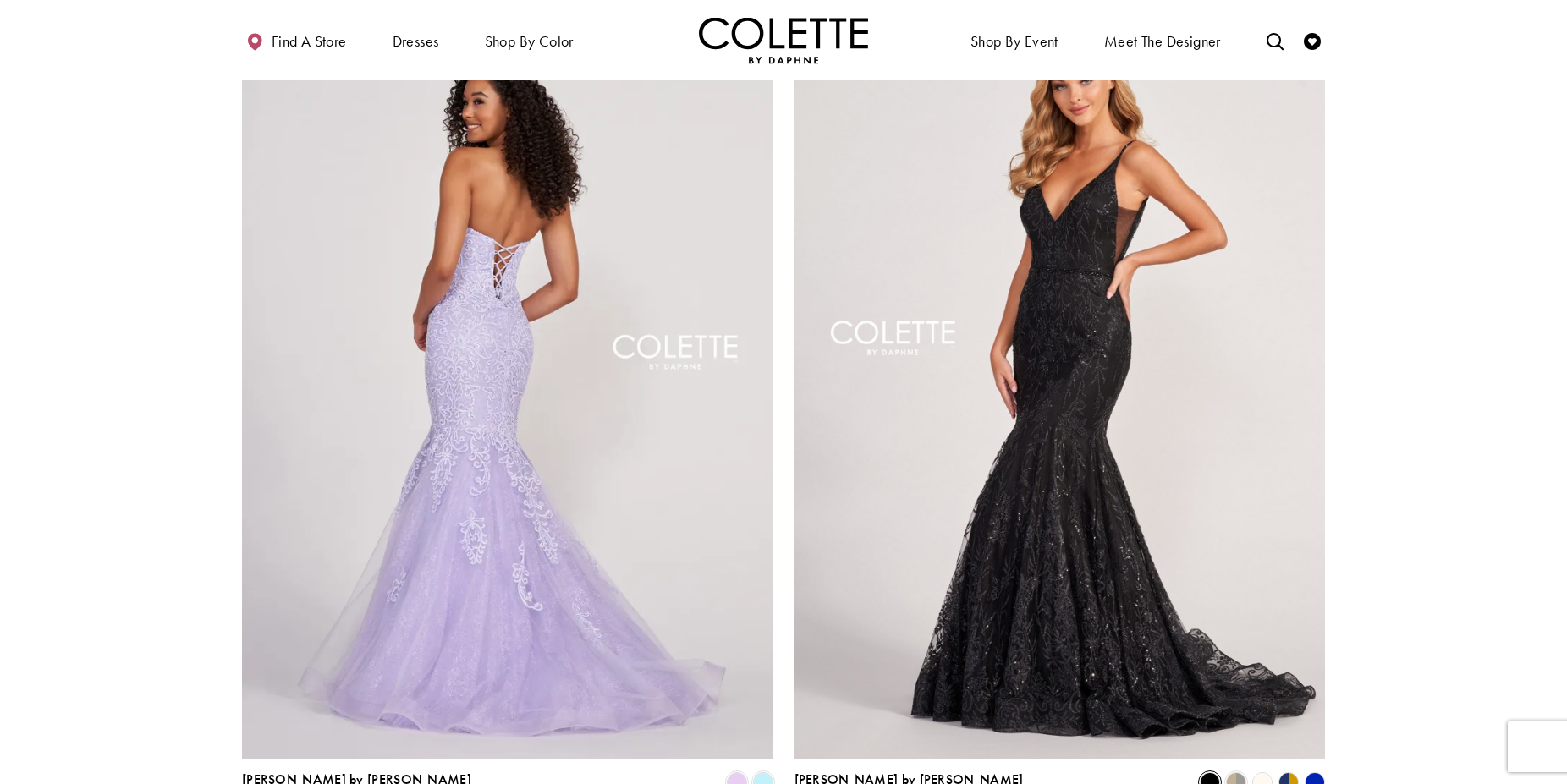
scroll to position [2852, 0]
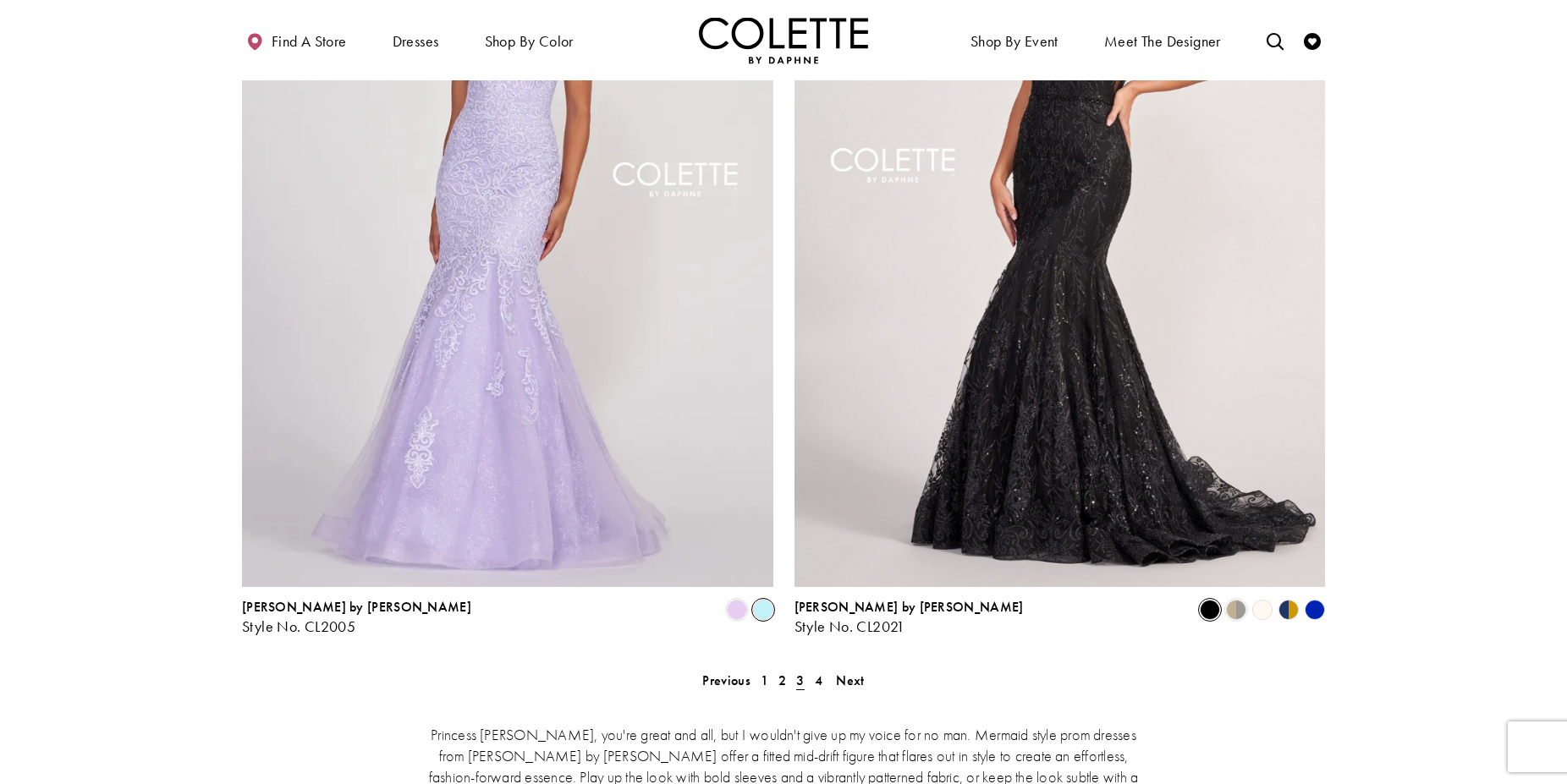
click at [762, 600] on span "Product List" at bounding box center [763, 610] width 20 height 20
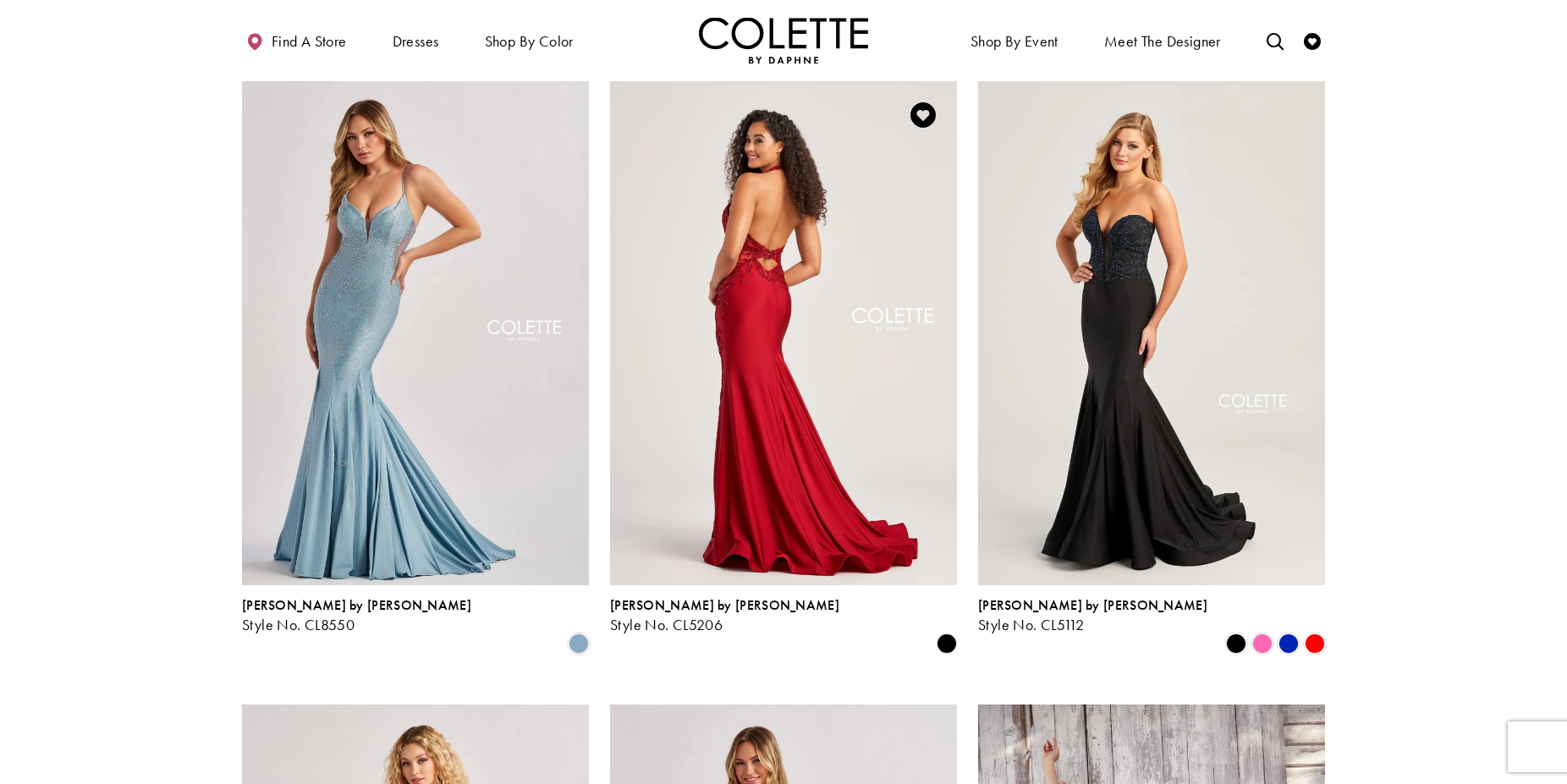
scroll to position [0, 0]
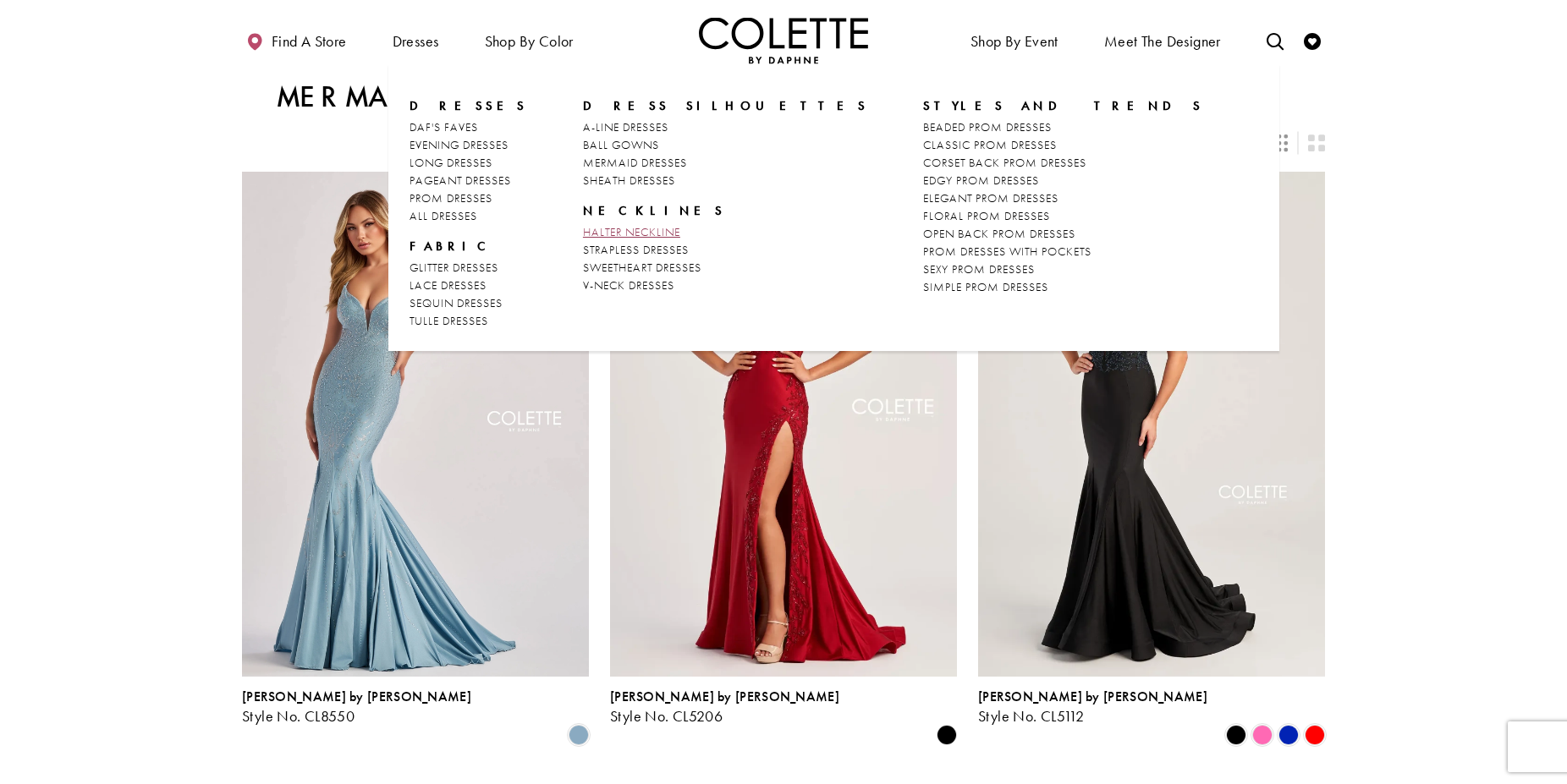
click at [614, 229] on span "HALTER NECKLINE" at bounding box center [632, 232] width 98 height 16
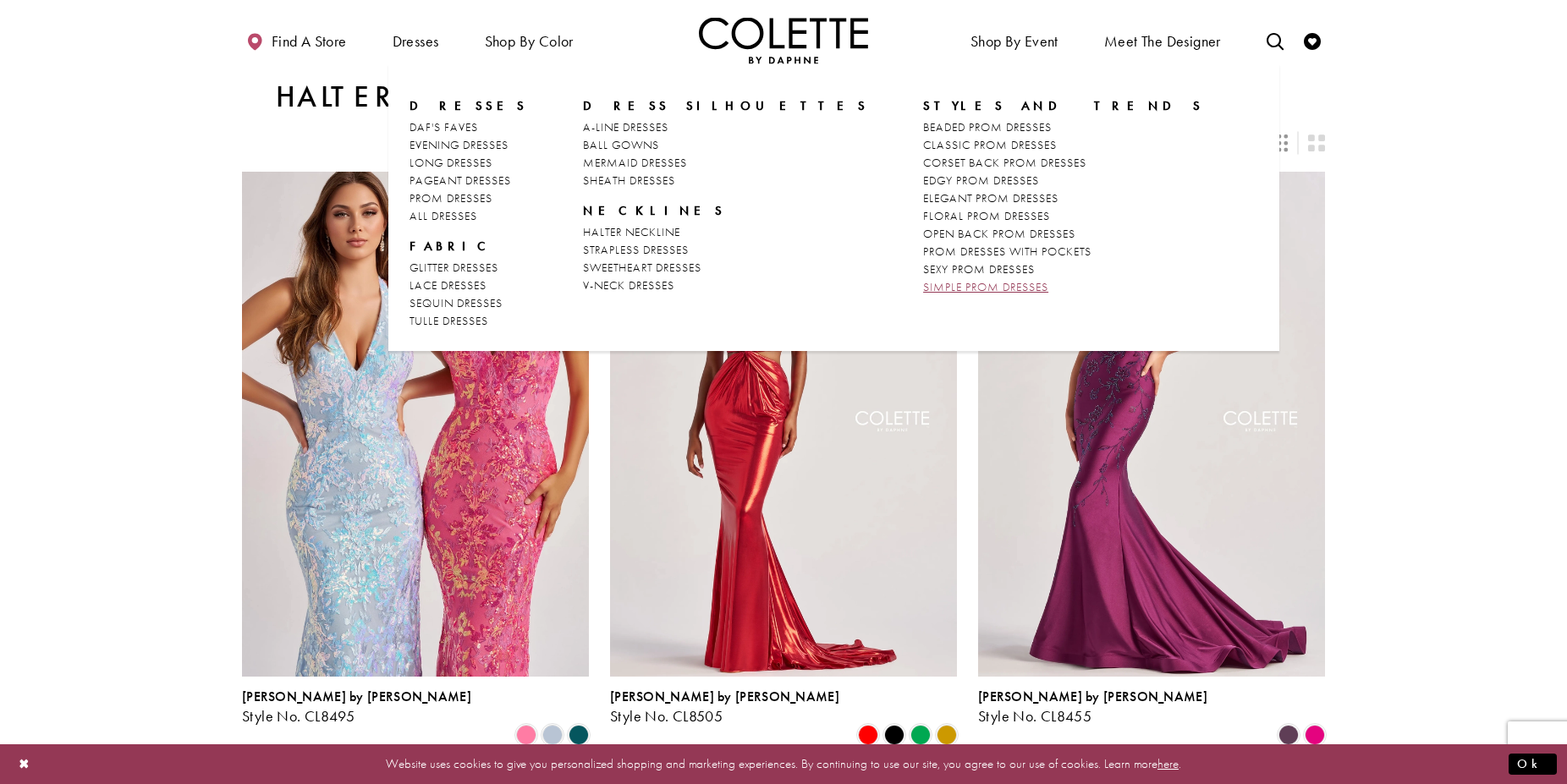
click at [923, 287] on span "SIMPLE PROM DRESSES" at bounding box center [986, 286] width 125 height 16
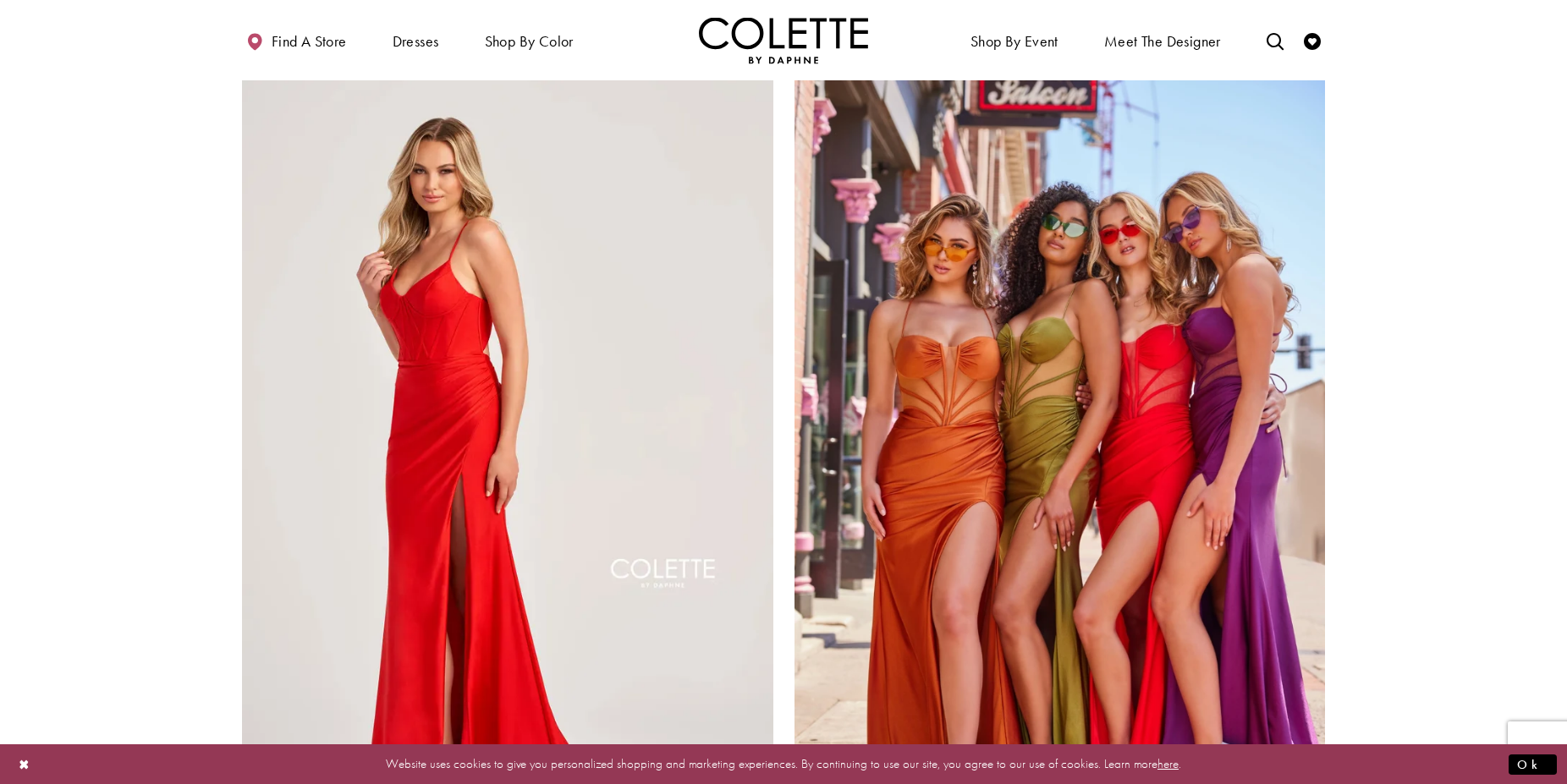
scroll to position [2933, 0]
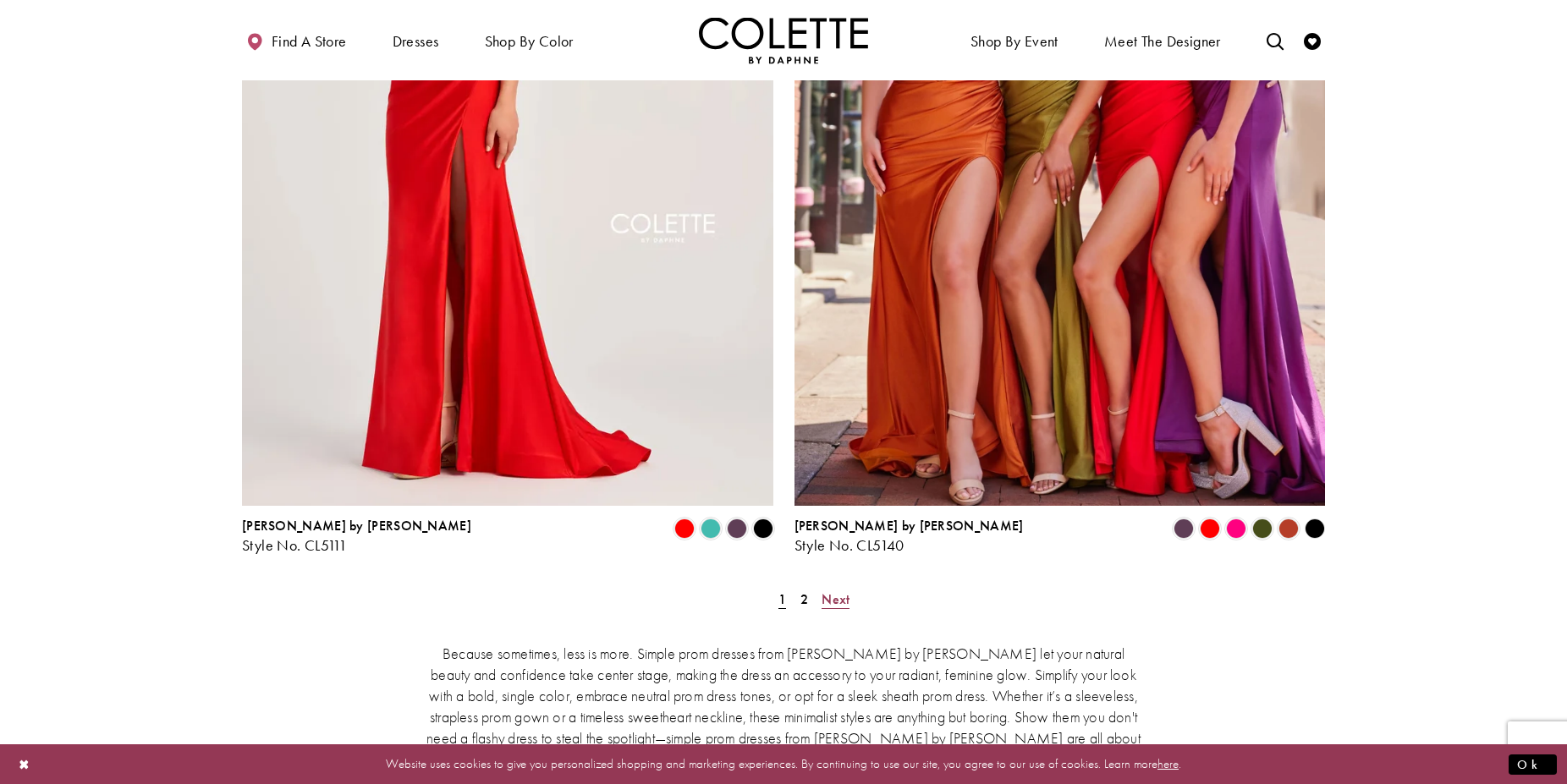
click at [835, 591] on span "Next" at bounding box center [835, 599] width 28 height 17
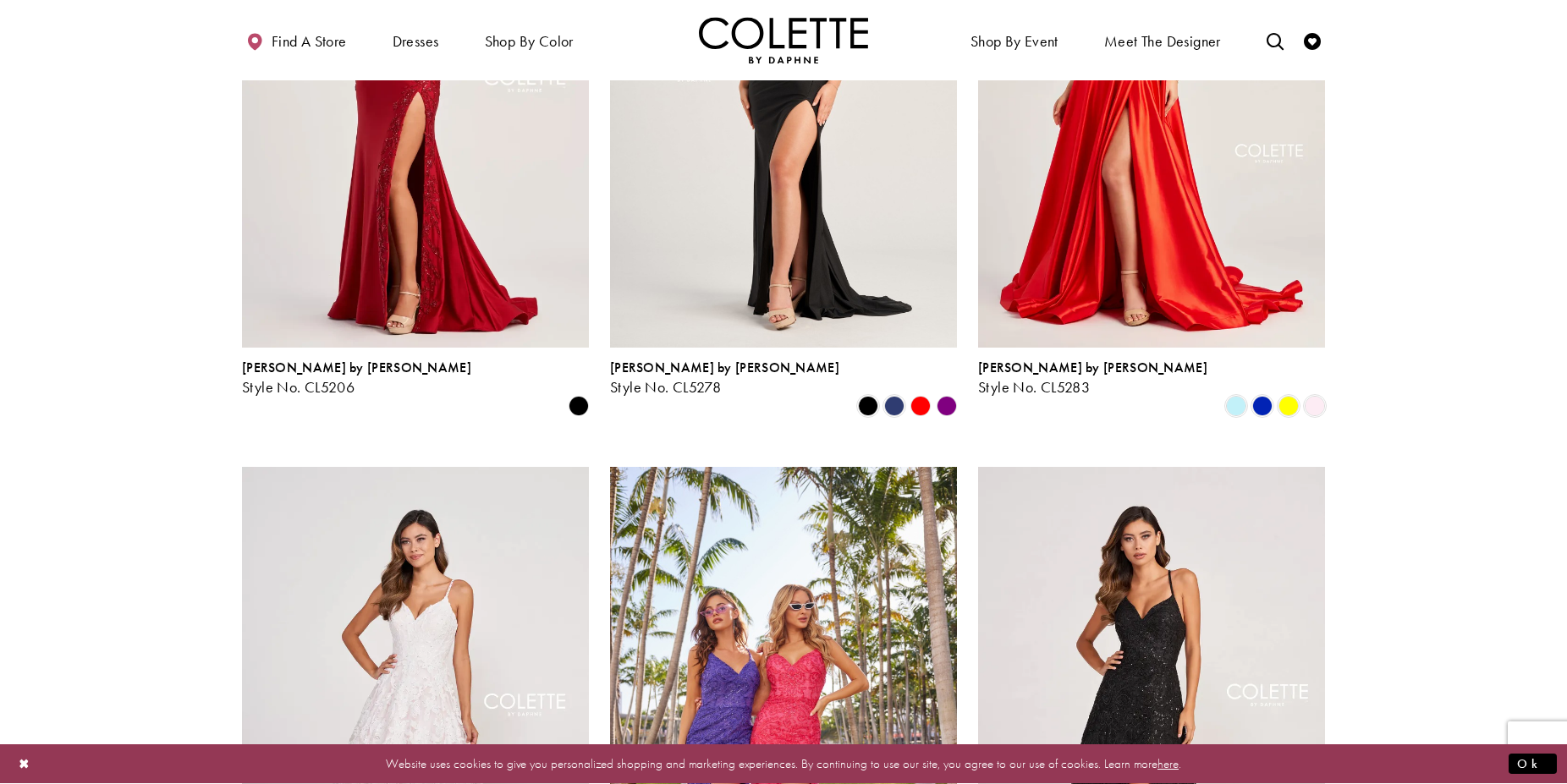
scroll to position [954, 0]
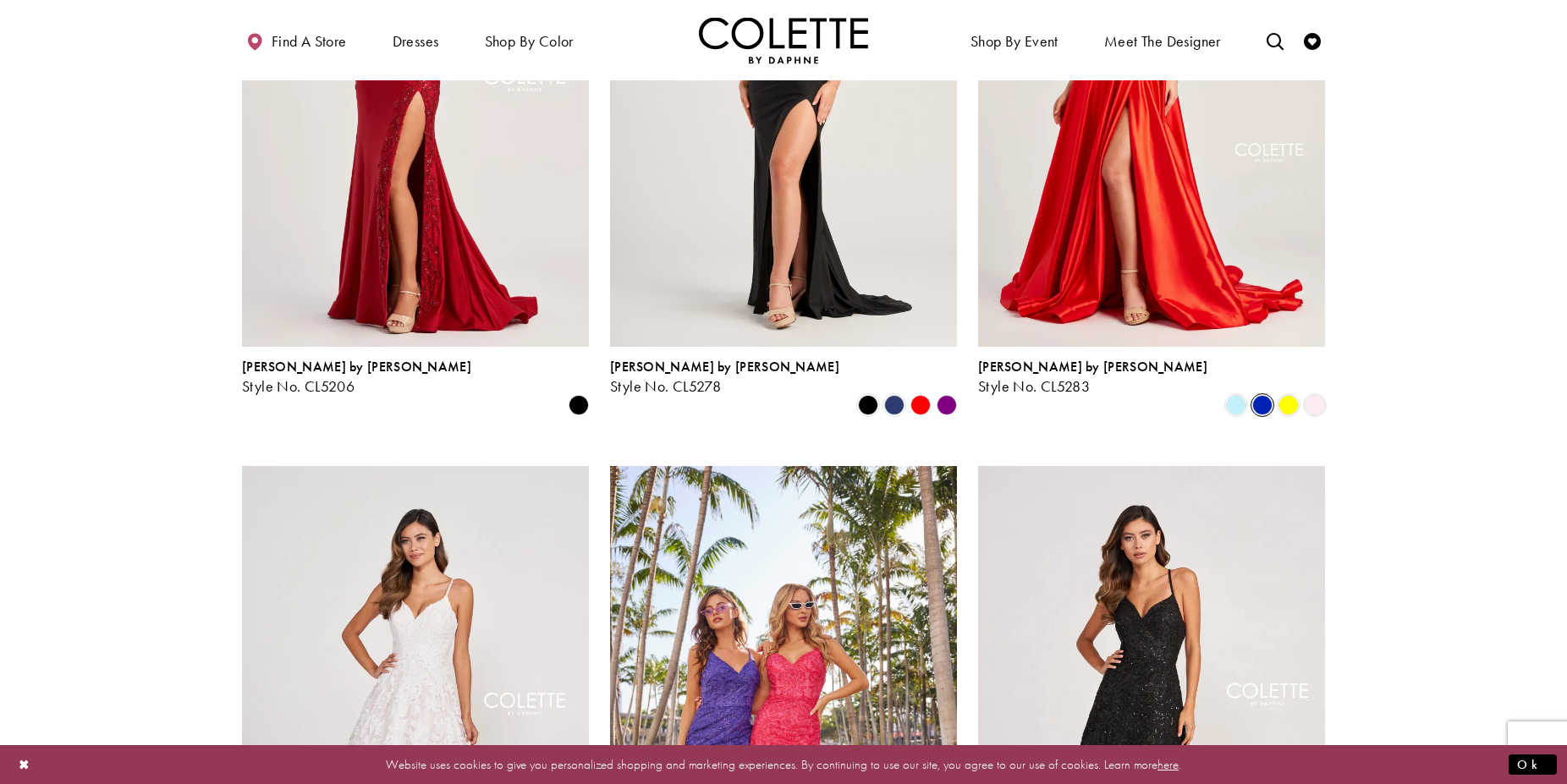
click at [1265, 395] on span "Product List" at bounding box center [1262, 405] width 20 height 20
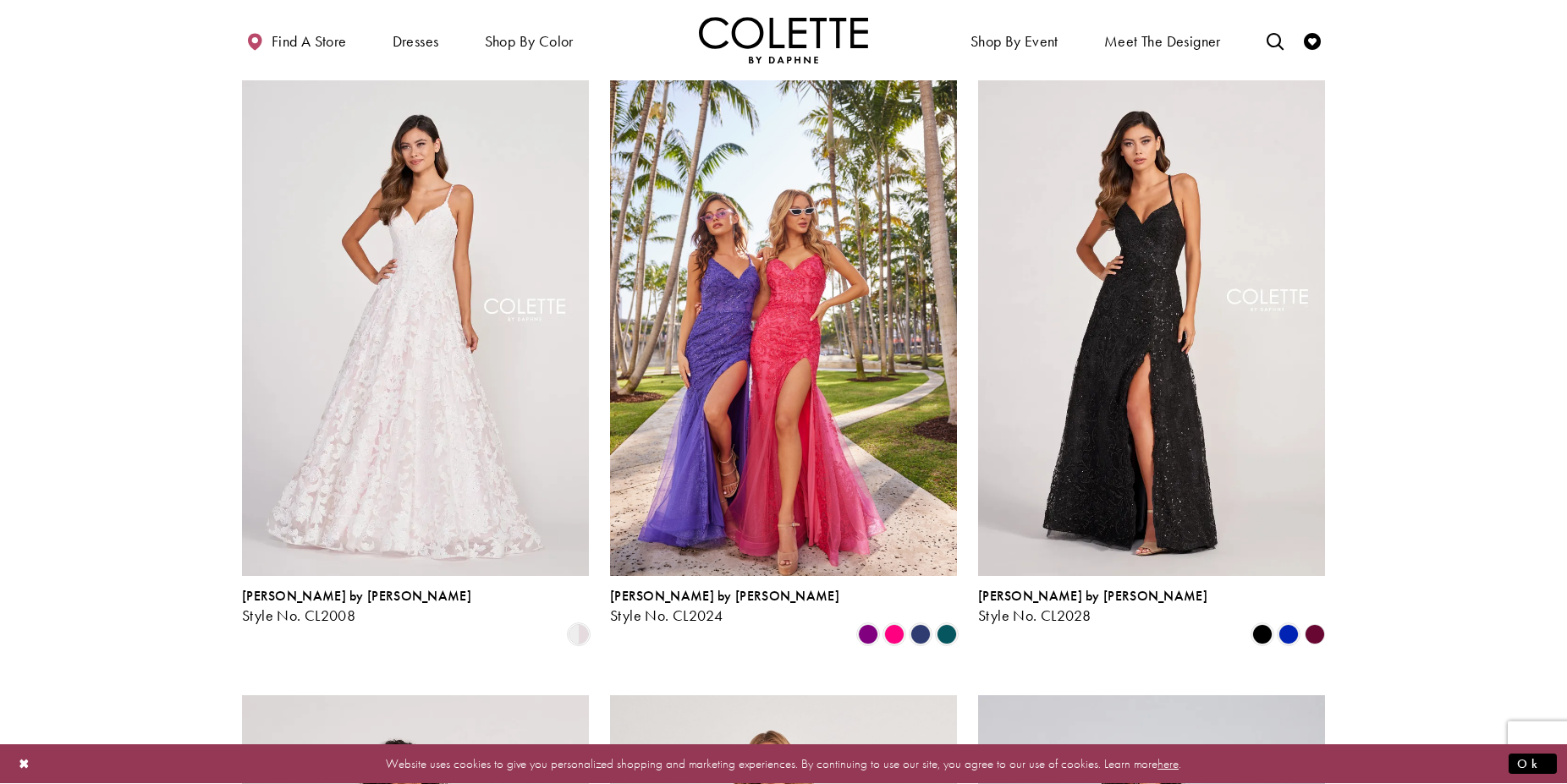
scroll to position [1385, 0]
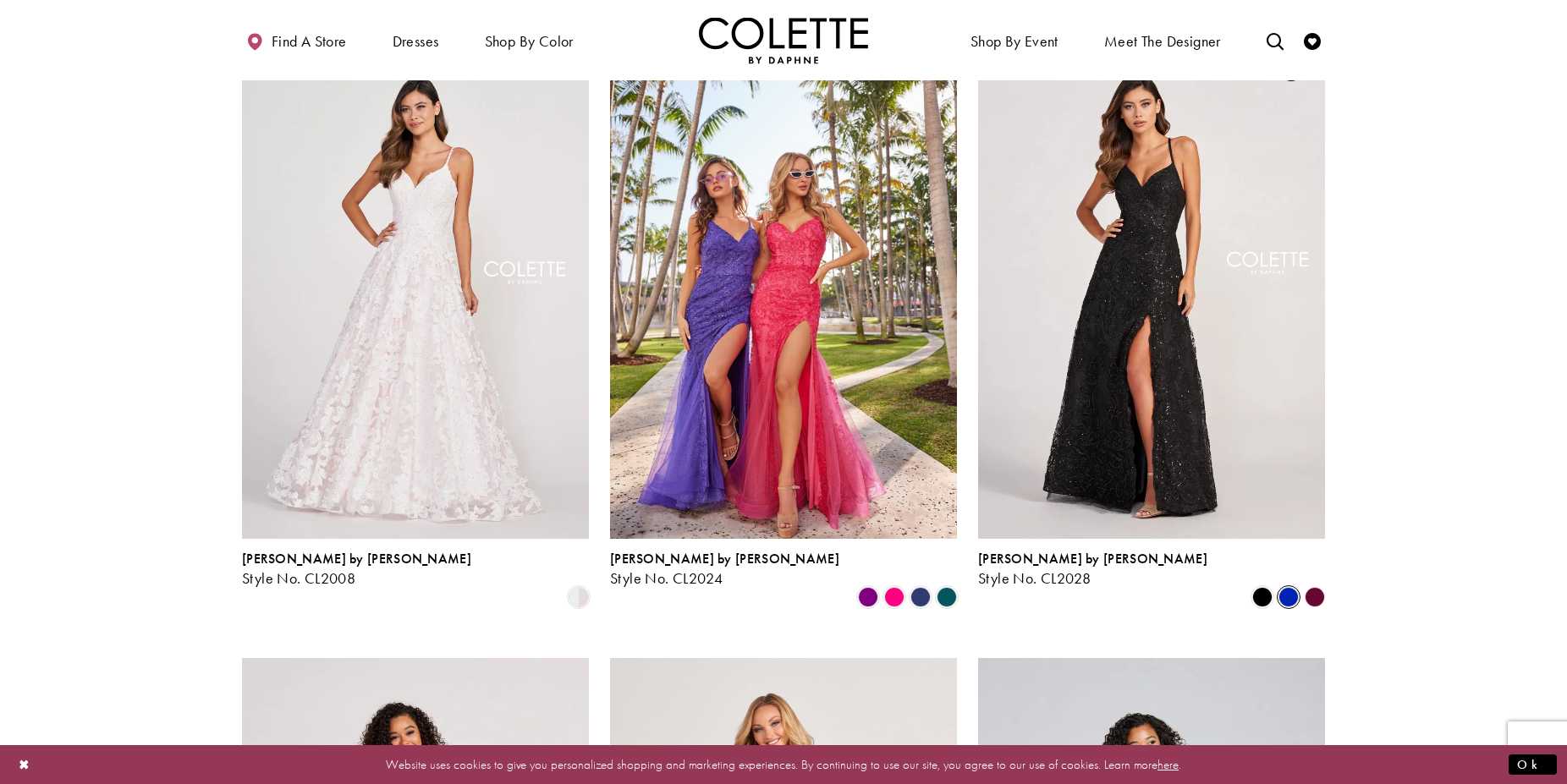
click at [1286, 587] on span "Product List" at bounding box center [1289, 597] width 20 height 20
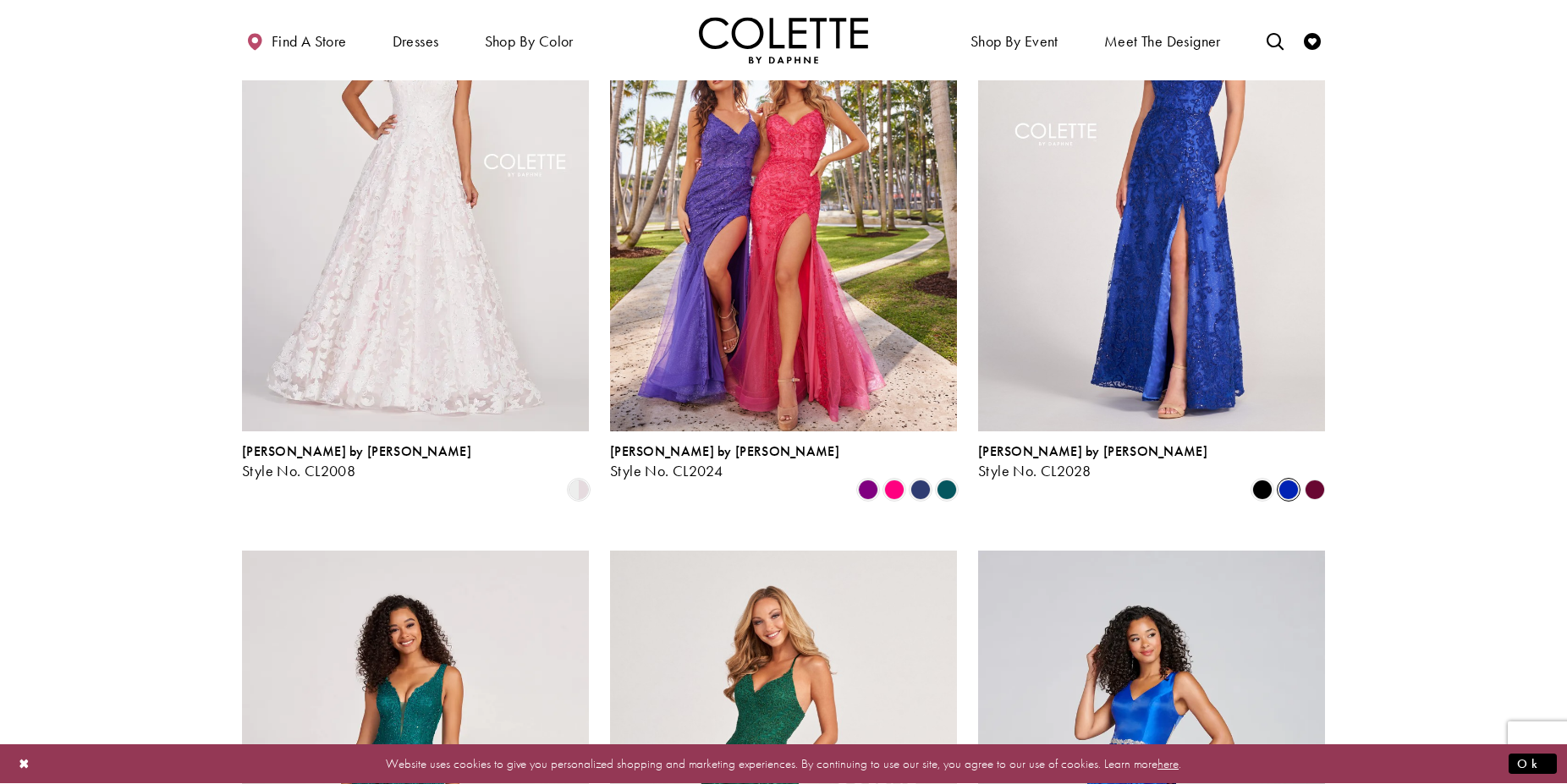
scroll to position [1644, 0]
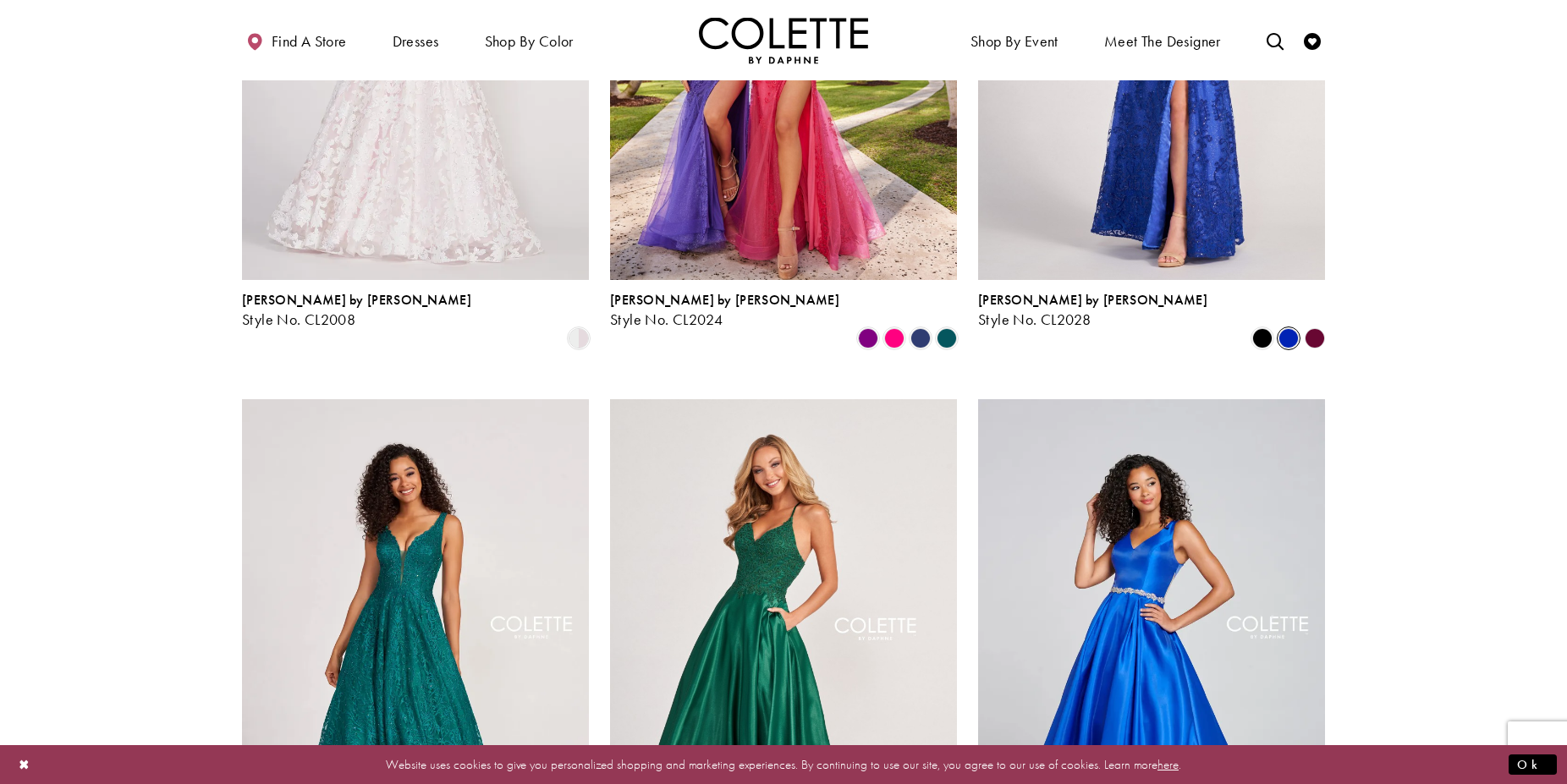
click at [1317, 326] on polygon "Product List" at bounding box center [1315, 339] width 26 height 26
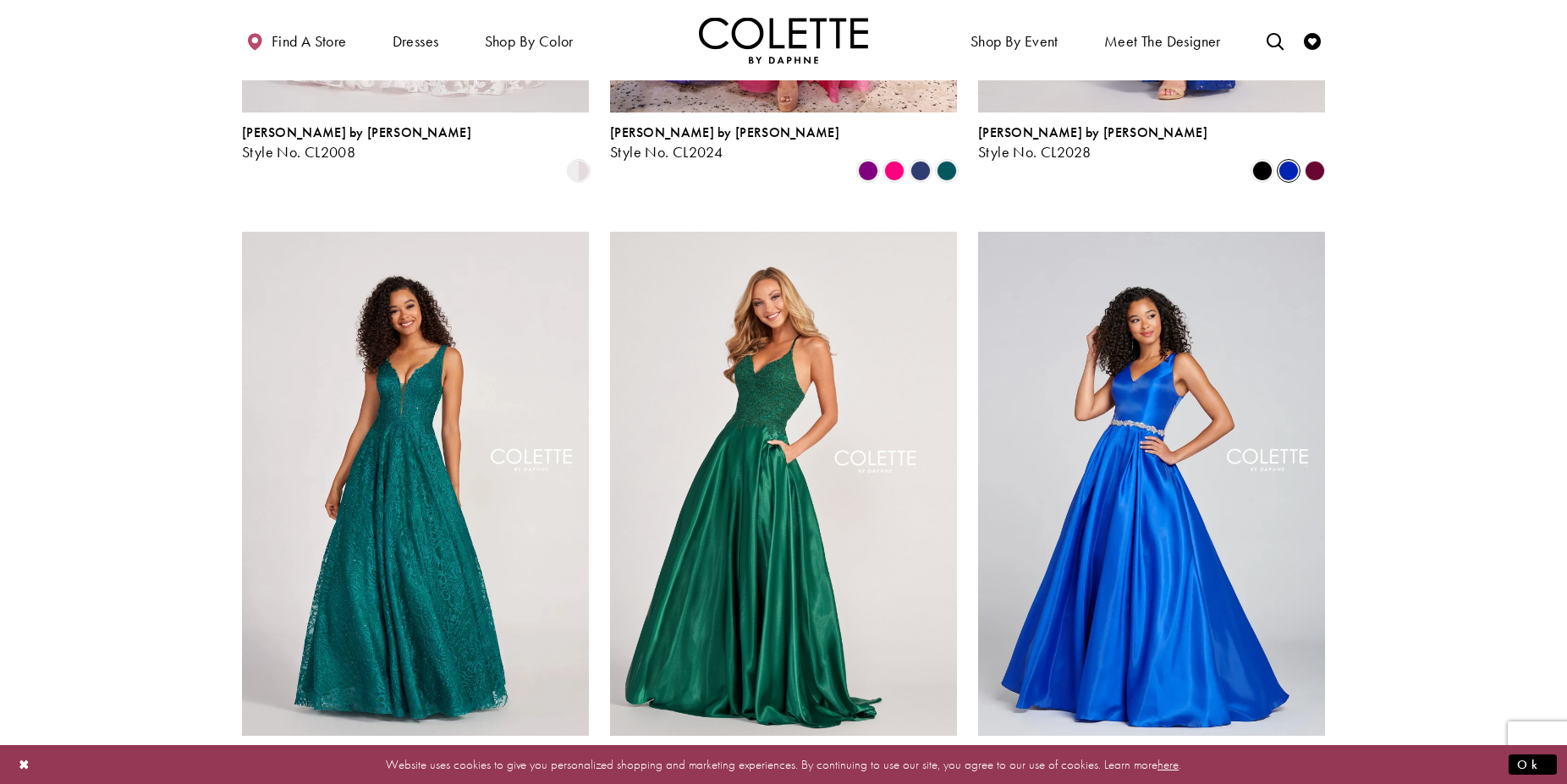
scroll to position [2415, 0]
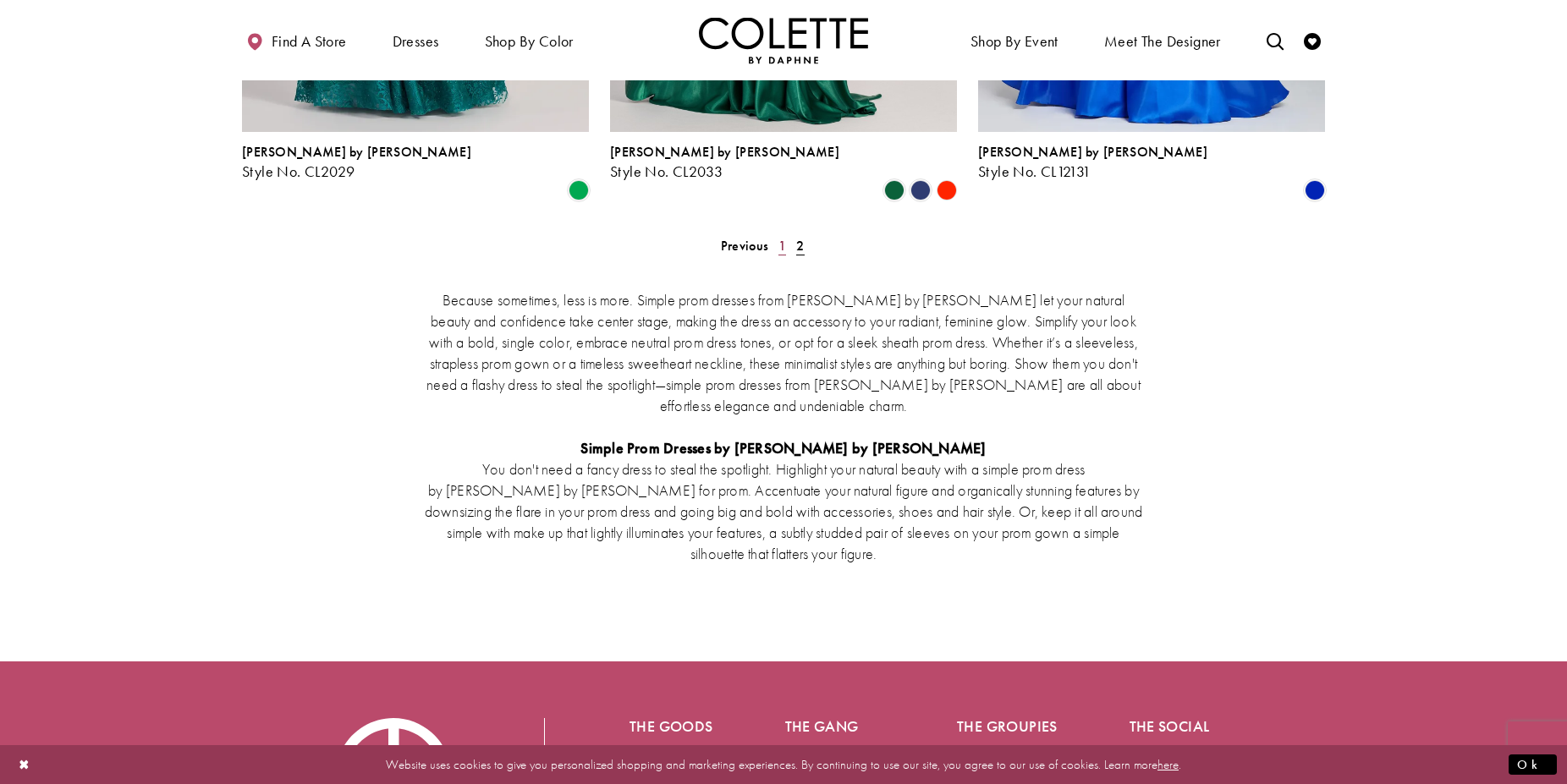
click at [779, 236] on span "1" at bounding box center [783, 245] width 7 height 17
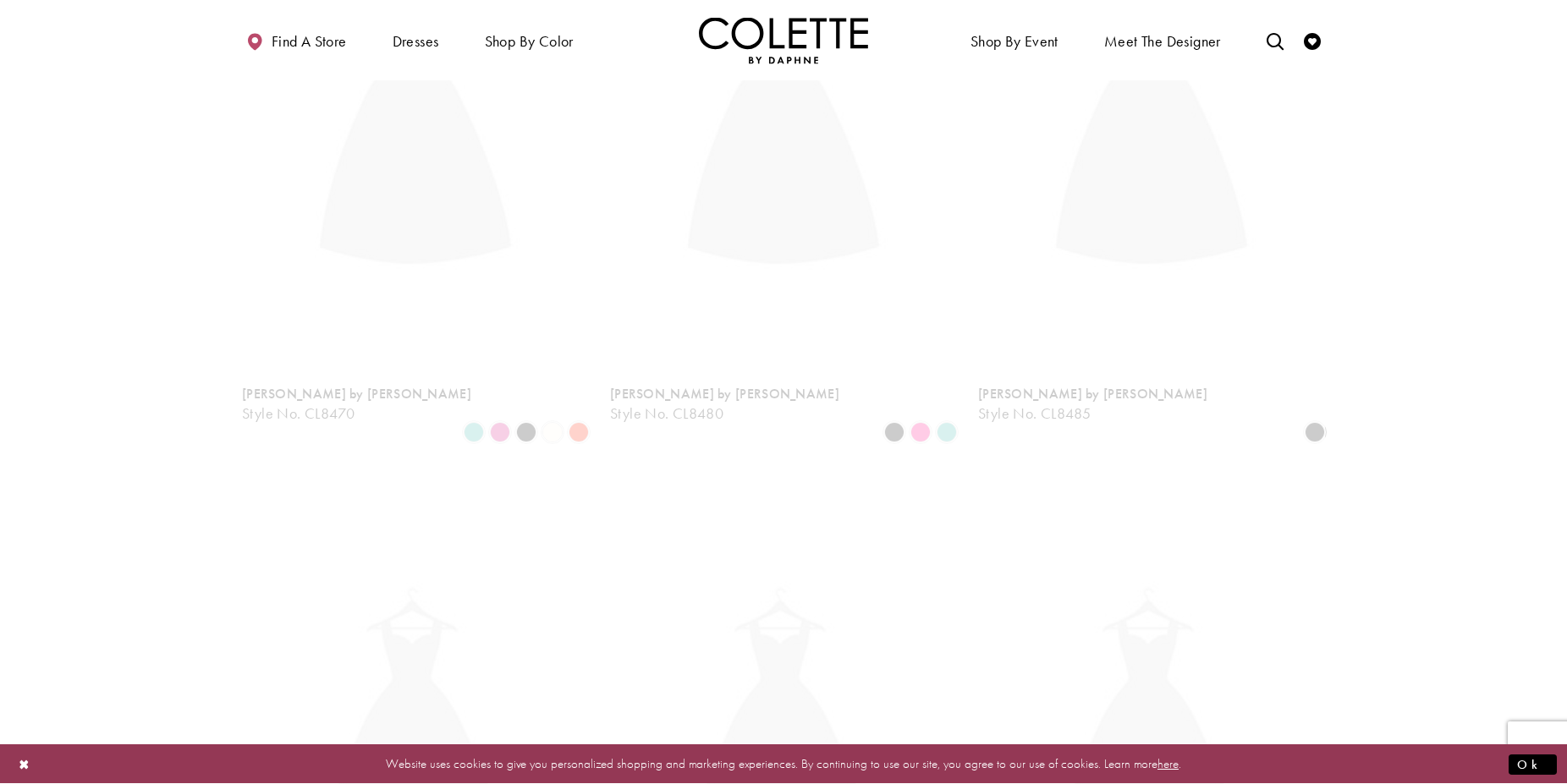
scroll to position [91, 0]
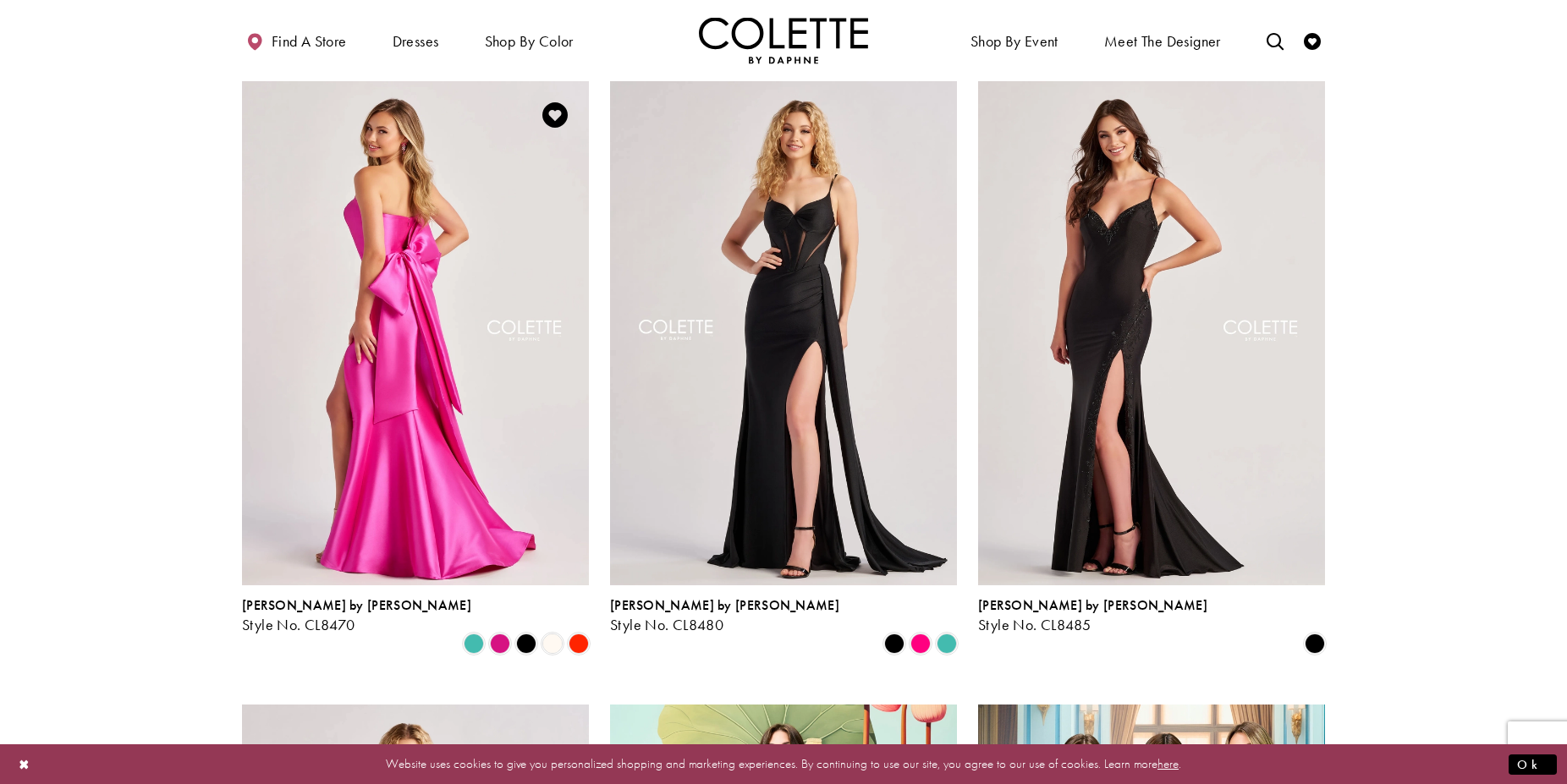
click at [425, 367] on img "Visit Colette by Daphne Style No. CL8470 Page" at bounding box center [415, 333] width 347 height 504
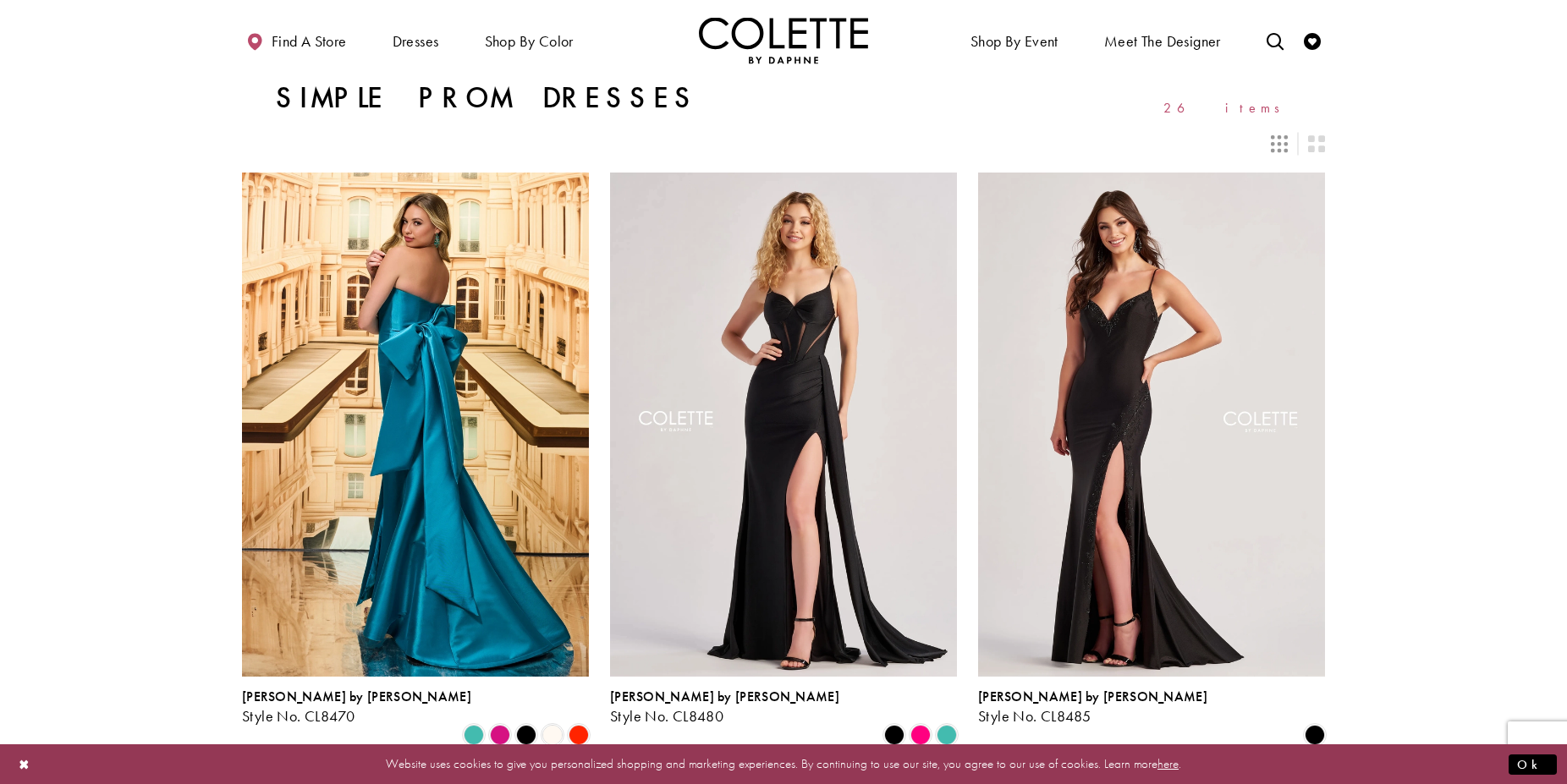
scroll to position [91, 0]
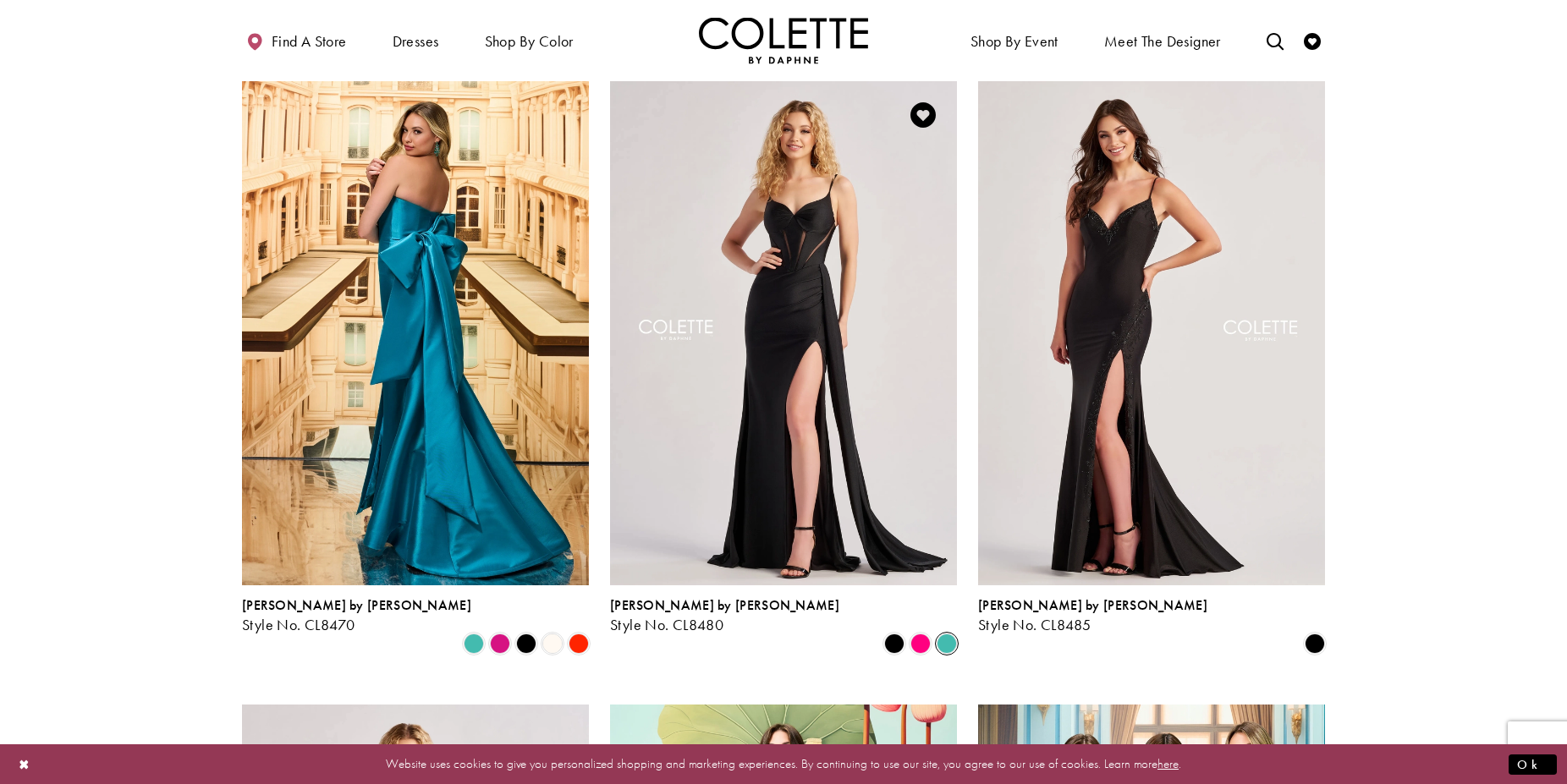
click at [946, 633] on span "Product List" at bounding box center [946, 643] width 20 height 20
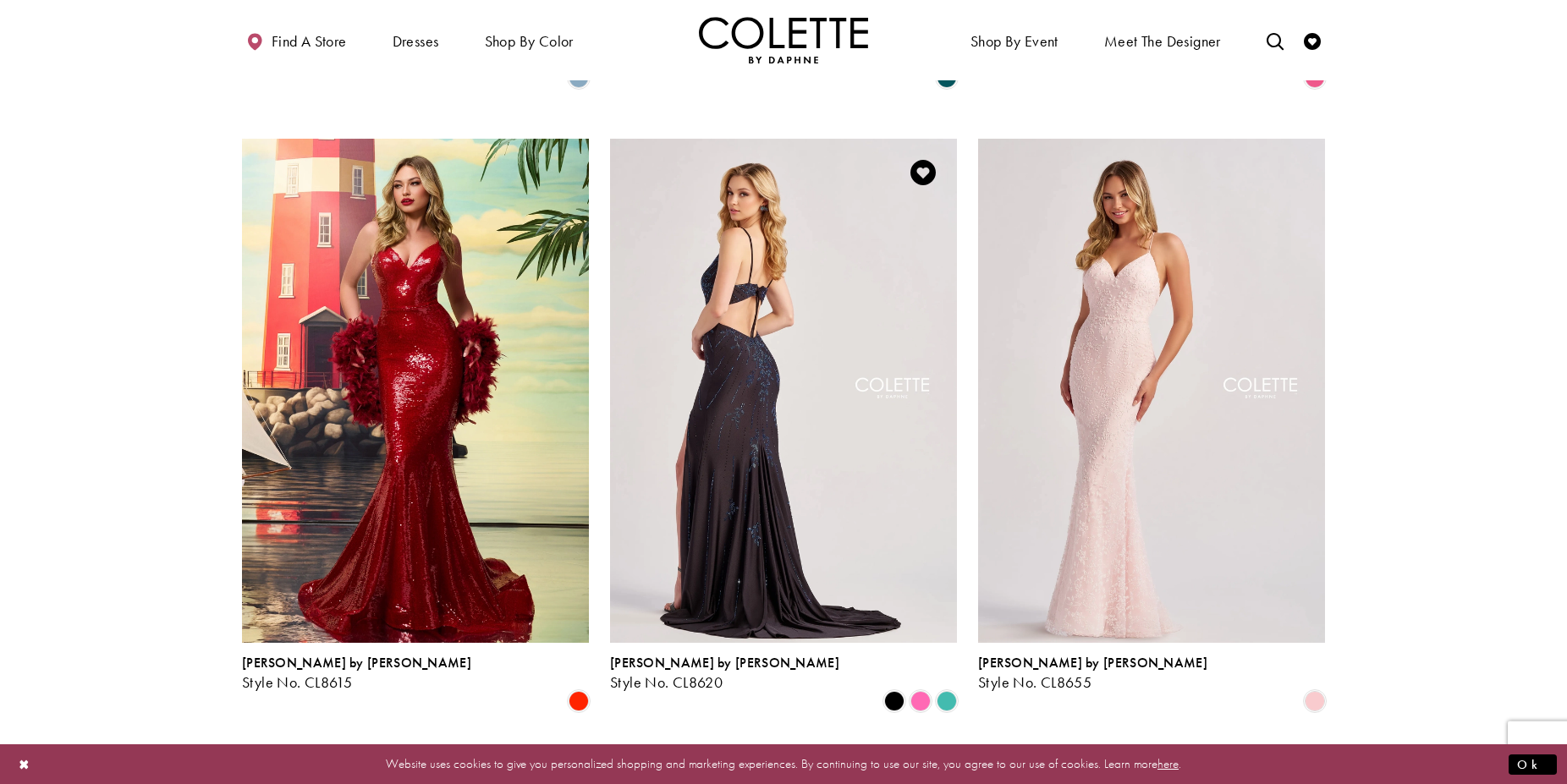
scroll to position [1903, 0]
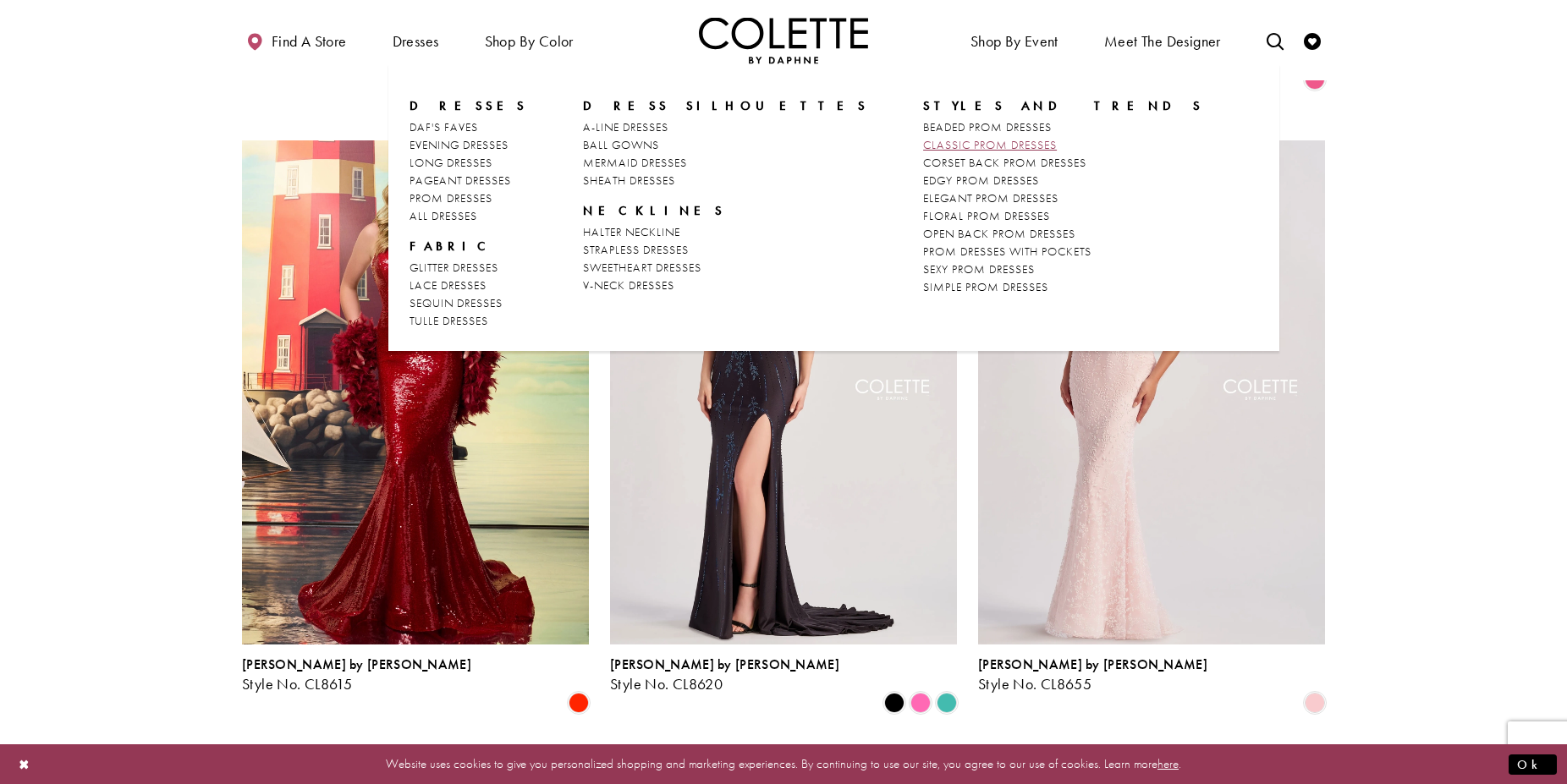
click at [923, 141] on span "CLASSIC PROM DRESSES" at bounding box center [990, 144] width 133 height 16
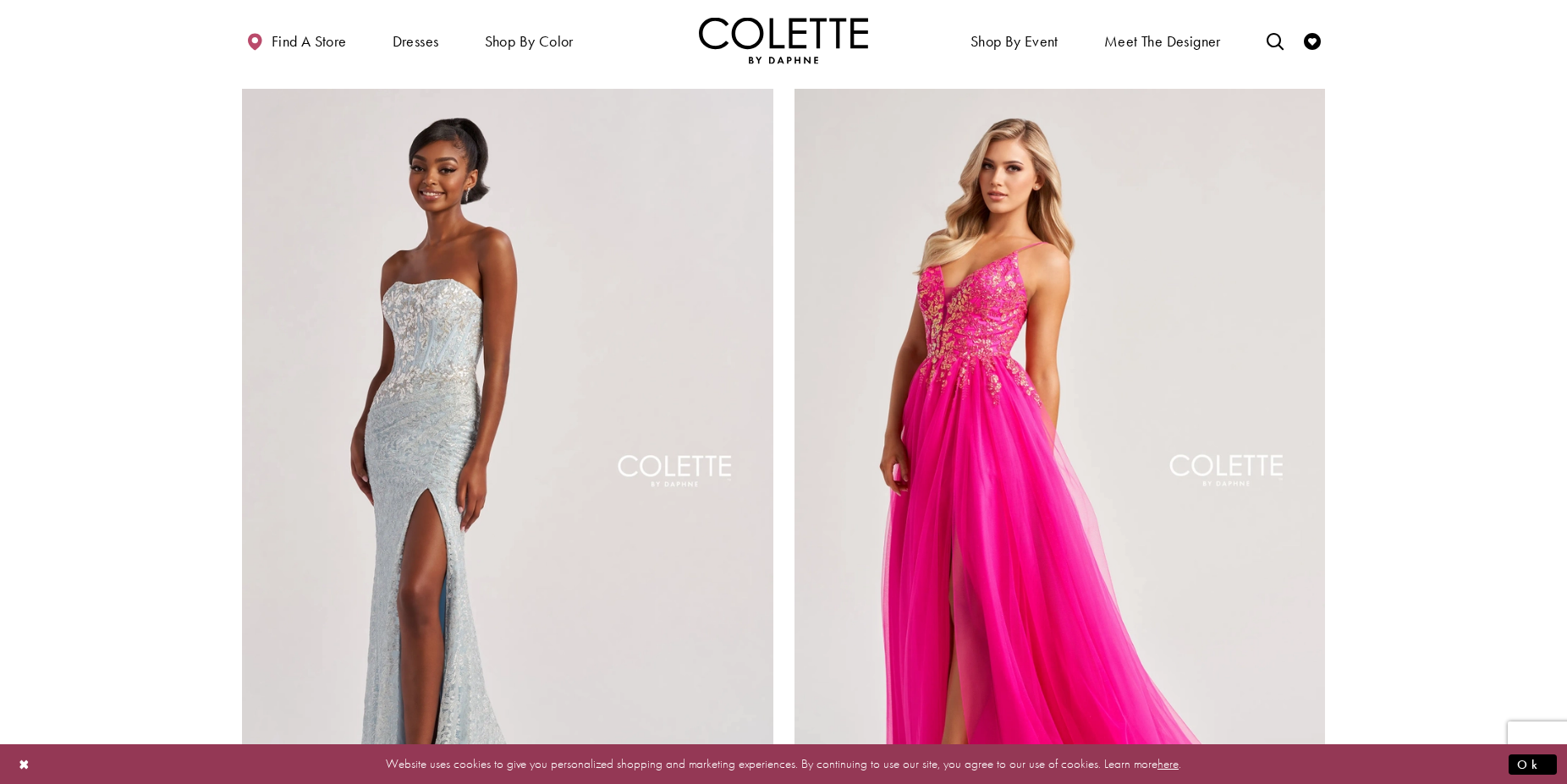
scroll to position [2847, 0]
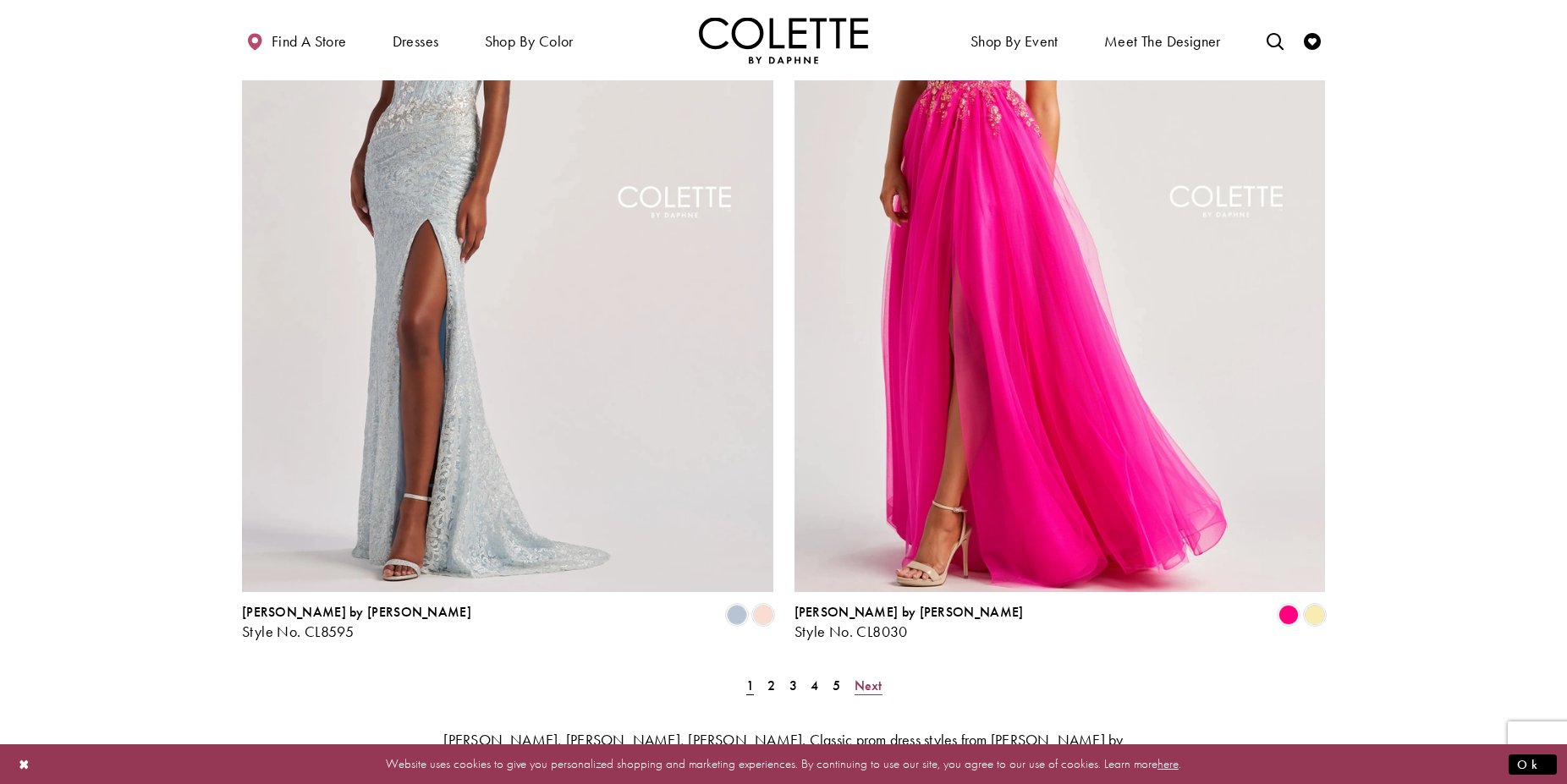
click at [870, 676] on span "Next" at bounding box center [868, 685] width 28 height 17
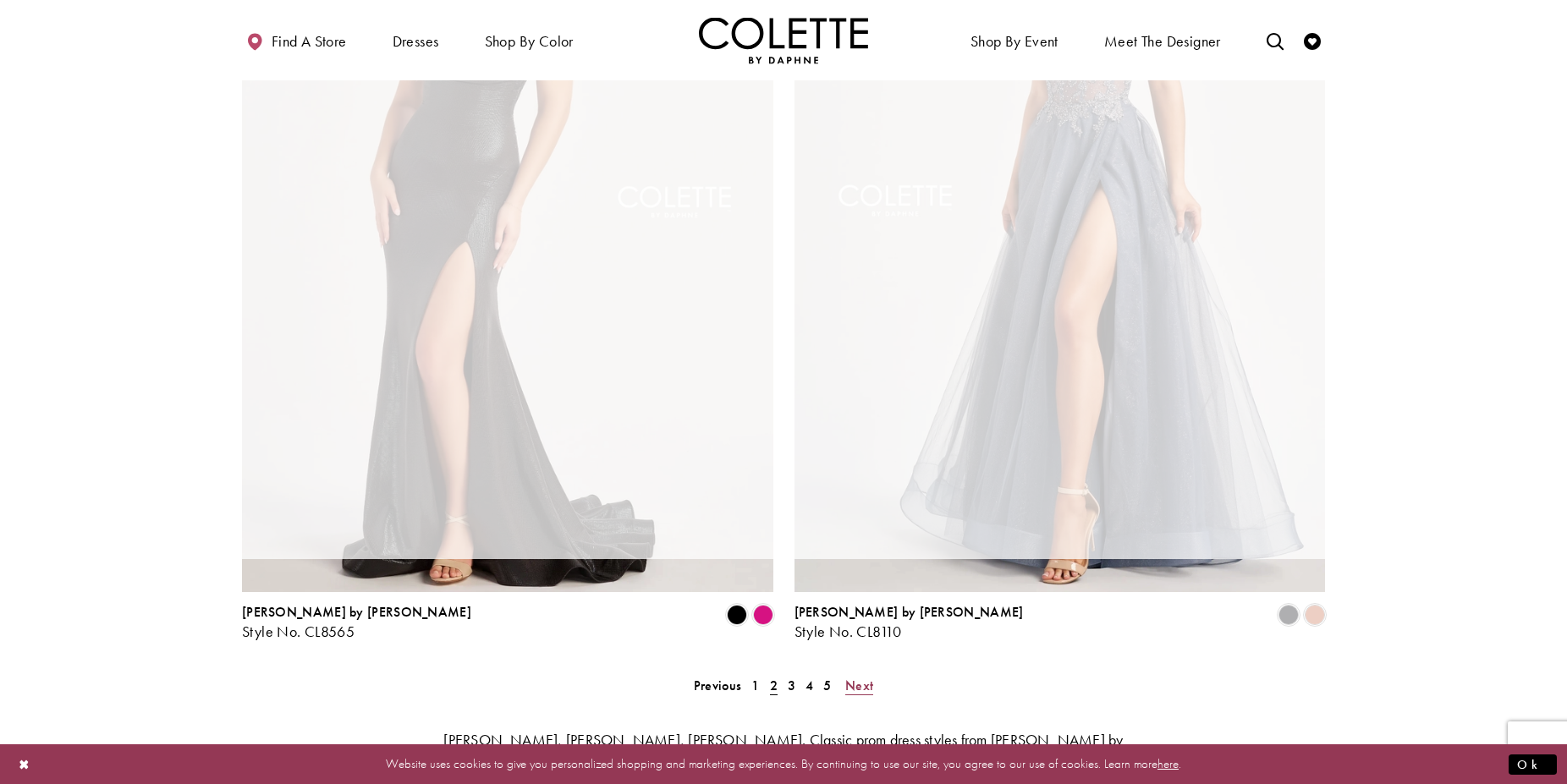
scroll to position [91, 0]
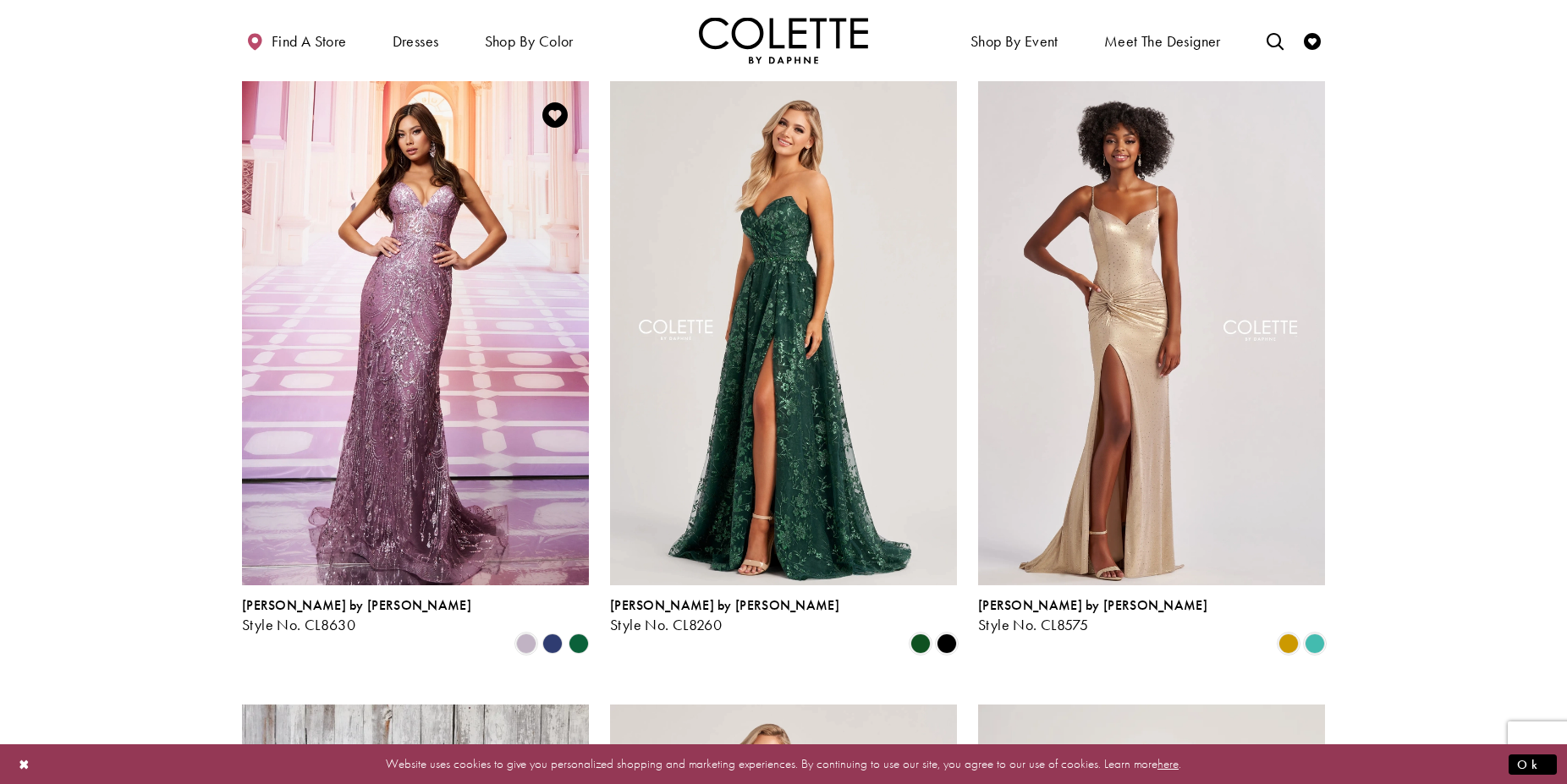
click at [549, 631] on polygon "Product List" at bounding box center [551, 644] width 26 height 26
click at [574, 631] on polygon "Product List" at bounding box center [578, 644] width 26 height 26
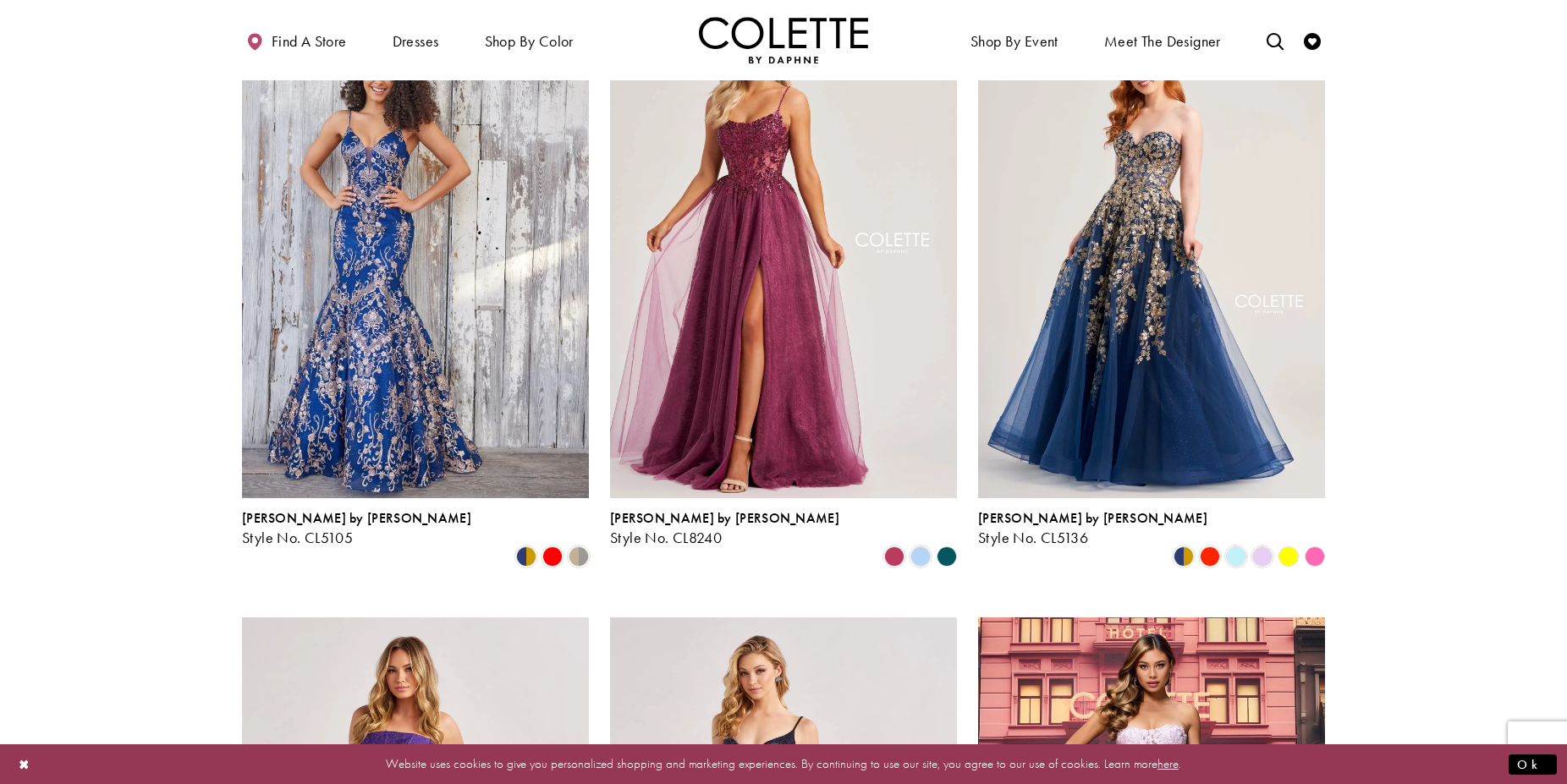
scroll to position [695, 0]
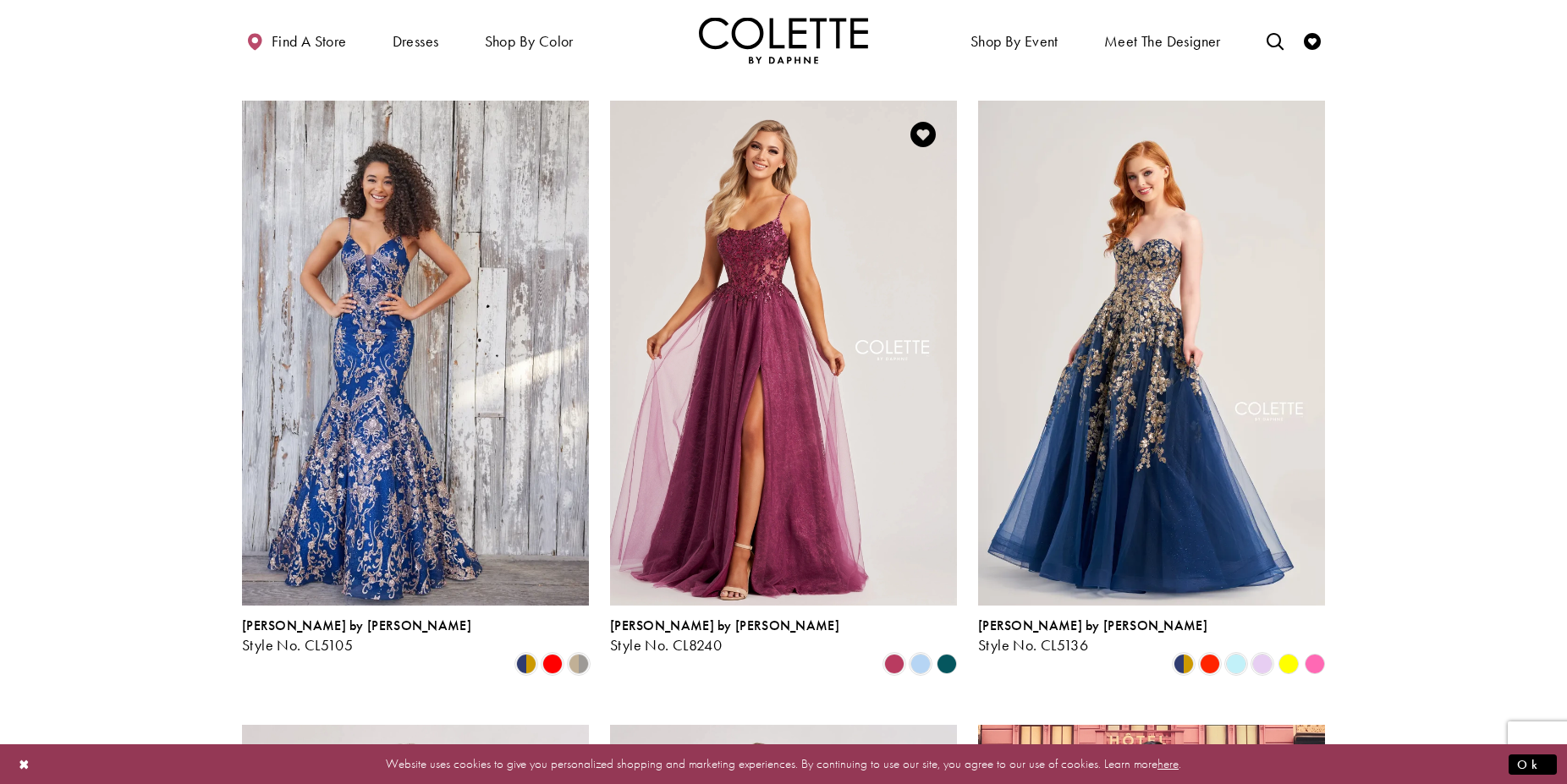
click at [942, 651] on polygon "Product List" at bounding box center [946, 663] width 26 height 26
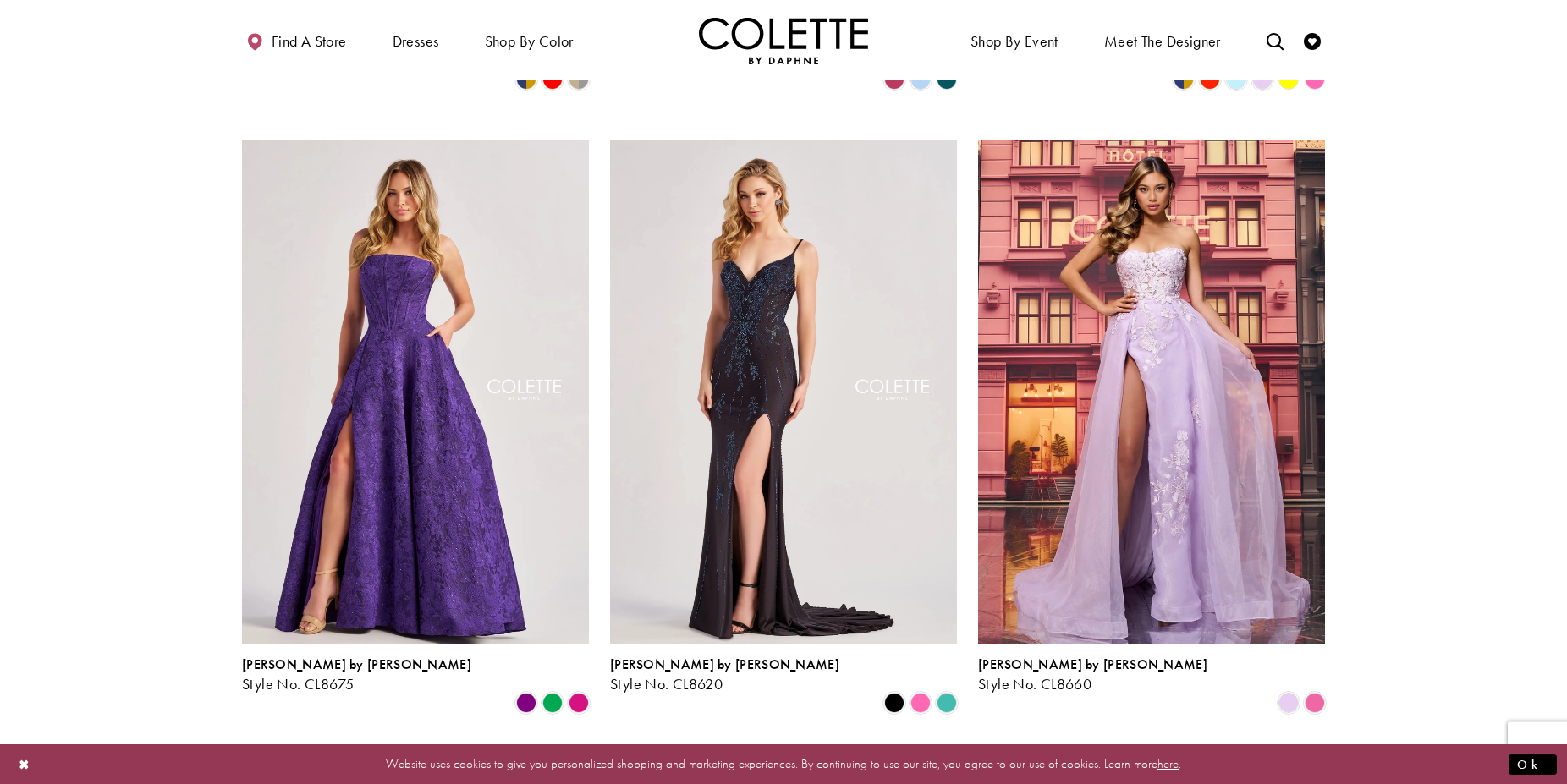
scroll to position [1299, 0]
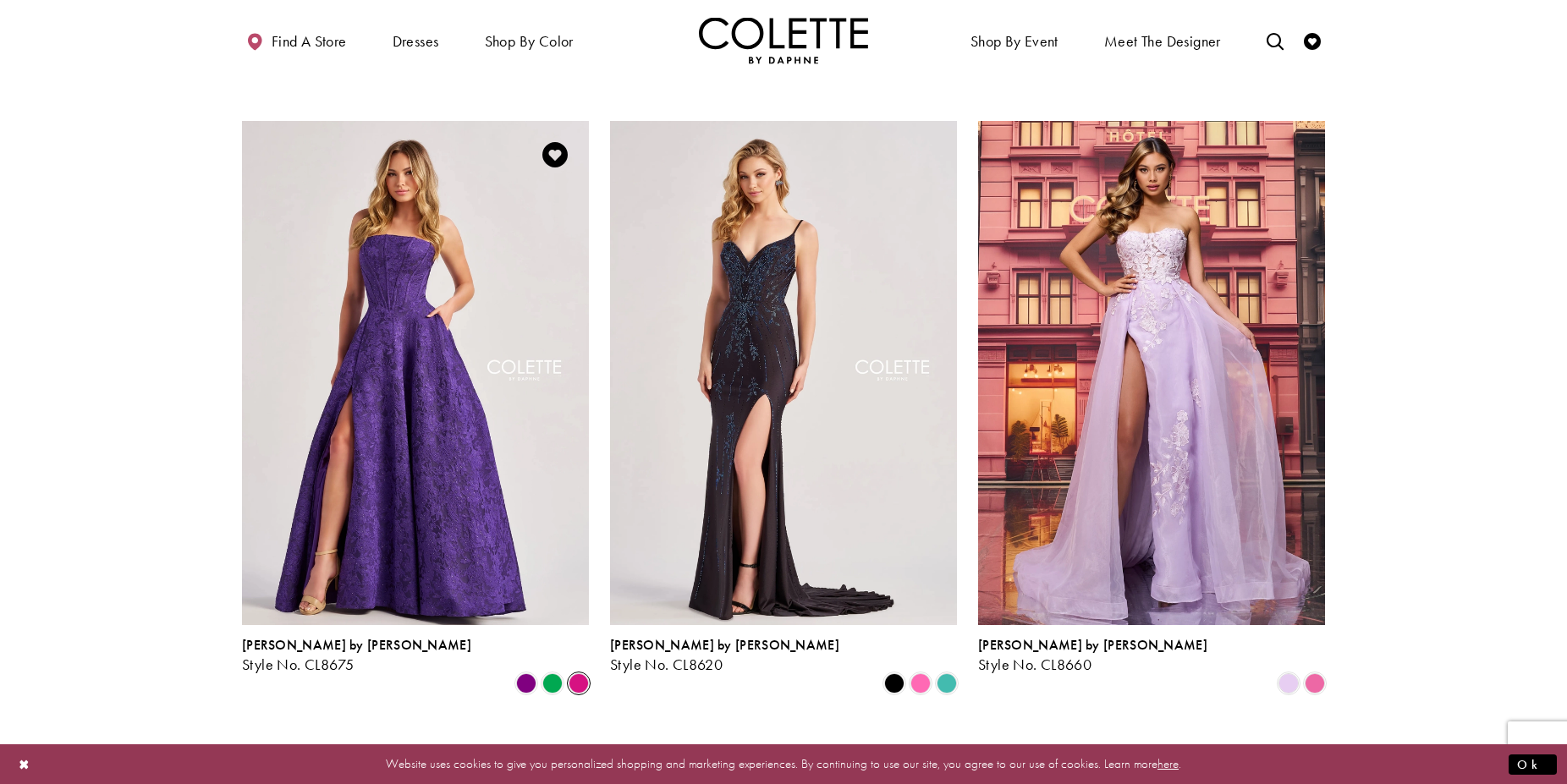
click at [575, 674] on span "Product List" at bounding box center [579, 684] width 20 height 20
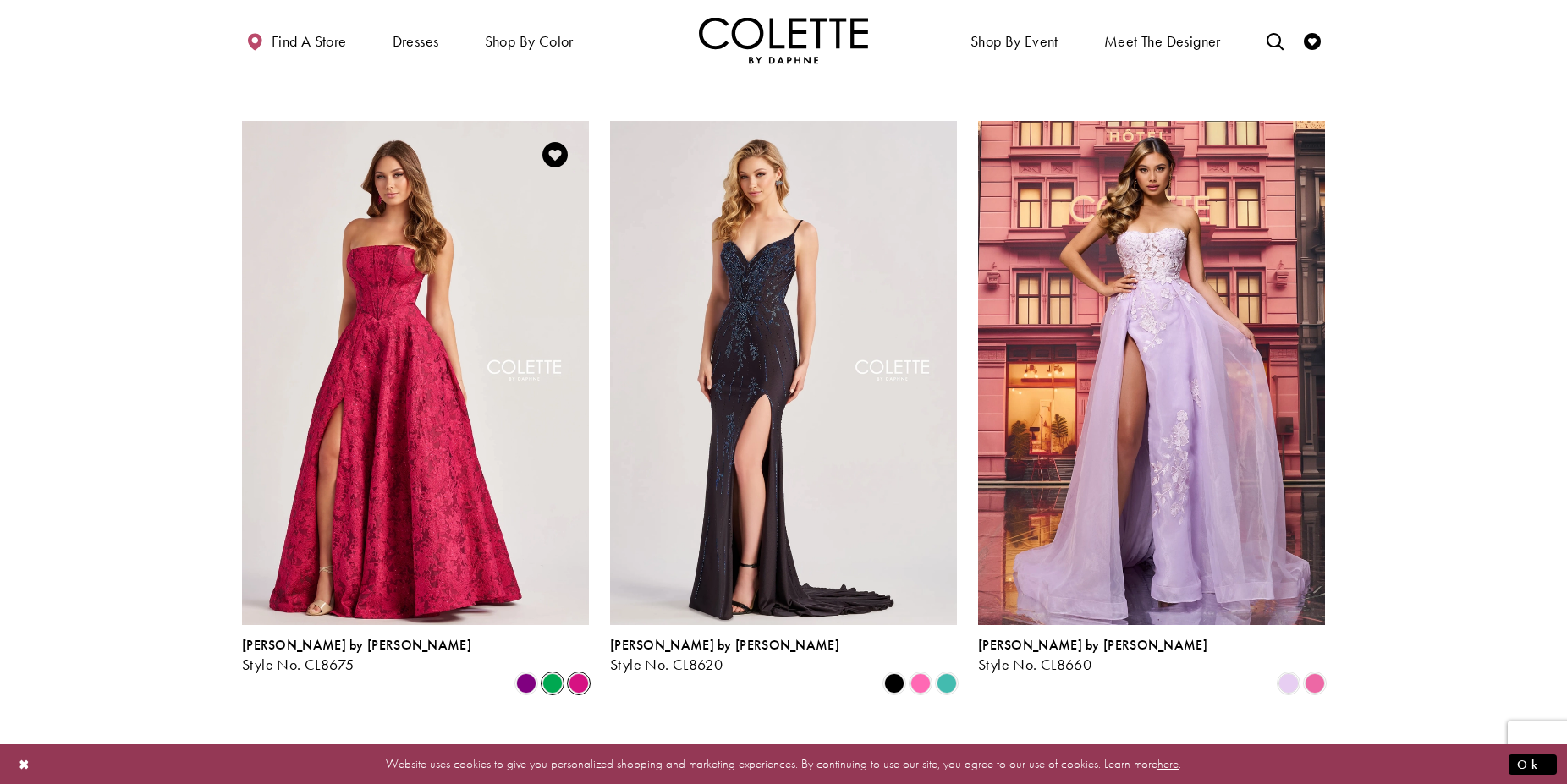
click at [548, 674] on span "Product List" at bounding box center [552, 684] width 20 height 20
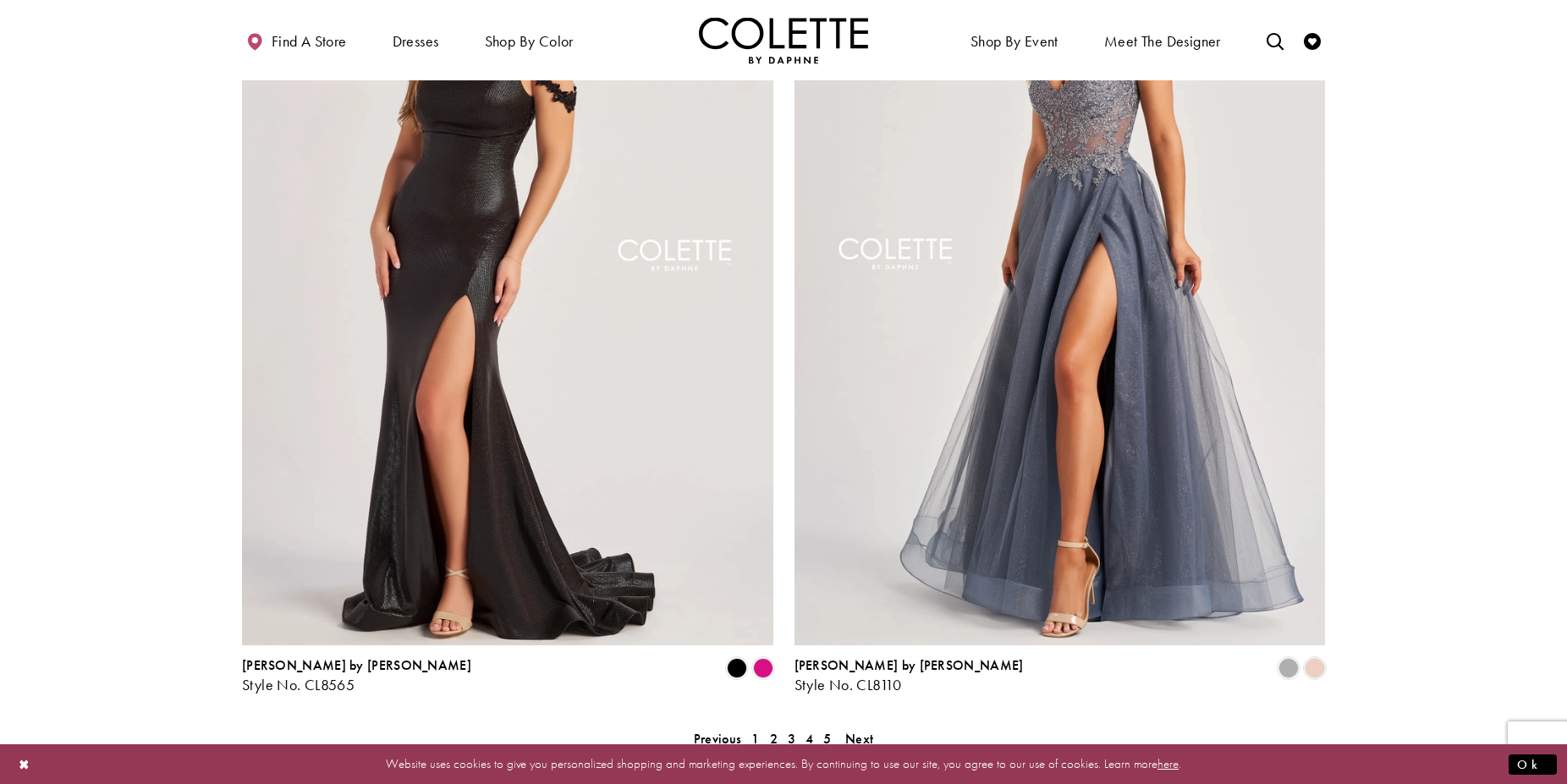
scroll to position [2852, 0]
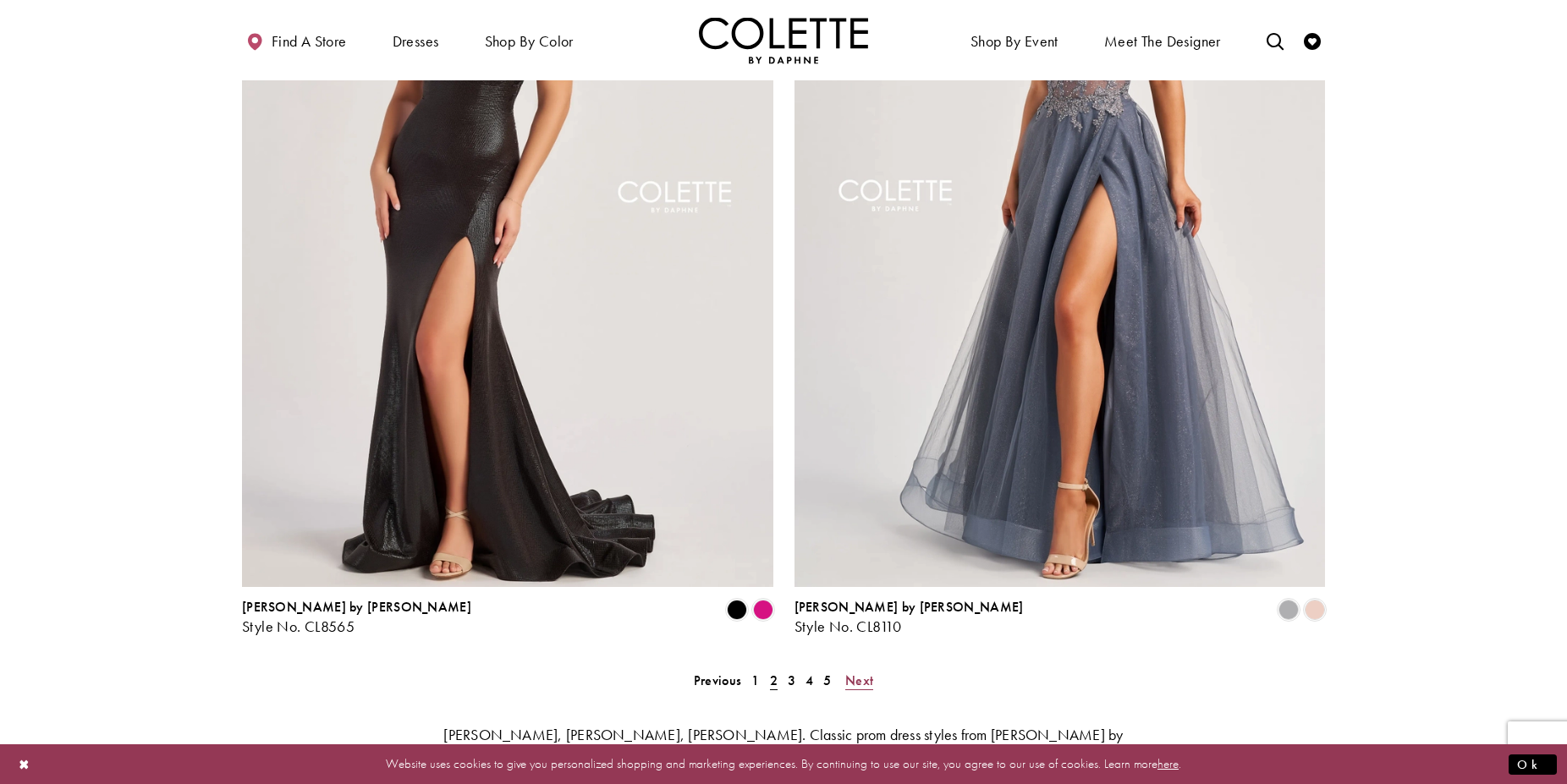
click at [854, 672] on span "Next" at bounding box center [859, 680] width 28 height 17
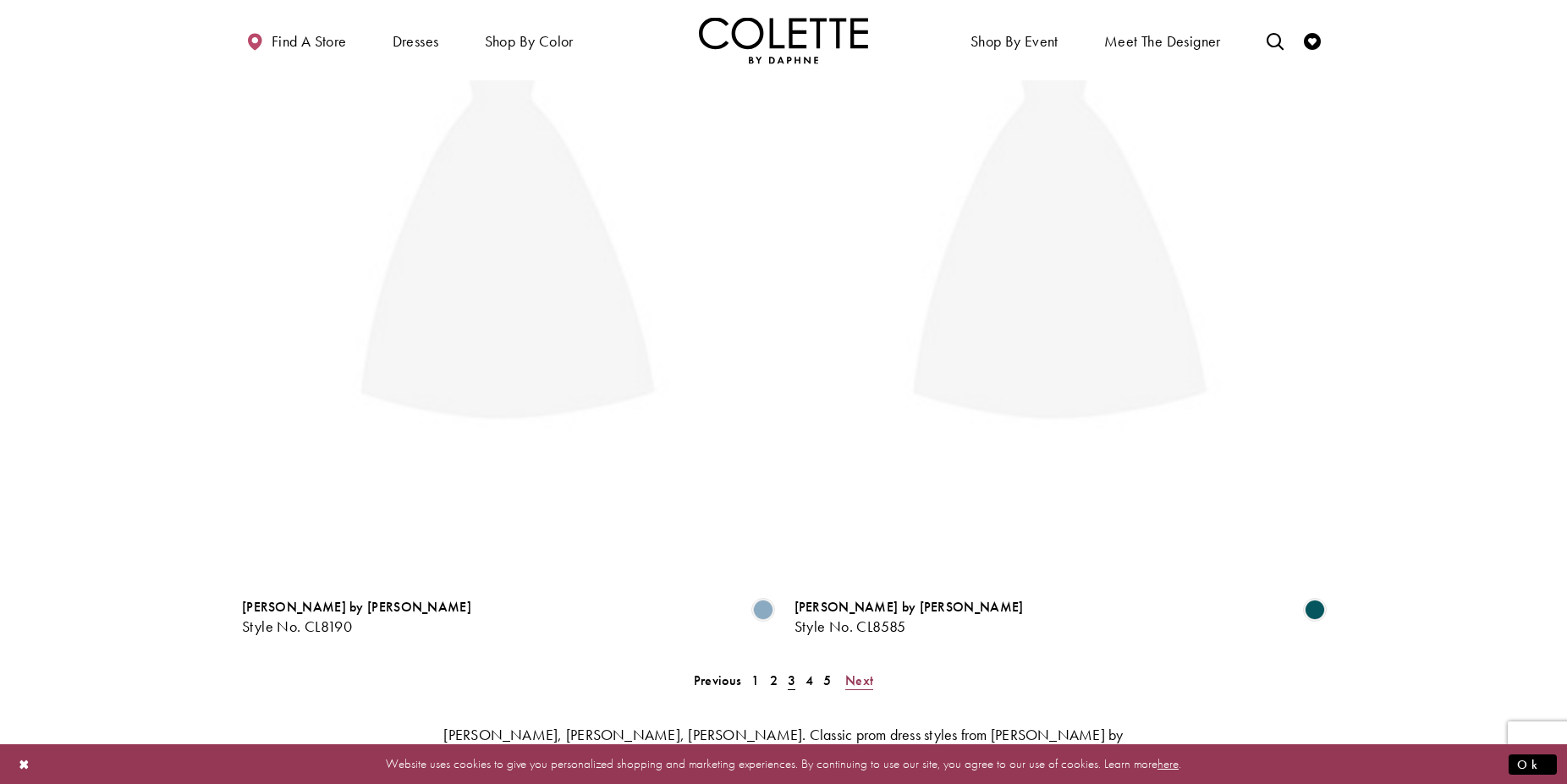
scroll to position [91, 0]
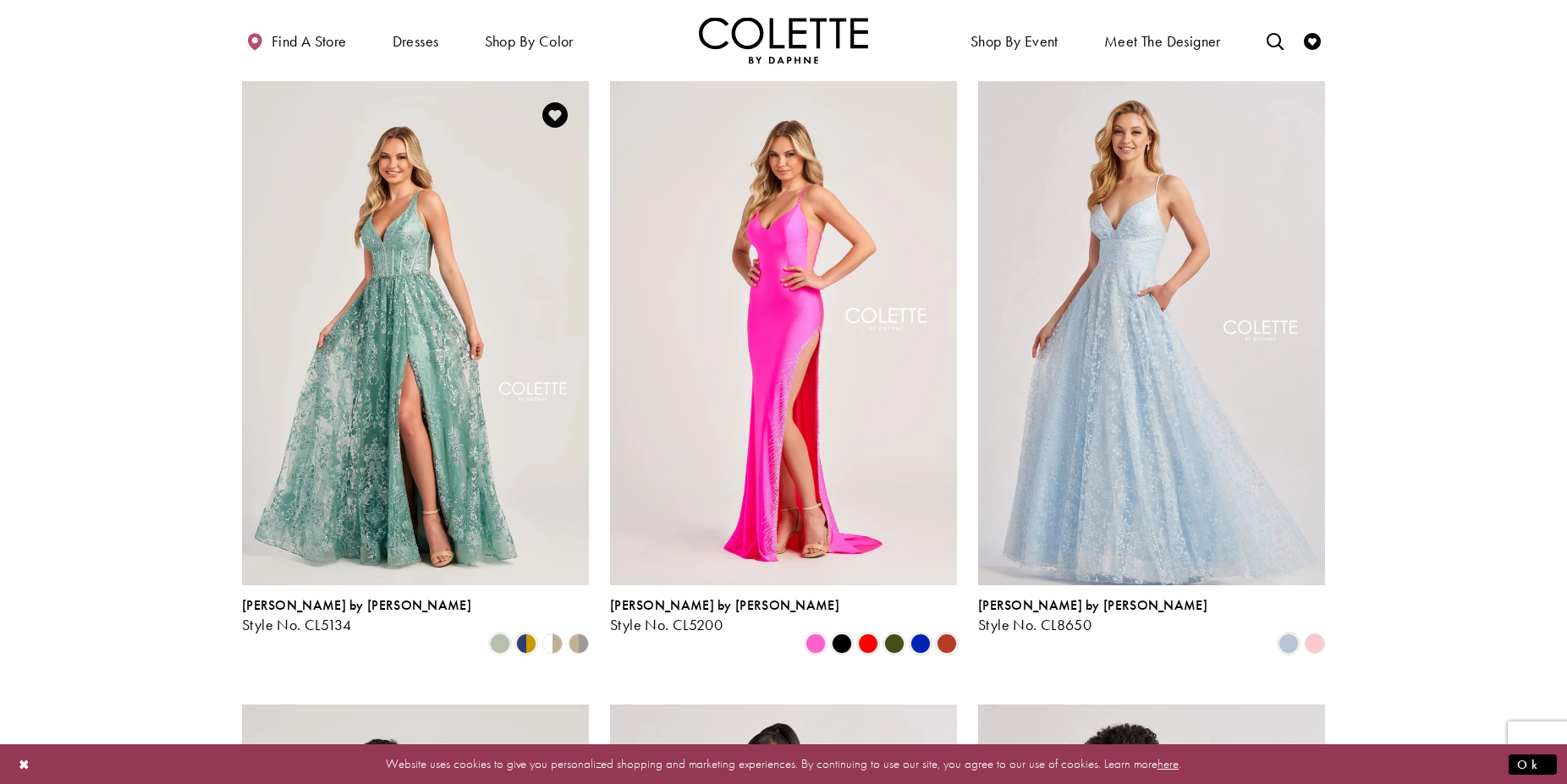
click at [577, 631] on polygon "Product List" at bounding box center [572, 644] width 14 height 26
click at [1311, 631] on polygon "Product List" at bounding box center [1315, 644] width 26 height 26
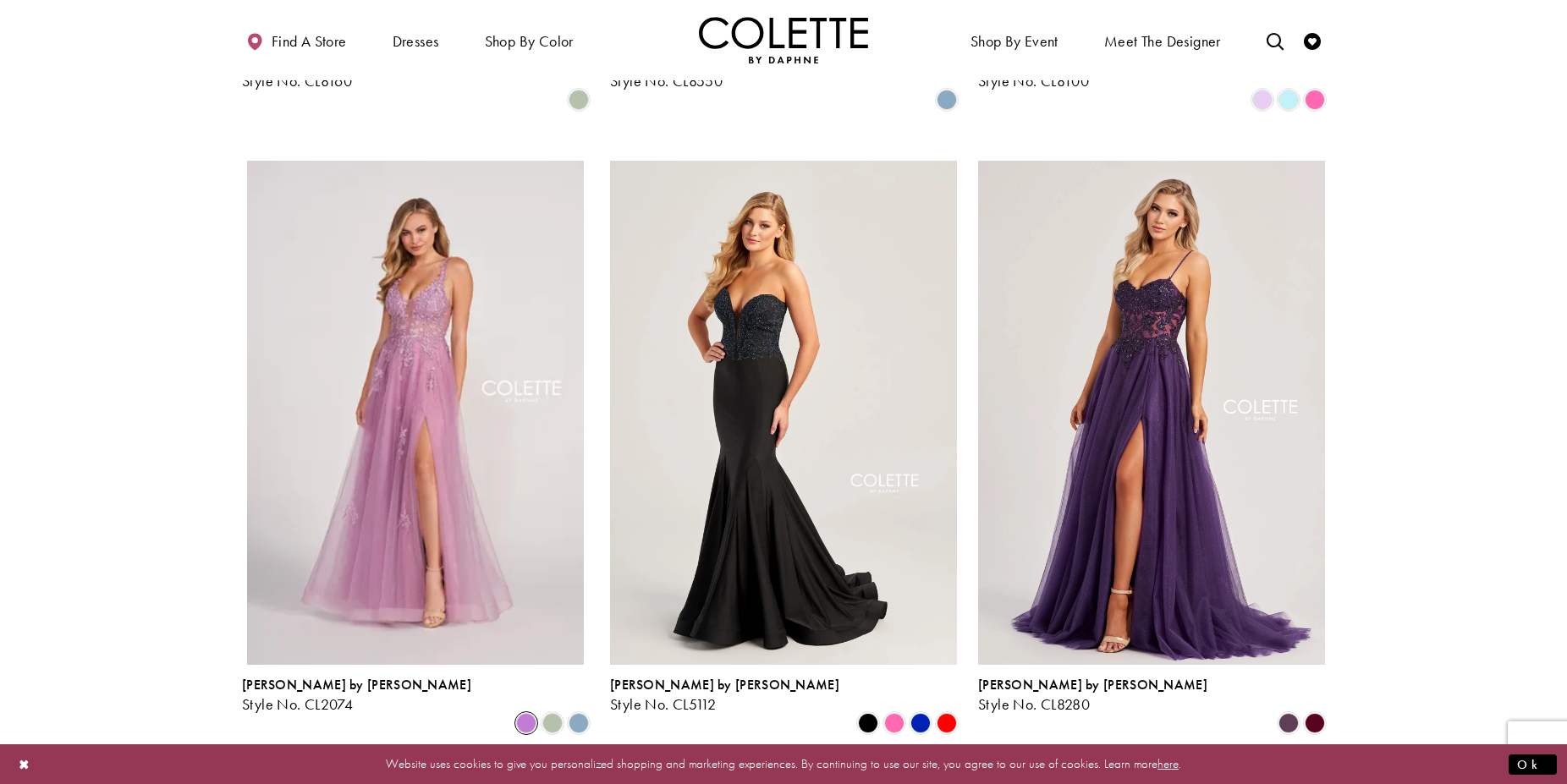
scroll to position [1903, 0]
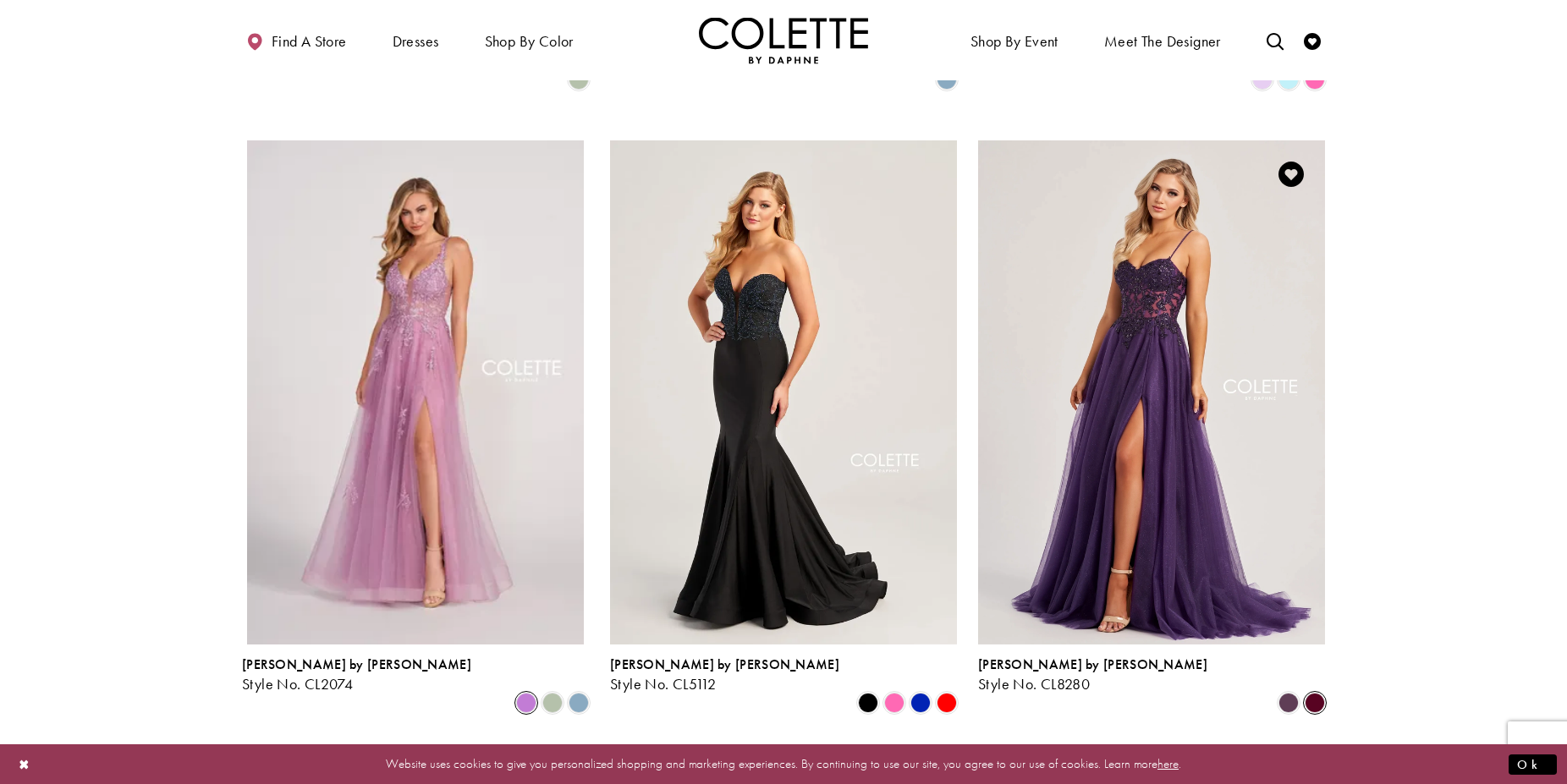
click at [1312, 693] on span "Product List" at bounding box center [1315, 703] width 20 height 20
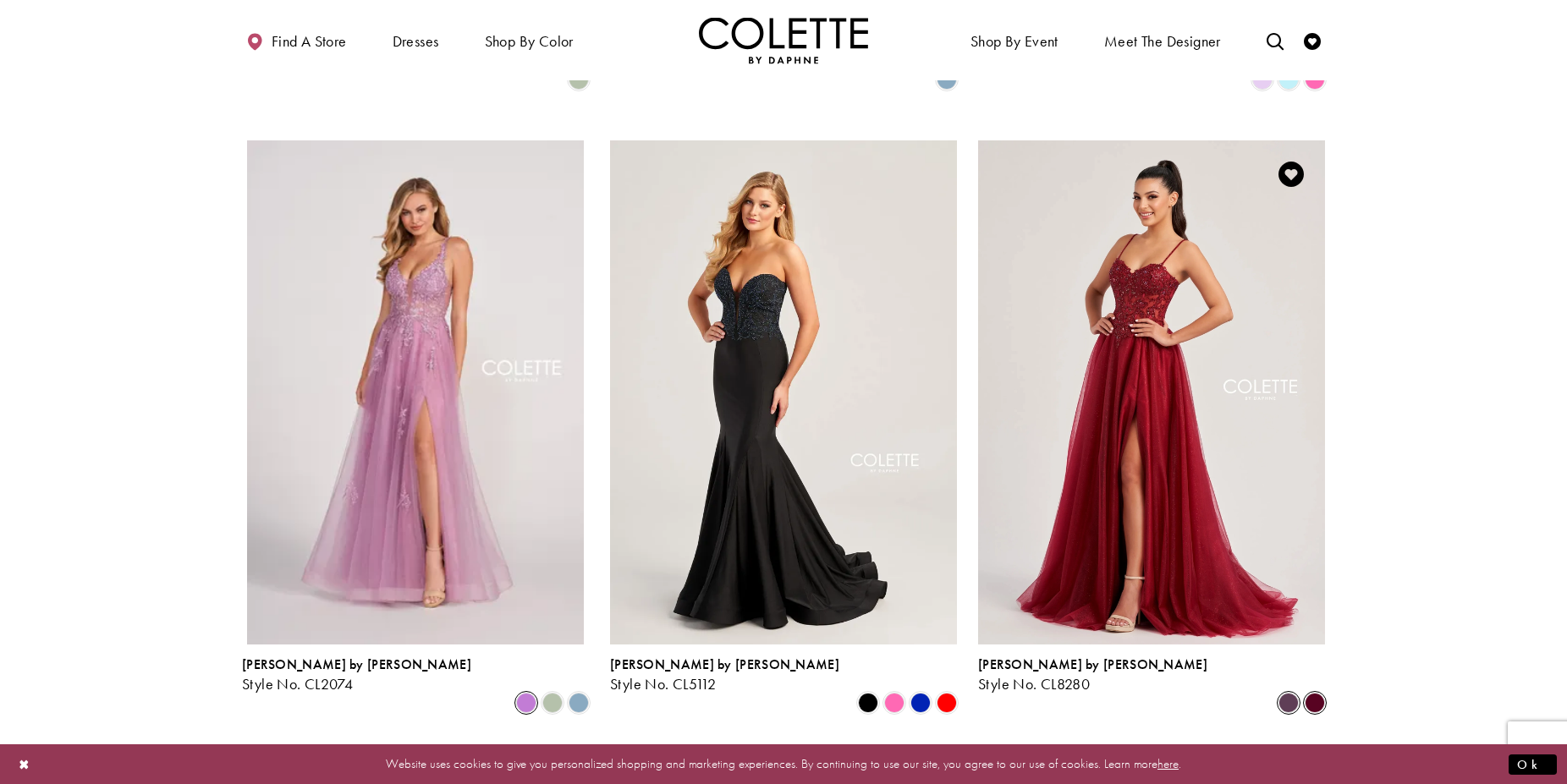
click at [1292, 693] on span "Product List" at bounding box center [1289, 703] width 20 height 20
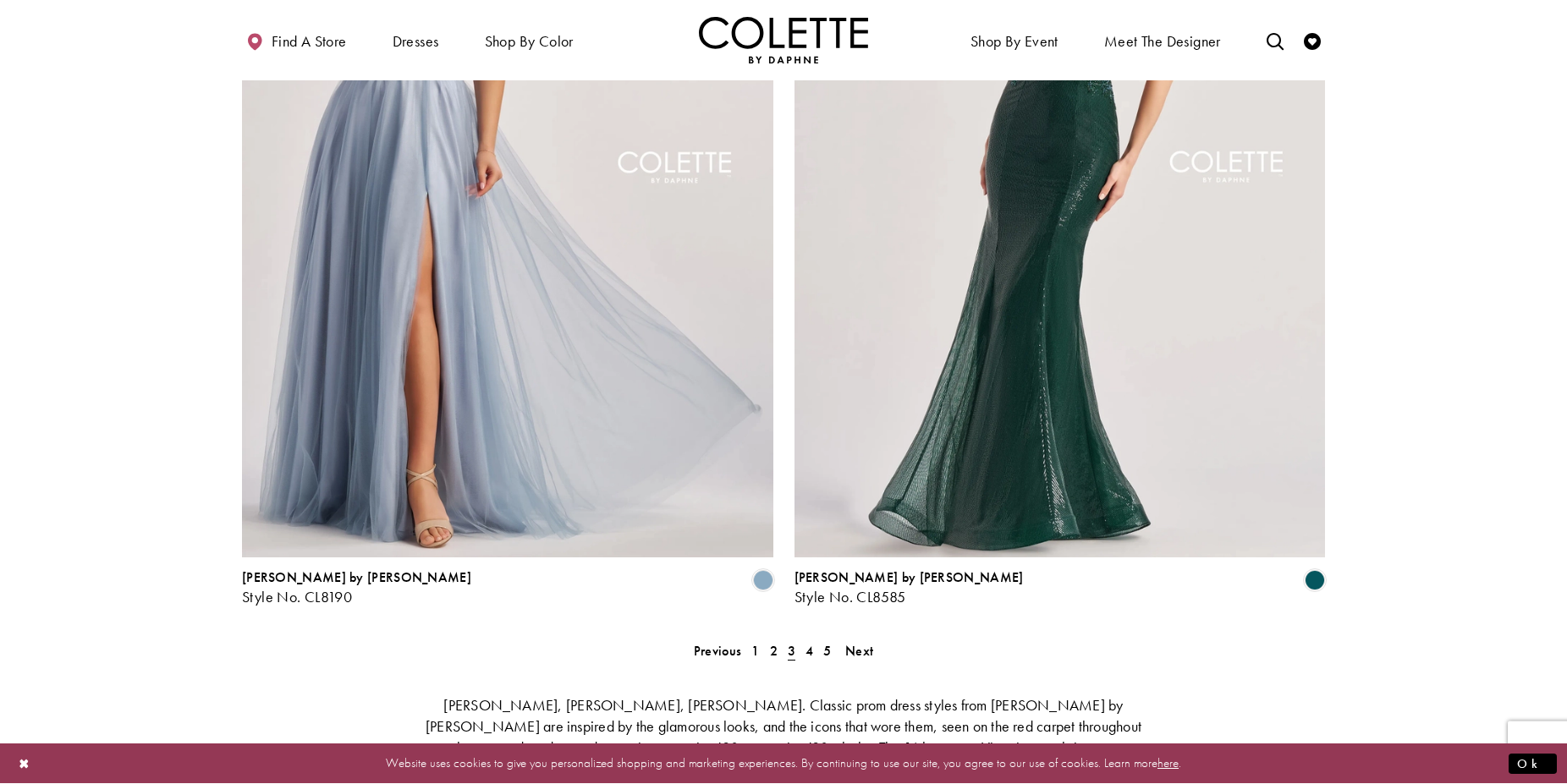
scroll to position [2938, 0]
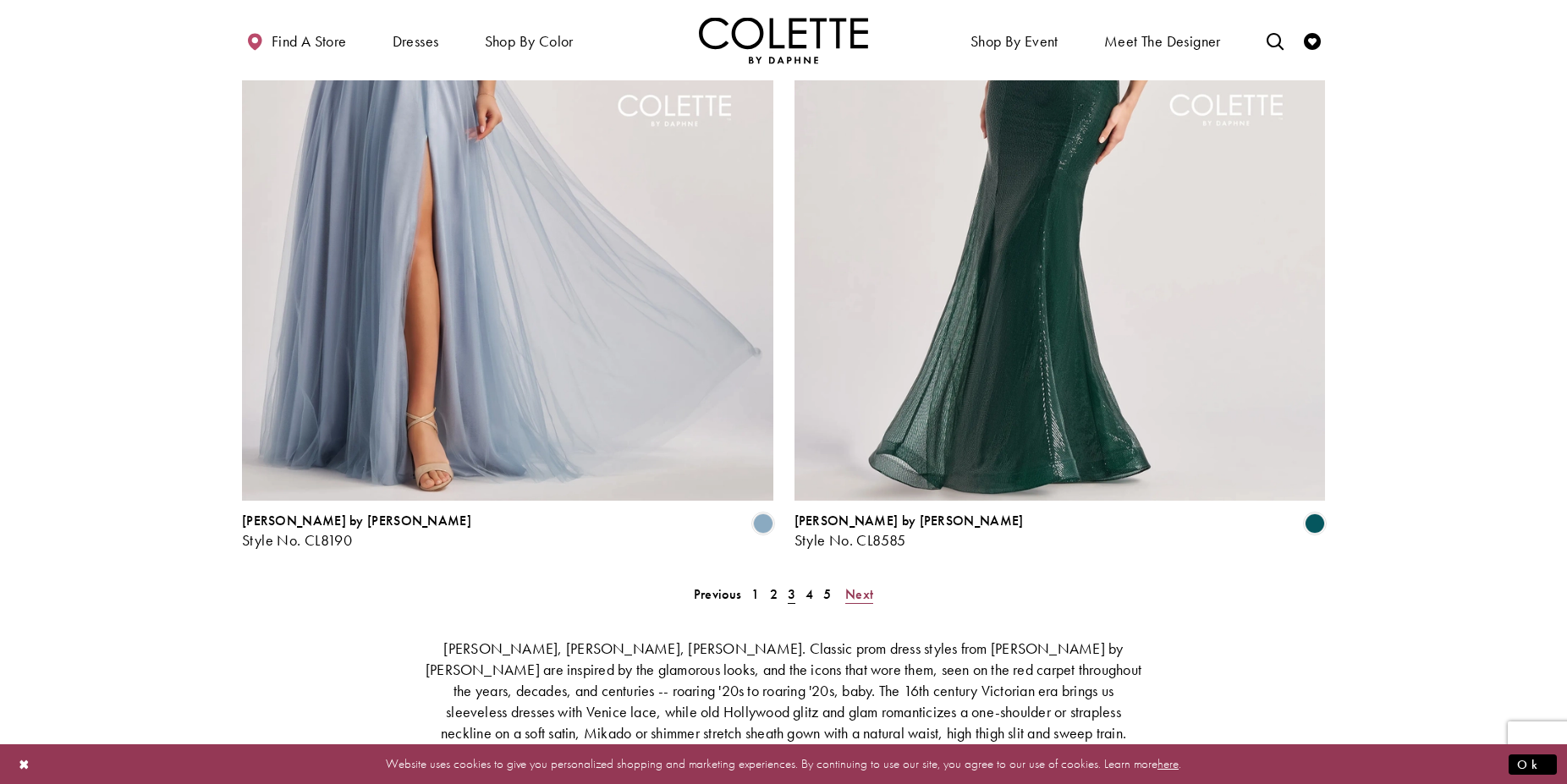
click at [858, 585] on span "Next" at bounding box center [859, 594] width 28 height 17
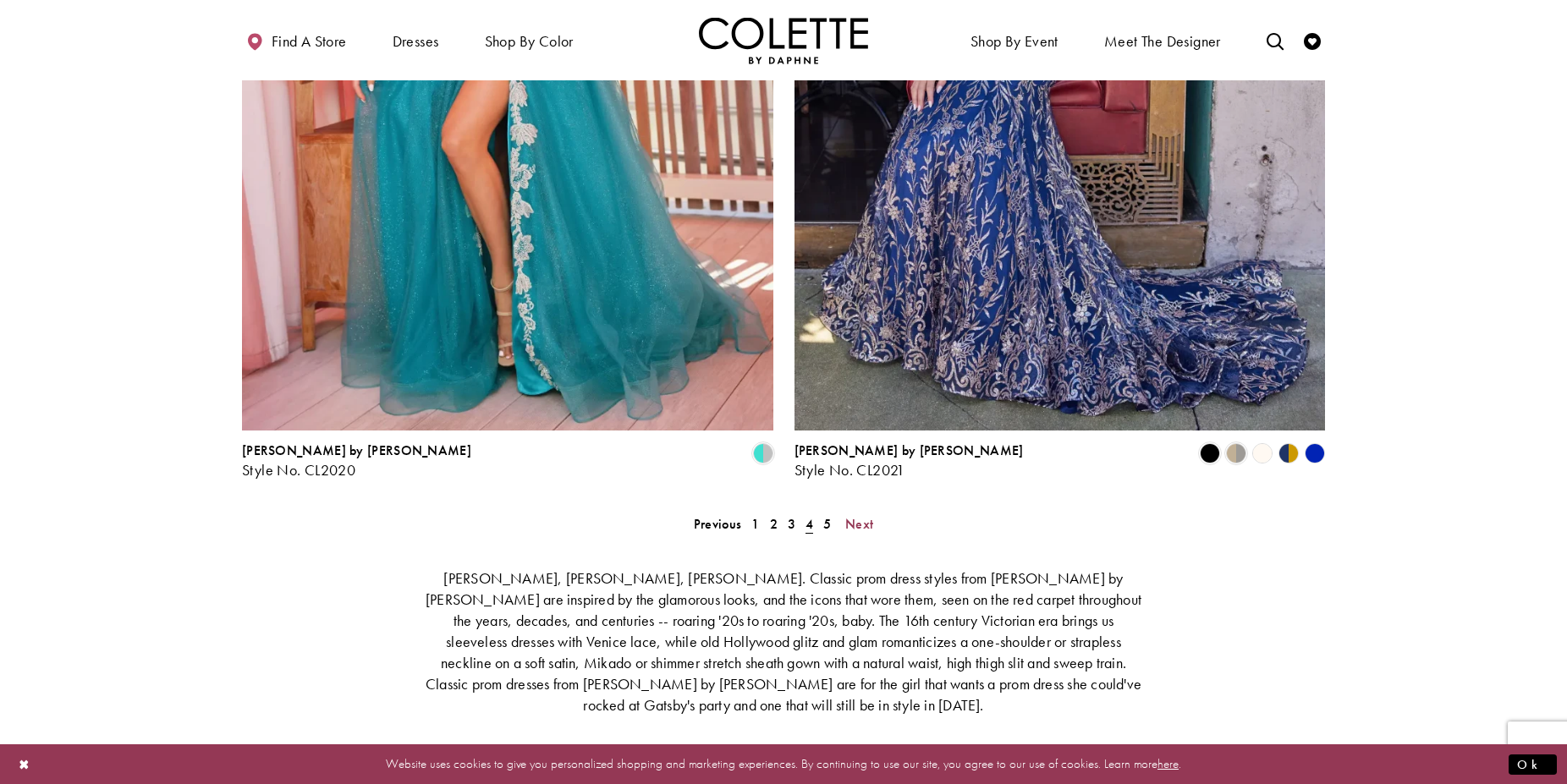
scroll to position [3025, 0]
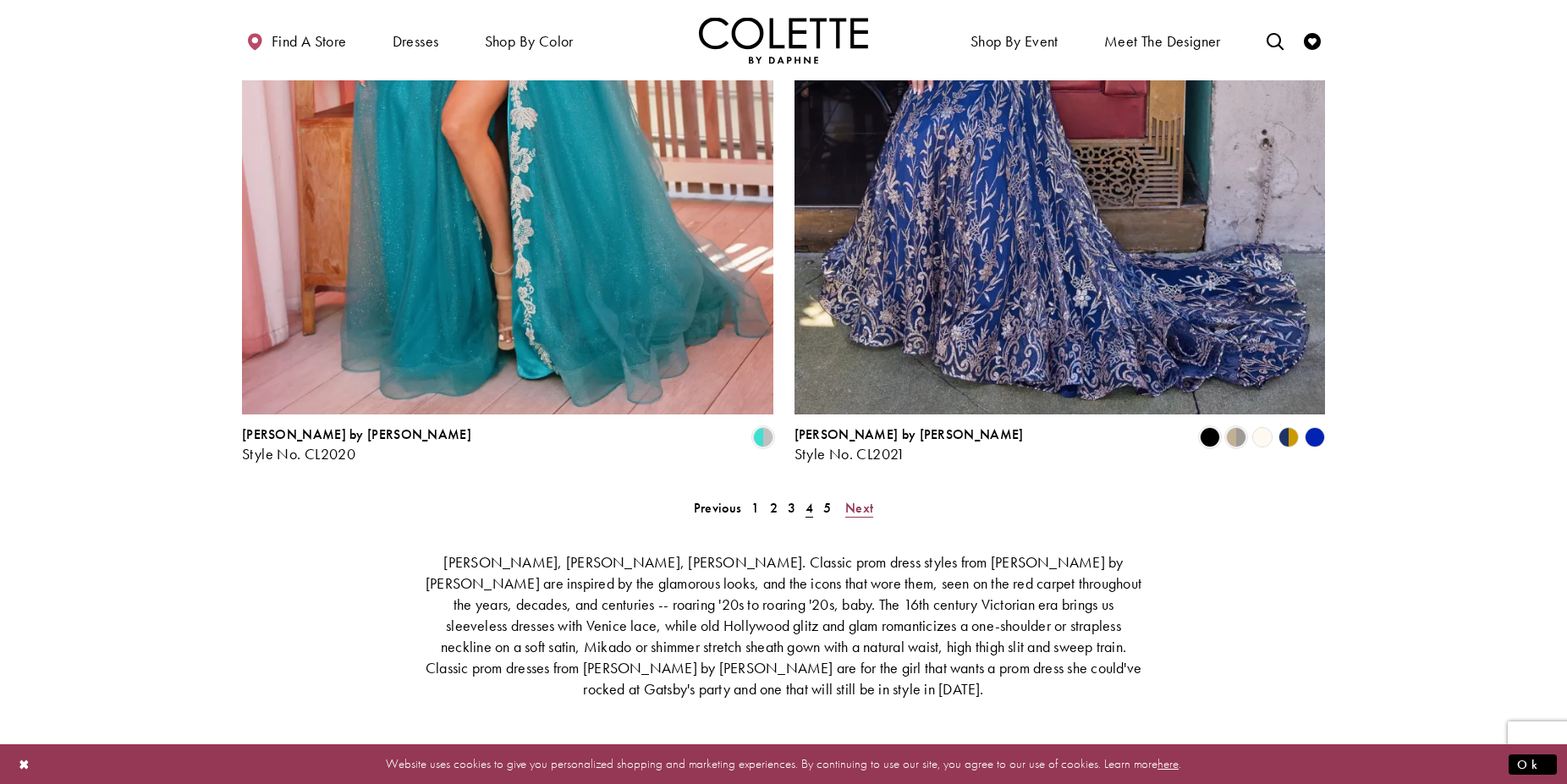
click at [867, 499] on span "Next" at bounding box center [859, 507] width 28 height 17
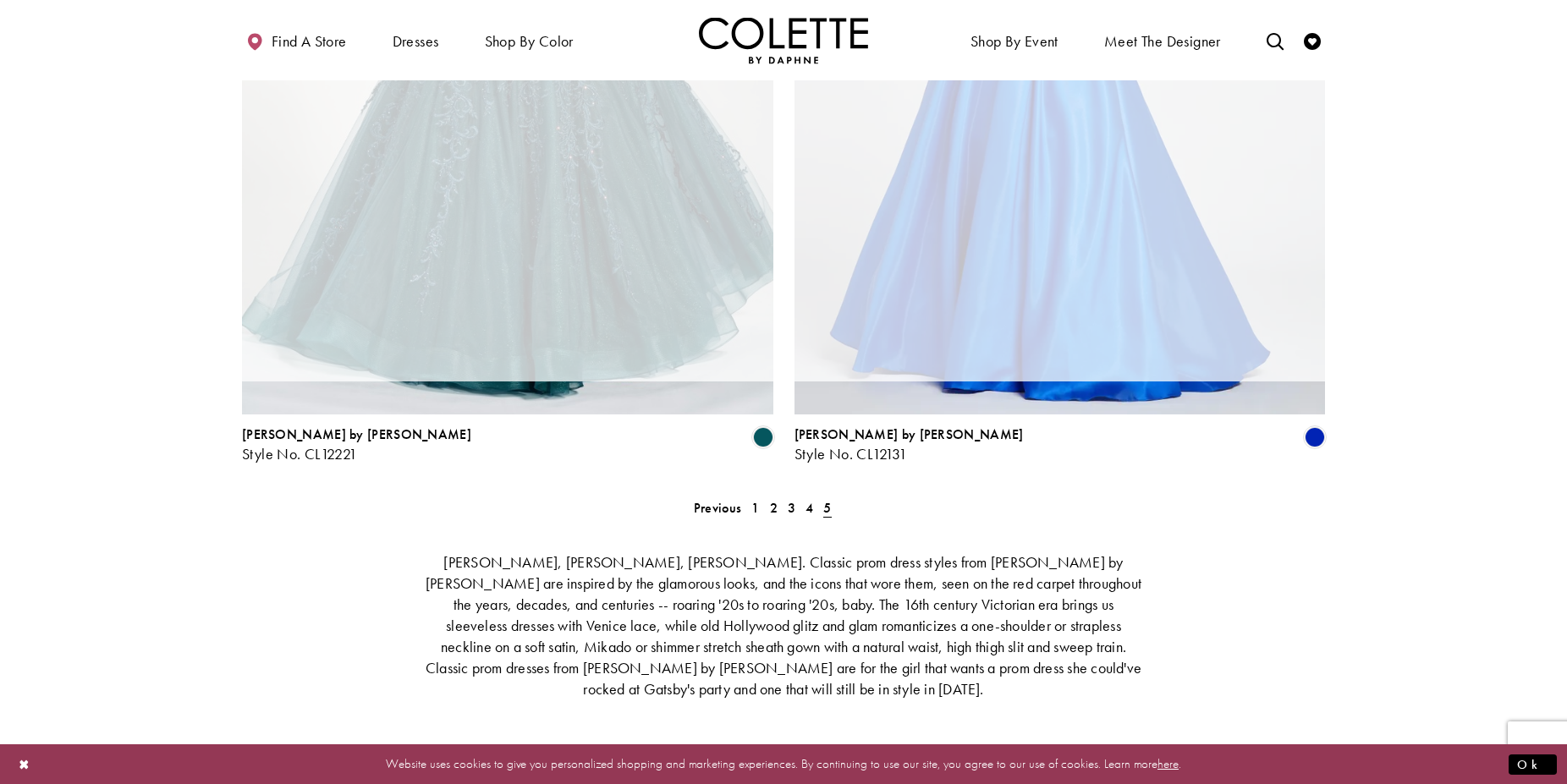
scroll to position [91, 0]
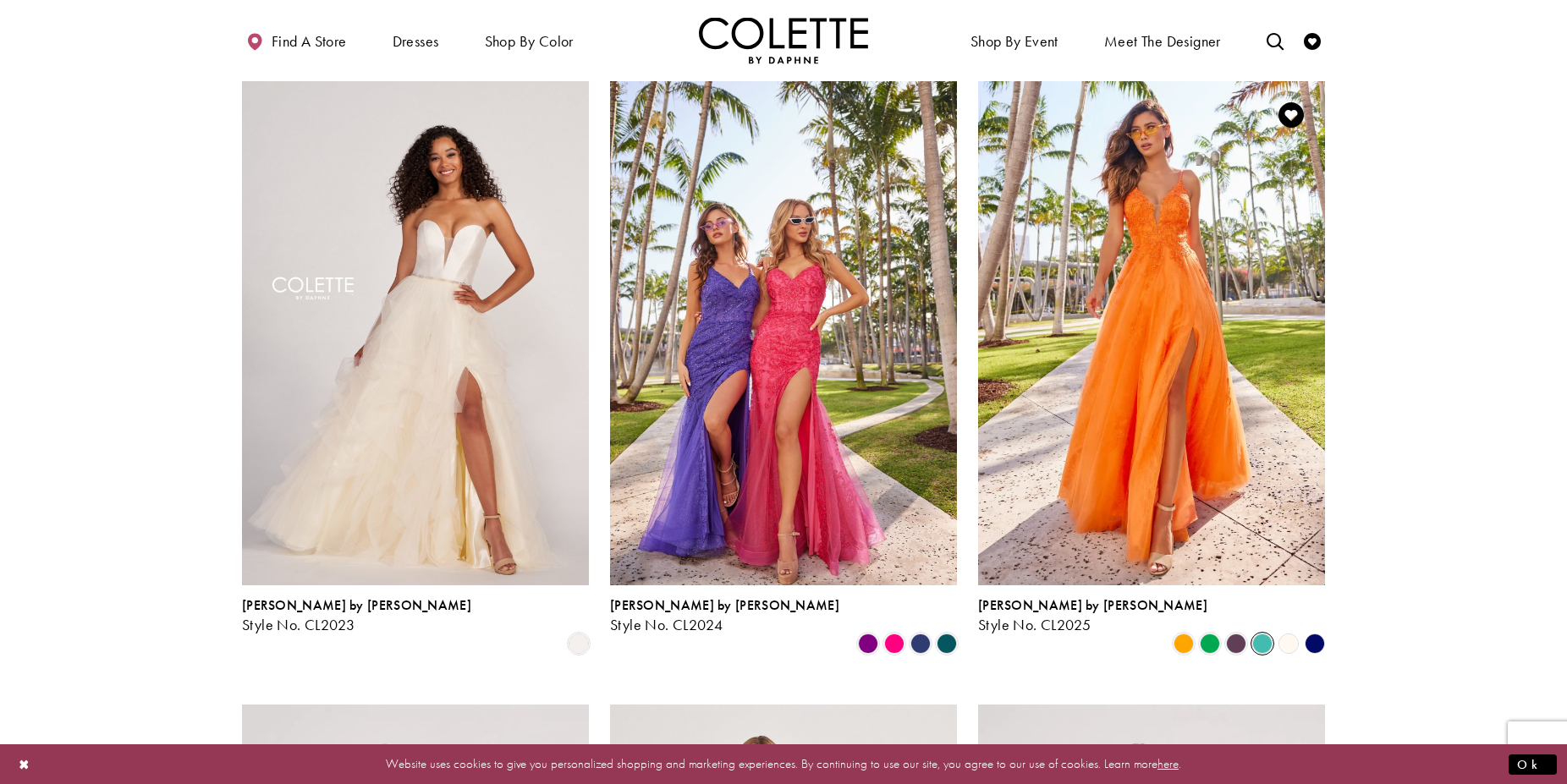
click at [1260, 633] on span "Product List" at bounding box center [1262, 643] width 20 height 20
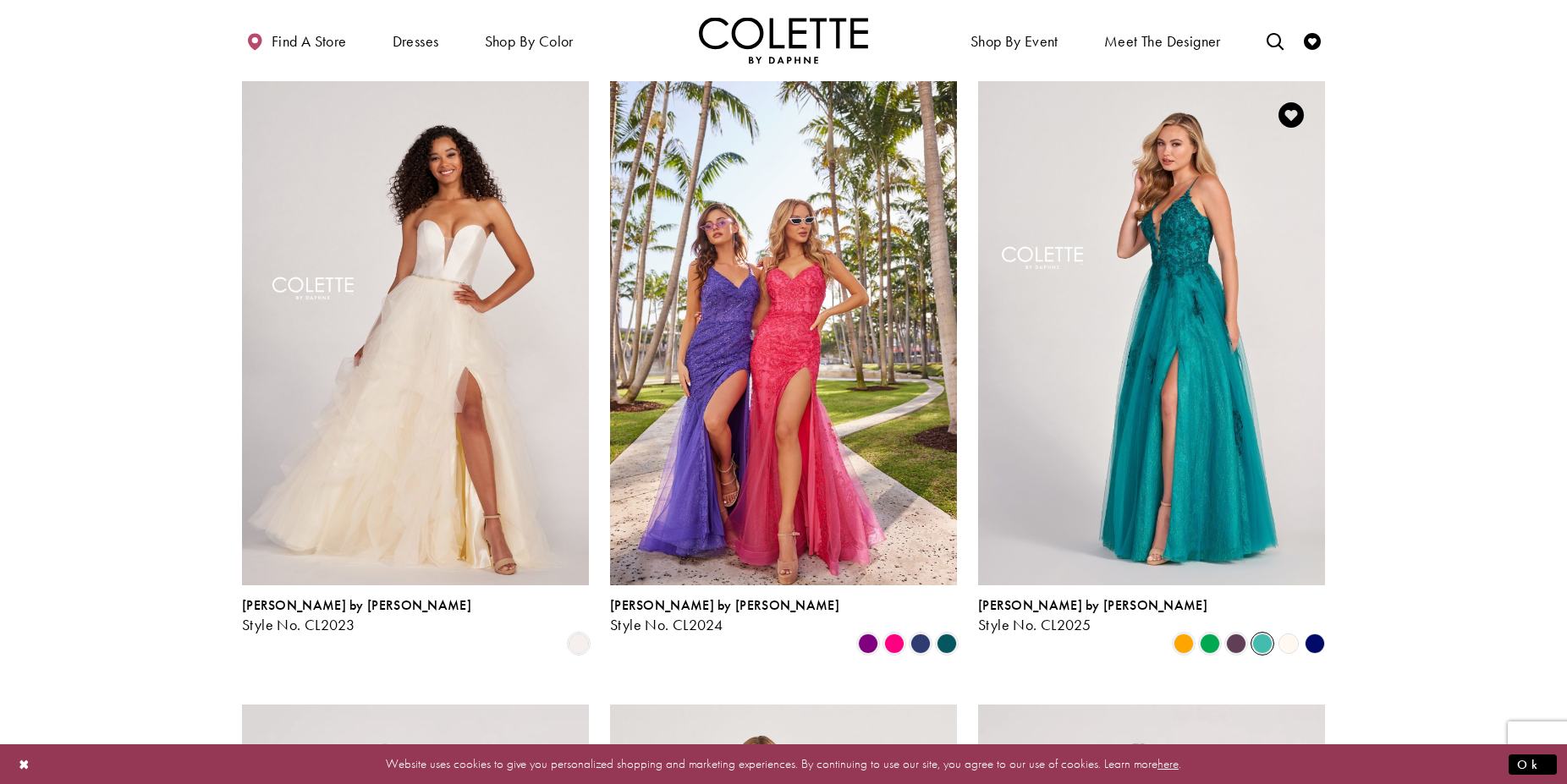
click at [1317, 631] on polygon "Product List" at bounding box center [1315, 644] width 26 height 26
click at [1234, 633] on span "Product List" at bounding box center [1236, 643] width 20 height 20
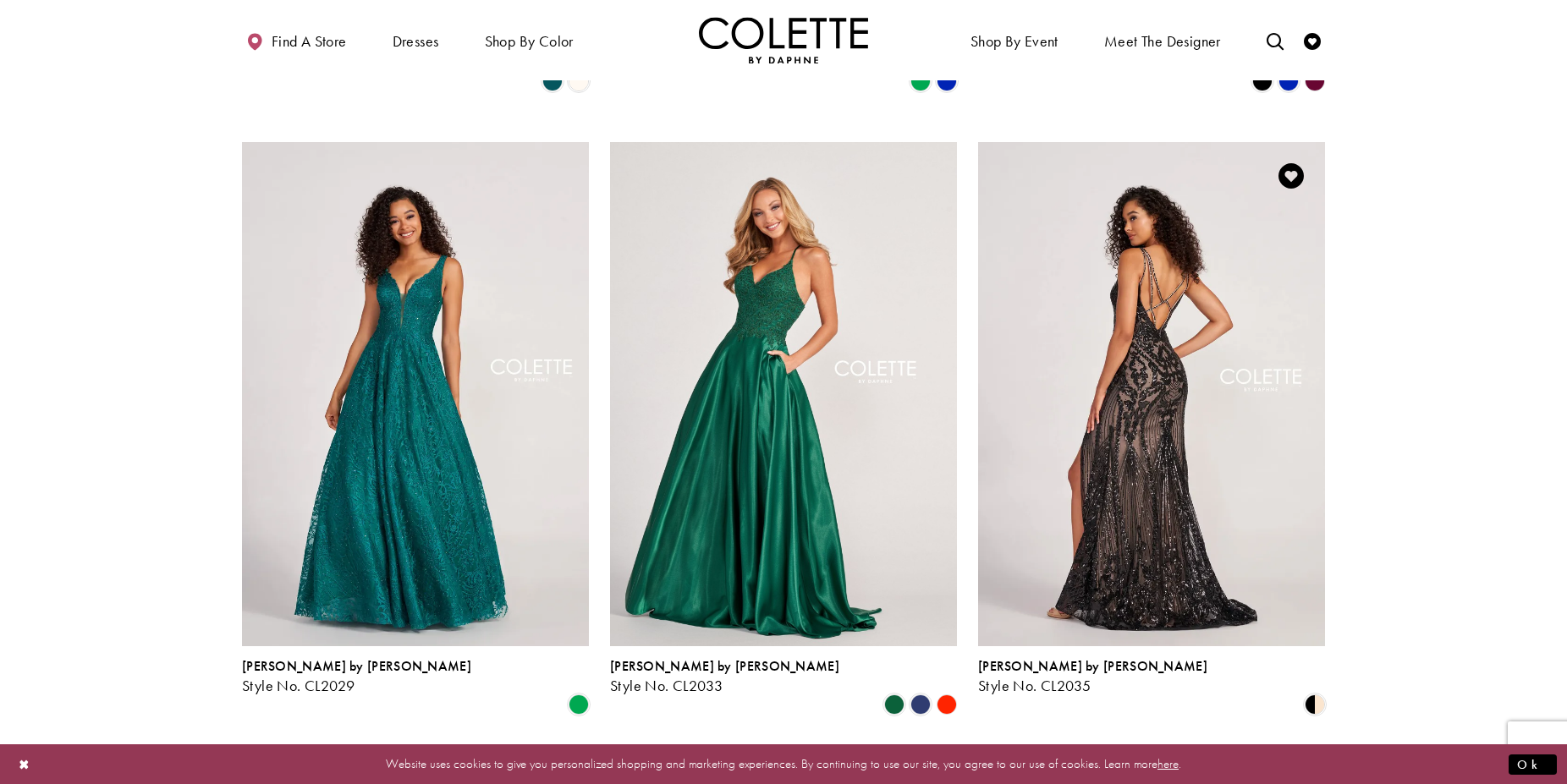
scroll to position [1299, 0]
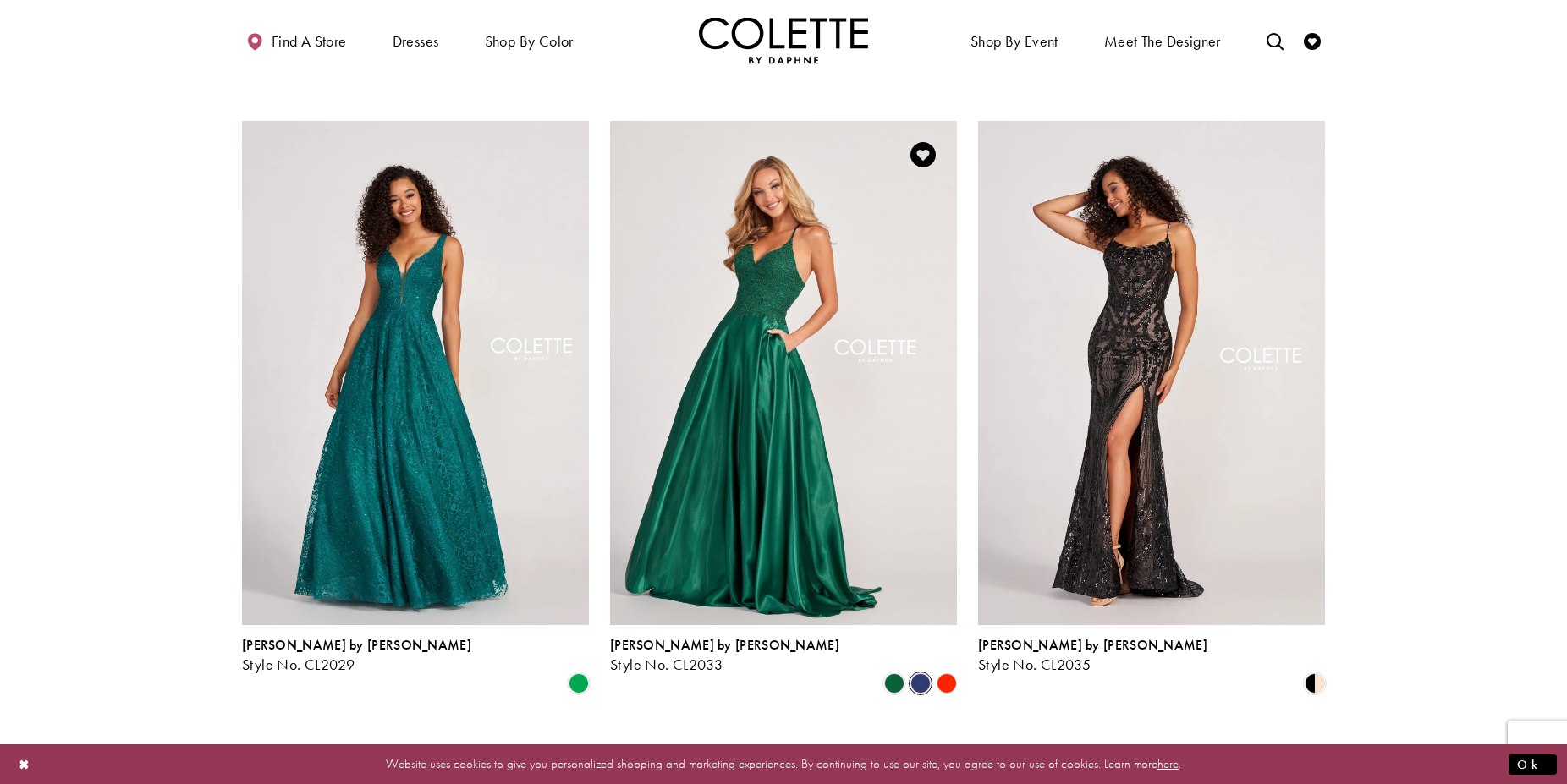
click at [918, 674] on span "Product List" at bounding box center [921, 684] width 20 height 20
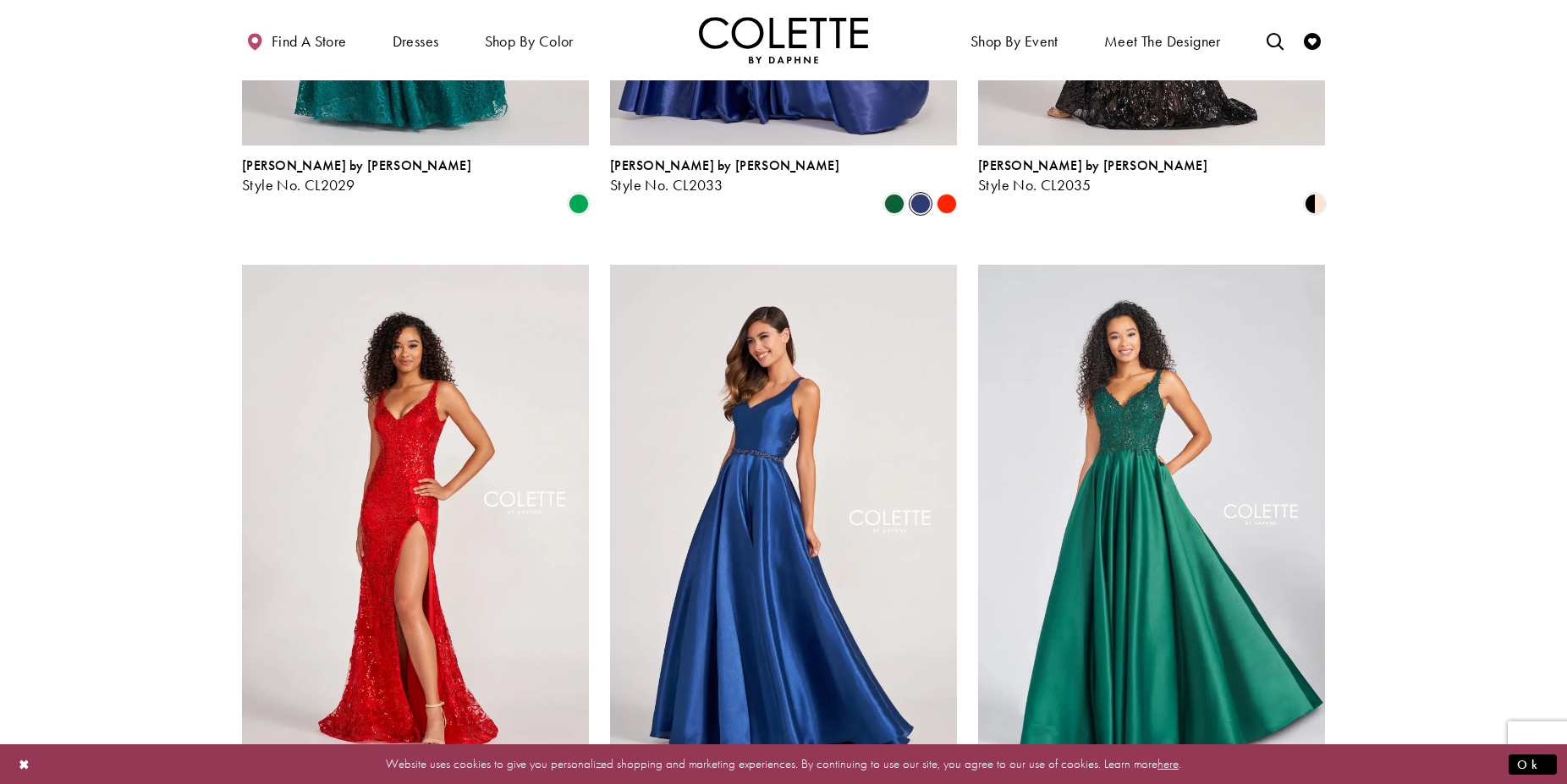
scroll to position [1816, 0]
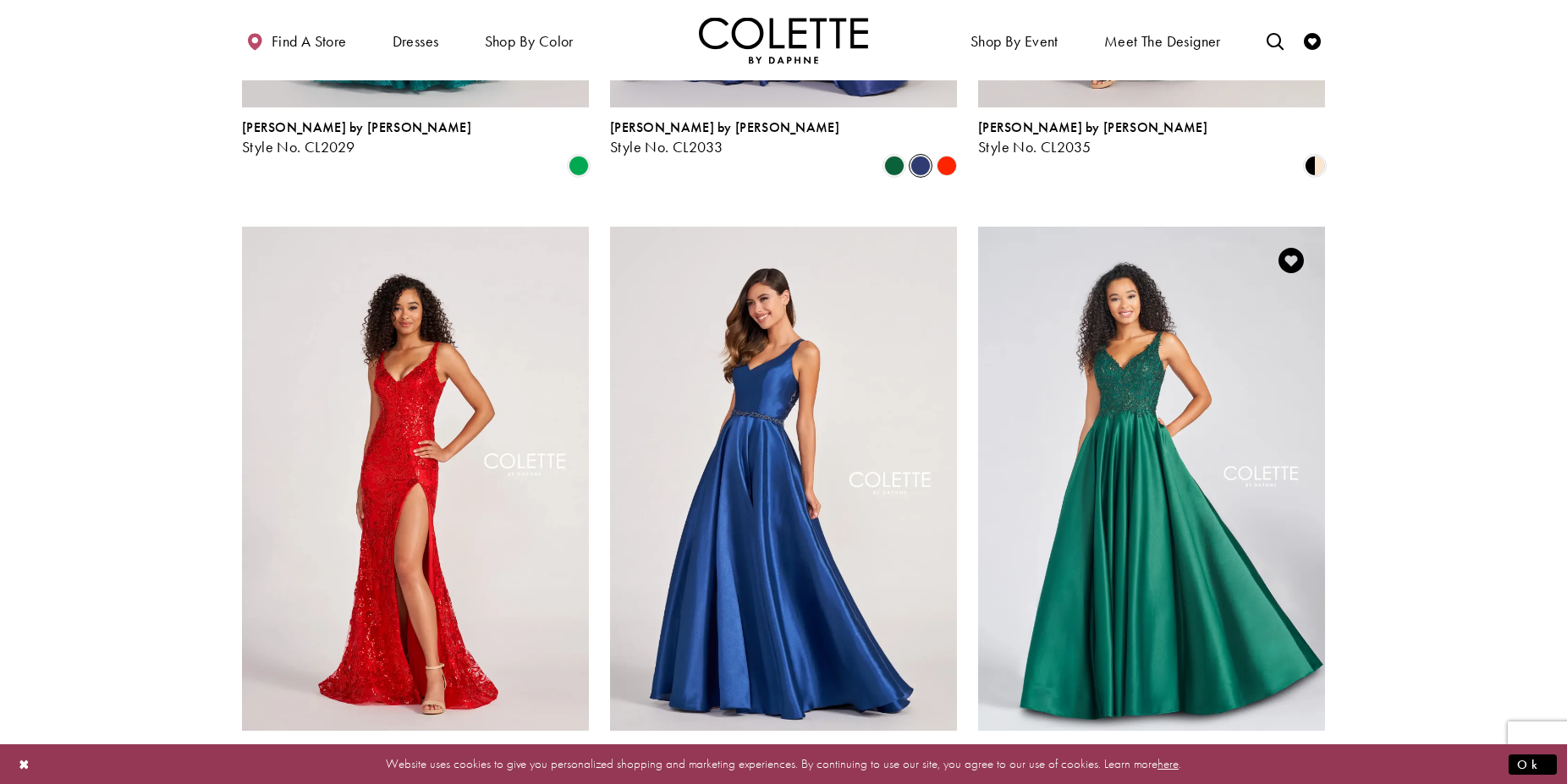
click at [1319, 778] on span "Product List" at bounding box center [1315, 789] width 20 height 20
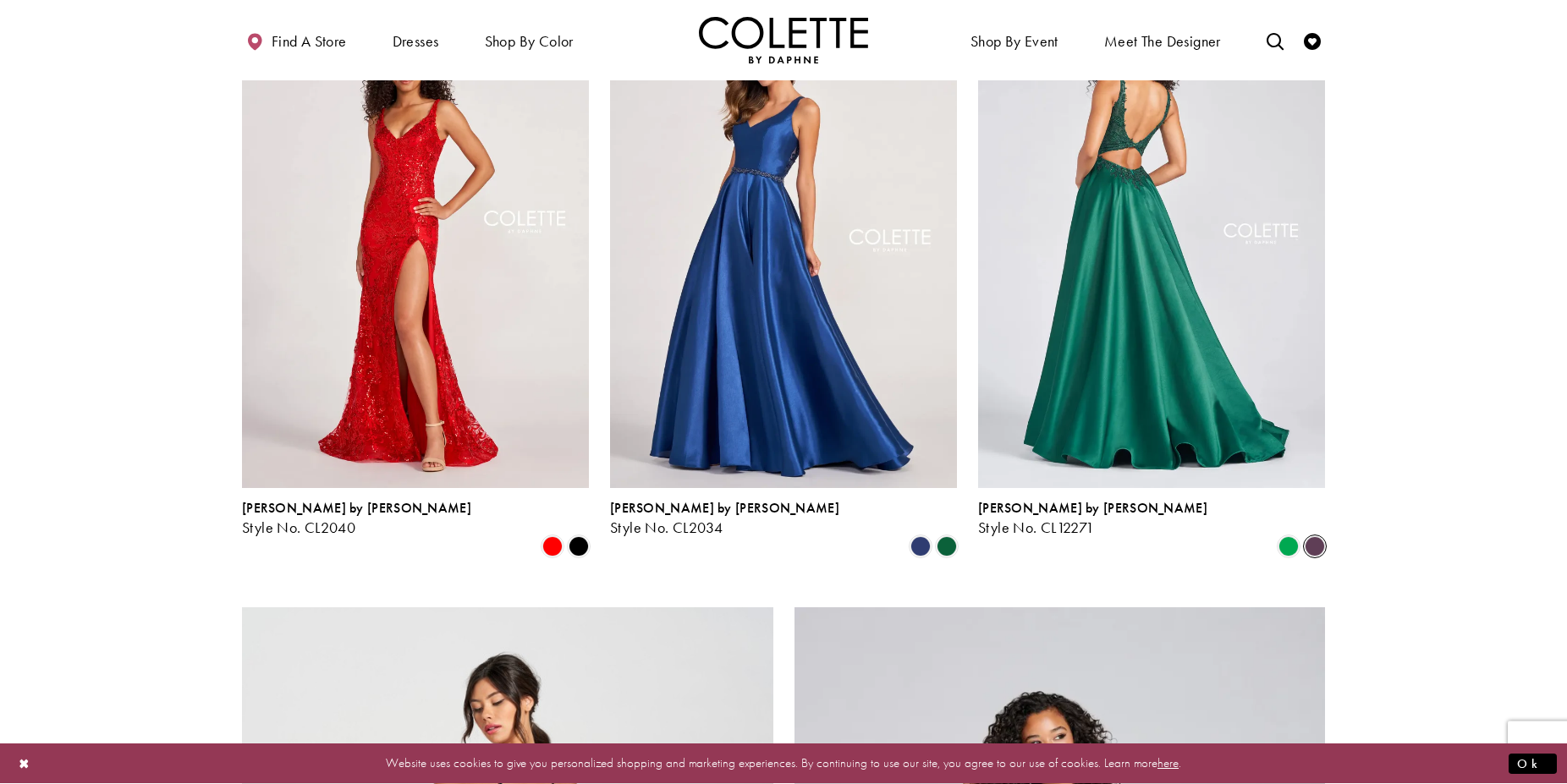
scroll to position [2075, 0]
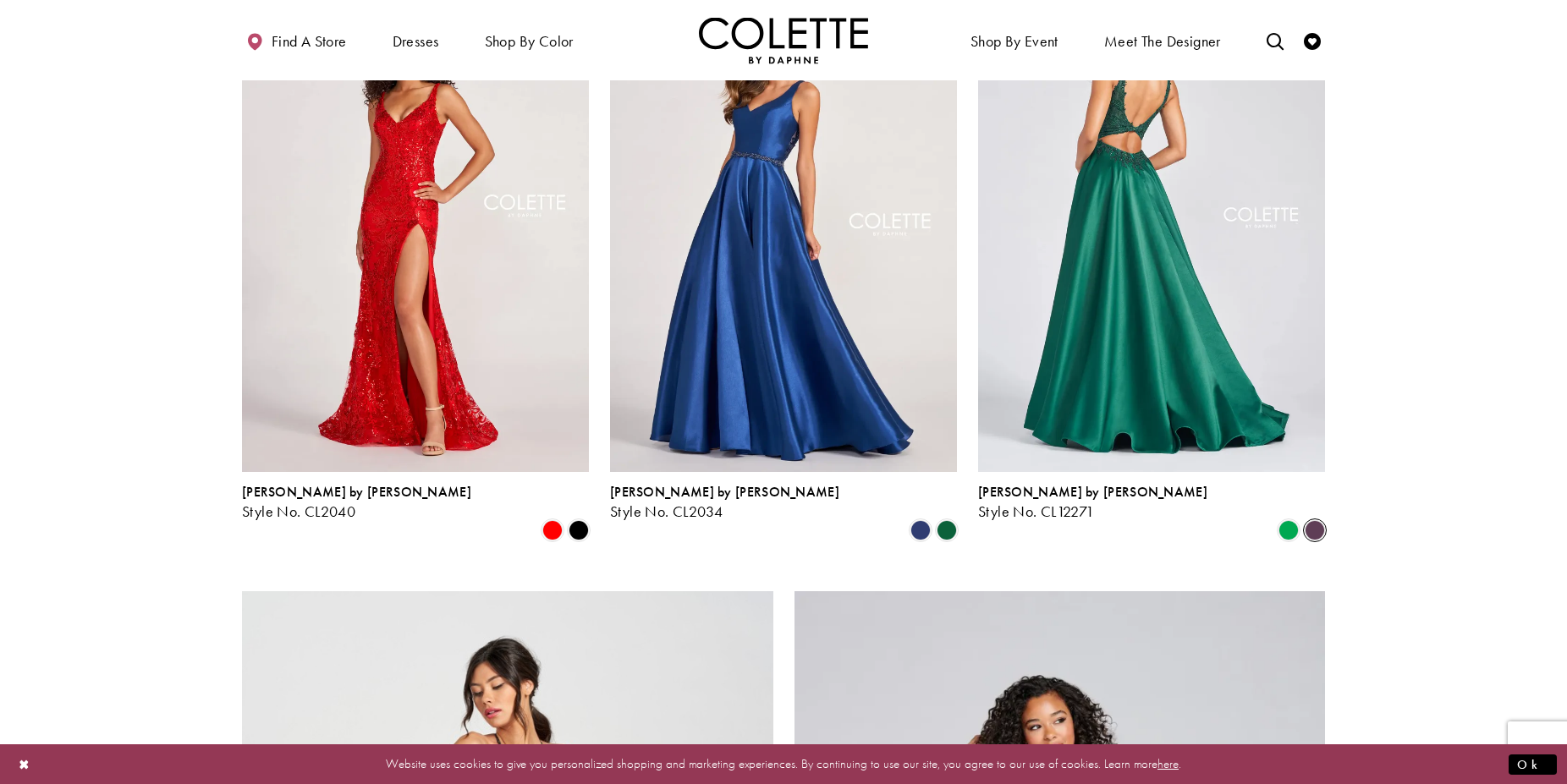
click at [1110, 275] on img "Visit Colette by Daphne Style No. CL12271 Page" at bounding box center [1151, 220] width 347 height 504
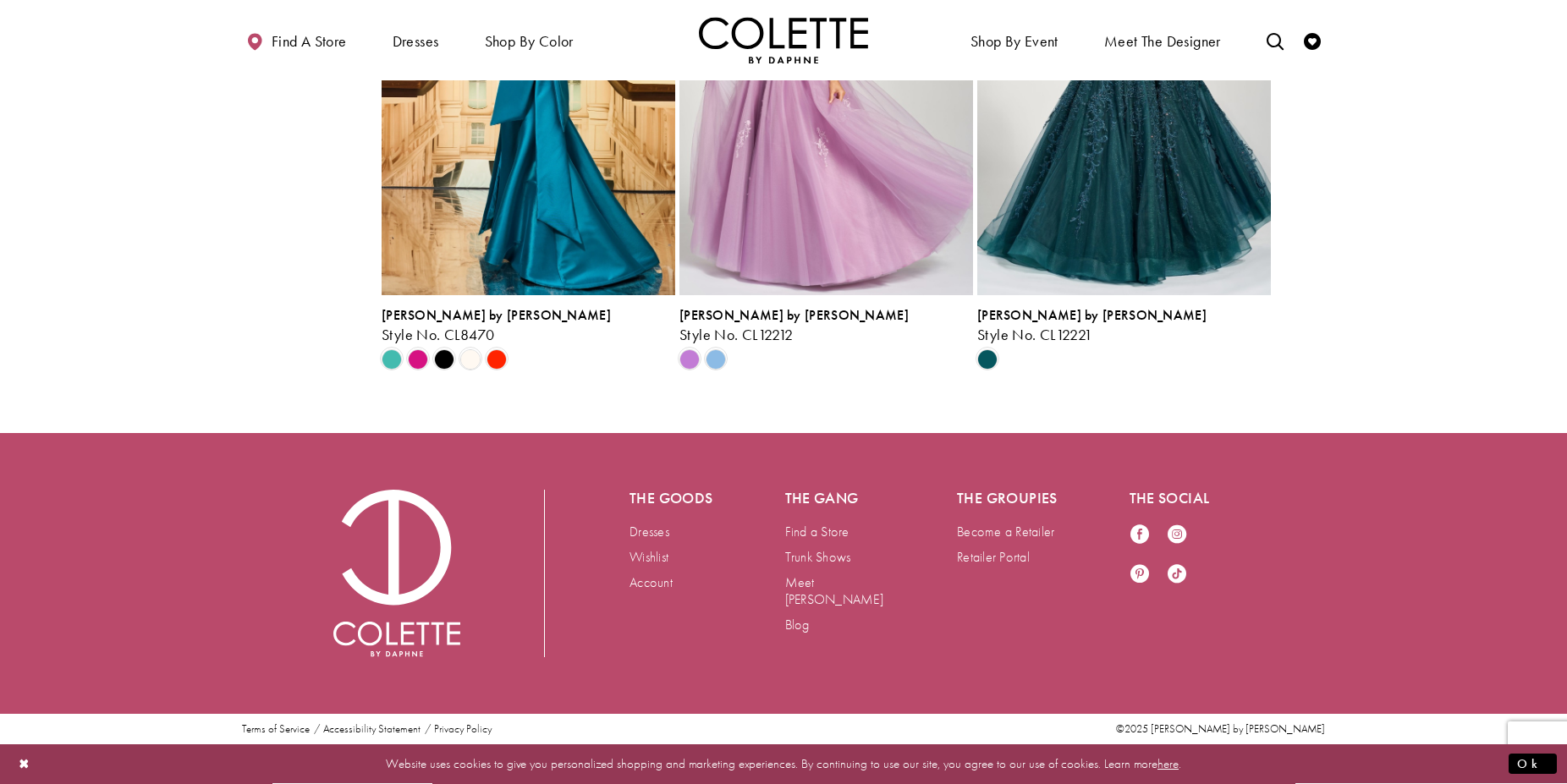
scroll to position [5090, 0]
